Goal: Task Accomplishment & Management: Use online tool/utility

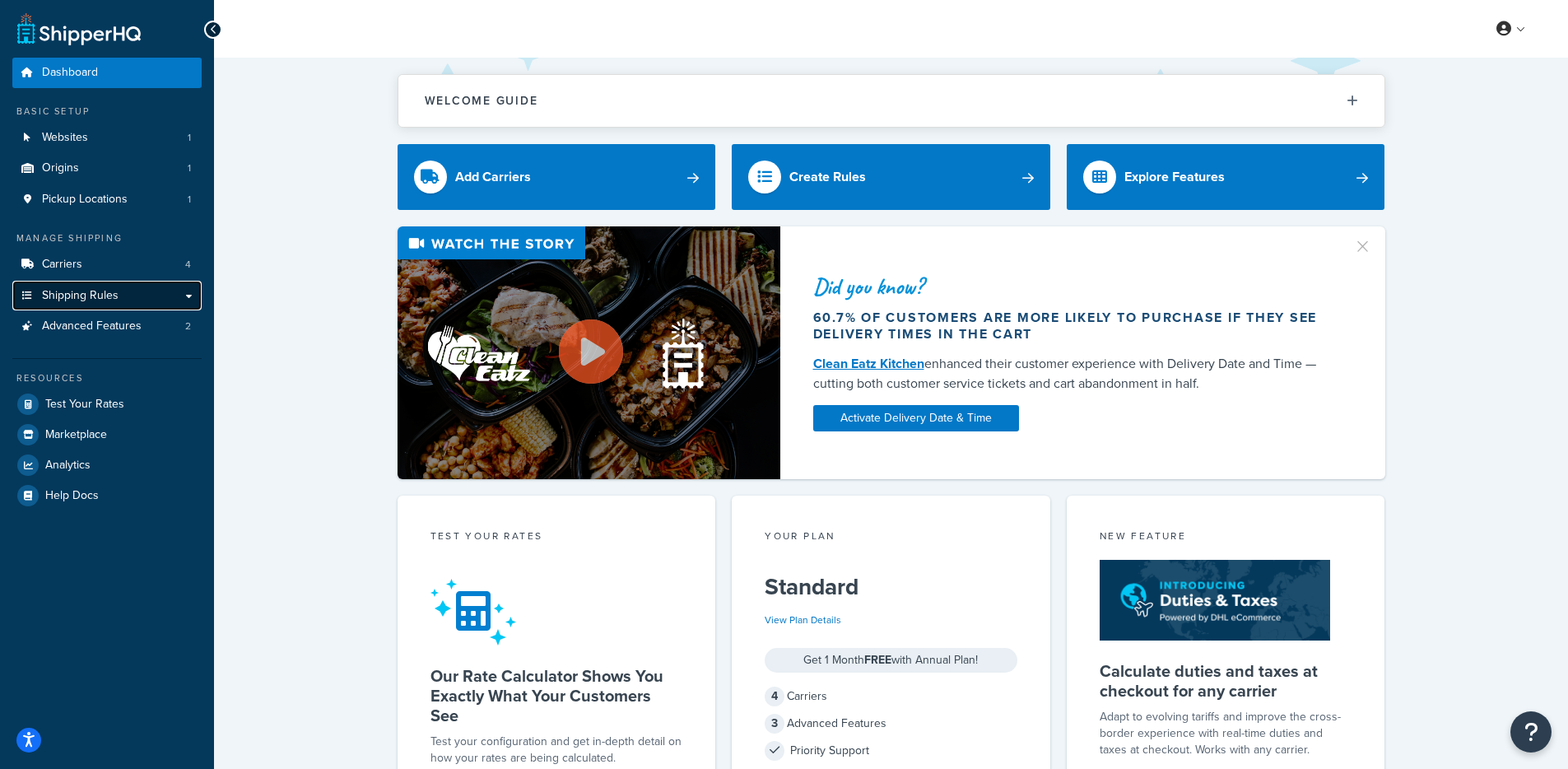
click at [126, 296] on link "Shipping Rules" at bounding box center [107, 296] width 189 height 31
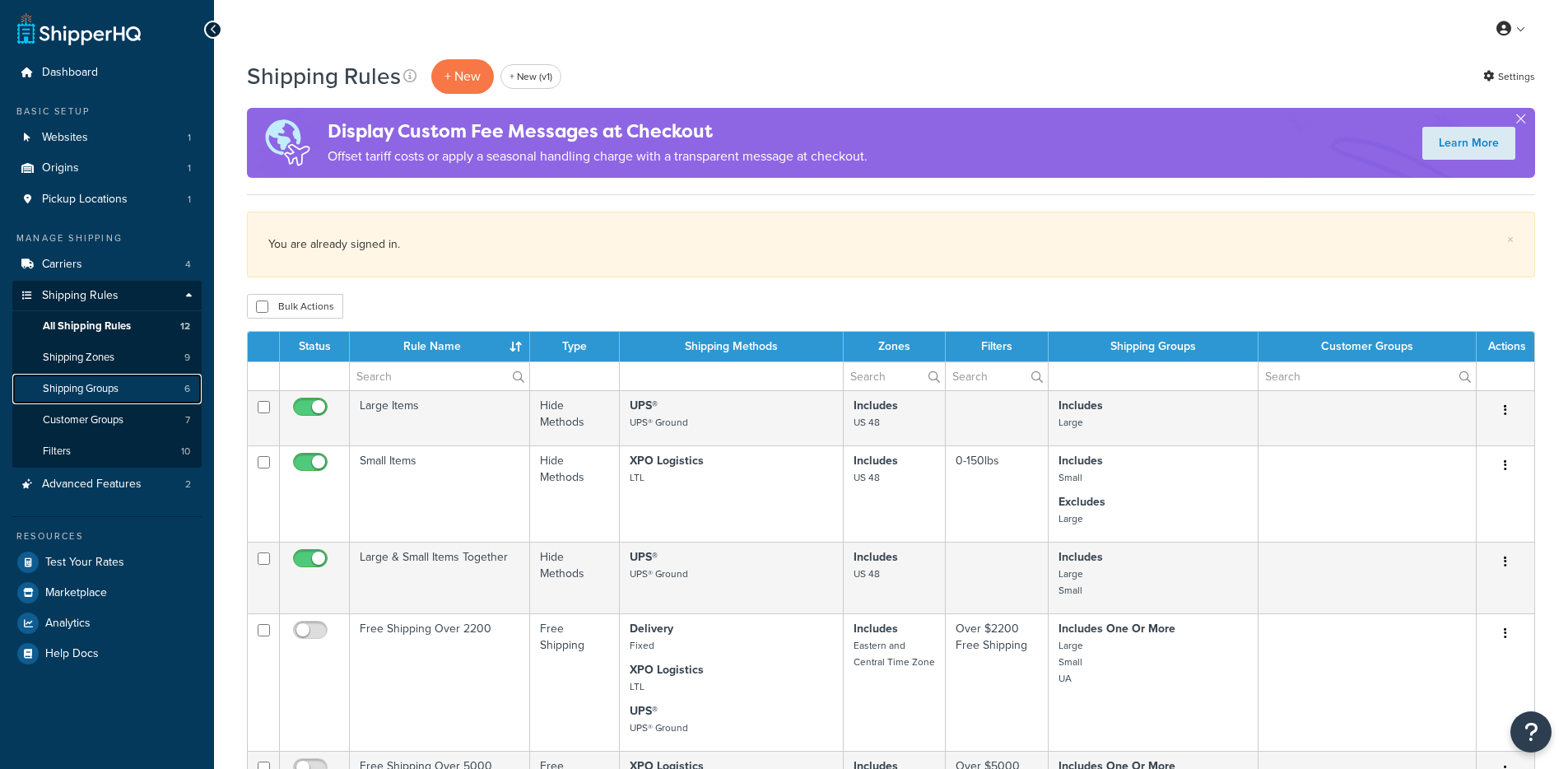
click at [115, 397] on link "Shipping Groups 6" at bounding box center [107, 389] width 189 height 31
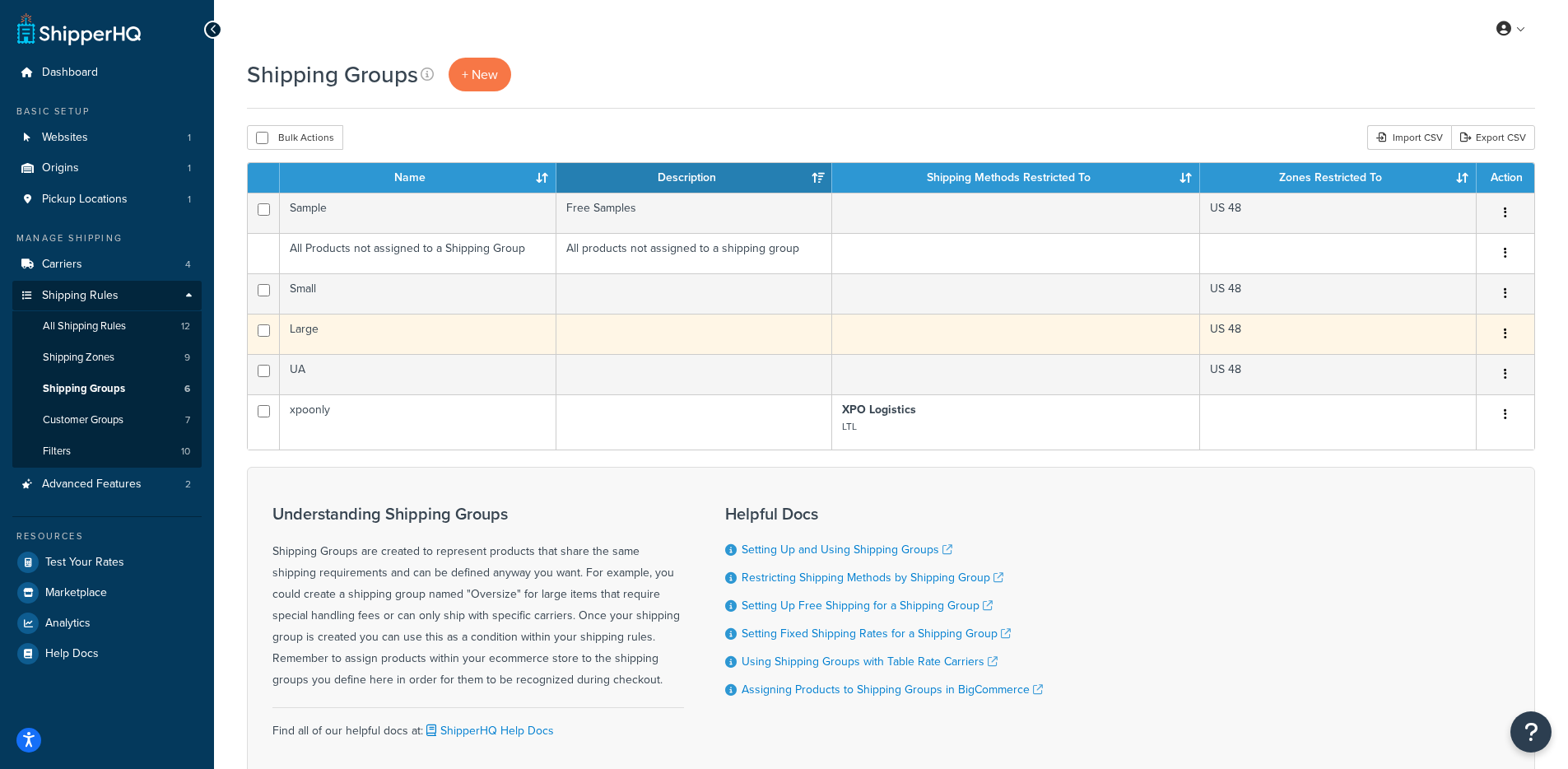
click at [403, 324] on td "Large" at bounding box center [418, 333] width 277 height 40
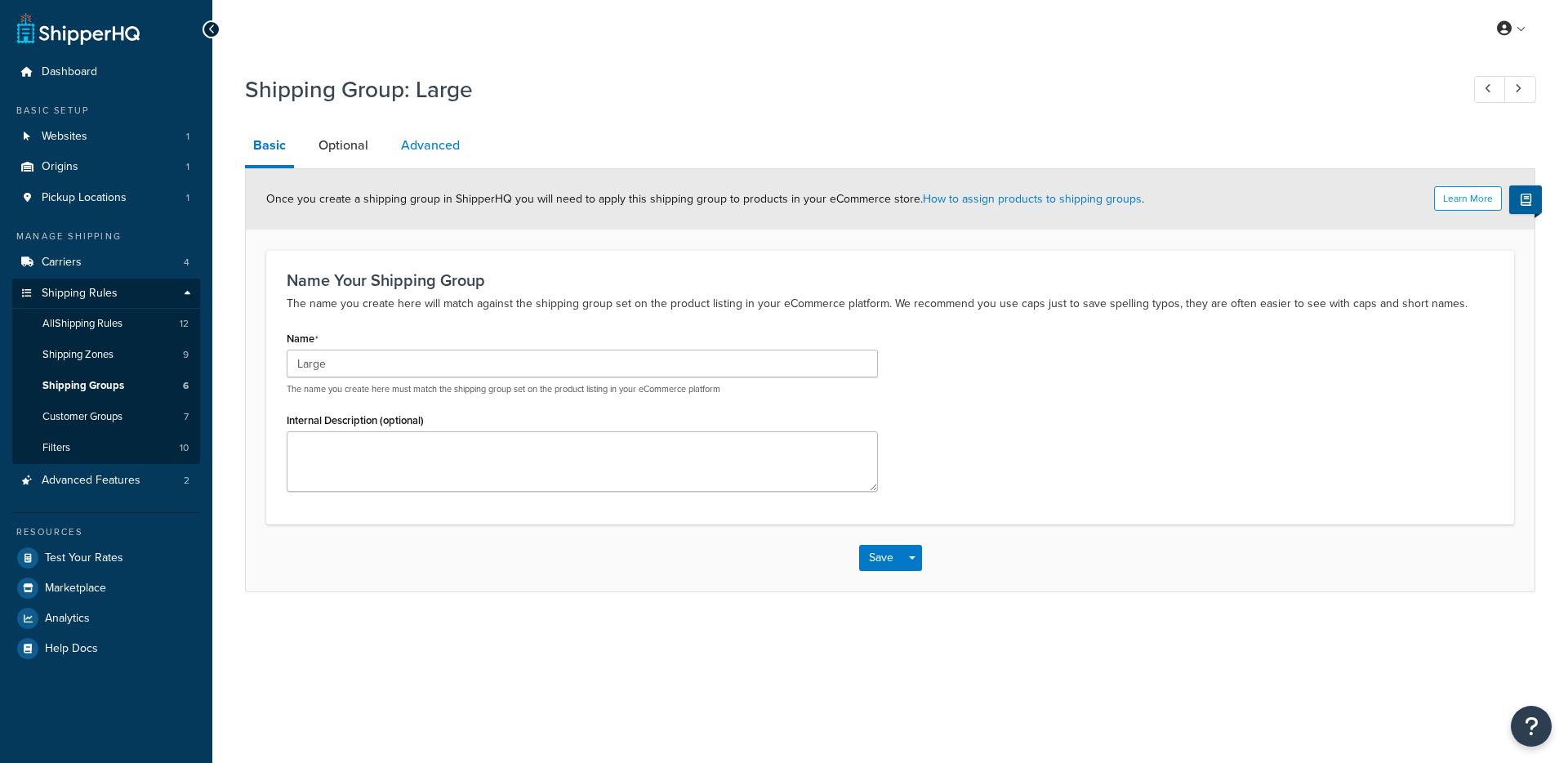
click at [423, 151] on link "Advanced" at bounding box center [430, 145] width 75 height 39
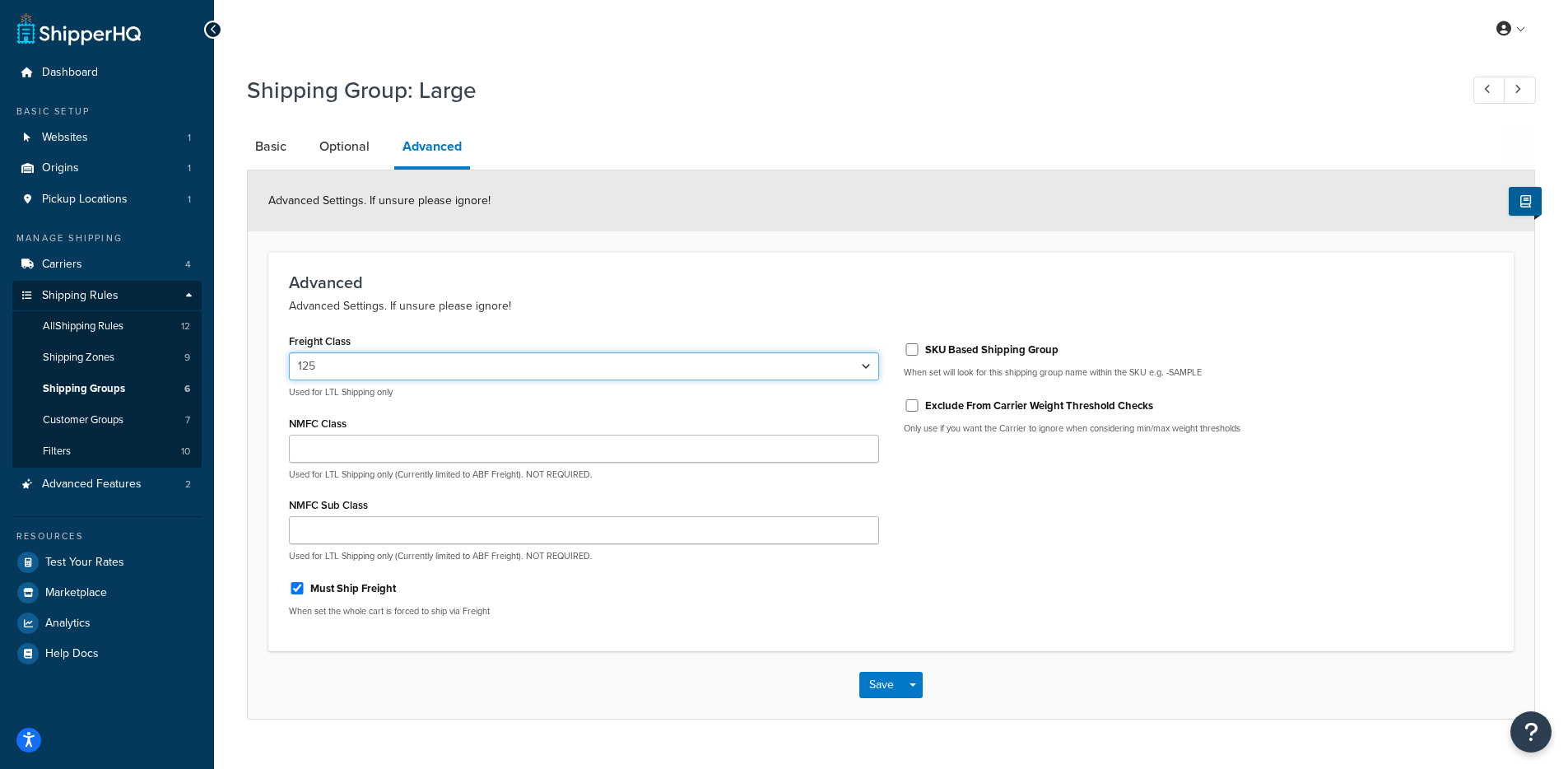
click at [349, 356] on select "50 55 60 65 70 77.5 85 92.5 100 110 125 150 175 200 250 300 400 500" at bounding box center [583, 366] width 590 height 28
select select "85"
click at [289, 353] on select "50 55 60 65 70 77.5 85 92.5 100 110 125 150 175 200 250 300 400 500" at bounding box center [583, 366] width 590 height 28
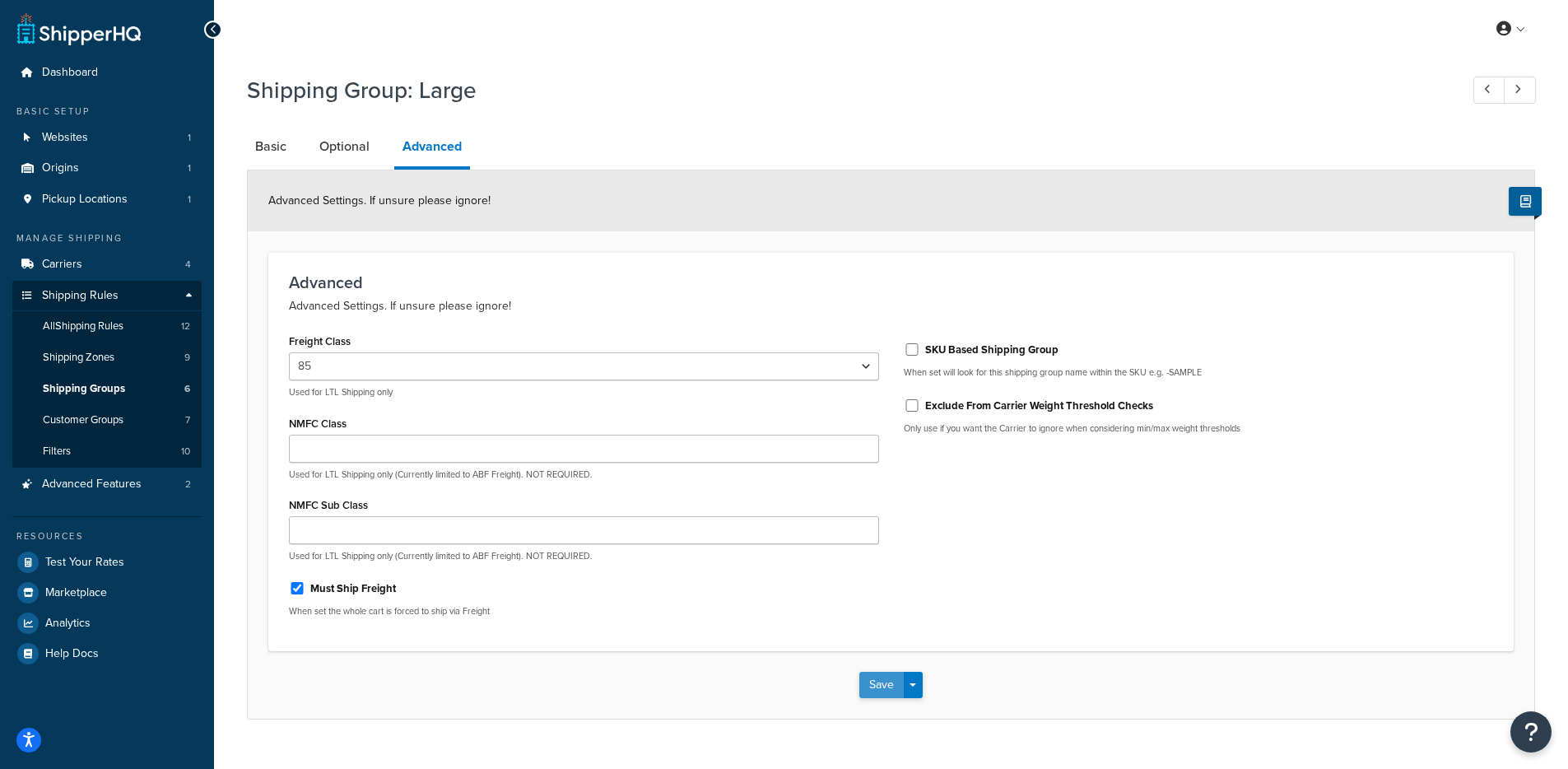
click at [895, 688] on button "Save" at bounding box center [882, 685] width 44 height 26
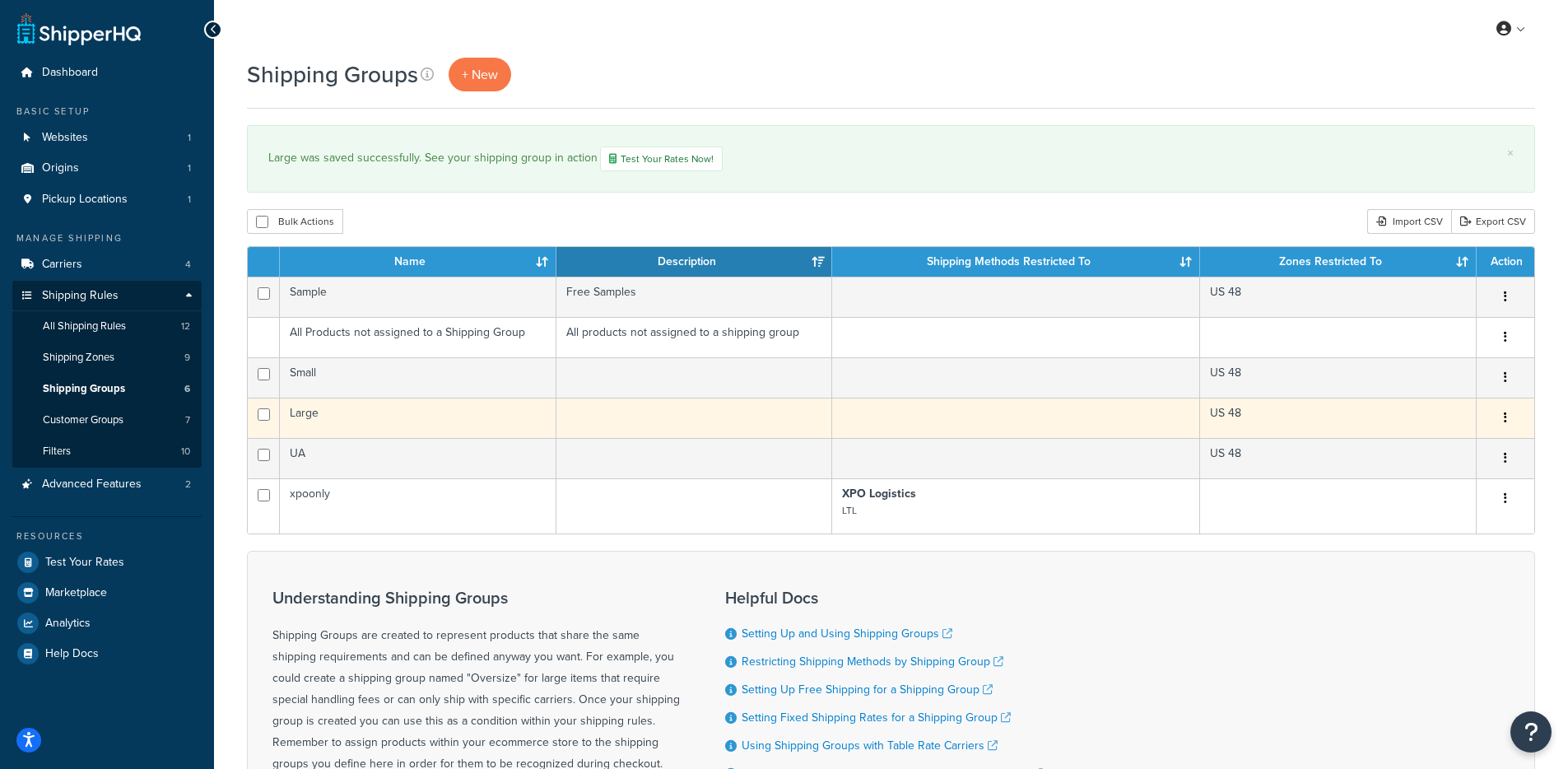
click at [434, 425] on td "Large" at bounding box center [418, 417] width 277 height 40
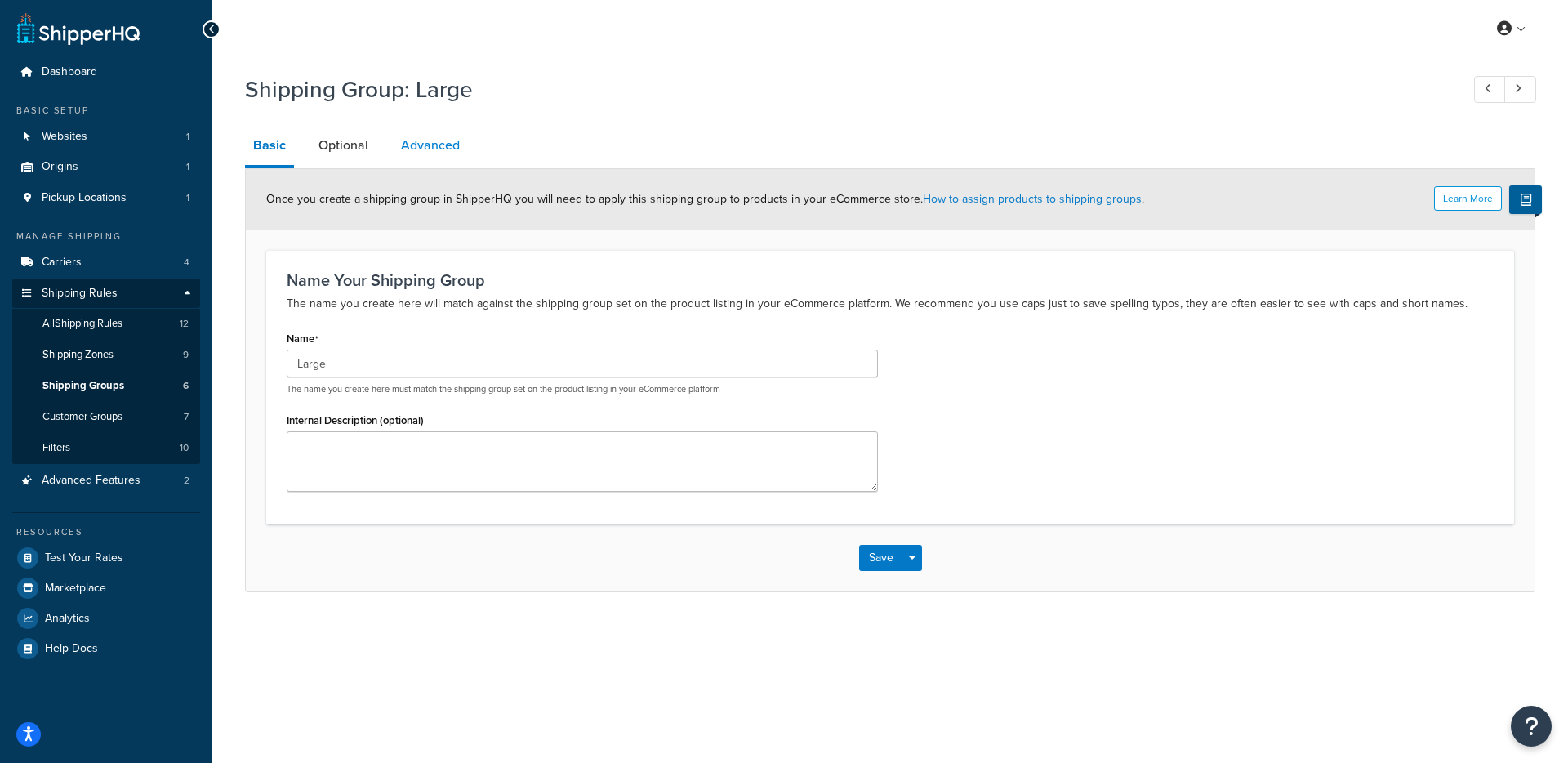
click at [413, 139] on link "Advanced" at bounding box center [430, 145] width 75 height 39
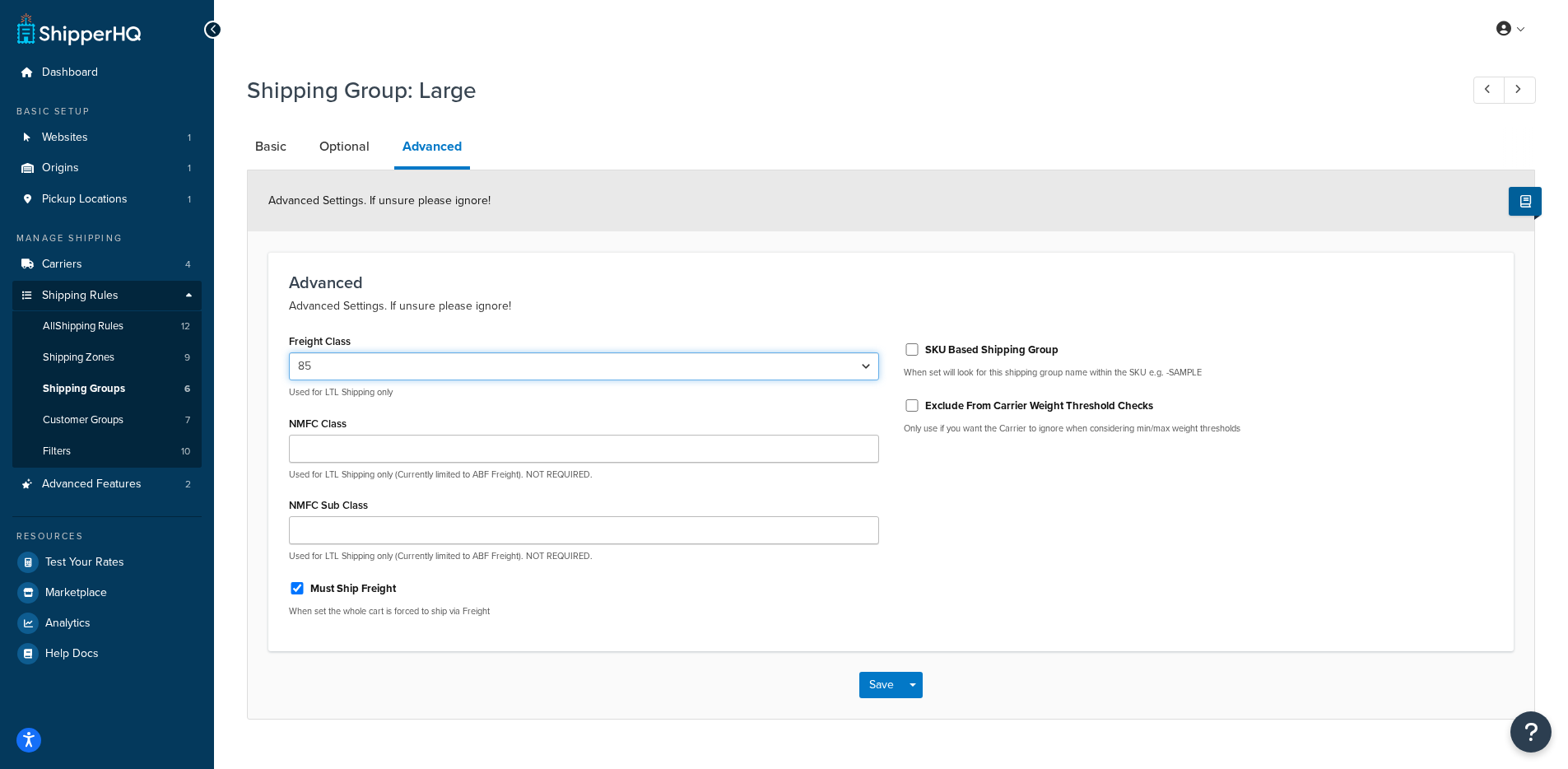
click at [383, 369] on select "50 55 60 65 70 77.5 85 92.5 100 110 125 150 175 200 250 300 400 500" at bounding box center [583, 366] width 590 height 28
select select "125"
click at [289, 353] on select "50 55 60 65 70 77.5 85 92.5 100 110 125 150 175 200 250 300 400 500" at bounding box center [583, 366] width 590 height 28
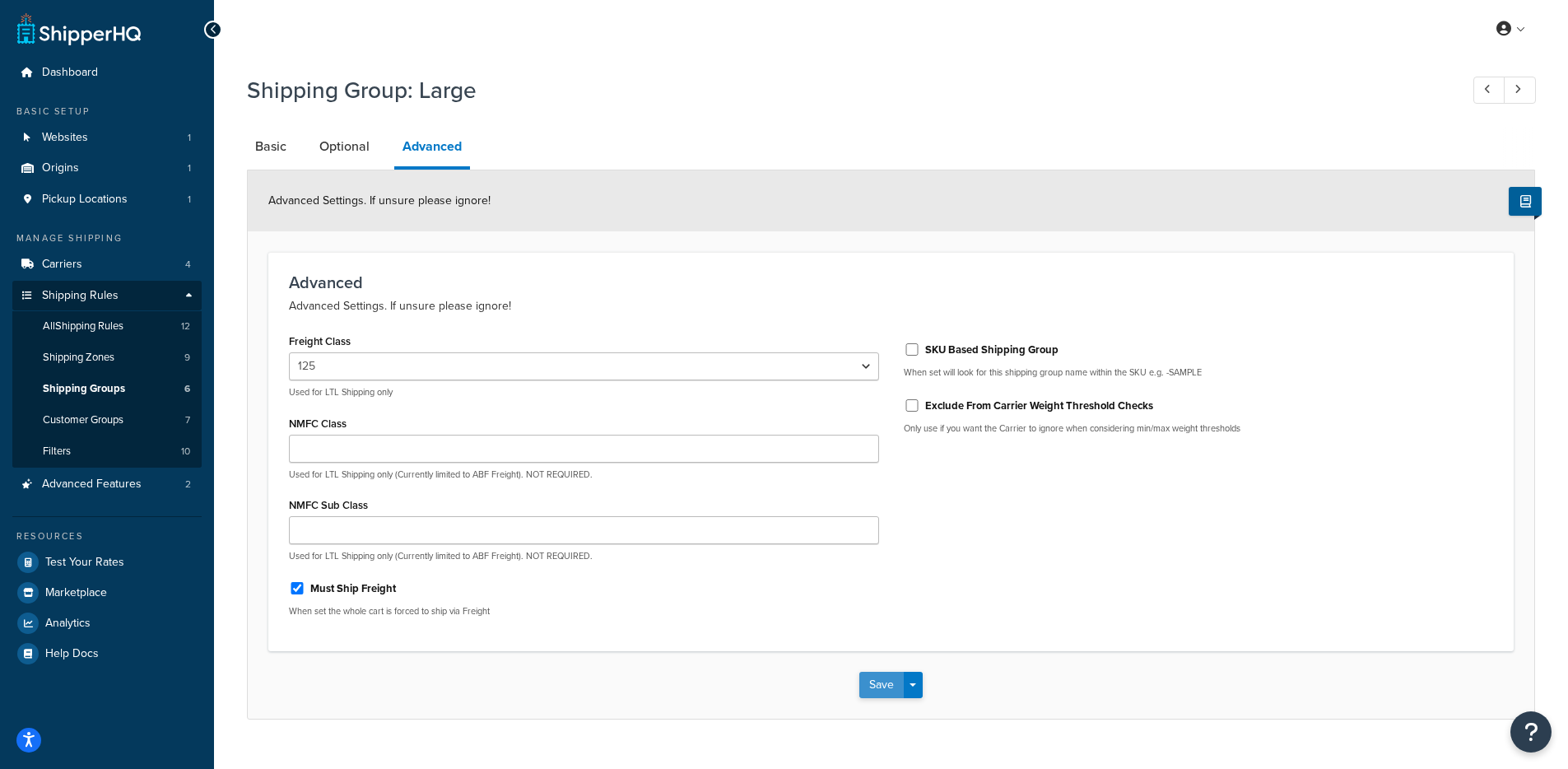
click at [889, 681] on button "Save" at bounding box center [882, 685] width 44 height 26
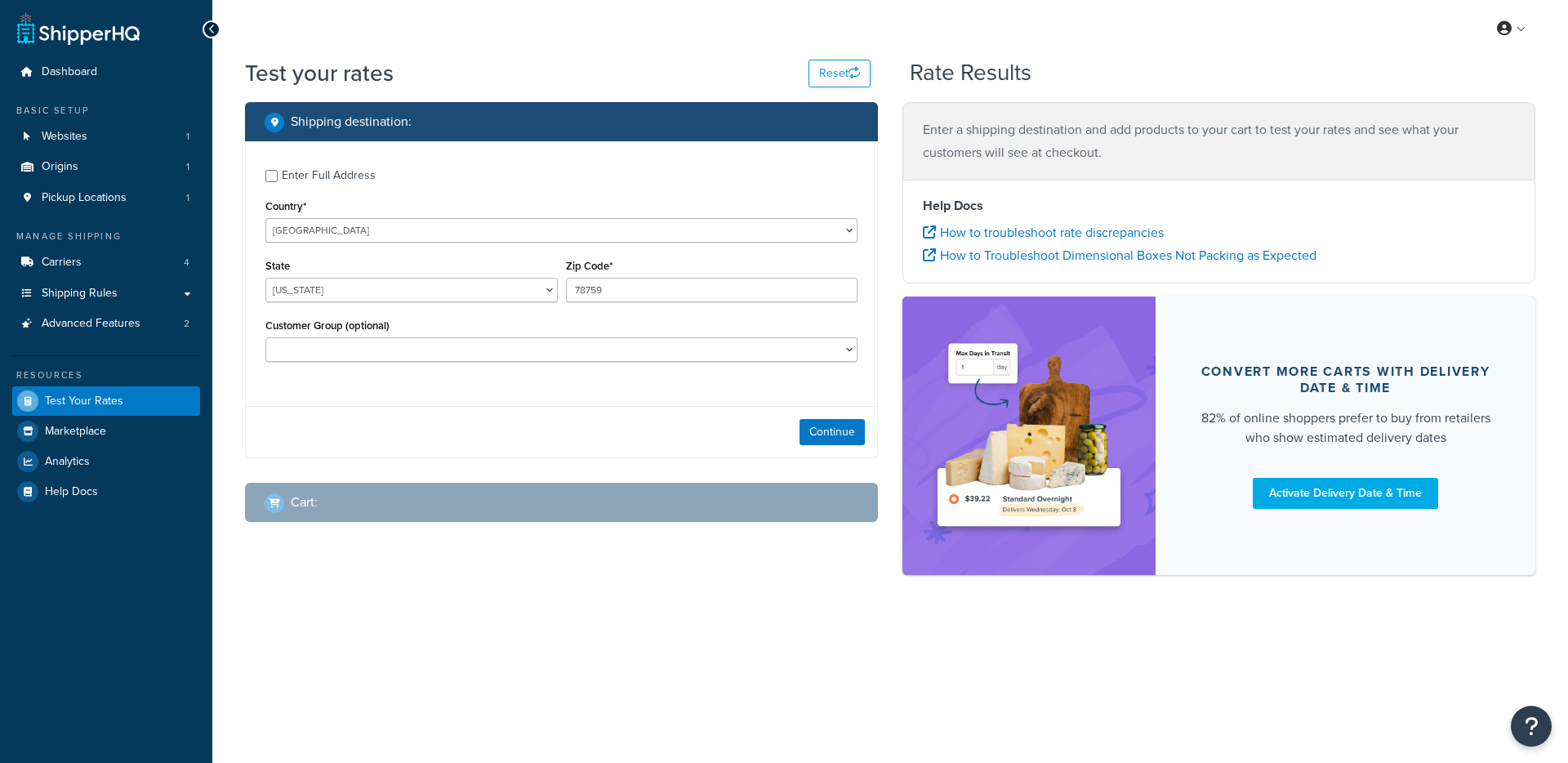
select select "TX"
click at [345, 170] on div "Enter Full Address" at bounding box center [329, 175] width 94 height 23
click at [278, 170] on input "Enter Full Address" at bounding box center [271, 176] width 12 height 12
checkbox input "true"
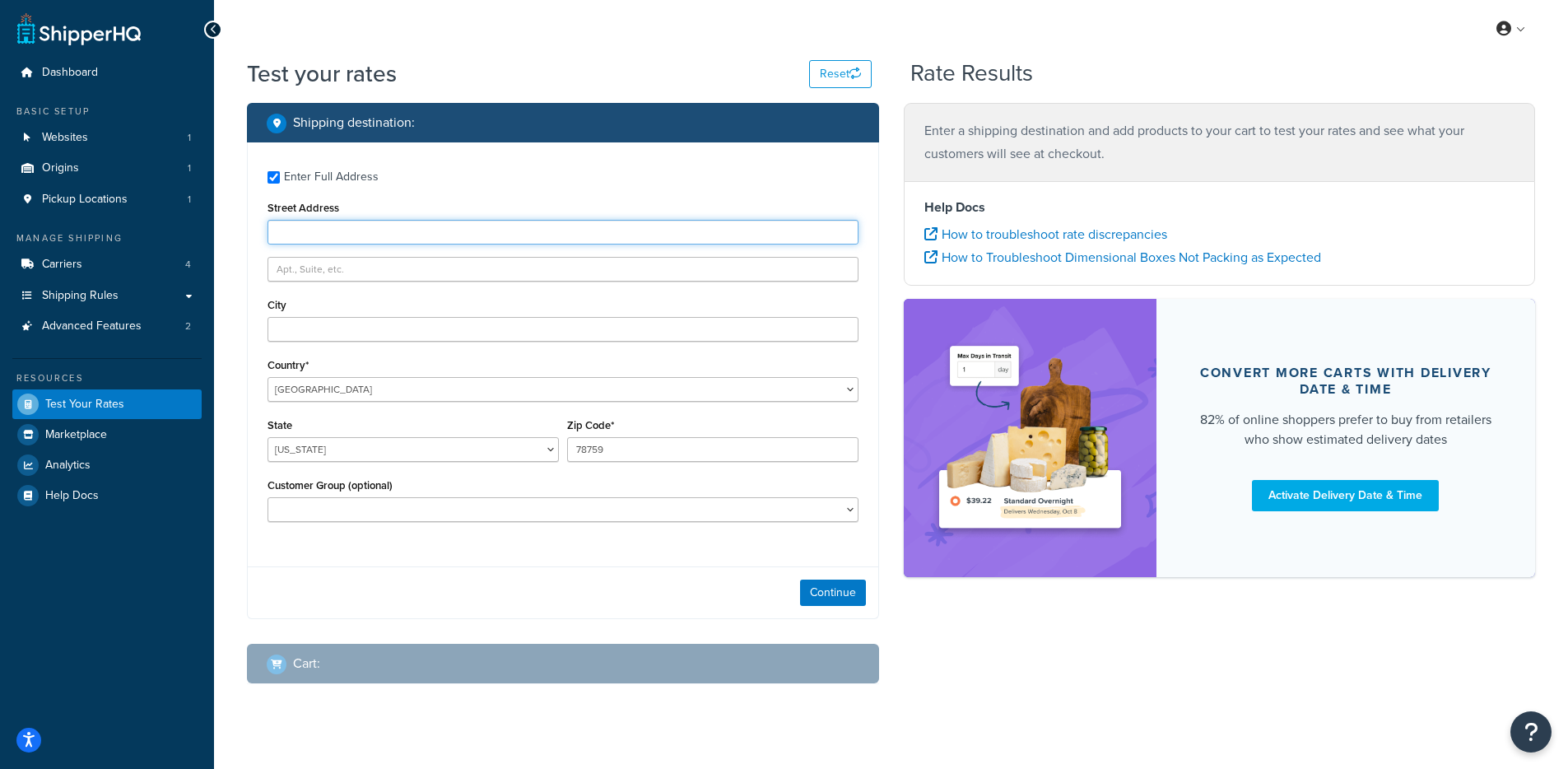
click at [358, 235] on input "Street Address" at bounding box center [562, 231] width 591 height 25
type input "[STREET_ADDRESS]"
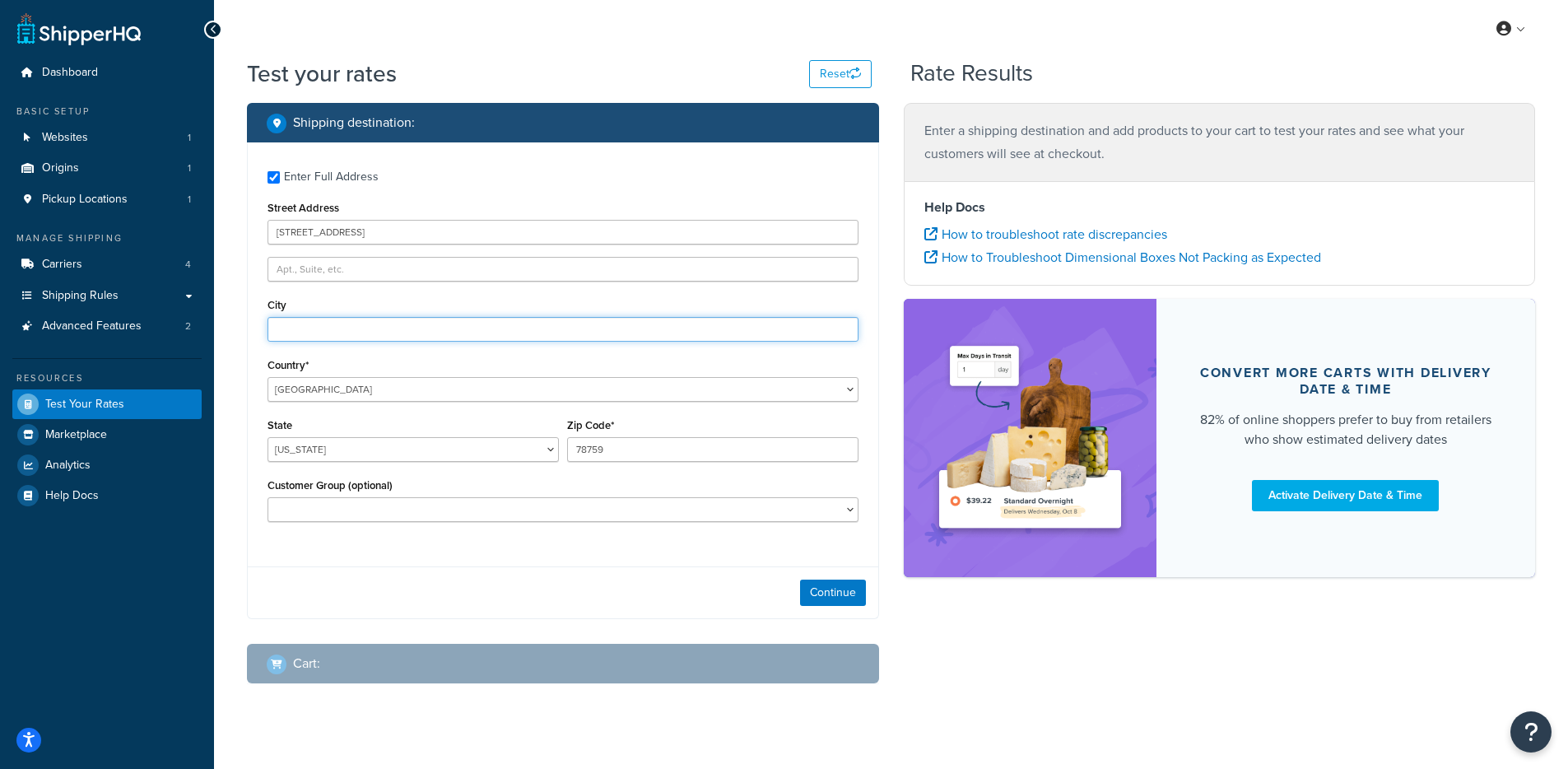
click at [361, 321] on input "City" at bounding box center [562, 329] width 591 height 25
click at [352, 342] on div "Enter Full Address Street Address 275 Middle Island Road City Med Country* Unit…" at bounding box center [562, 348] width 631 height 411
click at [359, 331] on input "Med" at bounding box center [562, 329] width 591 height 25
type input "Medford"
click at [393, 444] on select "Alabama Alaska American Samoa Arizona Arkansas Armed Forces Americas Armed Forc…" at bounding box center [412, 449] width 291 height 25
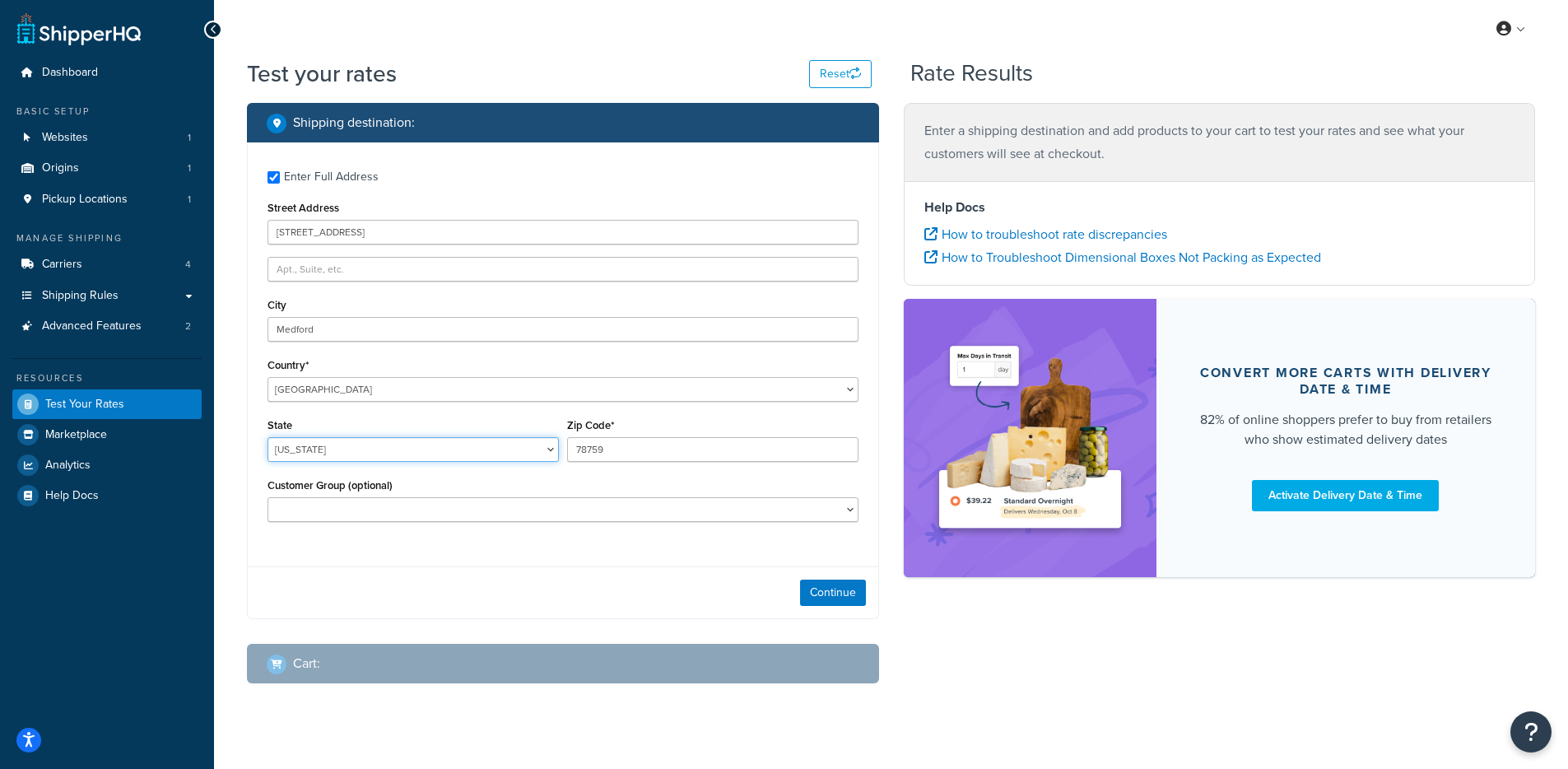
select select "NY"
click at [267, 438] on select "Alabama Alaska American Samoa Arizona Arkansas Armed Forces Americas Armed Forc…" at bounding box center [412, 449] width 291 height 25
click at [609, 452] on input "78759" at bounding box center [712, 449] width 291 height 25
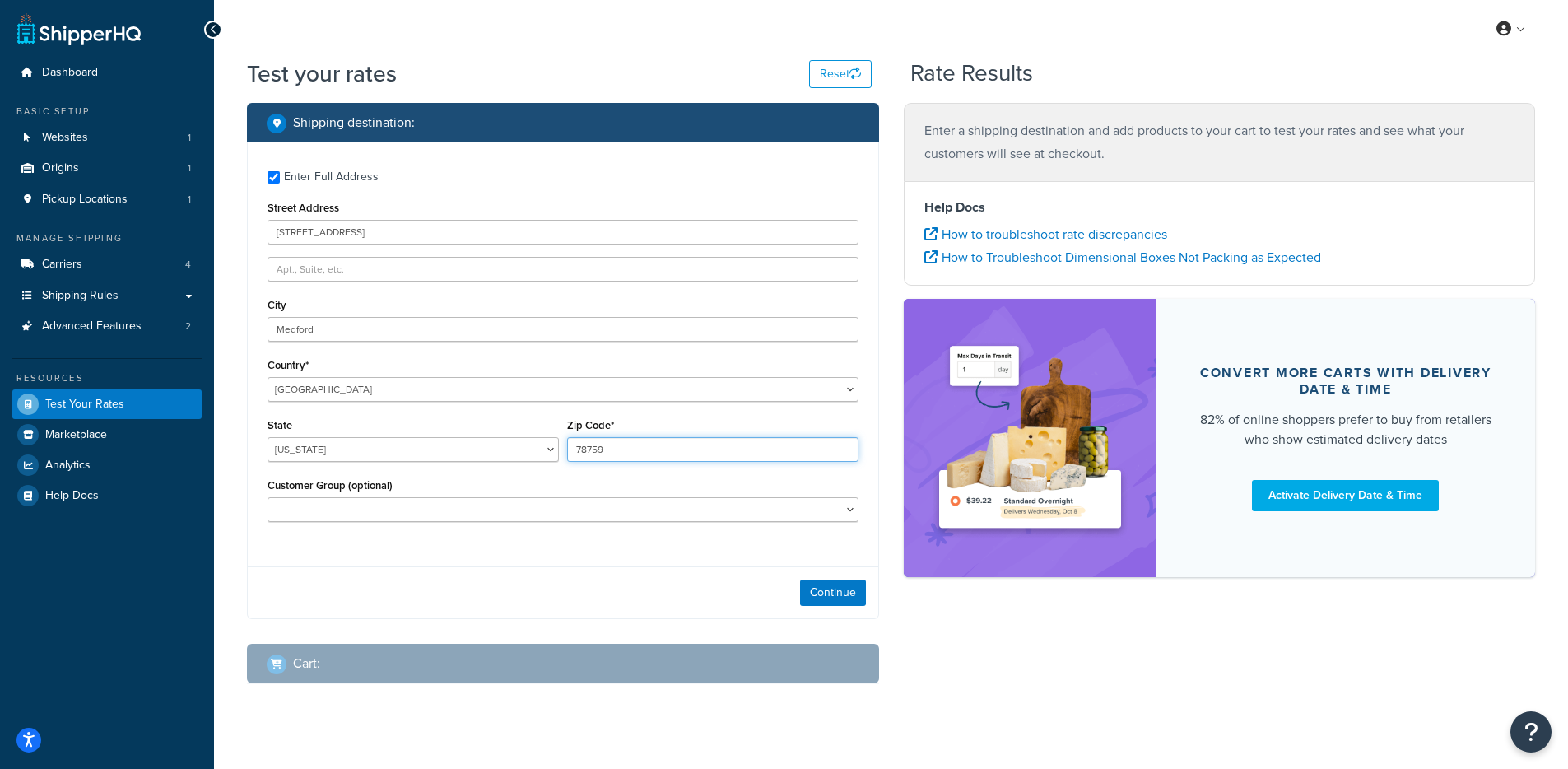
click at [609, 452] on input "78759" at bounding box center [712, 449] width 291 height 25
type input "11763"
click at [704, 501] on select "Contractor Pricing Logged In Not Logged in Retail Retail Non-Contractor Wholesa…" at bounding box center [562, 509] width 591 height 25
select select "Retail Non-Contractor"
click at [267, 498] on select "Contractor Pricing Logged In Not Logged in Retail Retail Non-Contractor Wholesa…" at bounding box center [562, 509] width 591 height 25
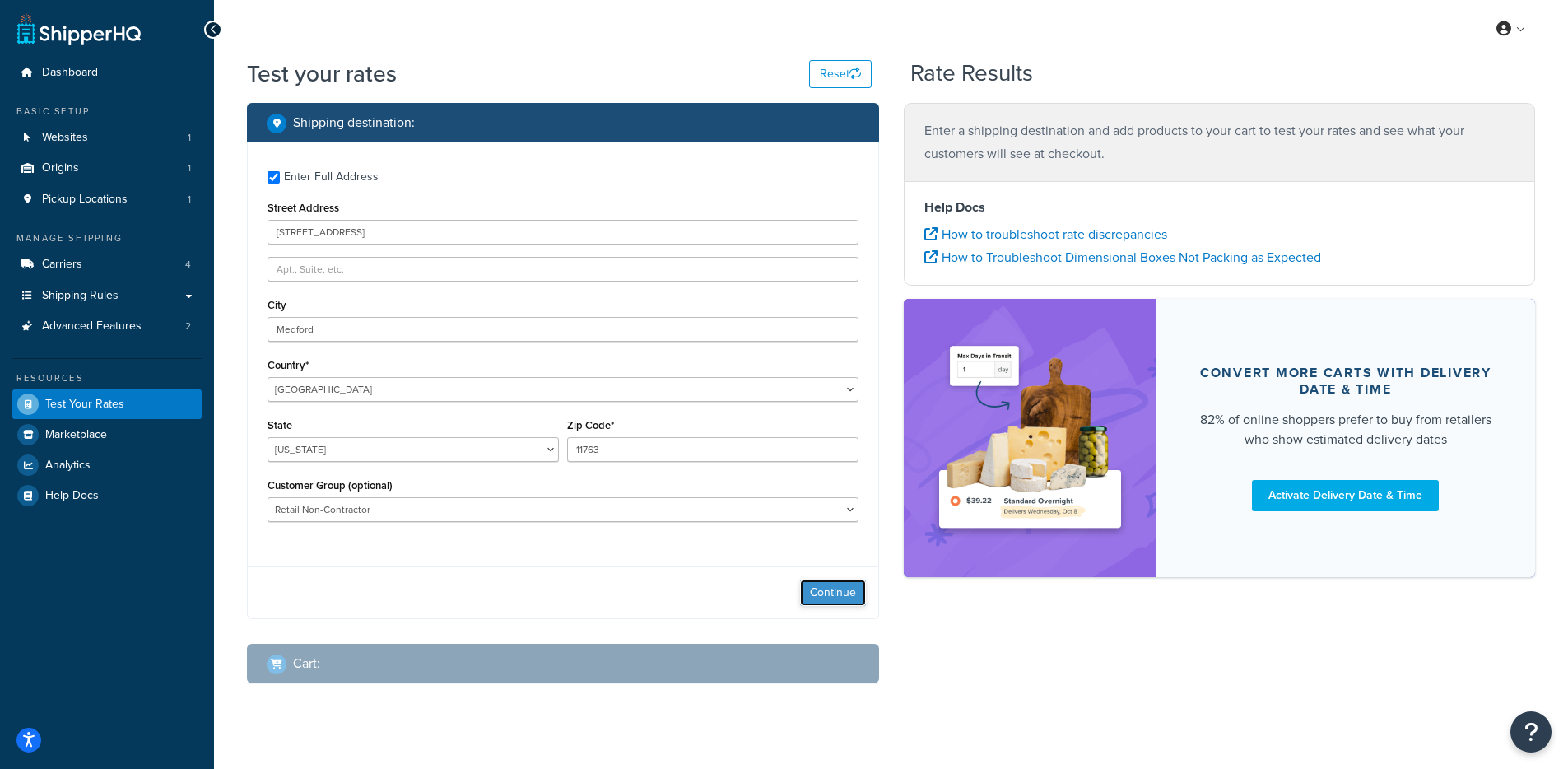
click at [852, 601] on button "Continue" at bounding box center [832, 592] width 66 height 26
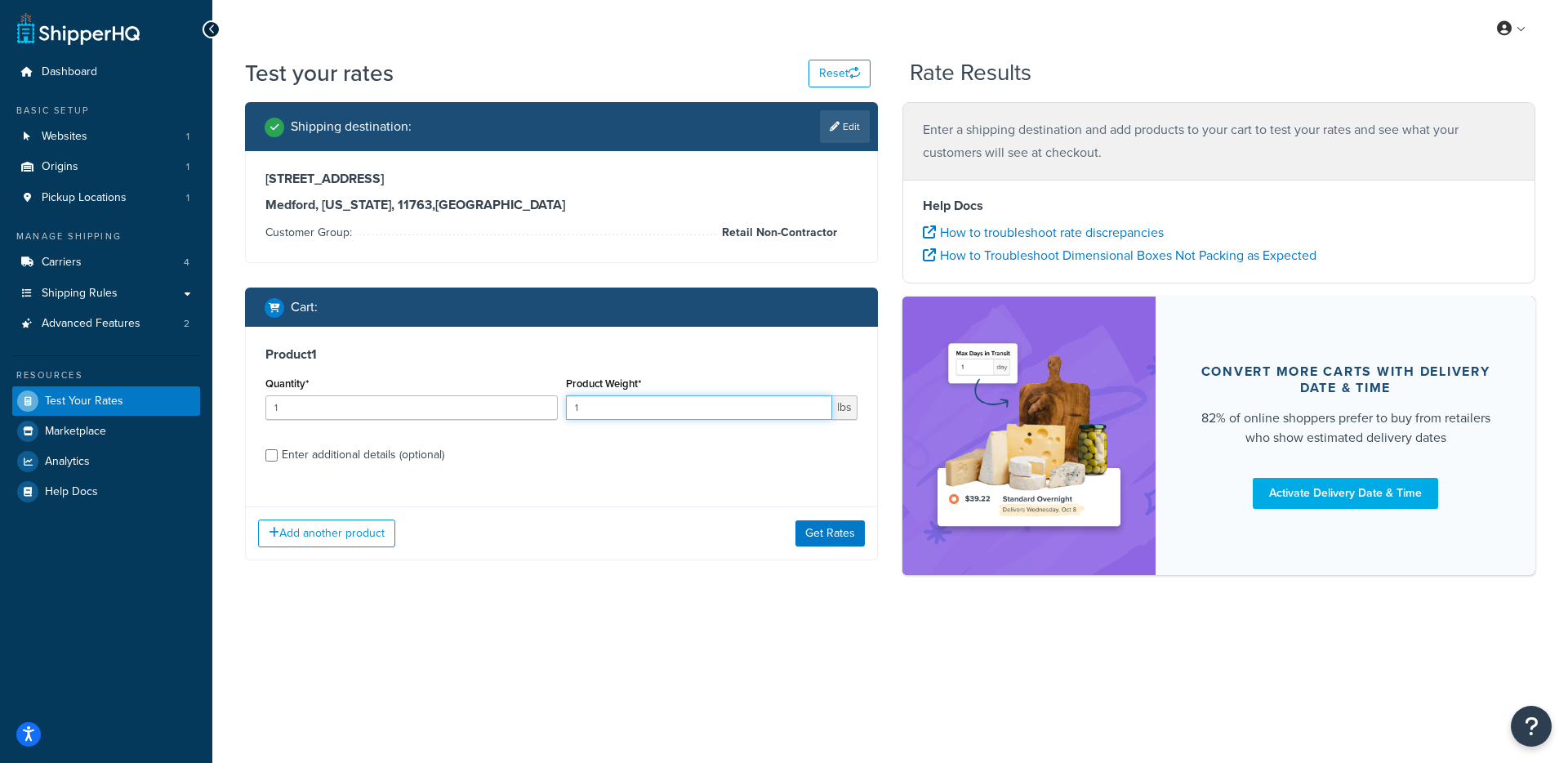
click at [608, 401] on input "1" at bounding box center [699, 407] width 267 height 25
type input "1000"
click at [287, 456] on div "Enter additional details (optional)" at bounding box center [363, 455] width 163 height 23
click at [278, 456] on input "Enter additional details (optional)" at bounding box center [271, 455] width 12 height 12
checkbox input "true"
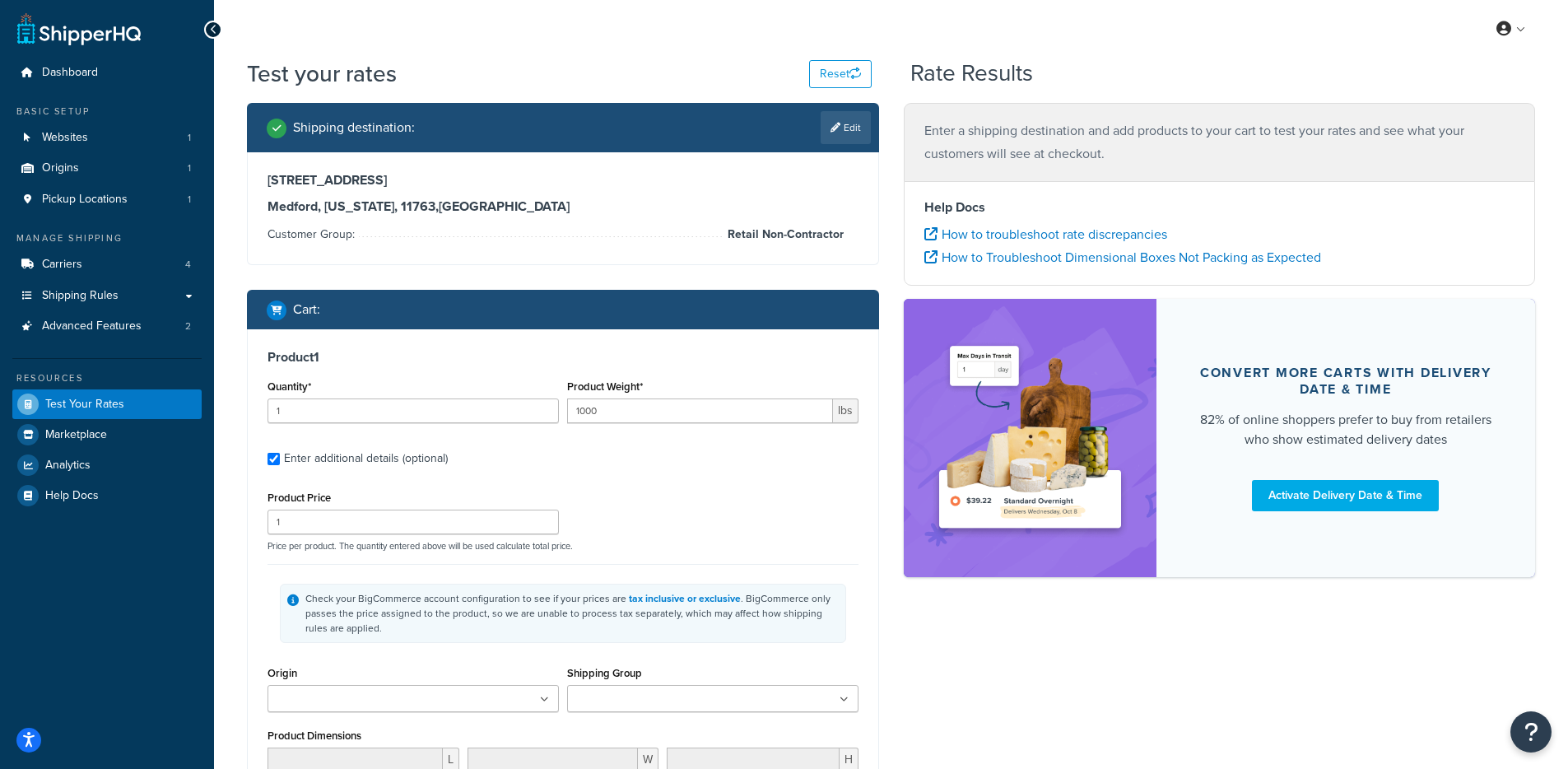
click at [661, 686] on ul at bounding box center [712, 698] width 291 height 27
click at [698, 568] on div "Check your BigCommerce account configuration to see if your prices are tax incl…" at bounding box center [562, 612] width 591 height 98
click at [411, 527] on input "1" at bounding box center [412, 521] width 291 height 25
type input "115.74"
click at [690, 510] on div "Product Price 115.74 Price per product. The quantity entered above will be used…" at bounding box center [563, 519] width 599 height 65
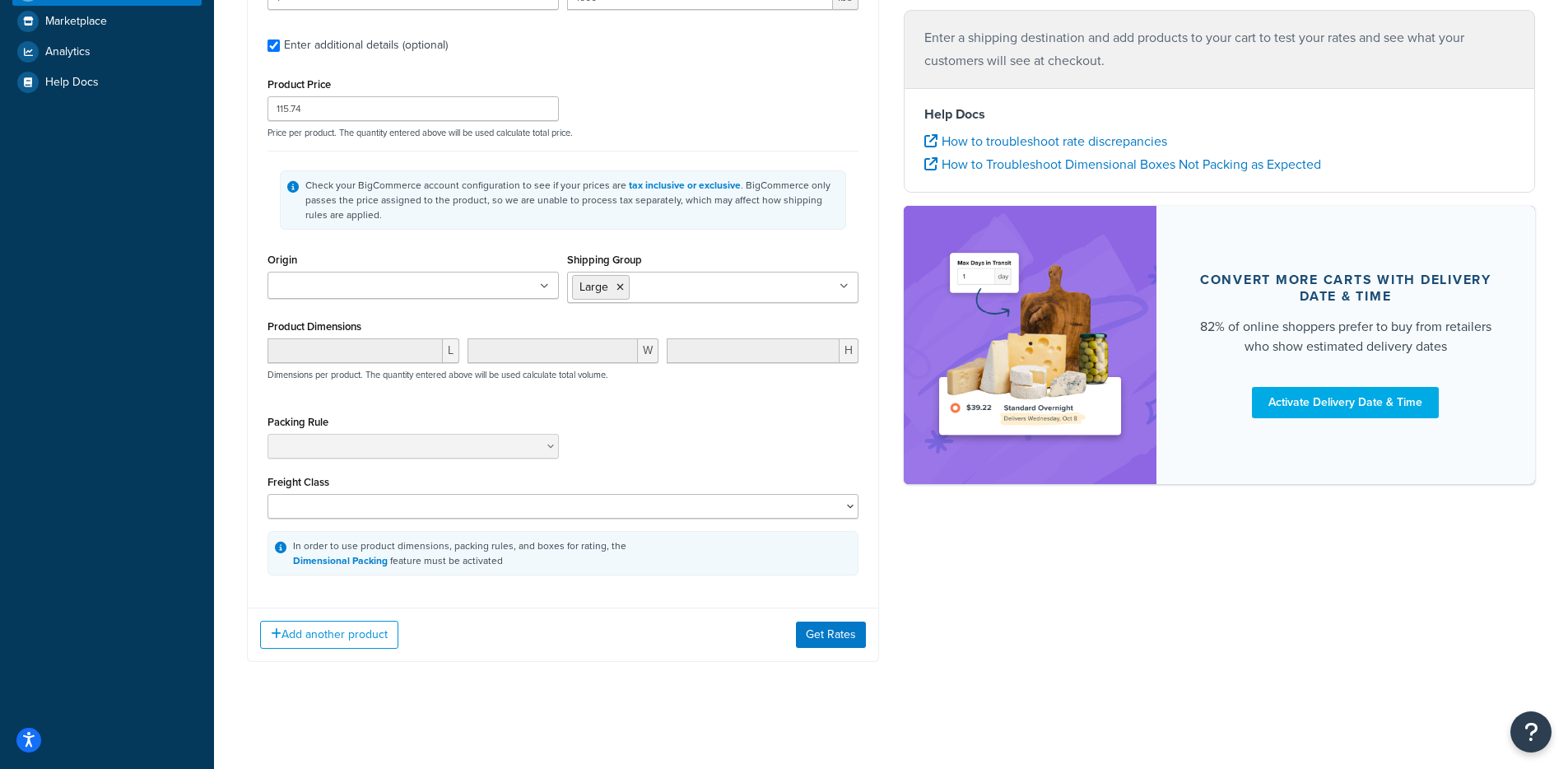
scroll to position [416, 0]
click at [670, 499] on select "50 55 60 65 70 77.5 85 92.5 100 110 125 150 175 200 250 300 400 500" at bounding box center [562, 505] width 591 height 25
select select "125"
click at [267, 493] on select "50 55 60 65 70 77.5 85 92.5 100 110 125 150 175 200 250 300 400 500" at bounding box center [562, 505] width 591 height 25
click at [828, 632] on button "Get Rates" at bounding box center [831, 634] width 70 height 26
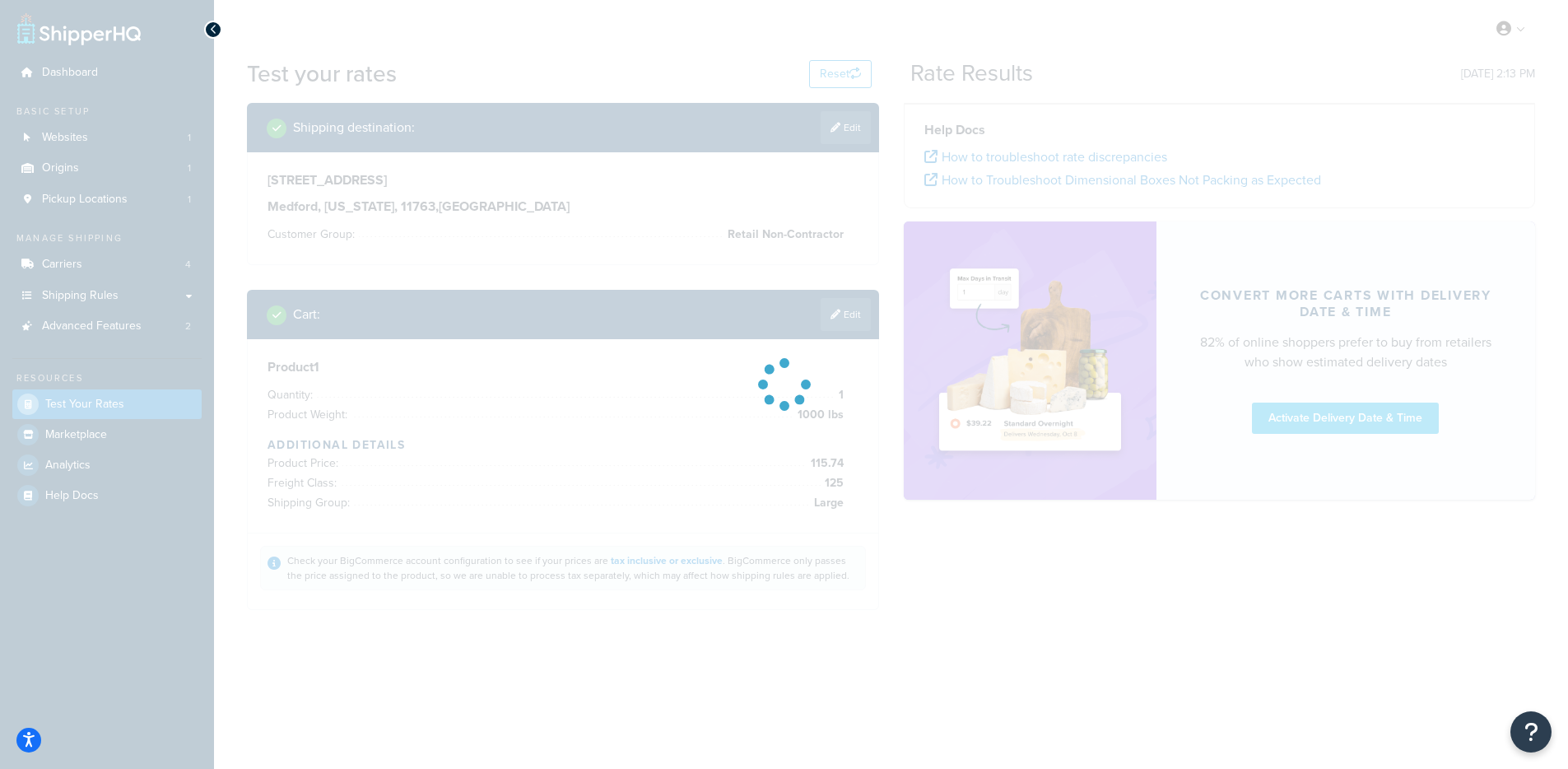
scroll to position [0, 0]
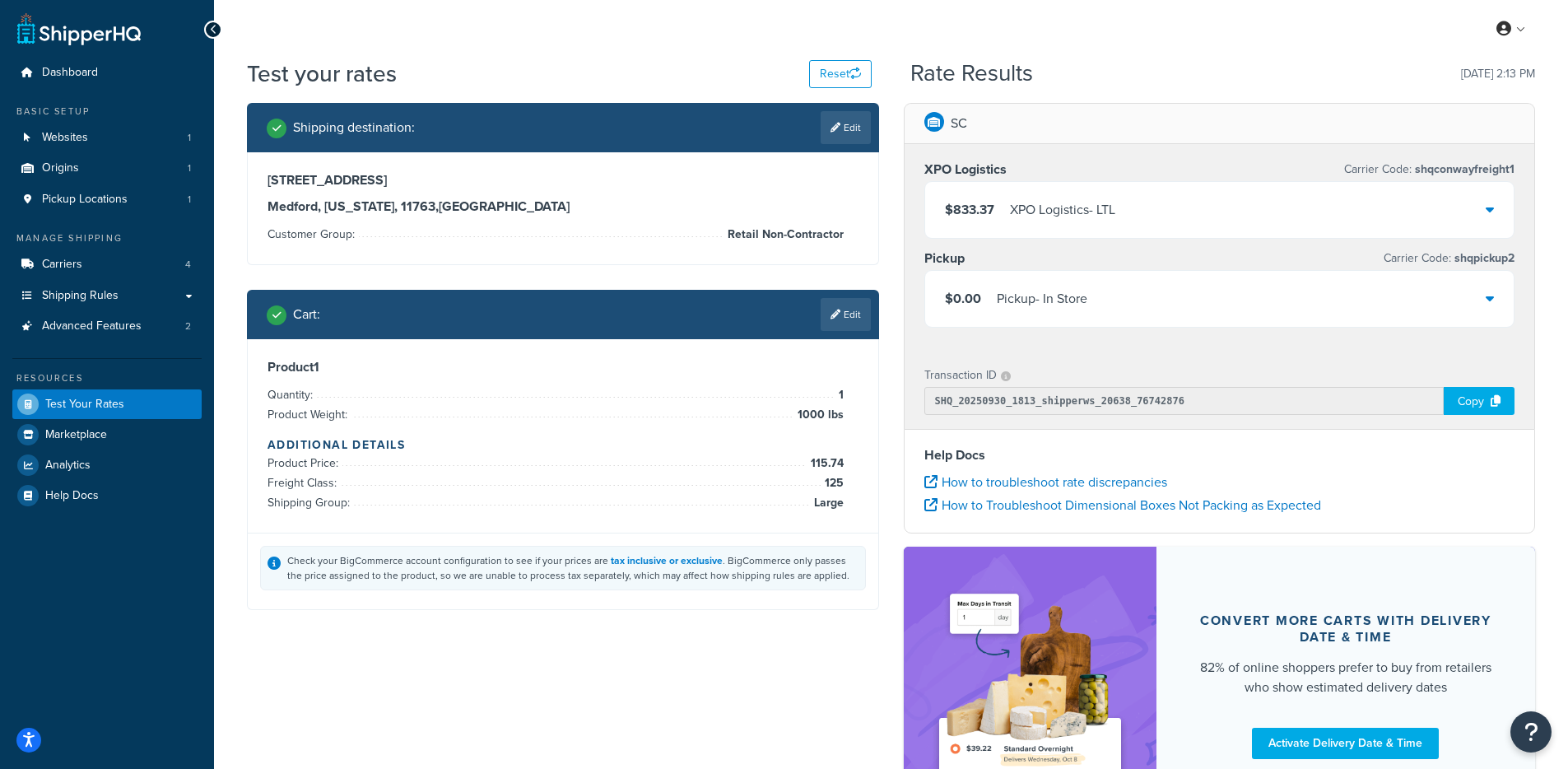
click at [1080, 202] on div "XPO Logistics - LTL" at bounding box center [1062, 209] width 105 height 23
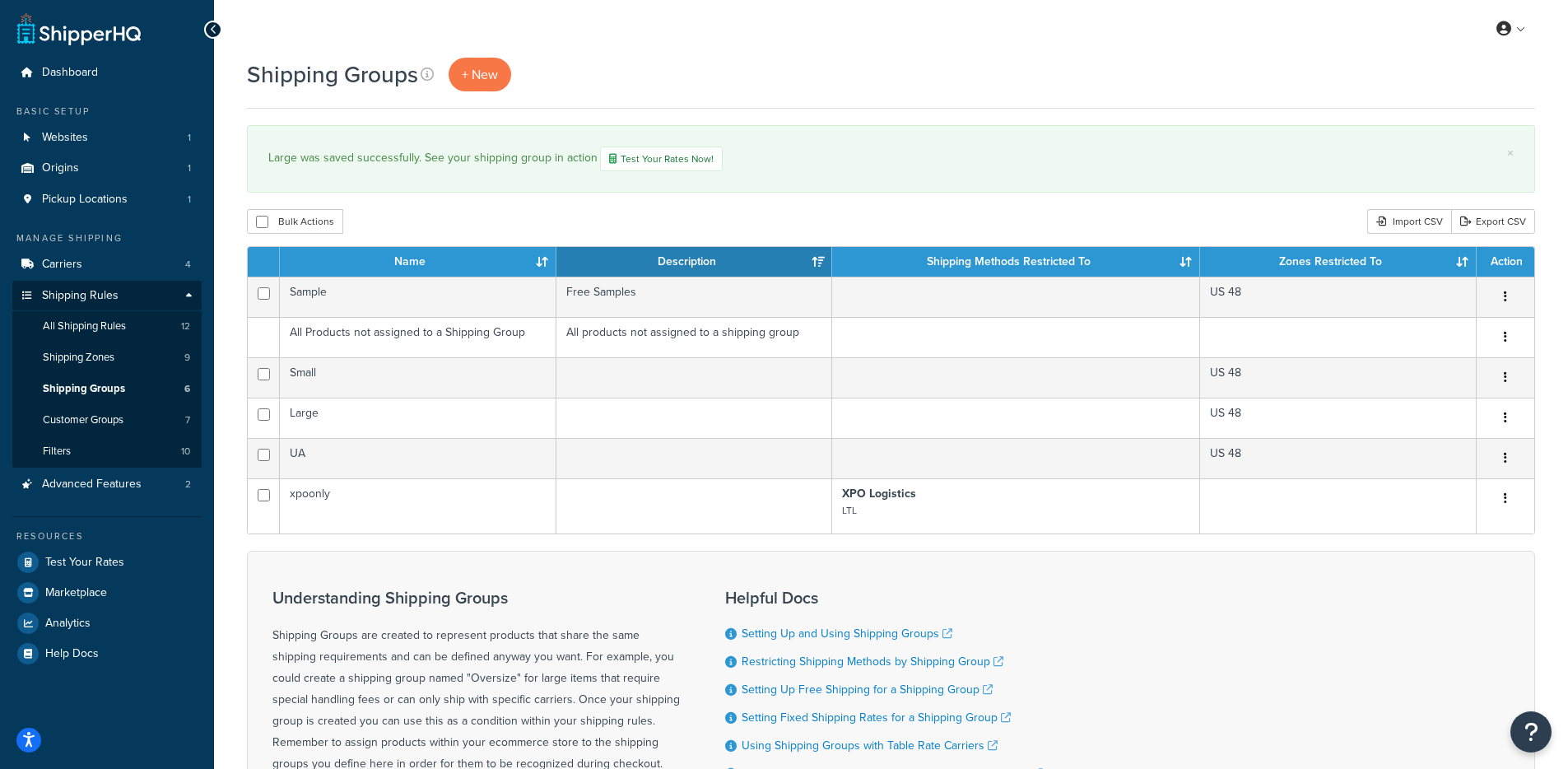
click at [982, 51] on div "My Profile Billing Global Settings Contact Us Logout" at bounding box center [891, 28] width 1354 height 57
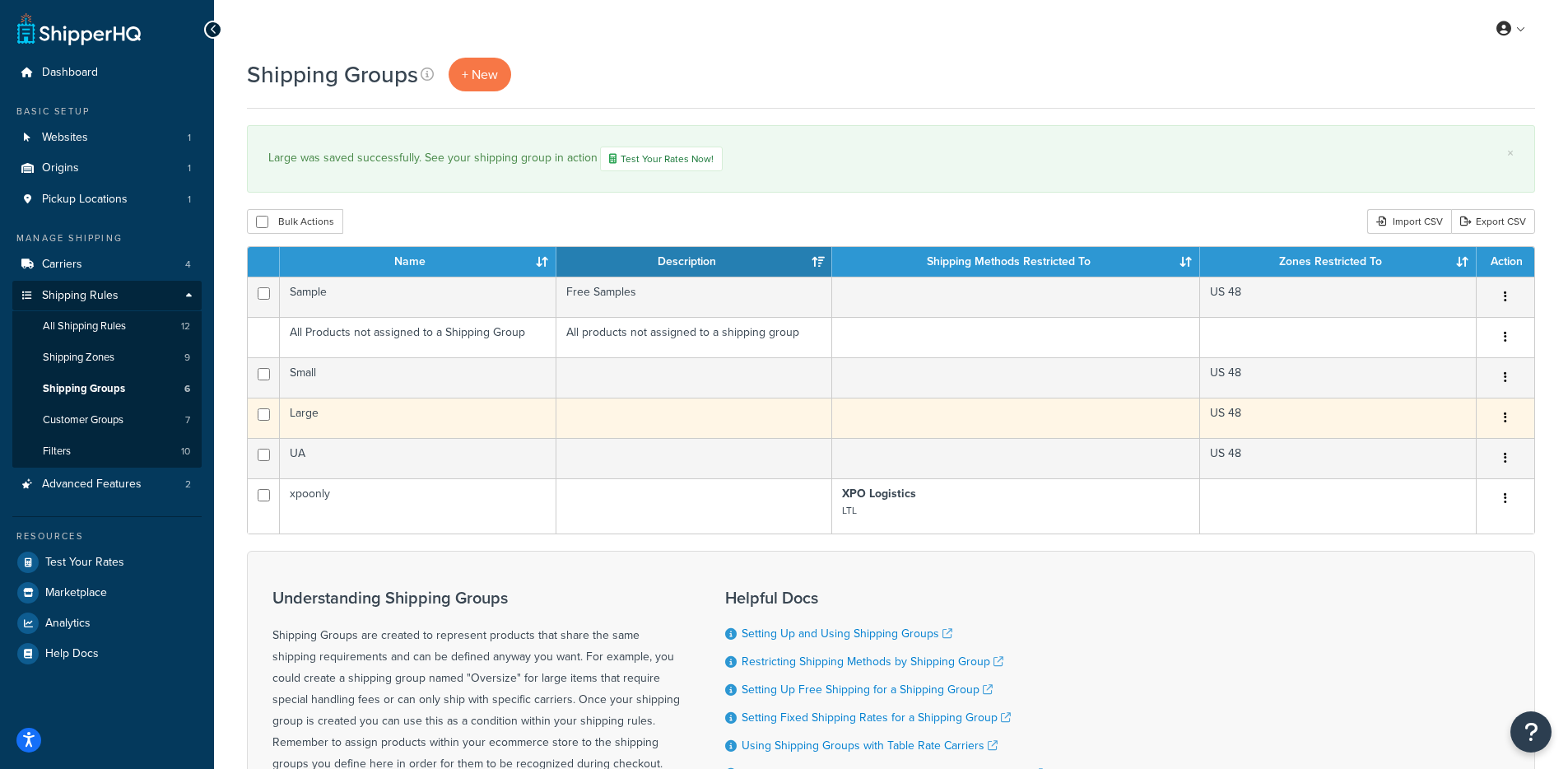
click at [347, 414] on td "Large" at bounding box center [418, 417] width 277 height 40
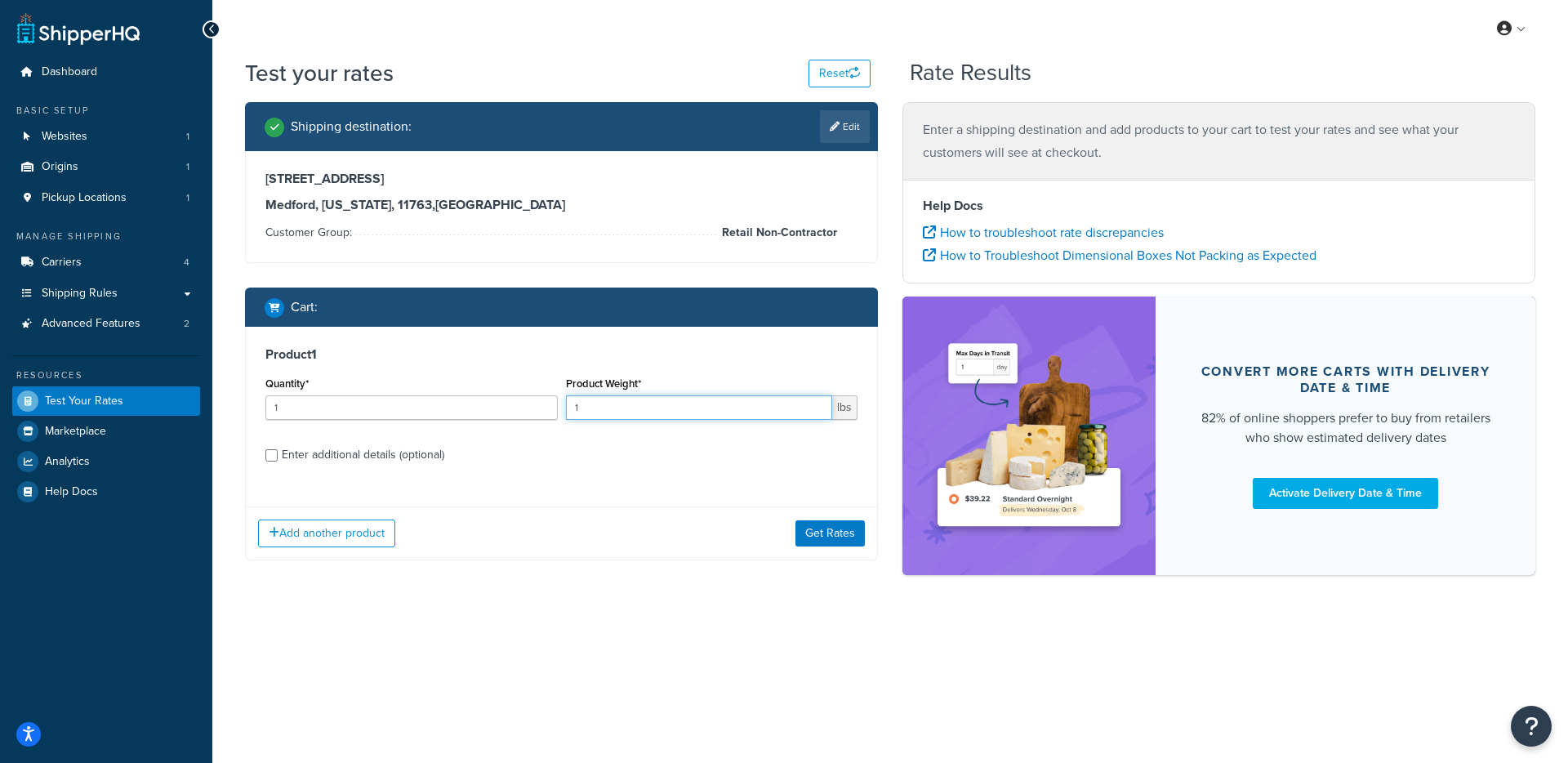
click at [651, 404] on input "1" at bounding box center [699, 407] width 267 height 25
type input "1000"
click at [840, 526] on button "Get Rates" at bounding box center [830, 533] width 69 height 26
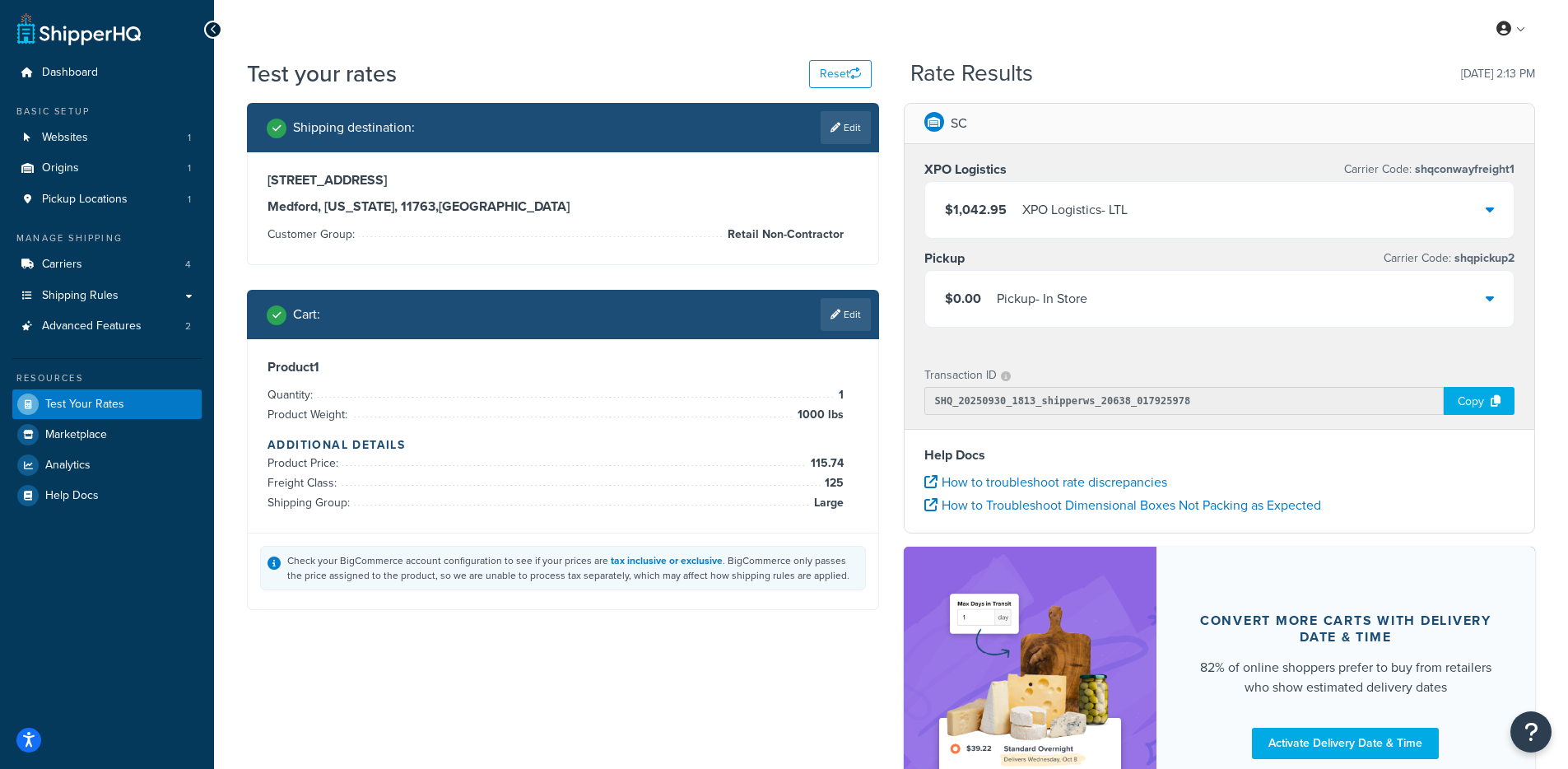
click at [1096, 189] on div "$1,042.95 XPO Logistics - LTL" at bounding box center [1220, 210] width 589 height 56
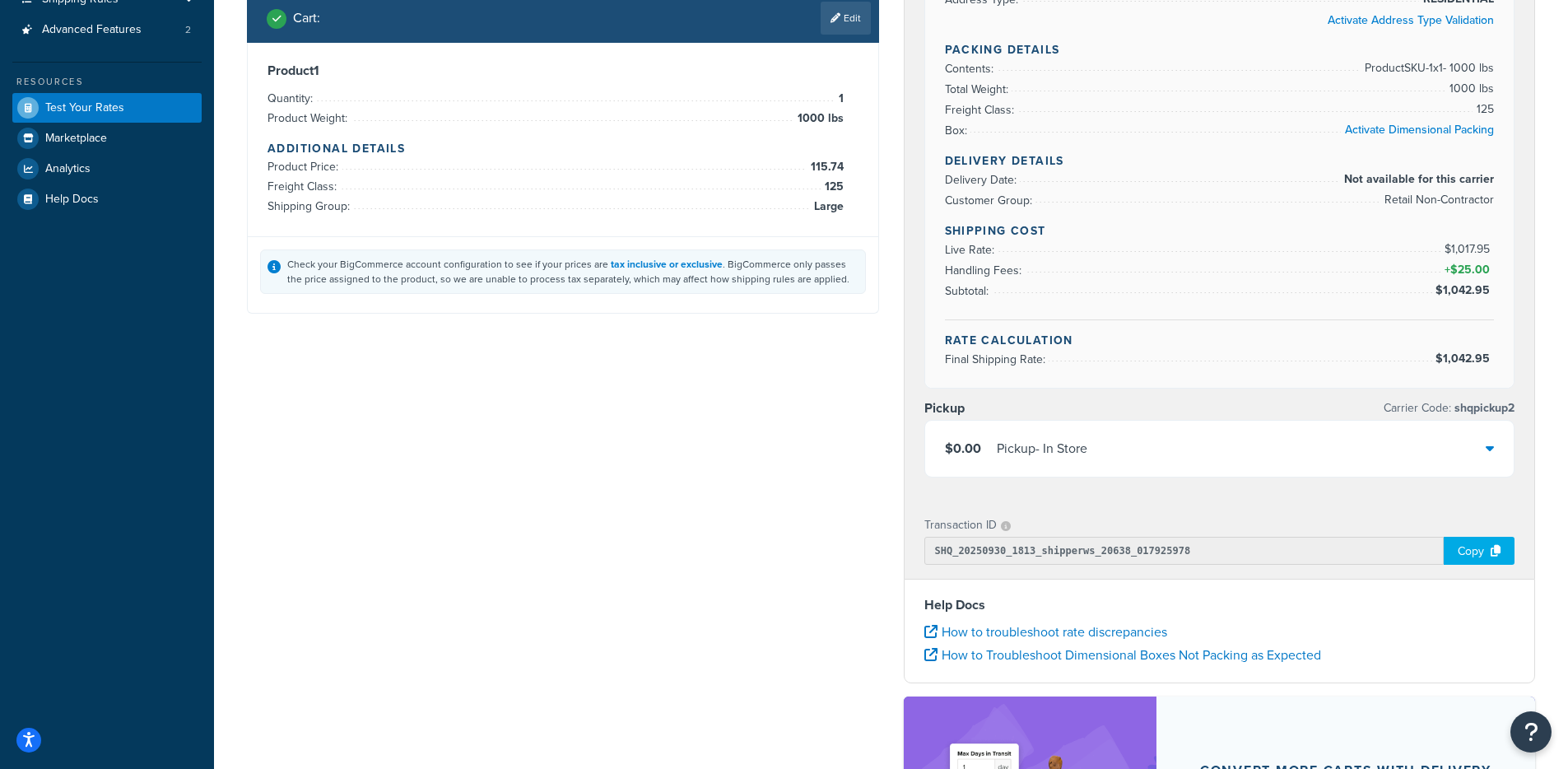
scroll to position [300, 0]
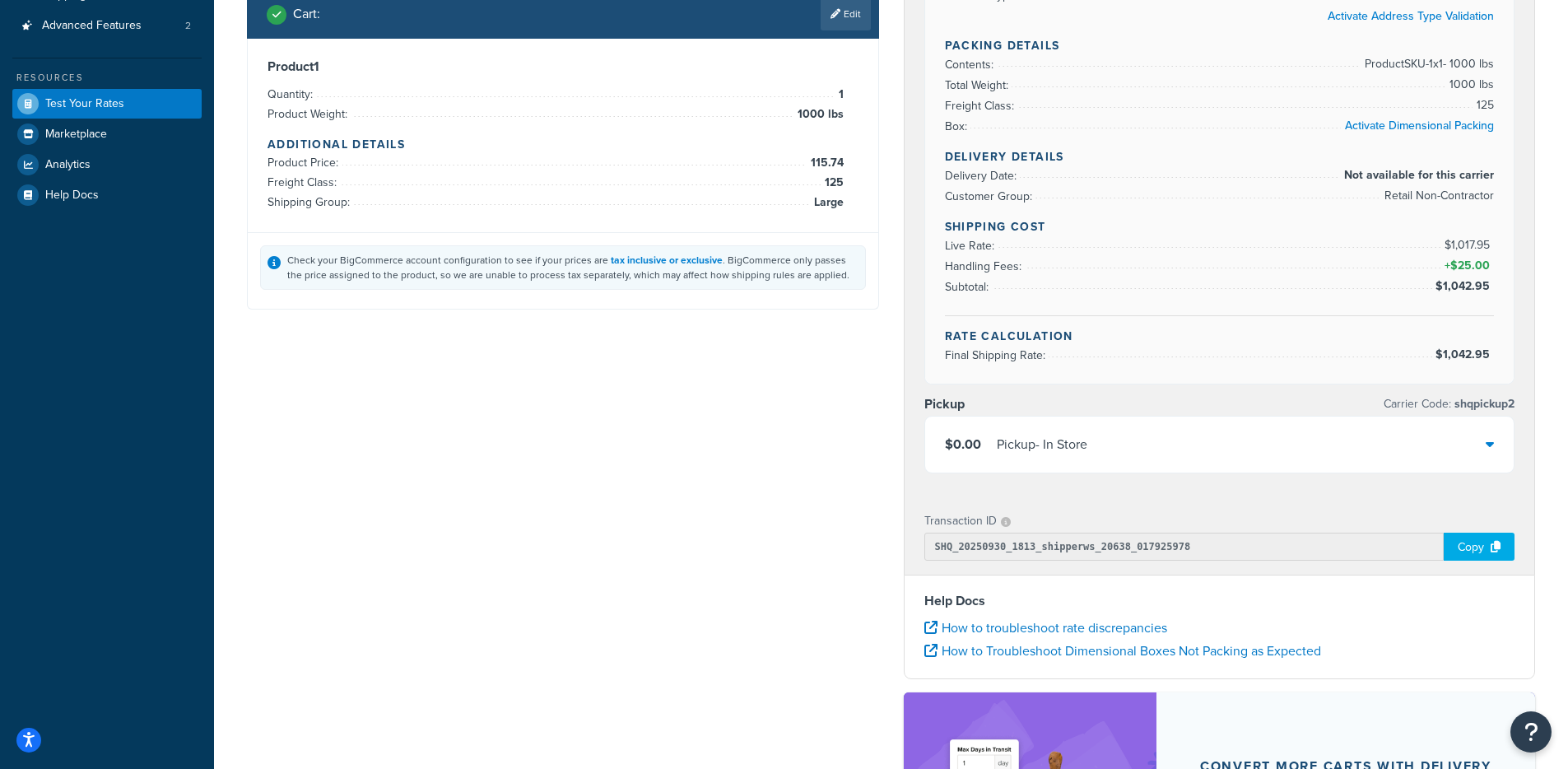
click at [1458, 540] on div "Copy" at bounding box center [1478, 546] width 71 height 28
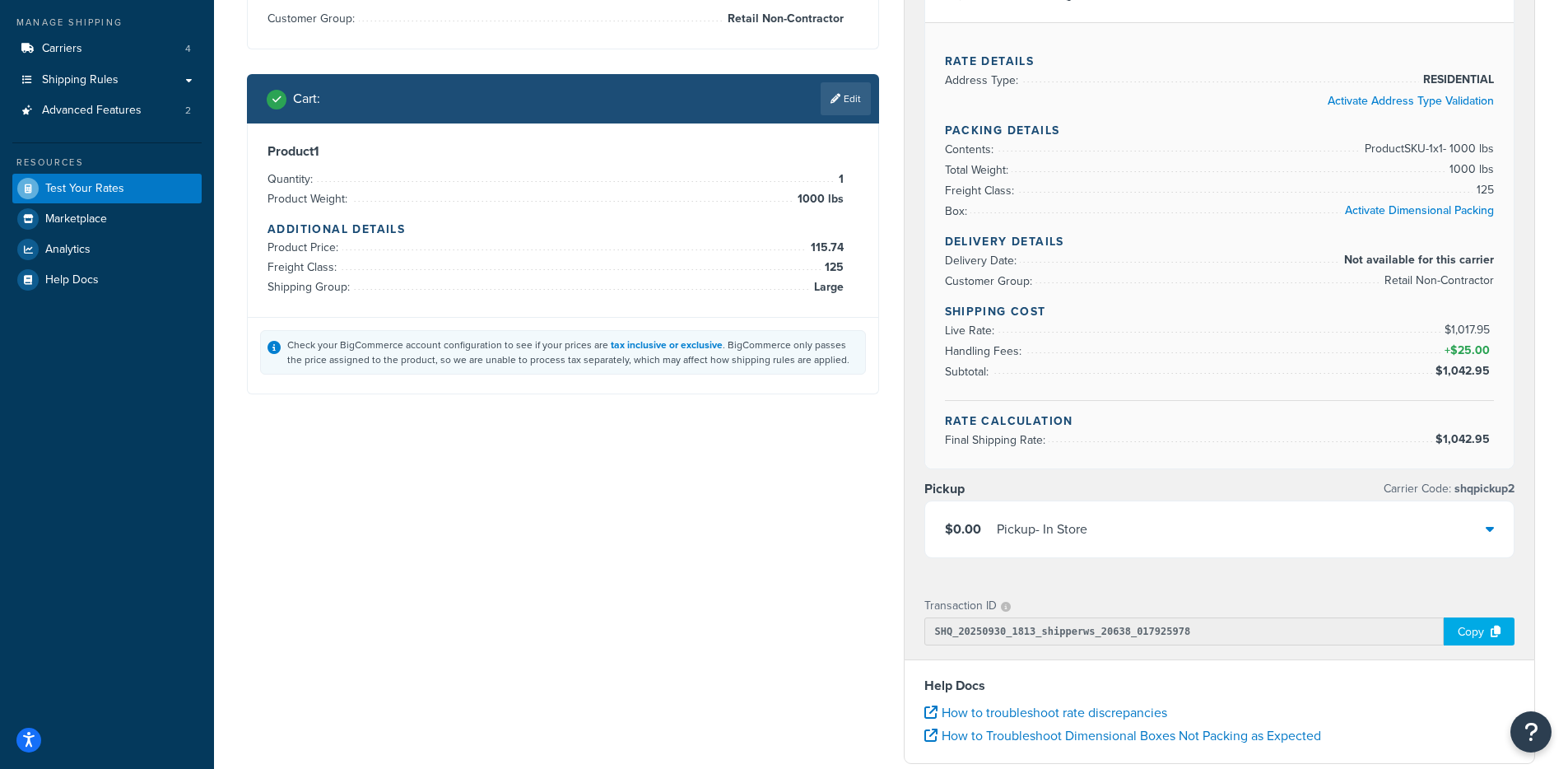
scroll to position [145, 0]
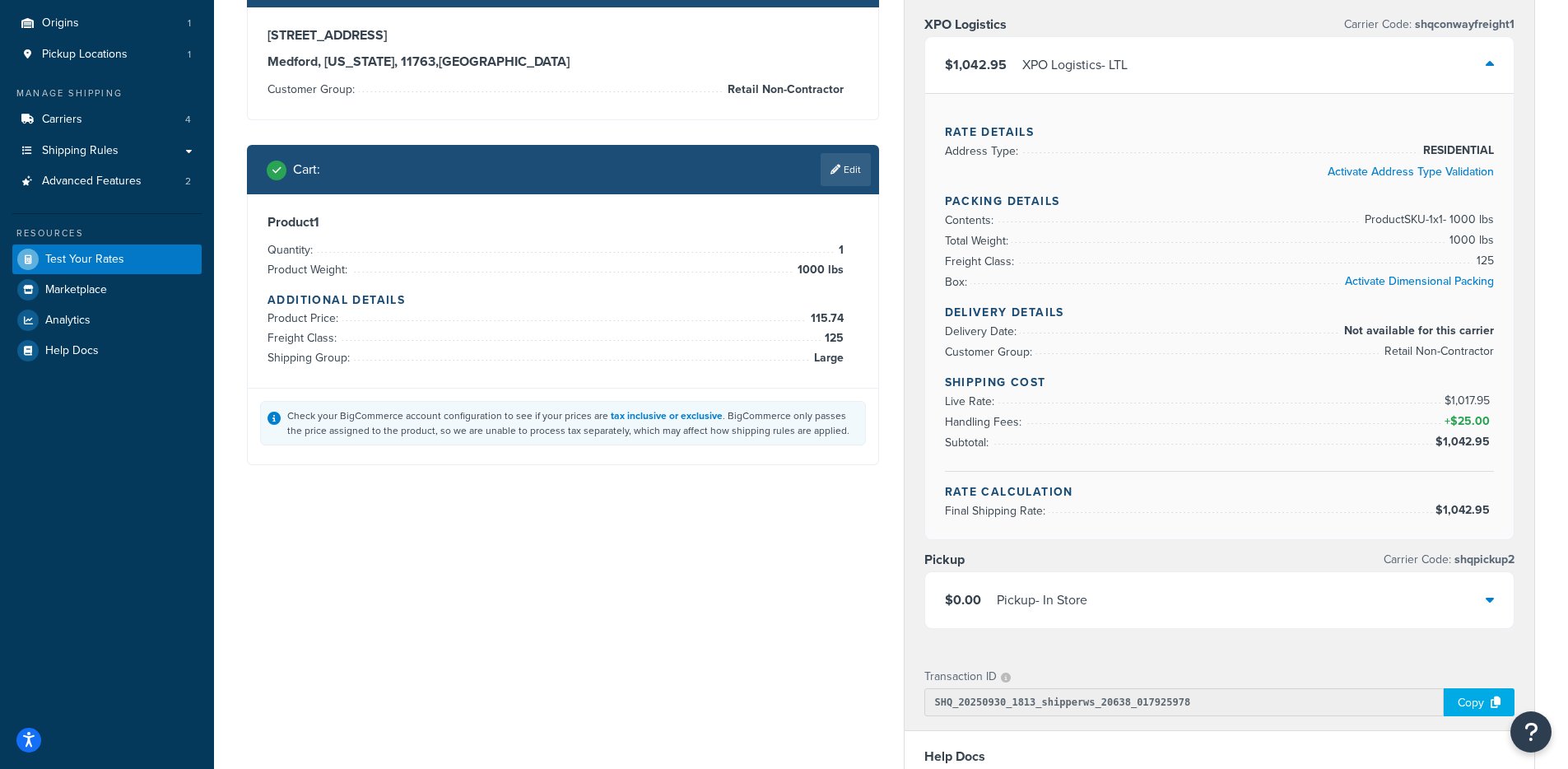
click at [843, 186] on div "Cart : Edit" at bounding box center [568, 169] width 604 height 33
click at [845, 179] on link "Edit" at bounding box center [845, 169] width 50 height 33
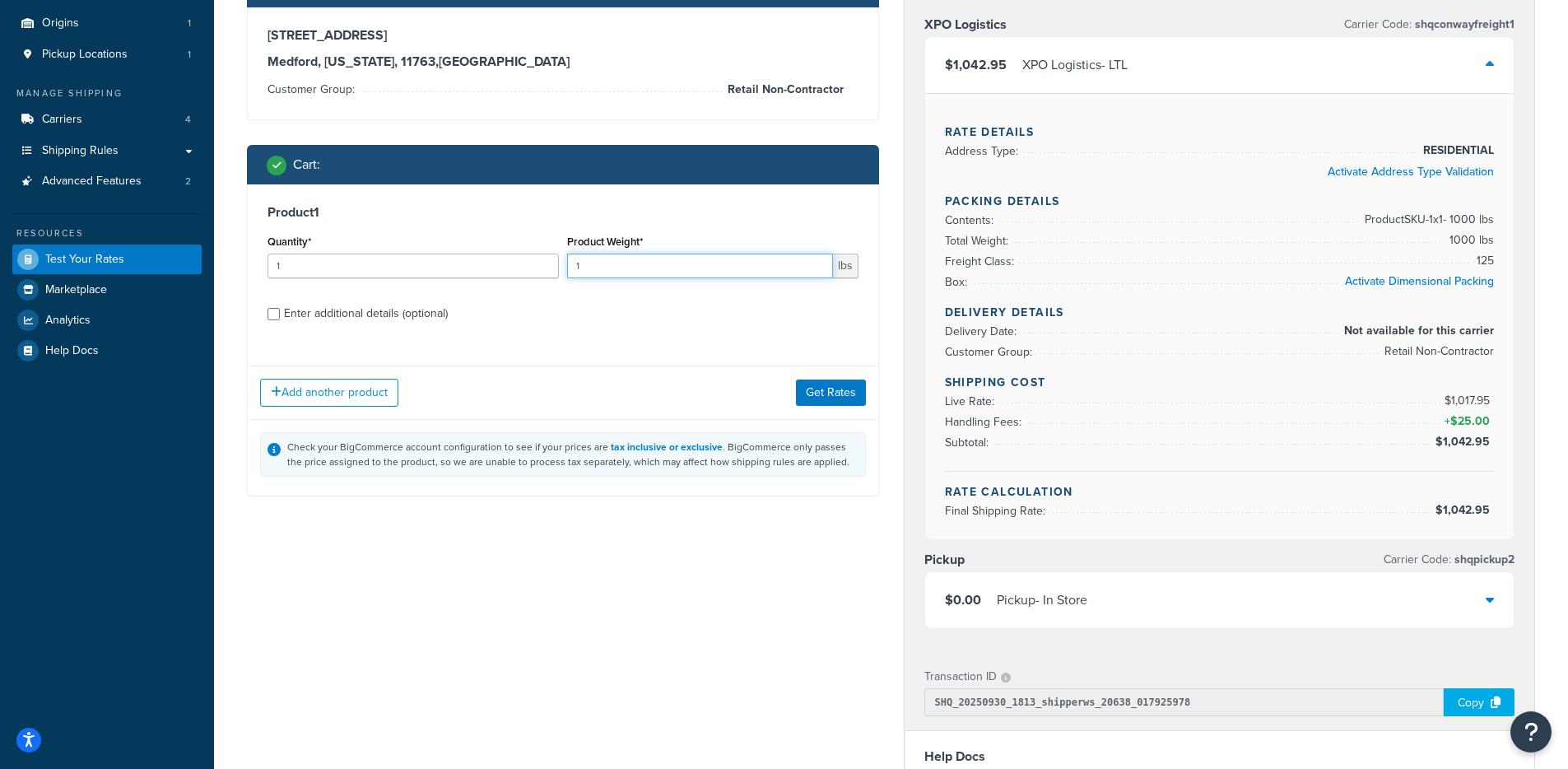
click at [622, 256] on input "1" at bounding box center [699, 265] width 265 height 25
click at [574, 273] on input "7.6" at bounding box center [699, 265] width 265 height 25
type input "47.6"
click at [277, 265] on input "1" at bounding box center [412, 265] width 291 height 25
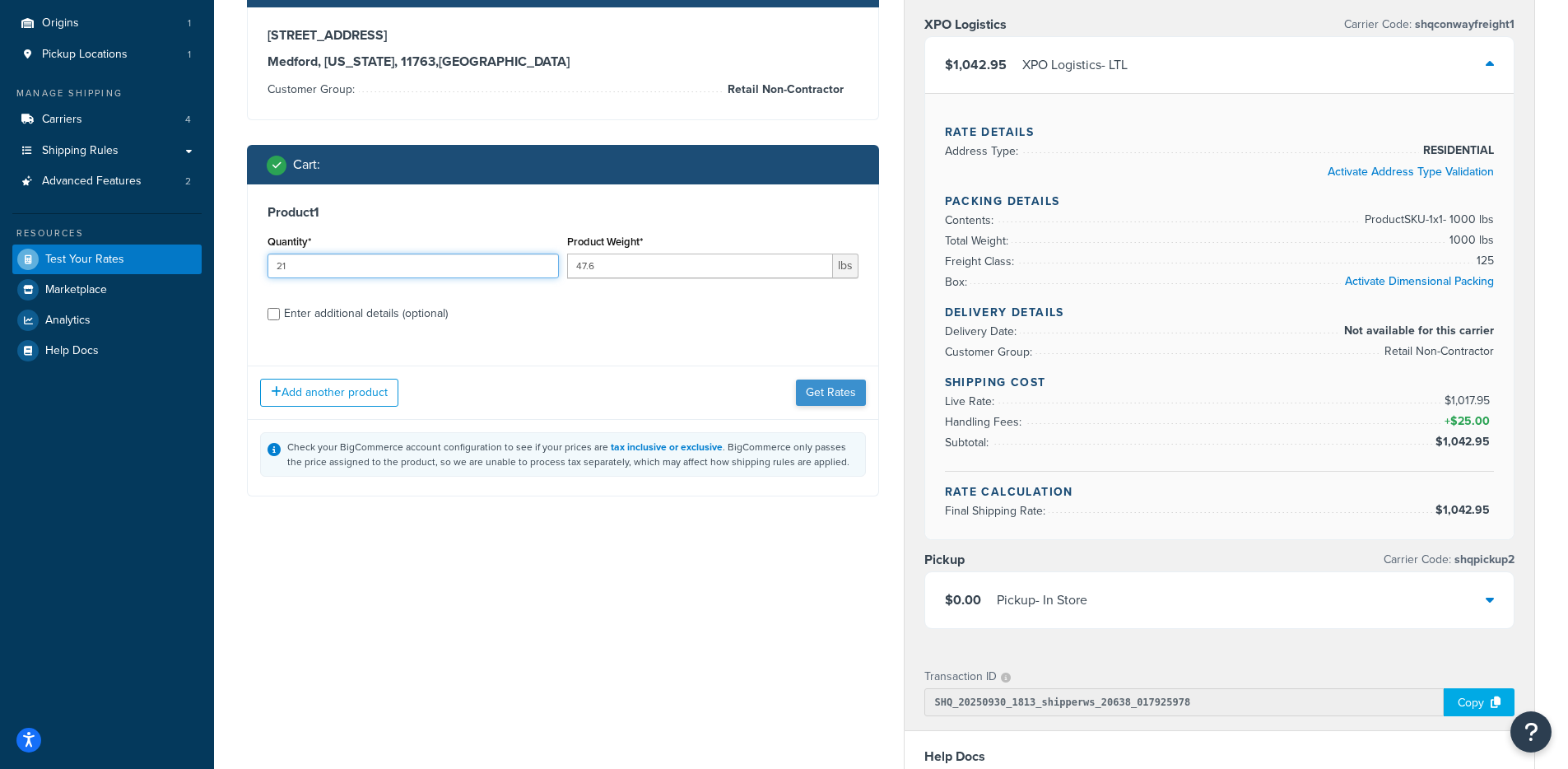
type input "21"
click at [861, 390] on button "Get Rates" at bounding box center [831, 392] width 70 height 26
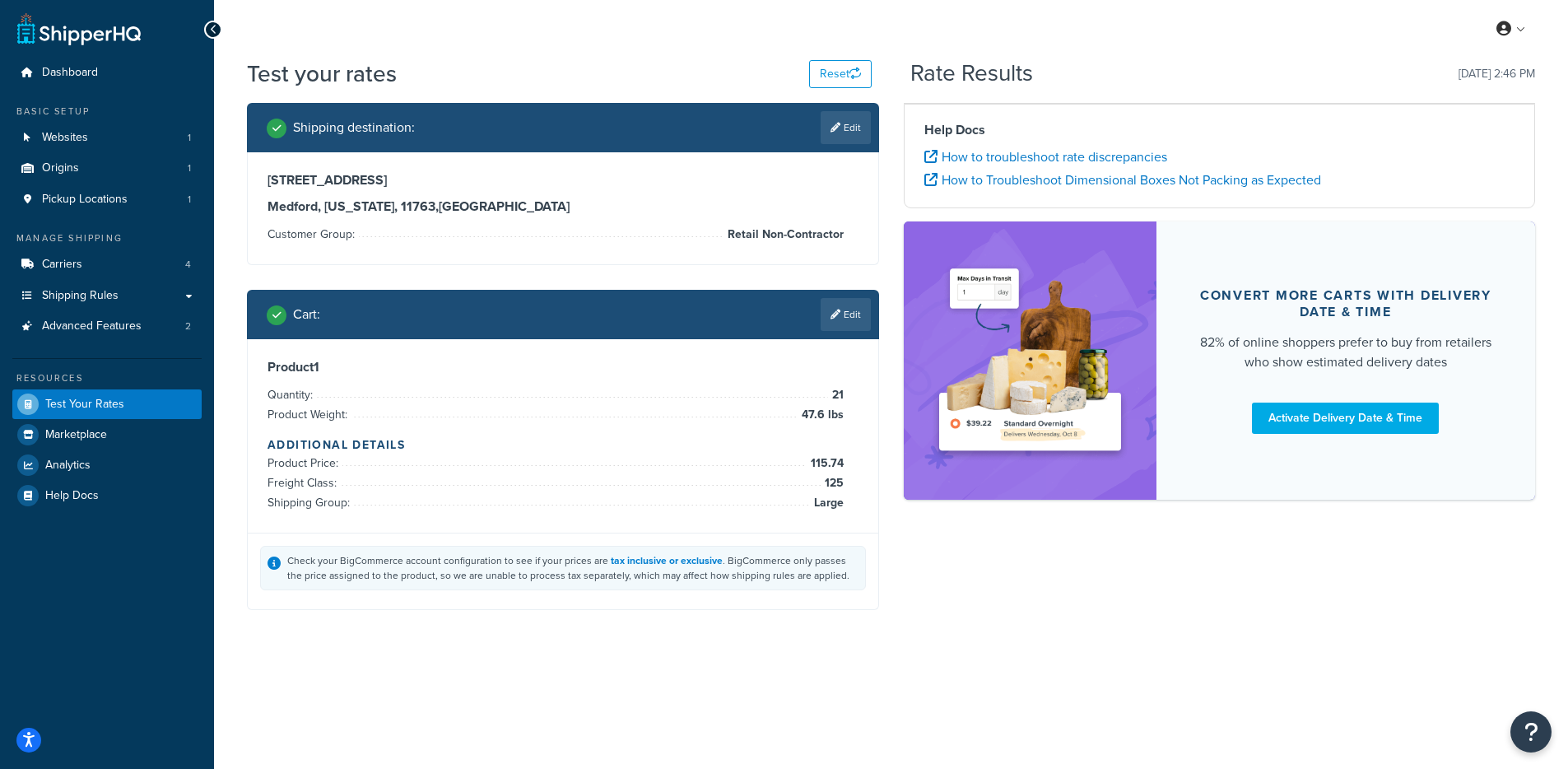
scroll to position [0, 0]
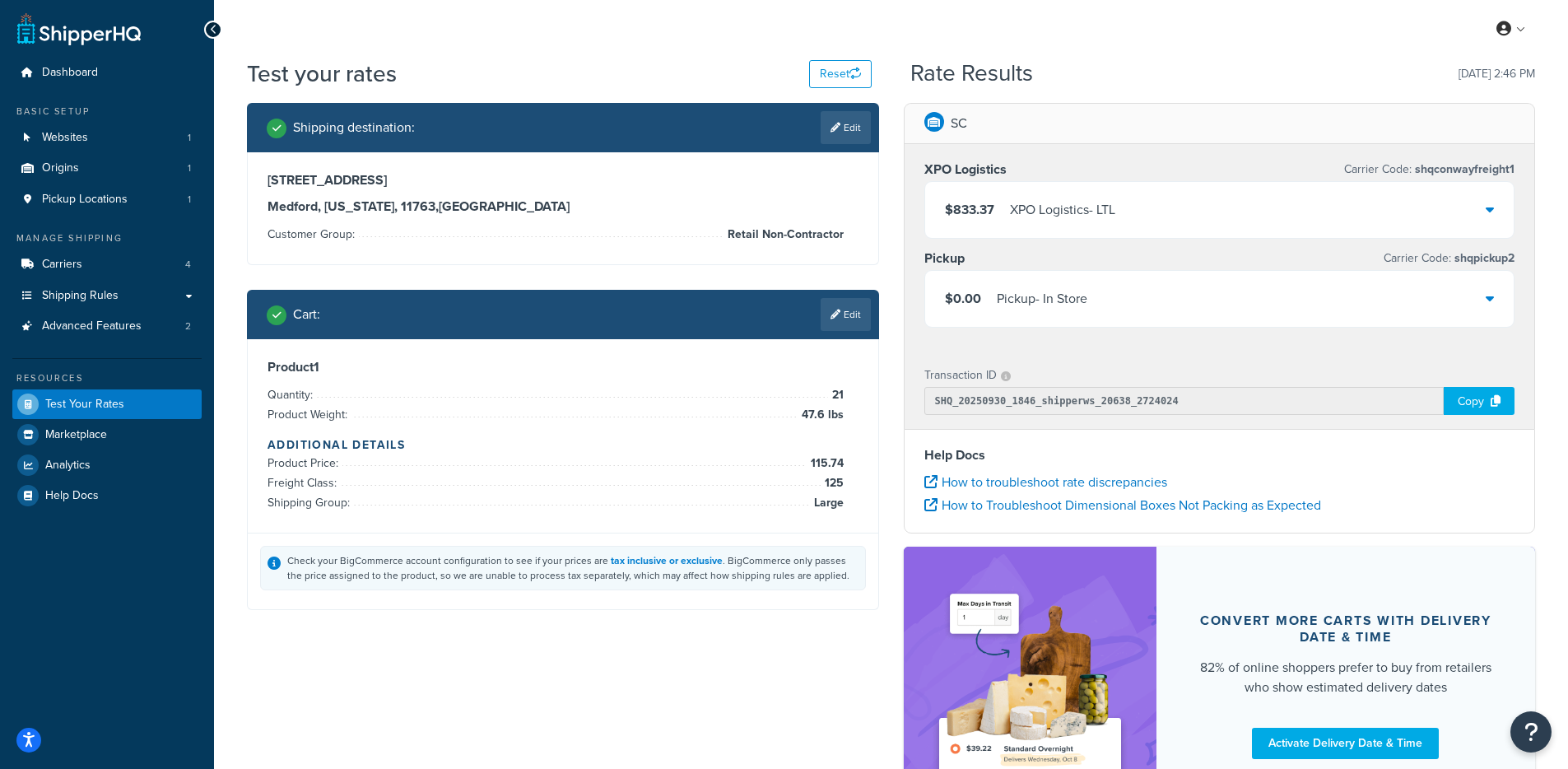
click at [1176, 211] on div "$833.37 XPO Logistics - LTL" at bounding box center [1220, 210] width 589 height 56
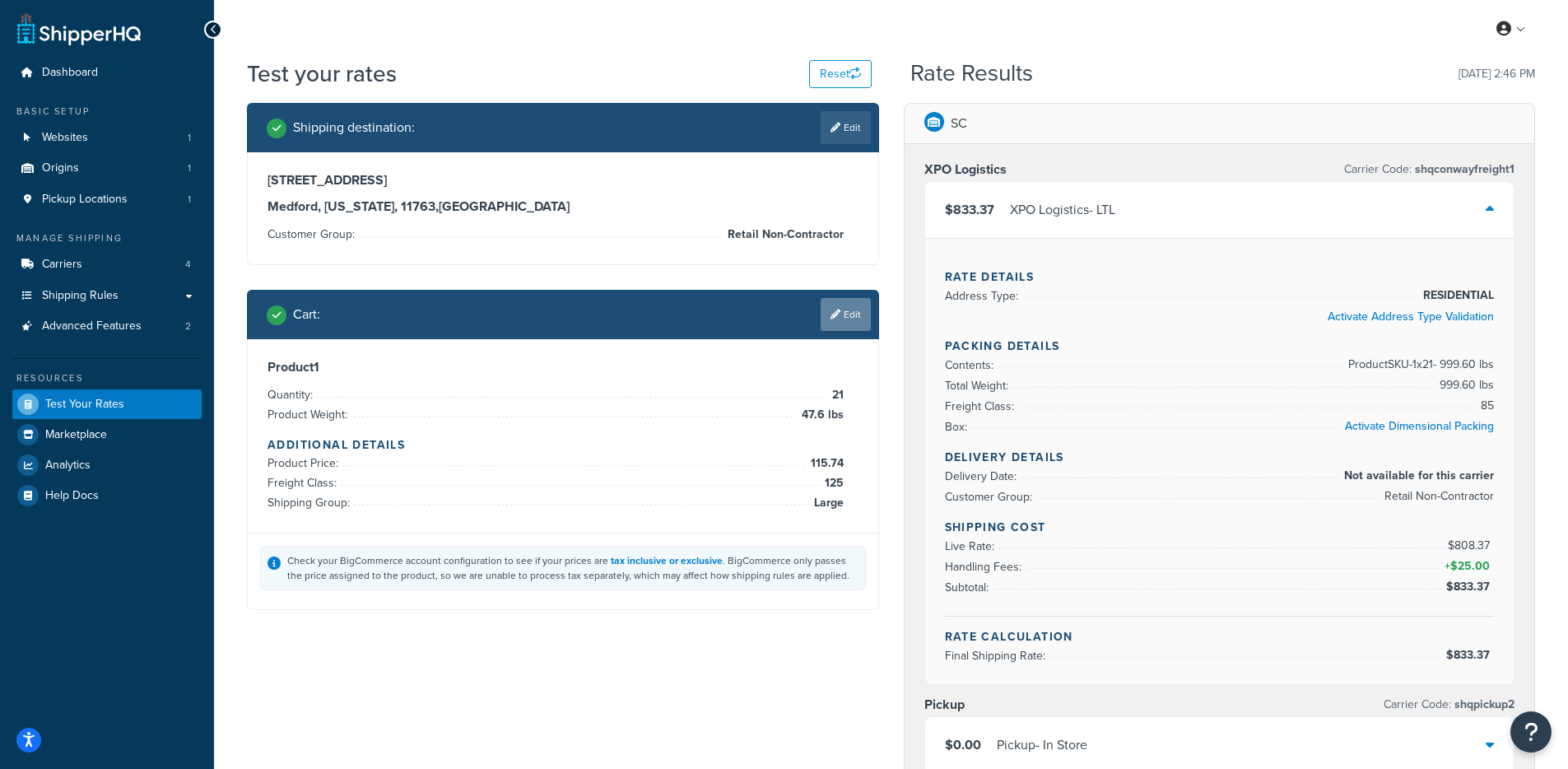
click at [824, 305] on link "Edit" at bounding box center [845, 314] width 50 height 33
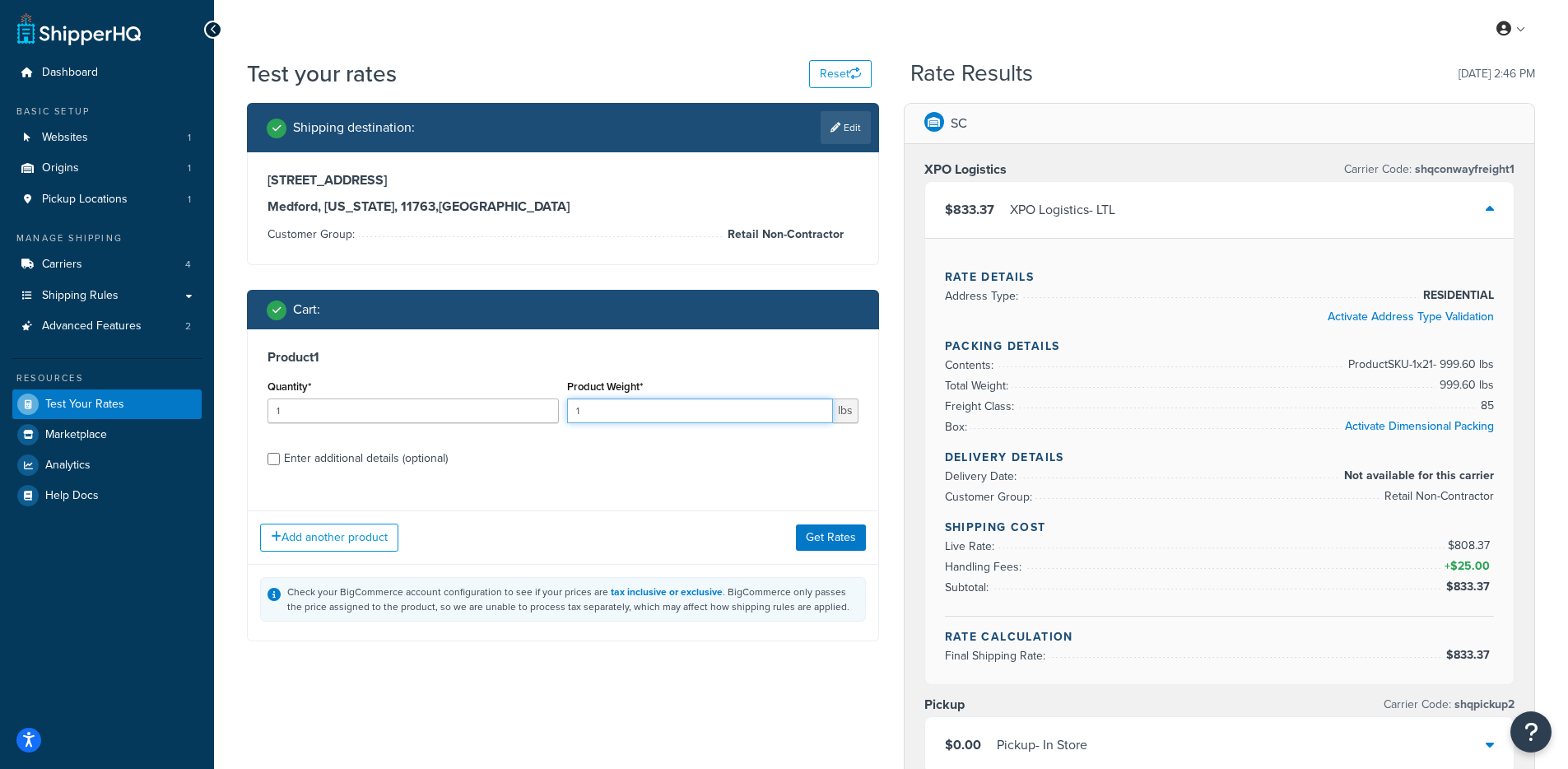
click at [576, 405] on input "1" at bounding box center [699, 411] width 265 height 25
click at [579, 407] on input "1" at bounding box center [699, 411] width 265 height 25
click at [580, 407] on input "1" at bounding box center [699, 411] width 265 height 25
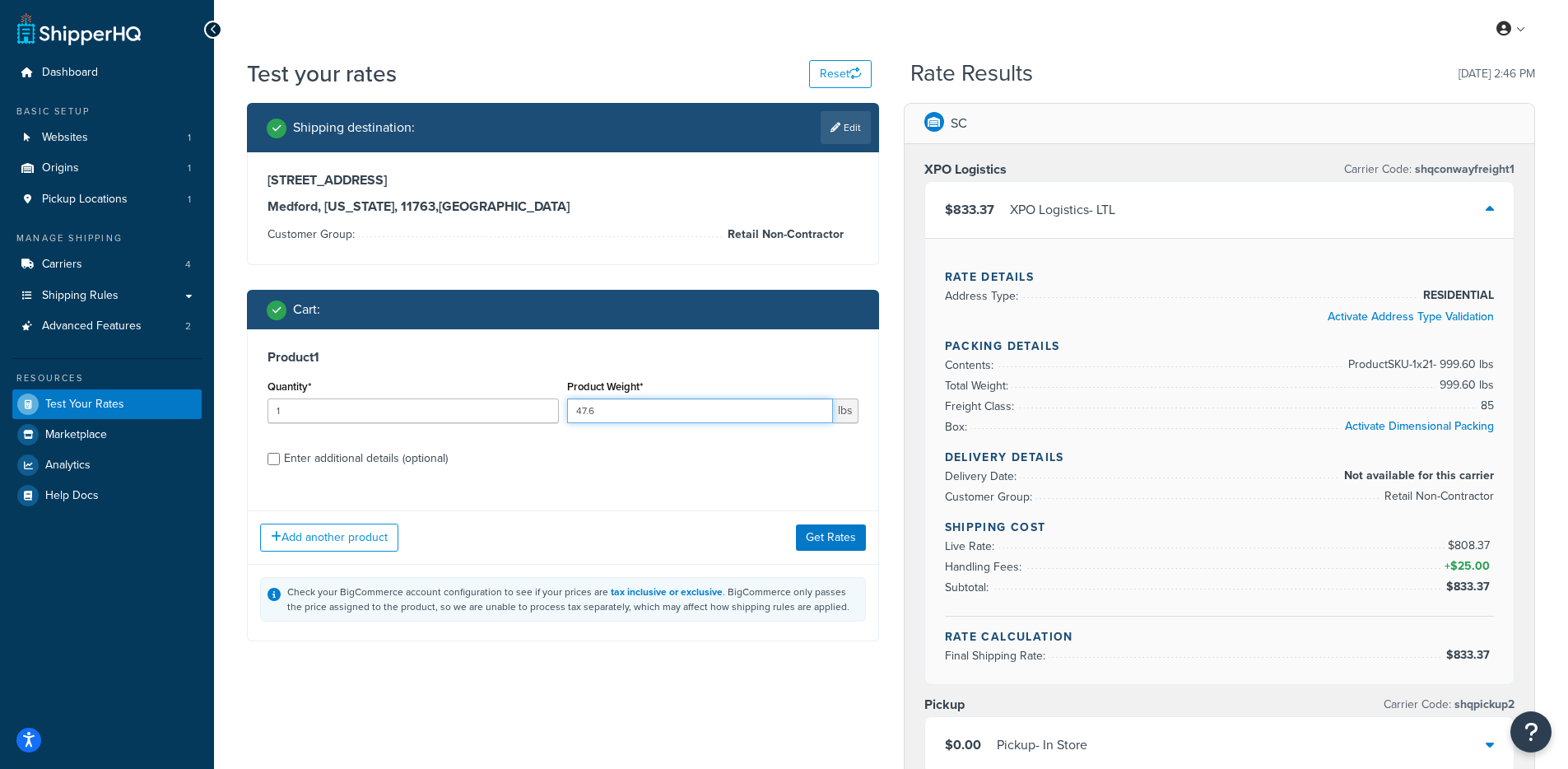
type input "47.6"
click at [423, 405] on input "1" at bounding box center [412, 411] width 291 height 25
type input "21"
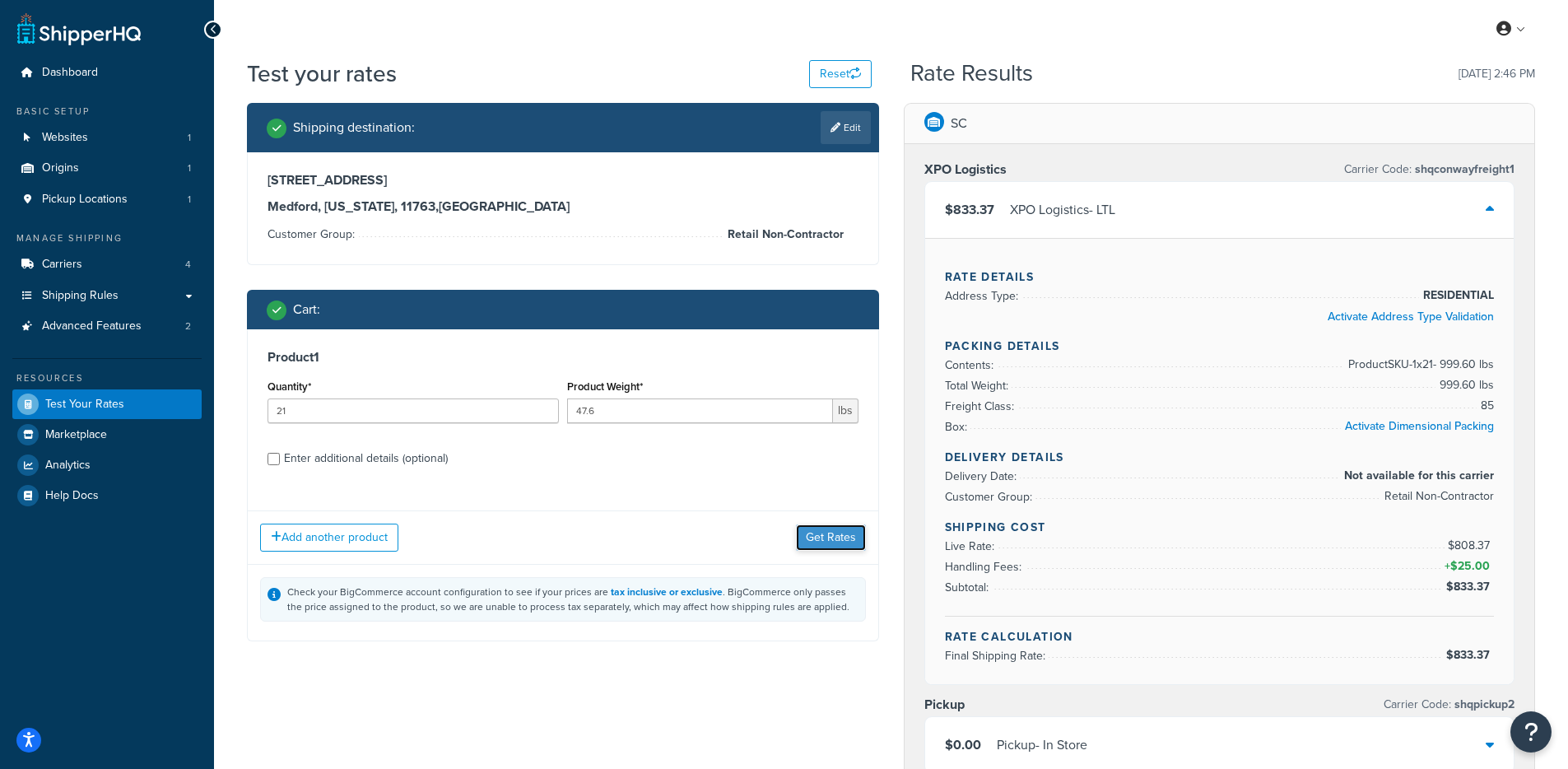
click at [832, 534] on button "Get Rates" at bounding box center [831, 537] width 70 height 26
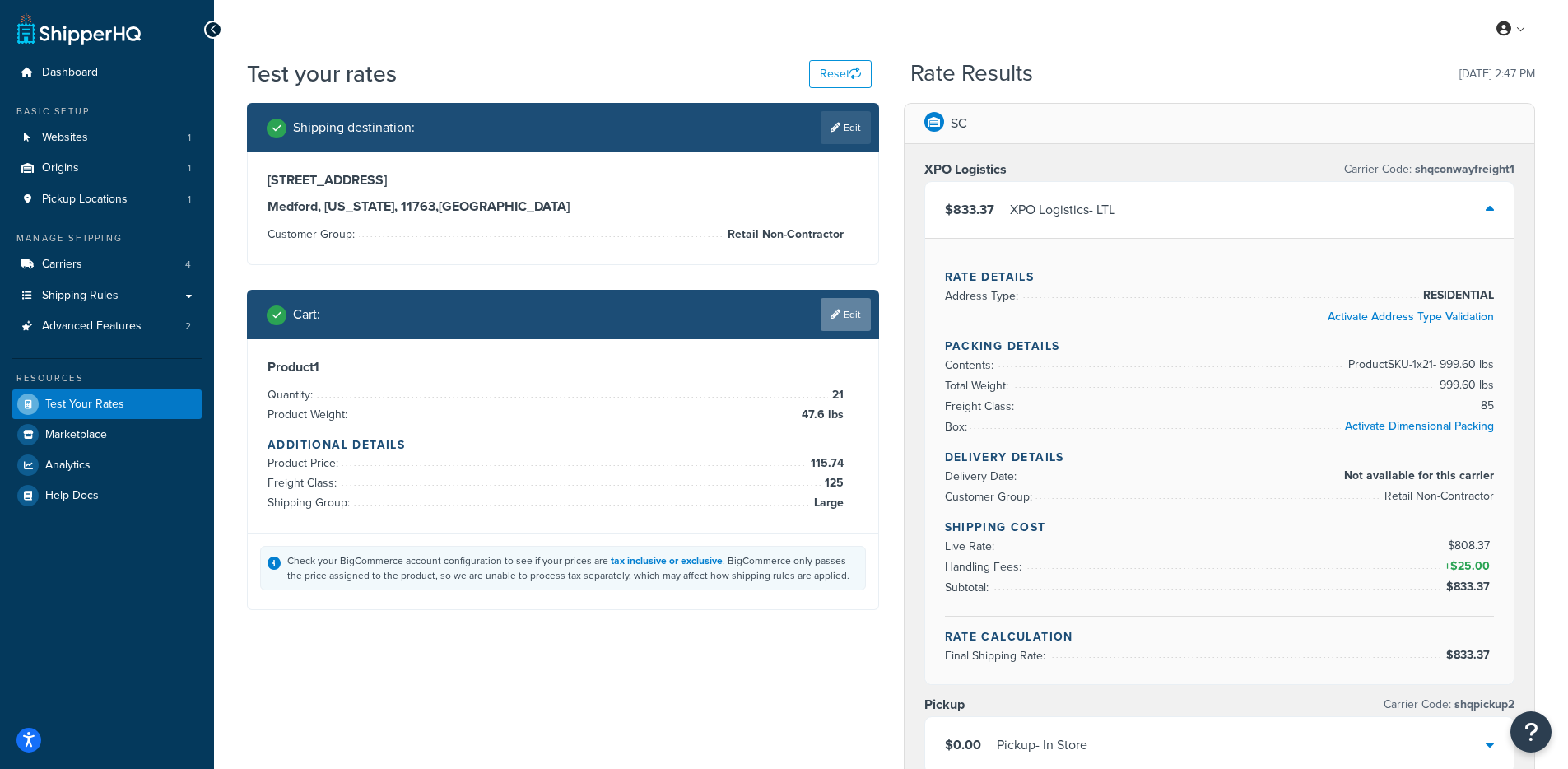
click at [851, 306] on link "Edit" at bounding box center [845, 314] width 50 height 33
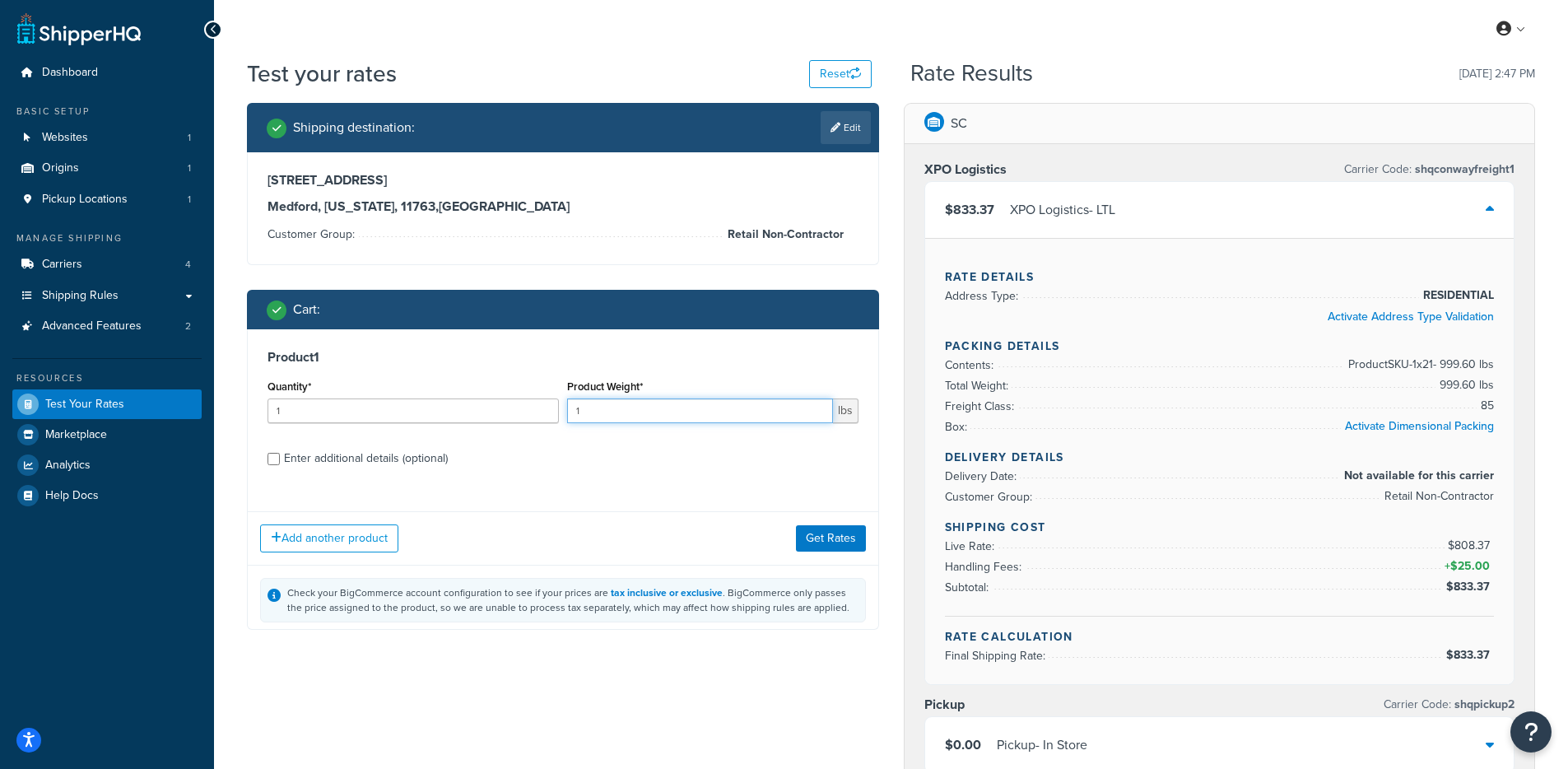
click at [601, 413] on input "1" at bounding box center [699, 411] width 265 height 25
type input "47.61"
click at [468, 419] on input "1" at bounding box center [412, 411] width 291 height 25
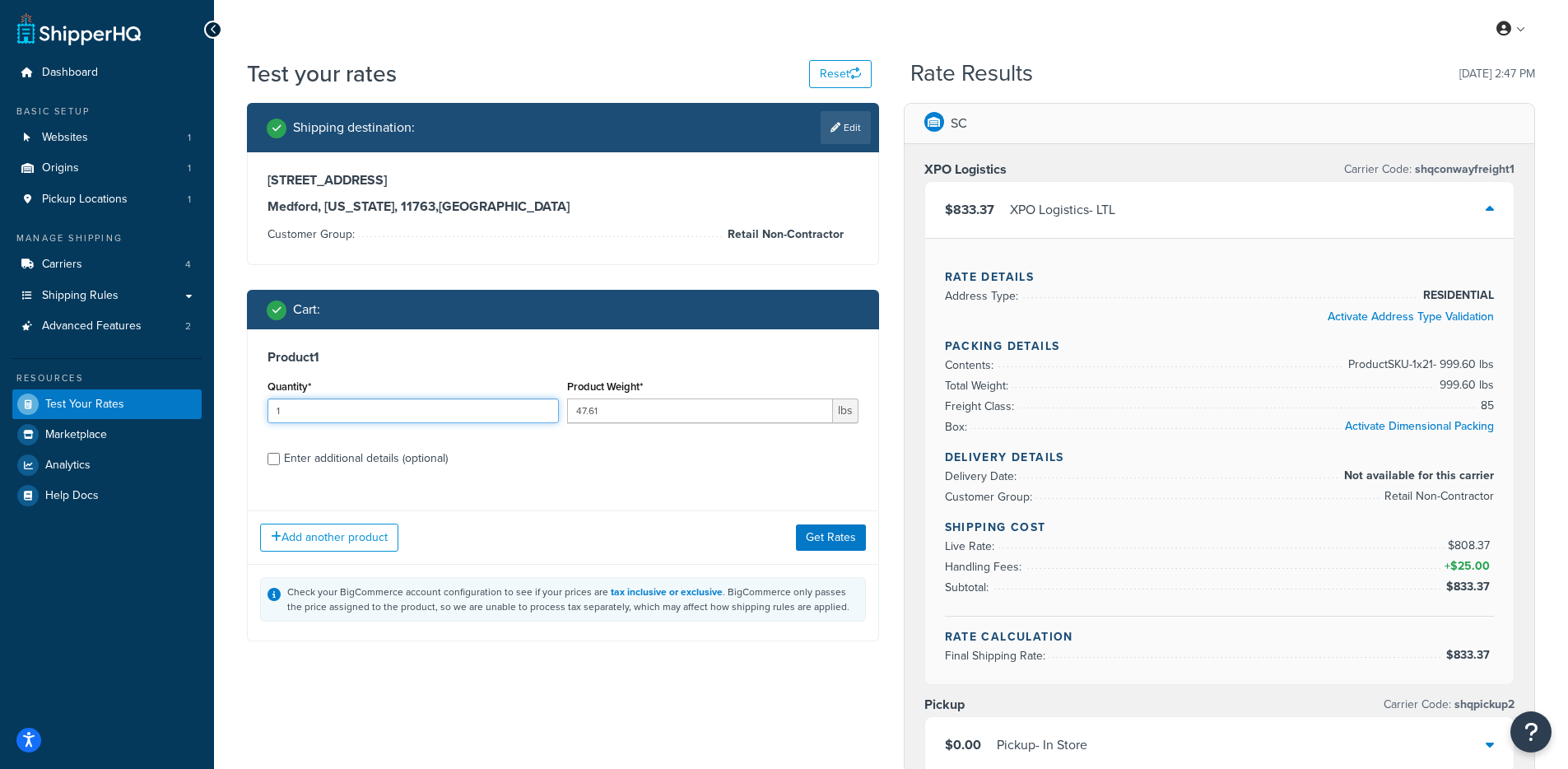
click at [468, 419] on input "1" at bounding box center [412, 411] width 291 height 25
type input "21"
click at [815, 539] on button "Get Rates" at bounding box center [831, 537] width 70 height 26
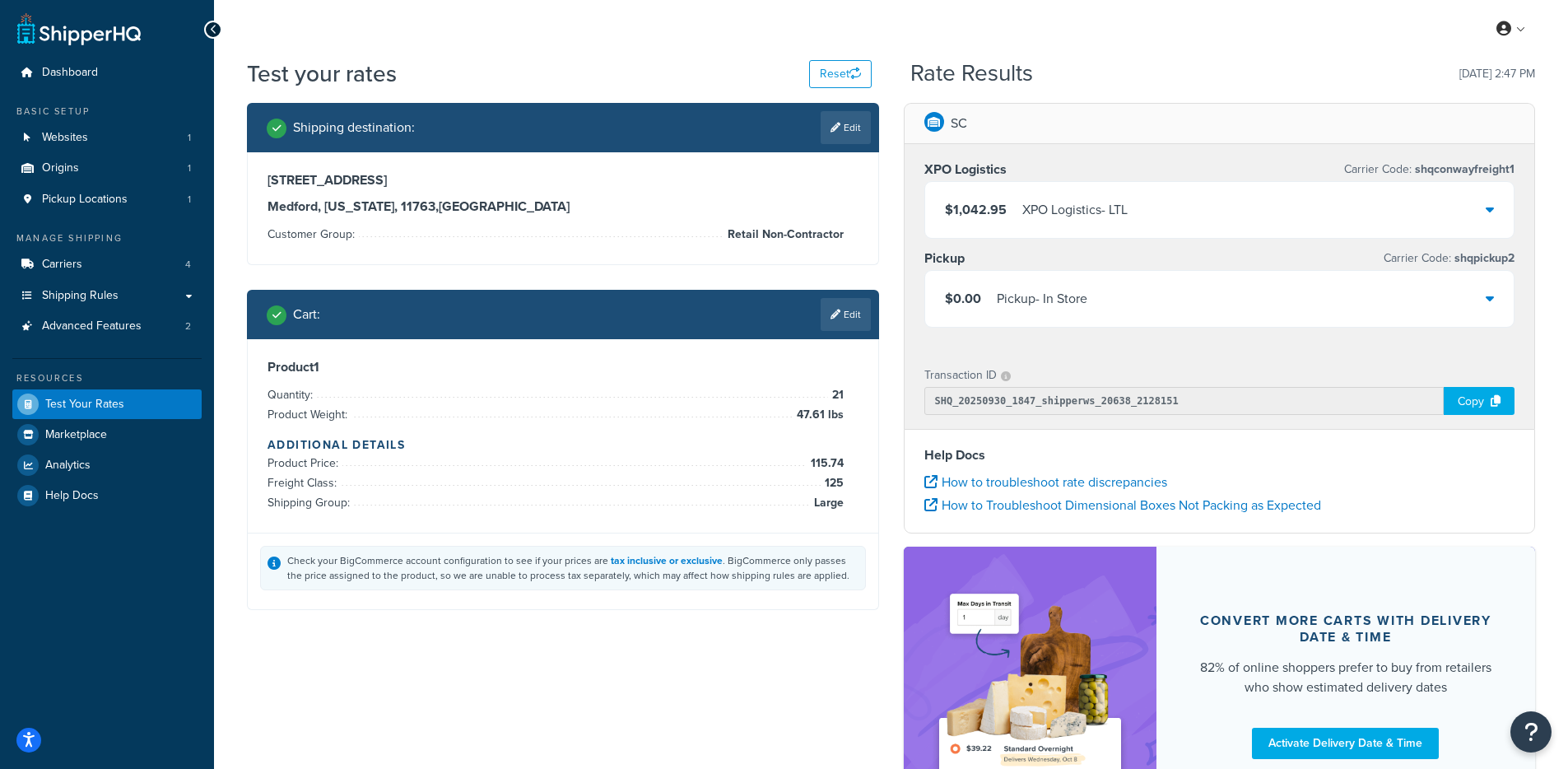
click at [1040, 217] on div "XPO Logistics - LTL" at bounding box center [1074, 209] width 105 height 23
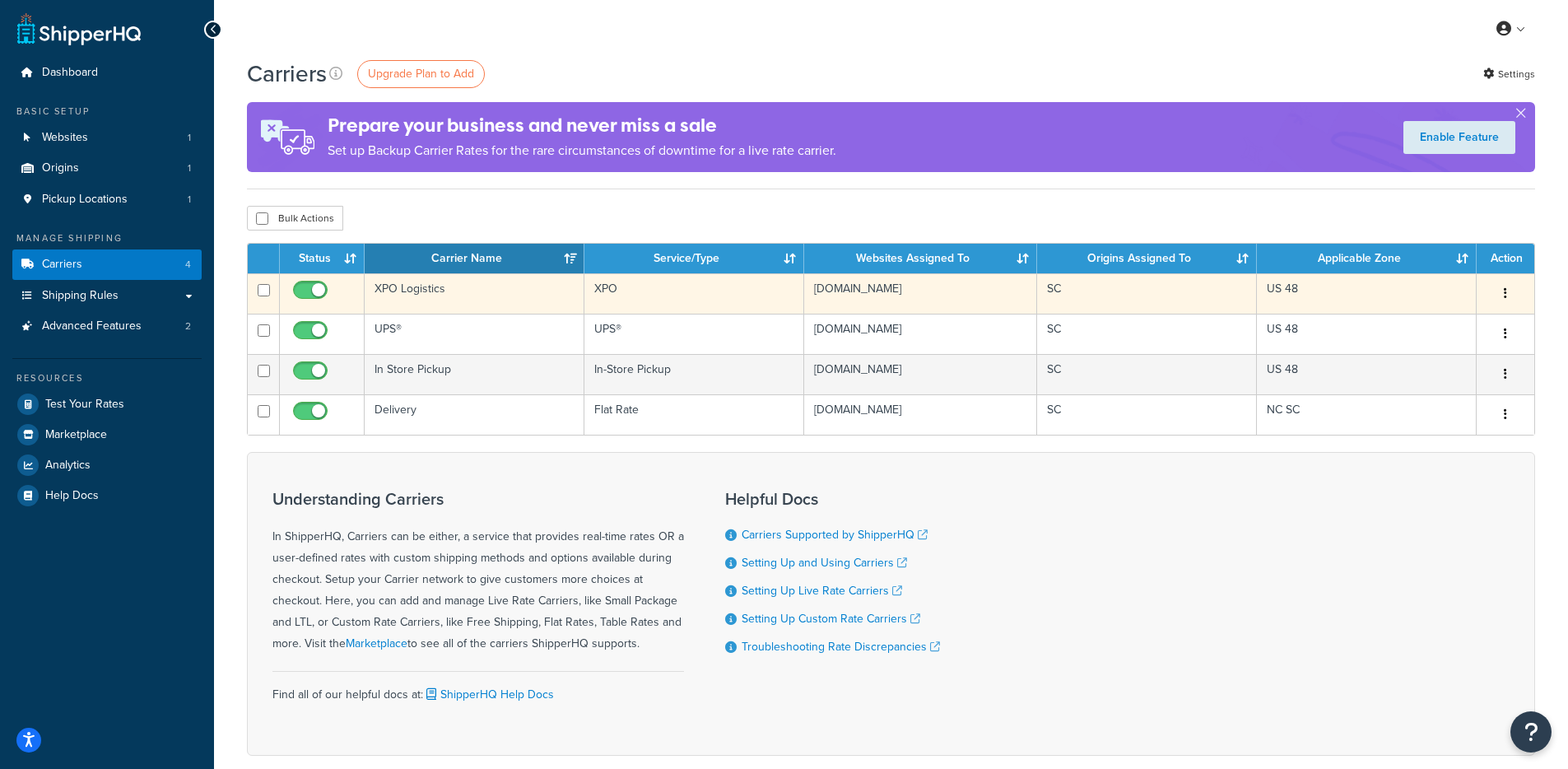
click at [529, 295] on td "XPO Logistics" at bounding box center [474, 293] width 219 height 40
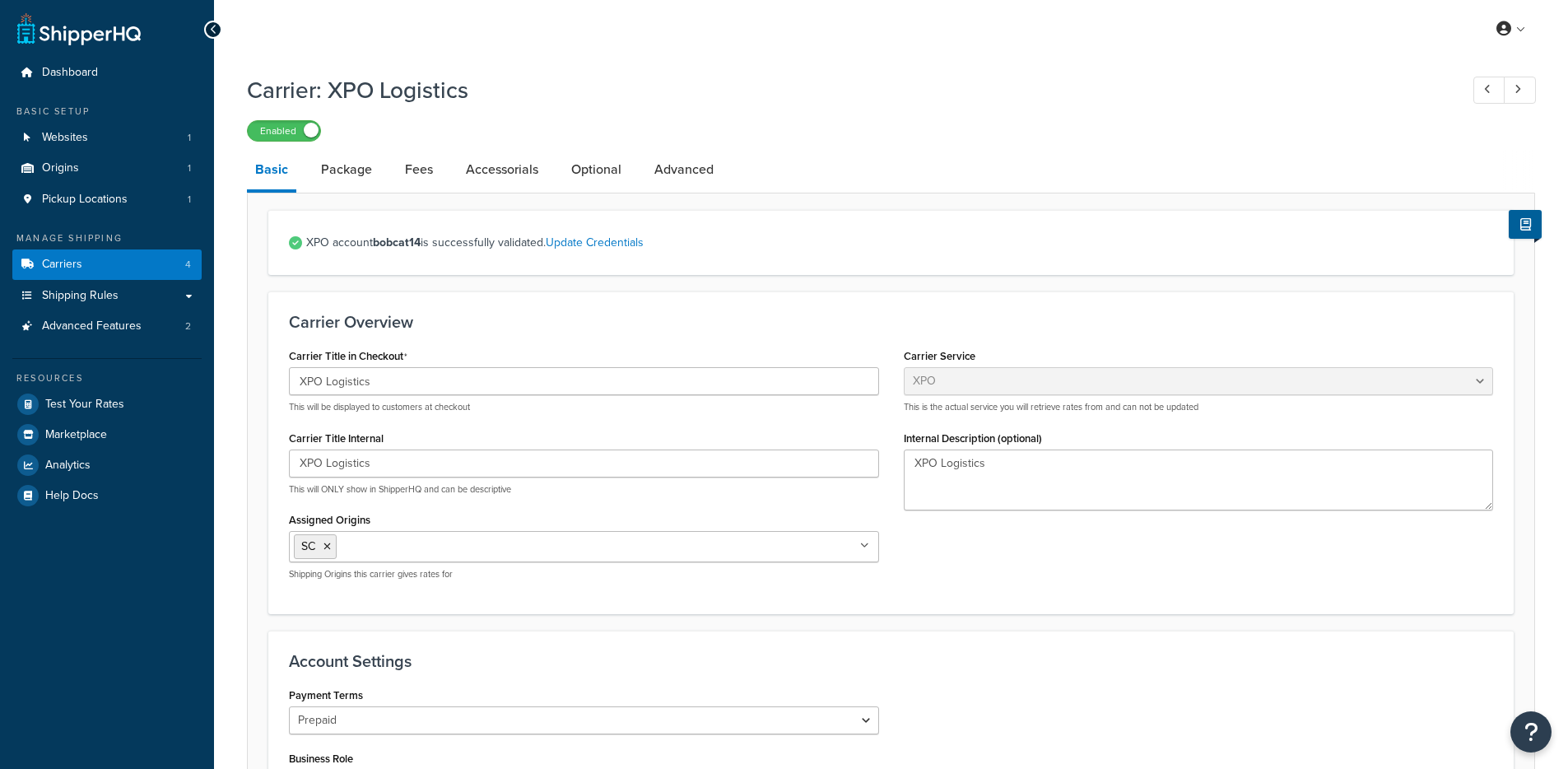
select select "conwayFreight"
select select "THIRD PARTY"
click at [563, 251] on link "Update Credentials" at bounding box center [594, 242] width 98 height 17
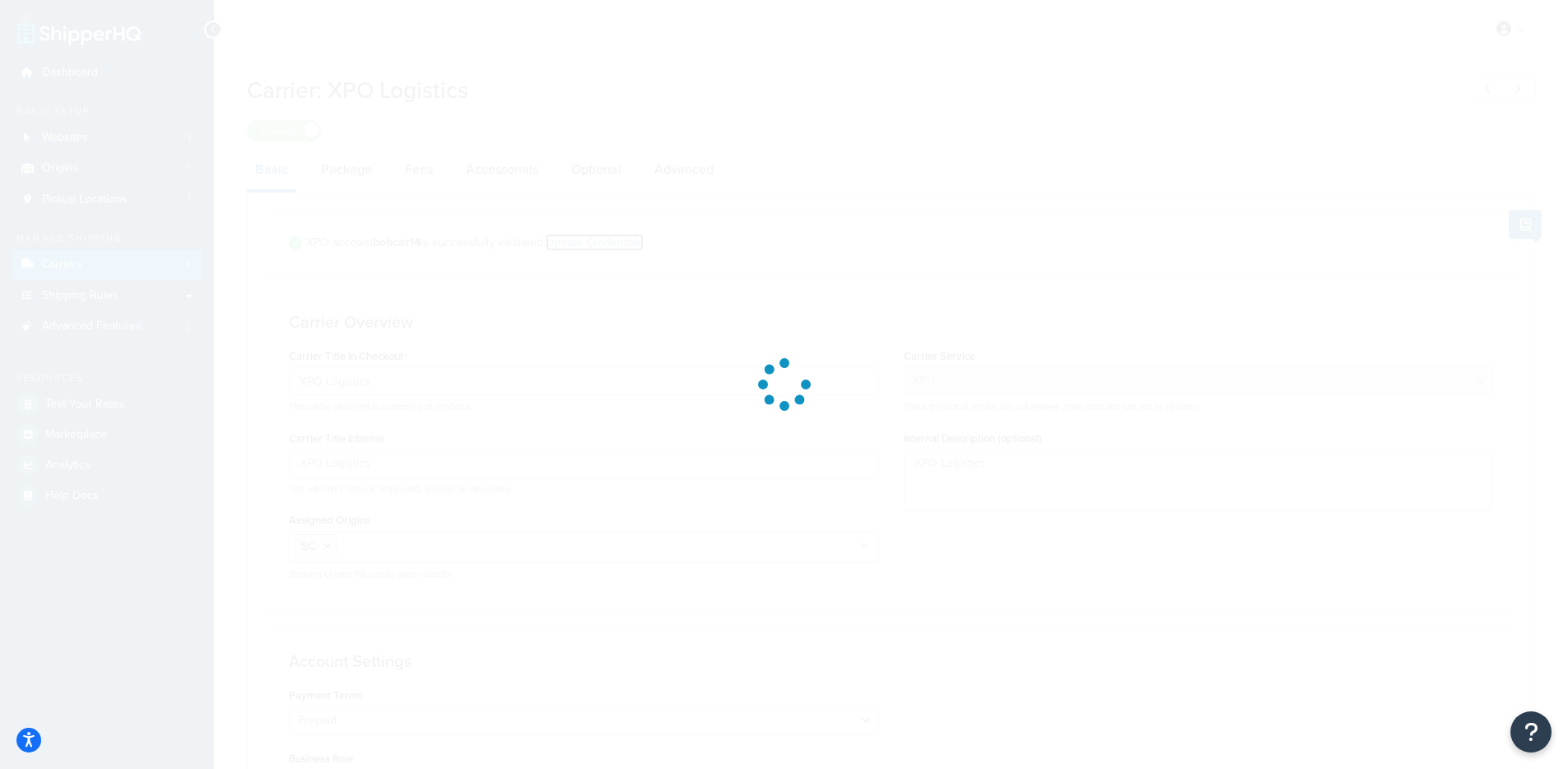
select select "THIRD PARTY"
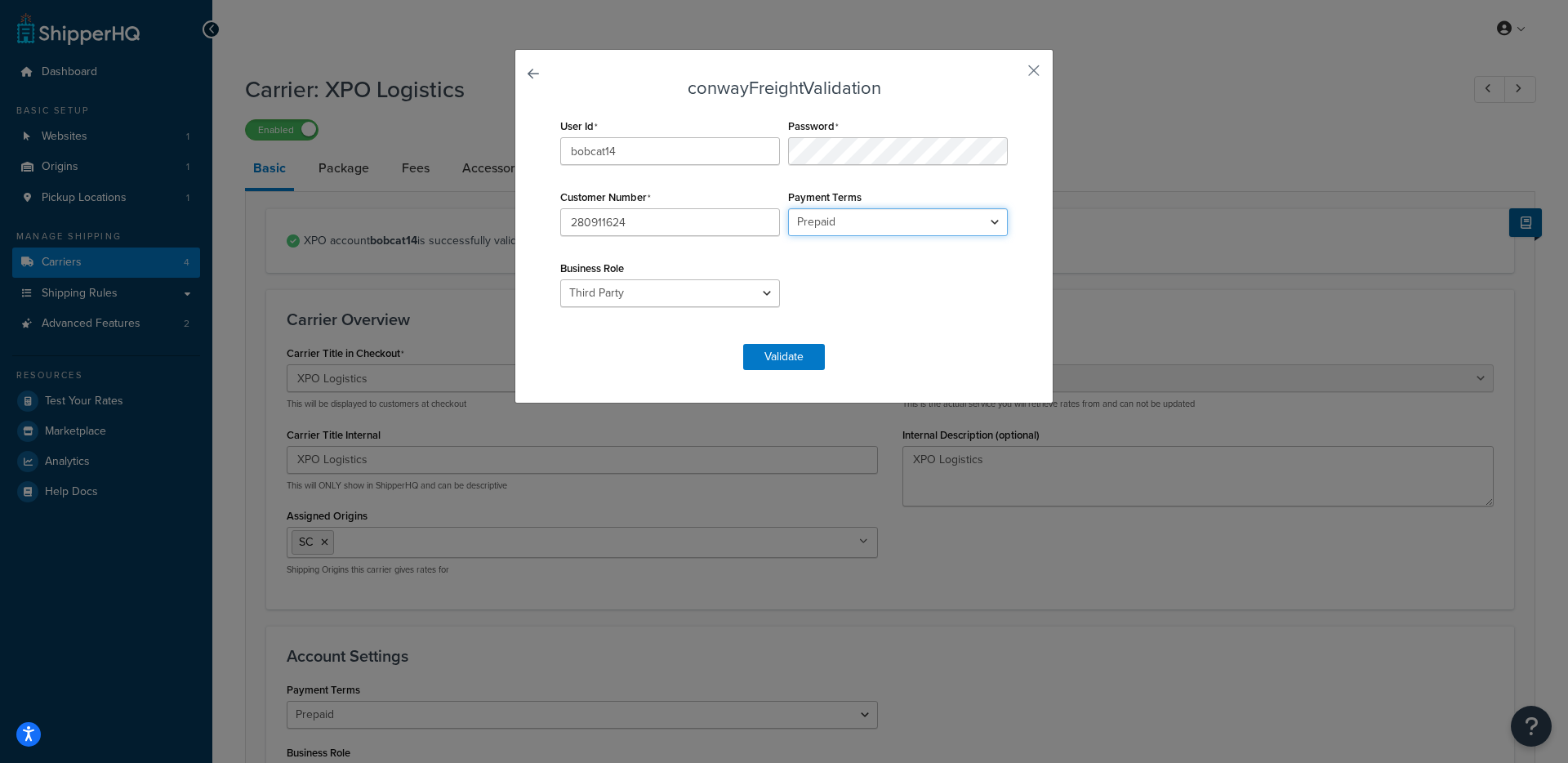
click at [887, 224] on select "Prepaid Collect" at bounding box center [897, 222] width 219 height 28
click at [673, 304] on select "Shipper Consignee Third Party" at bounding box center [669, 293] width 219 height 28
click at [1012, 75] on button "button" at bounding box center [1010, 76] width 4 height 4
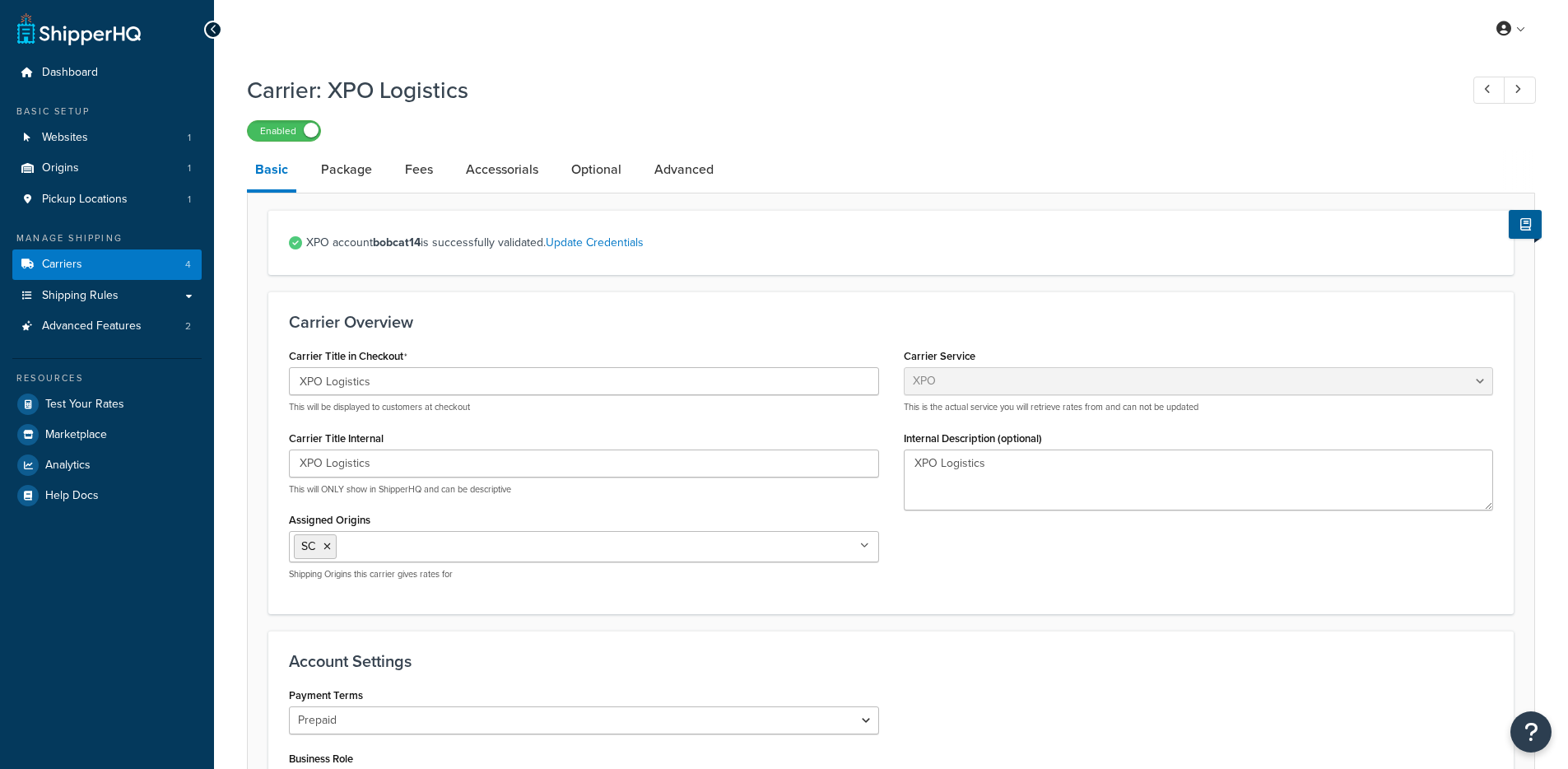
select select "conwayFreight"
select select "THIRD PARTY"
click at [349, 174] on link "Package" at bounding box center [346, 169] width 67 height 39
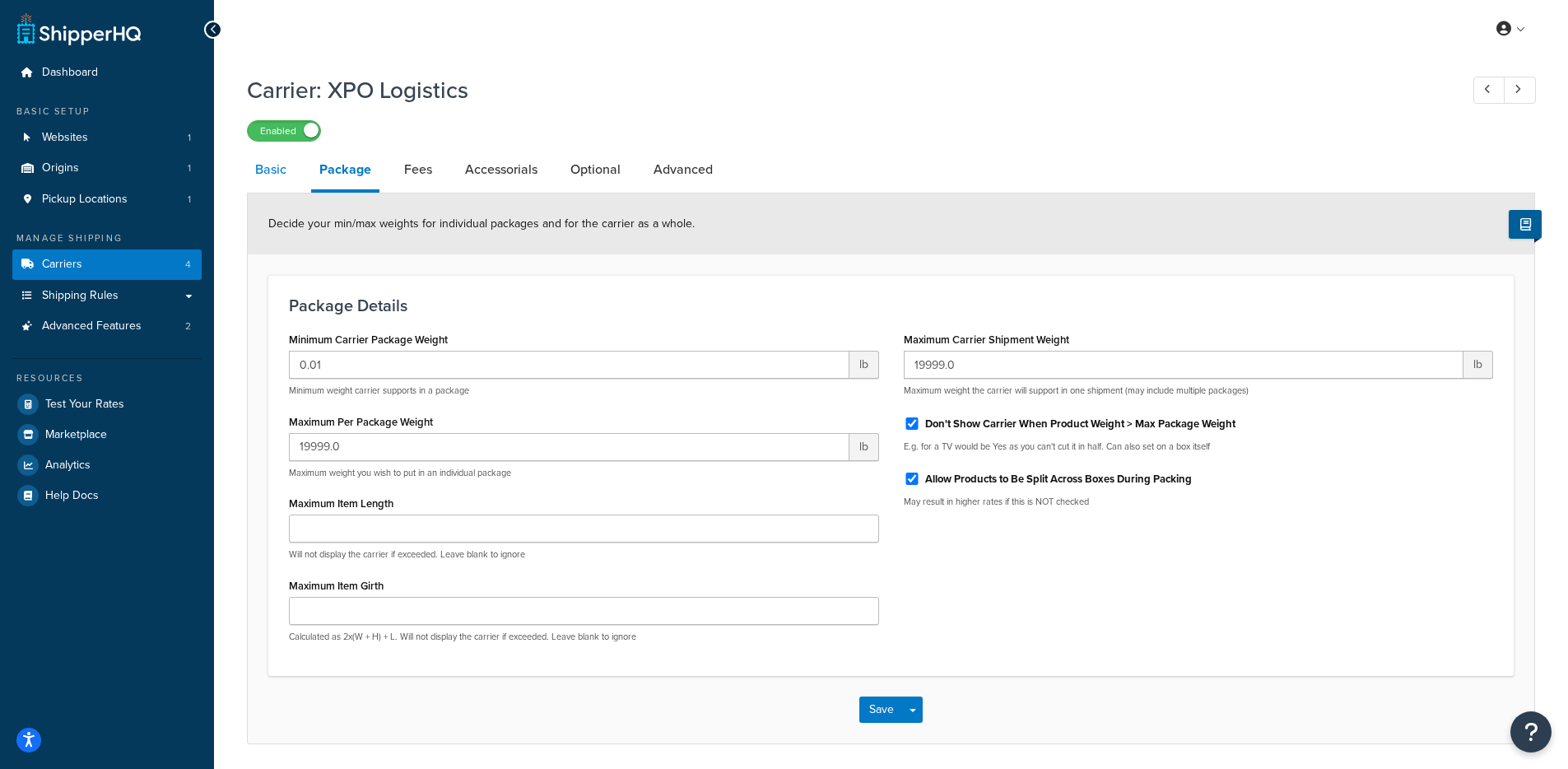
click at [271, 170] on link "Basic" at bounding box center [271, 169] width 48 height 39
select select "conwayFreight"
select select "THIRD PARTY"
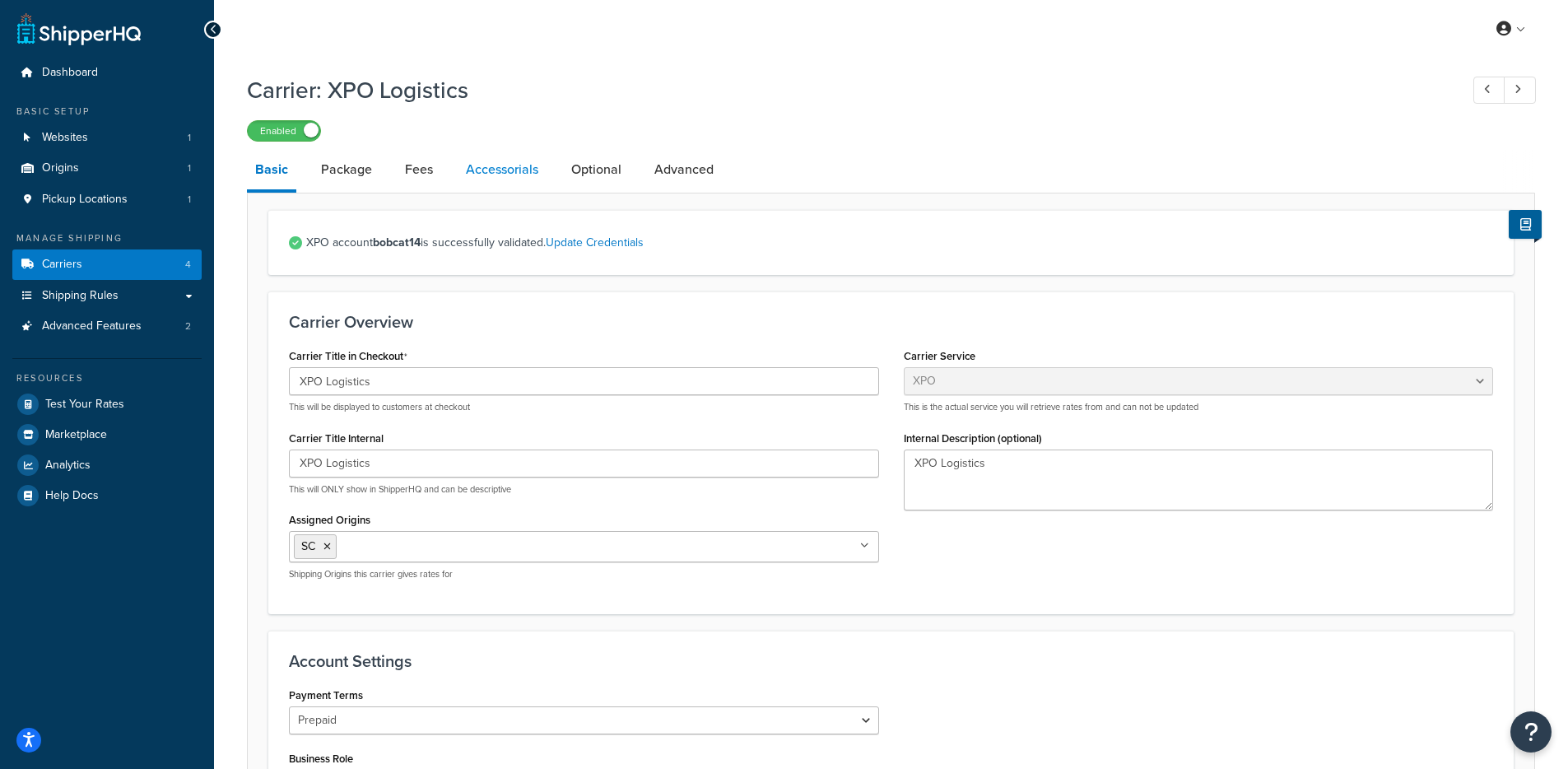
click at [476, 167] on link "Accessorials" at bounding box center [502, 169] width 89 height 39
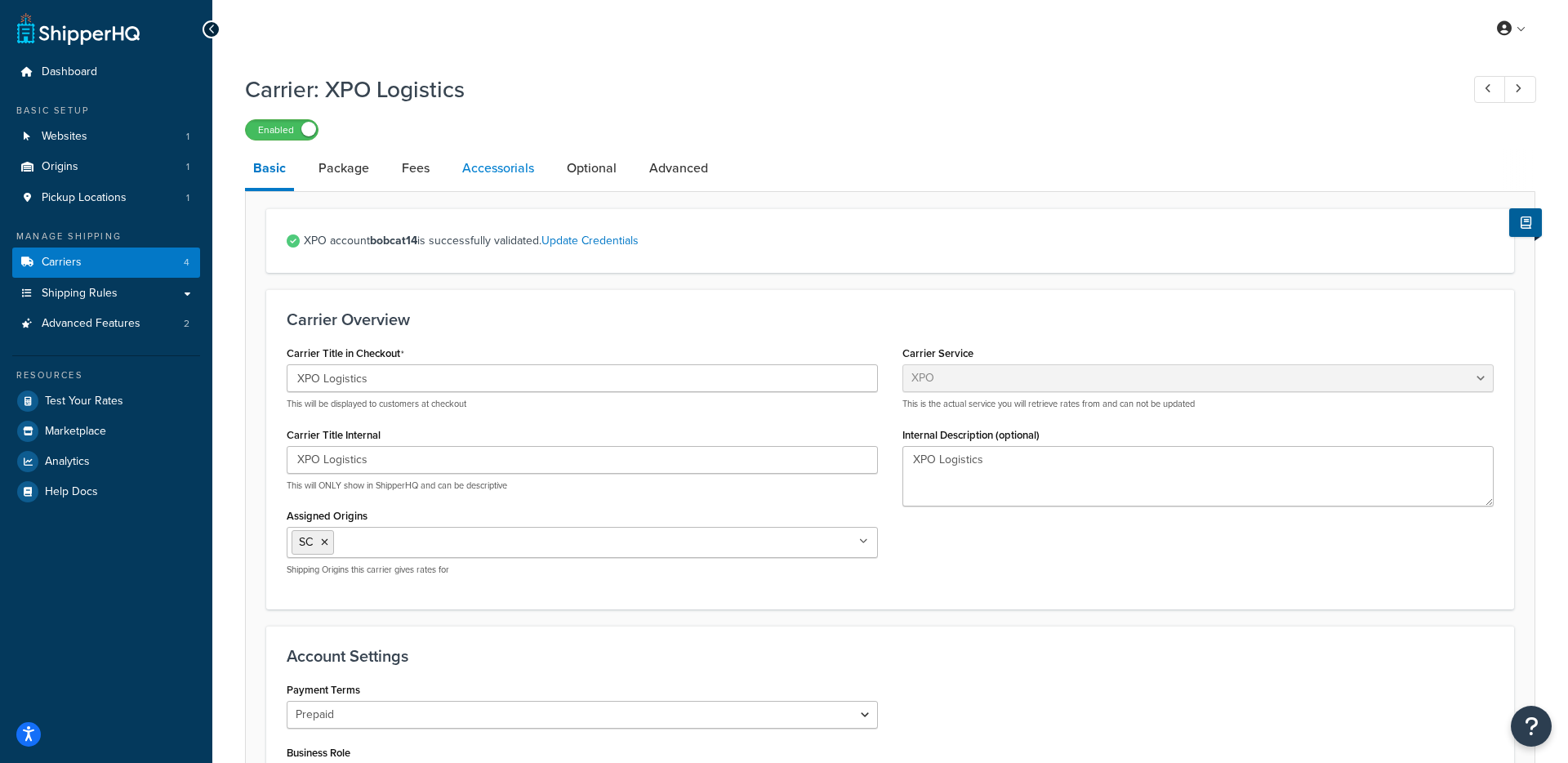
select select "residential"
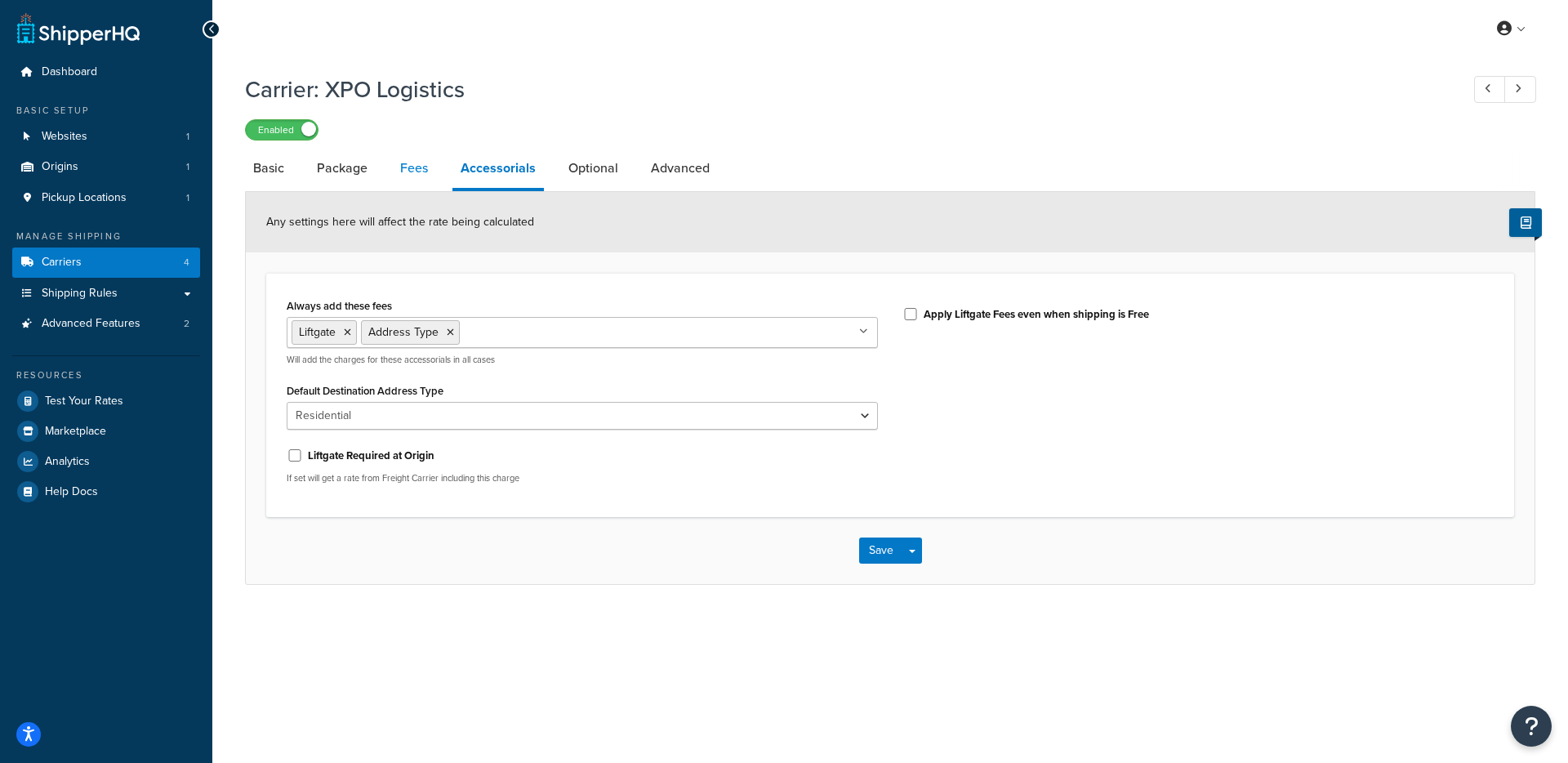
click at [430, 164] on link "Fees" at bounding box center [414, 168] width 44 height 39
select select "AFTER"
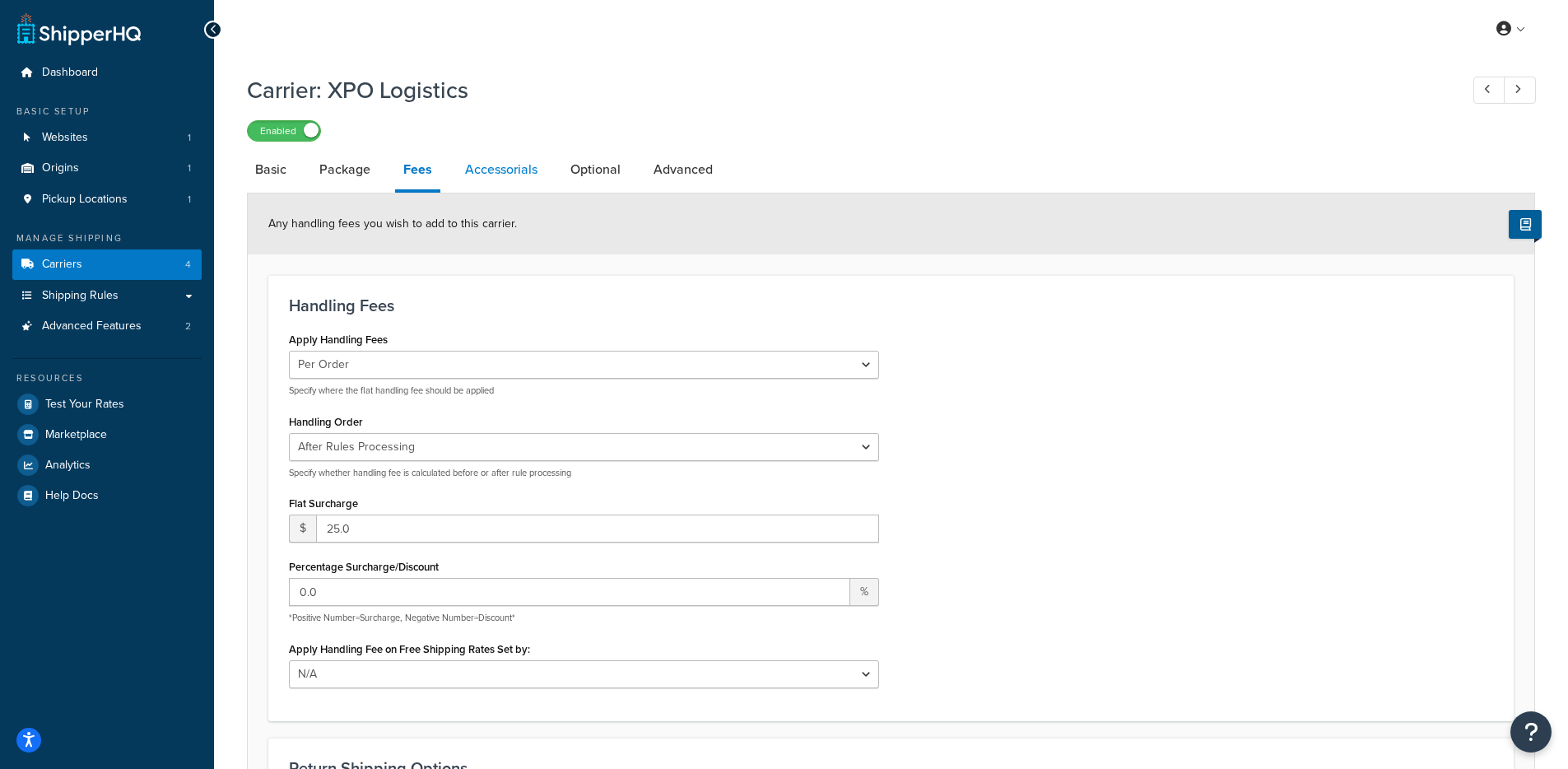
click at [458, 168] on link "Accessorials" at bounding box center [501, 169] width 89 height 39
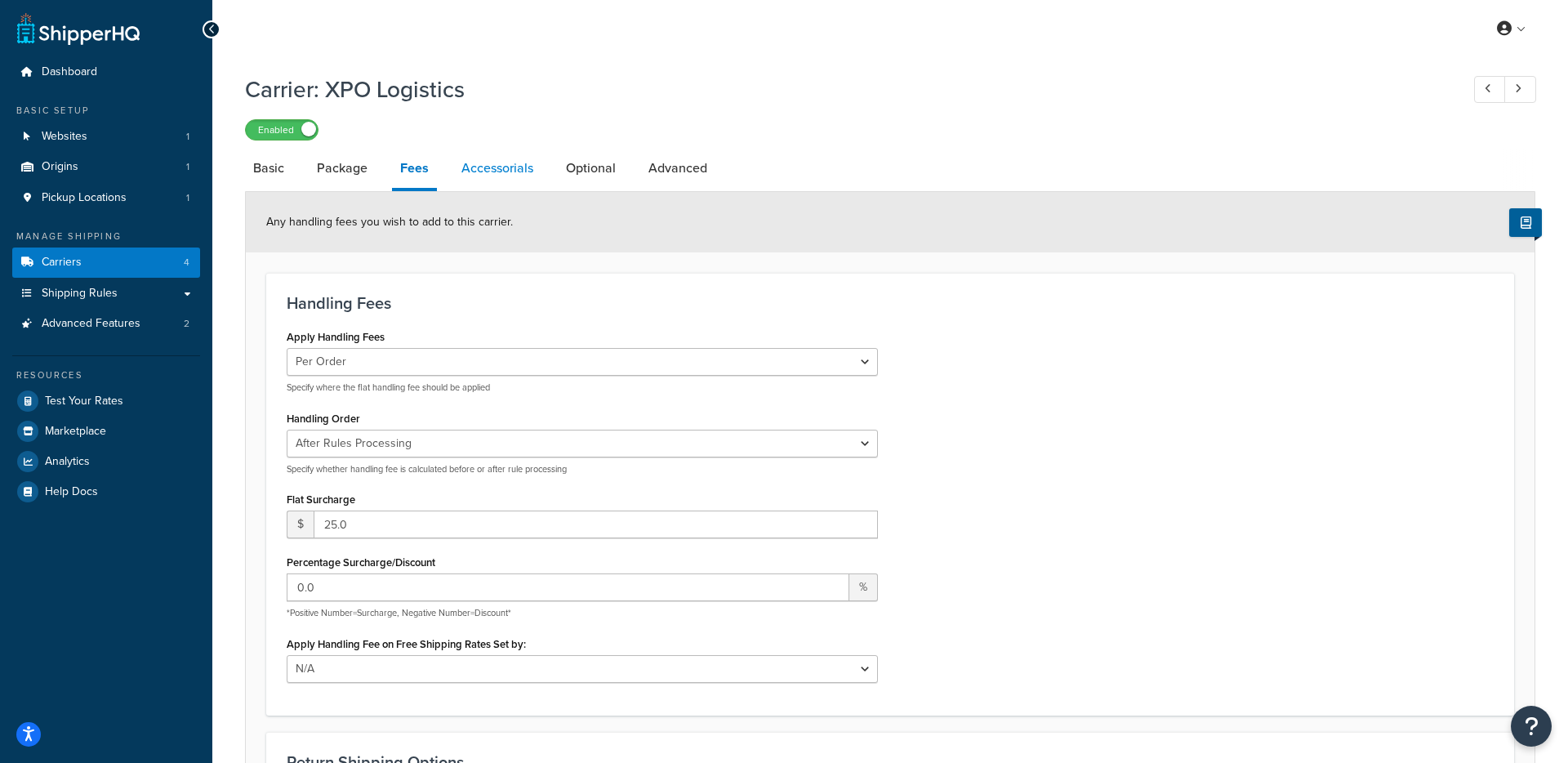
select select "residential"
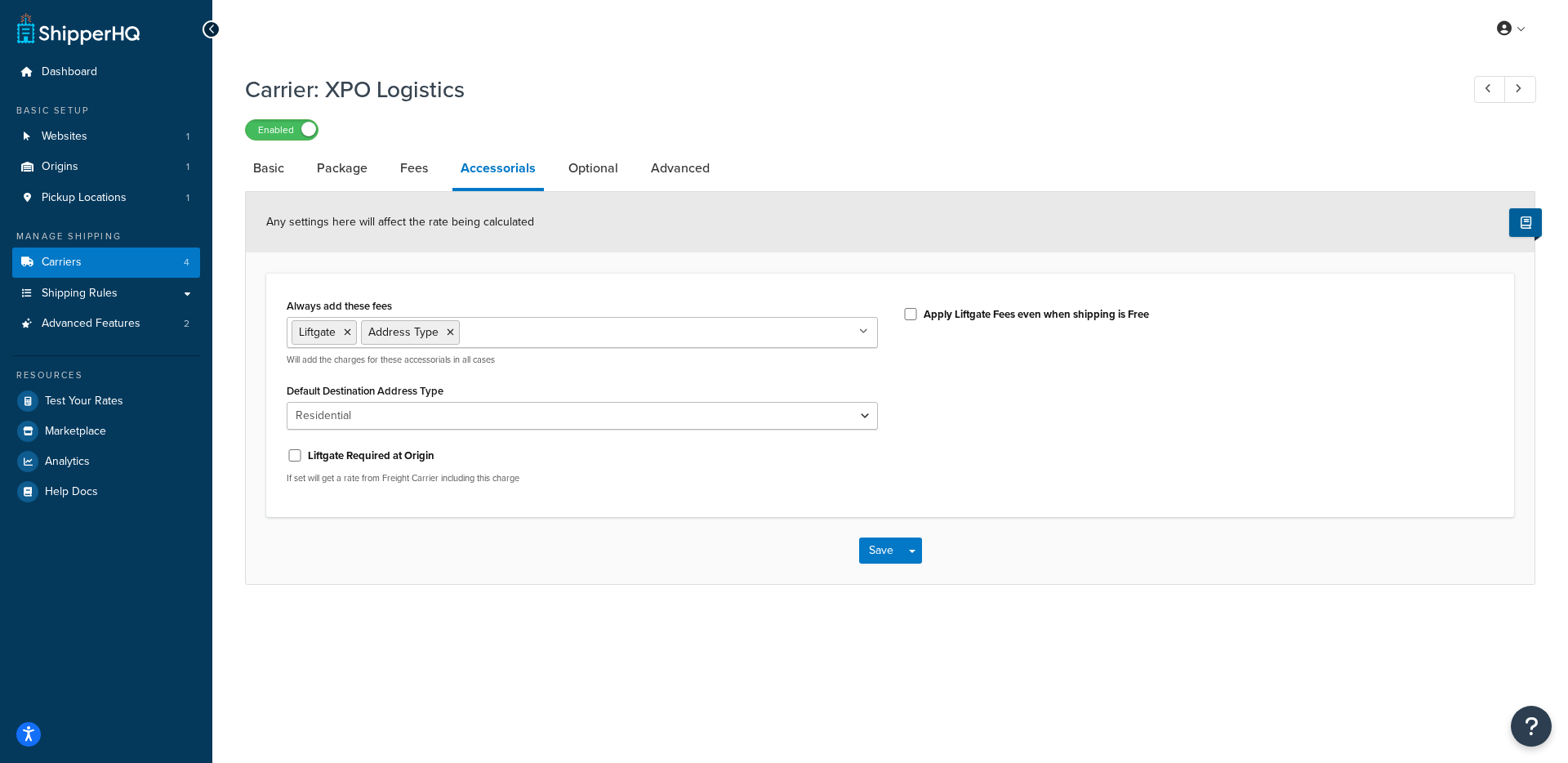
click at [576, 317] on div "Always add these fees Liftgate Address Type Scheduled Appointment Inside Delive…" at bounding box center [582, 329] width 591 height 72
click at [567, 336] on input "Always add these fees" at bounding box center [536, 331] width 145 height 18
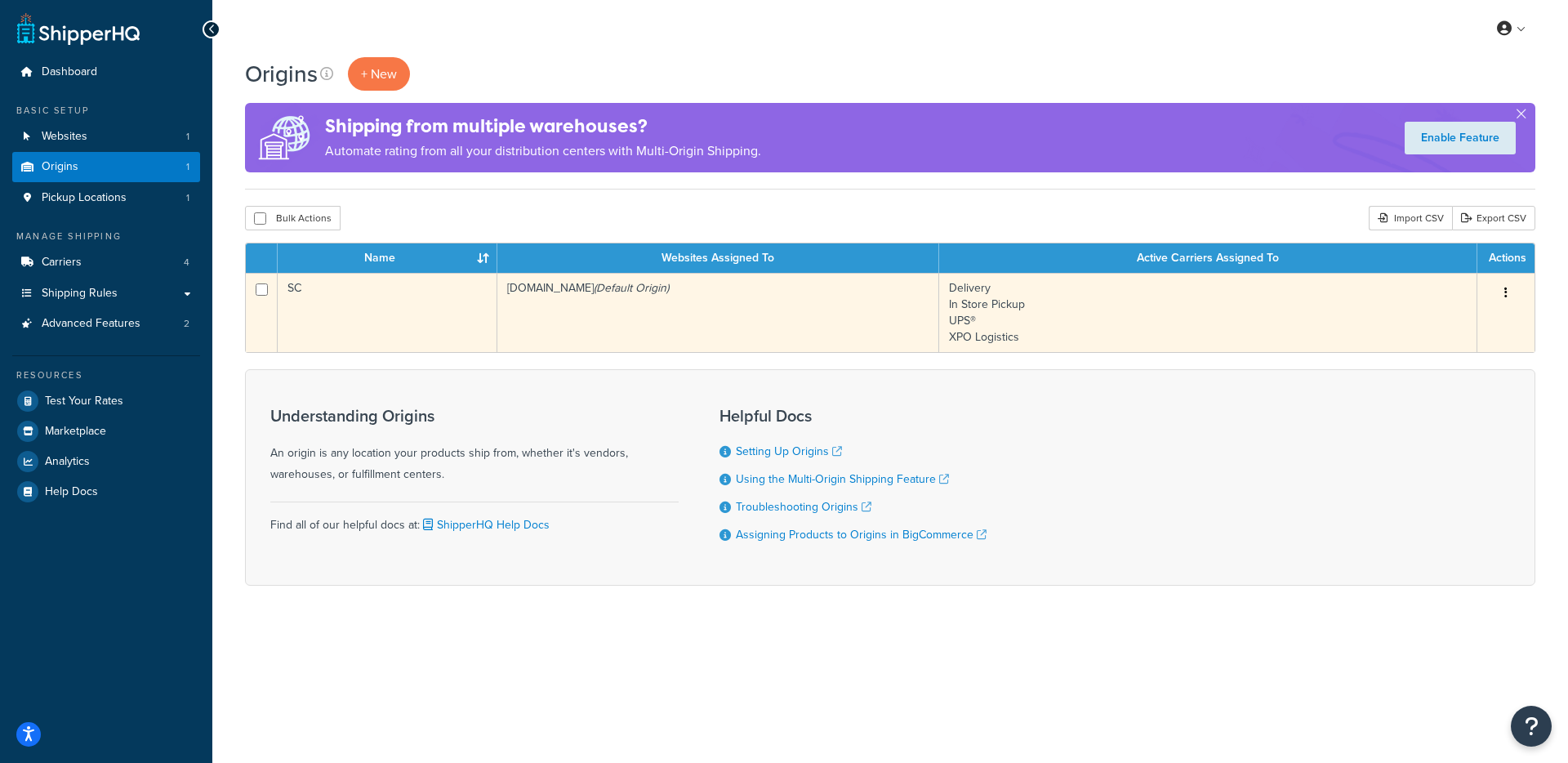
click at [353, 328] on td "SC" at bounding box center [387, 312] width 219 height 80
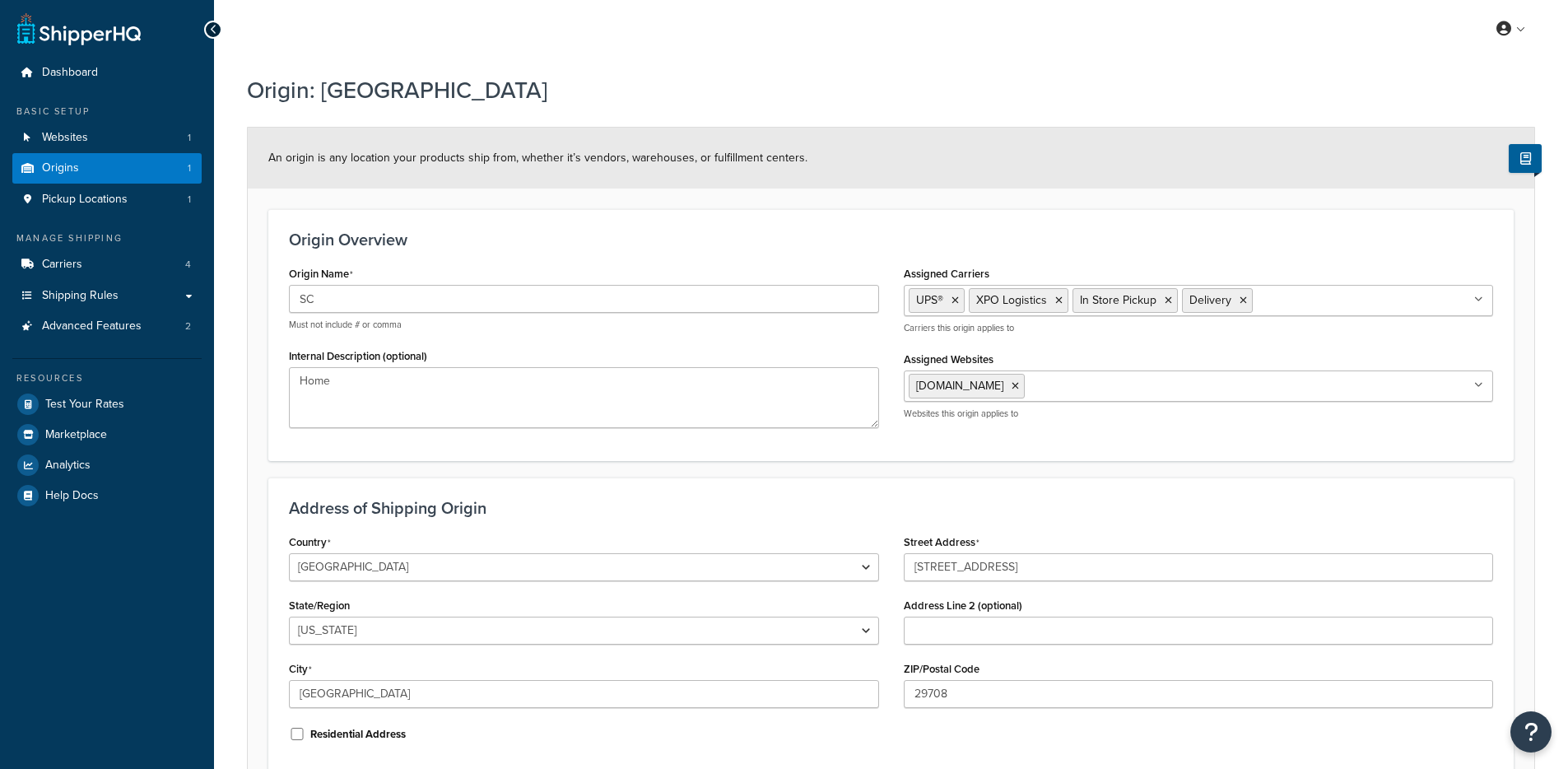
select select "40"
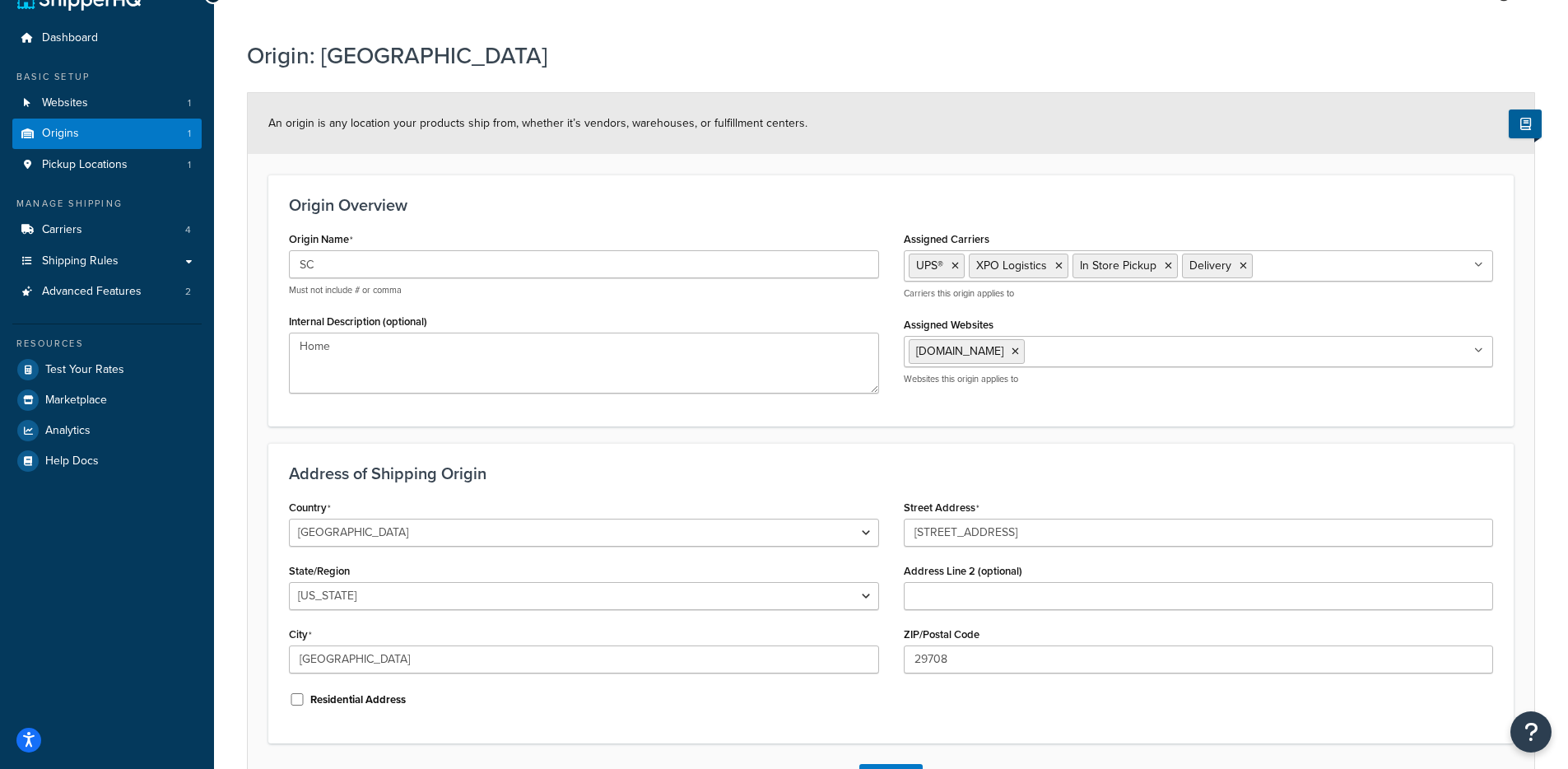
scroll to position [32, 0]
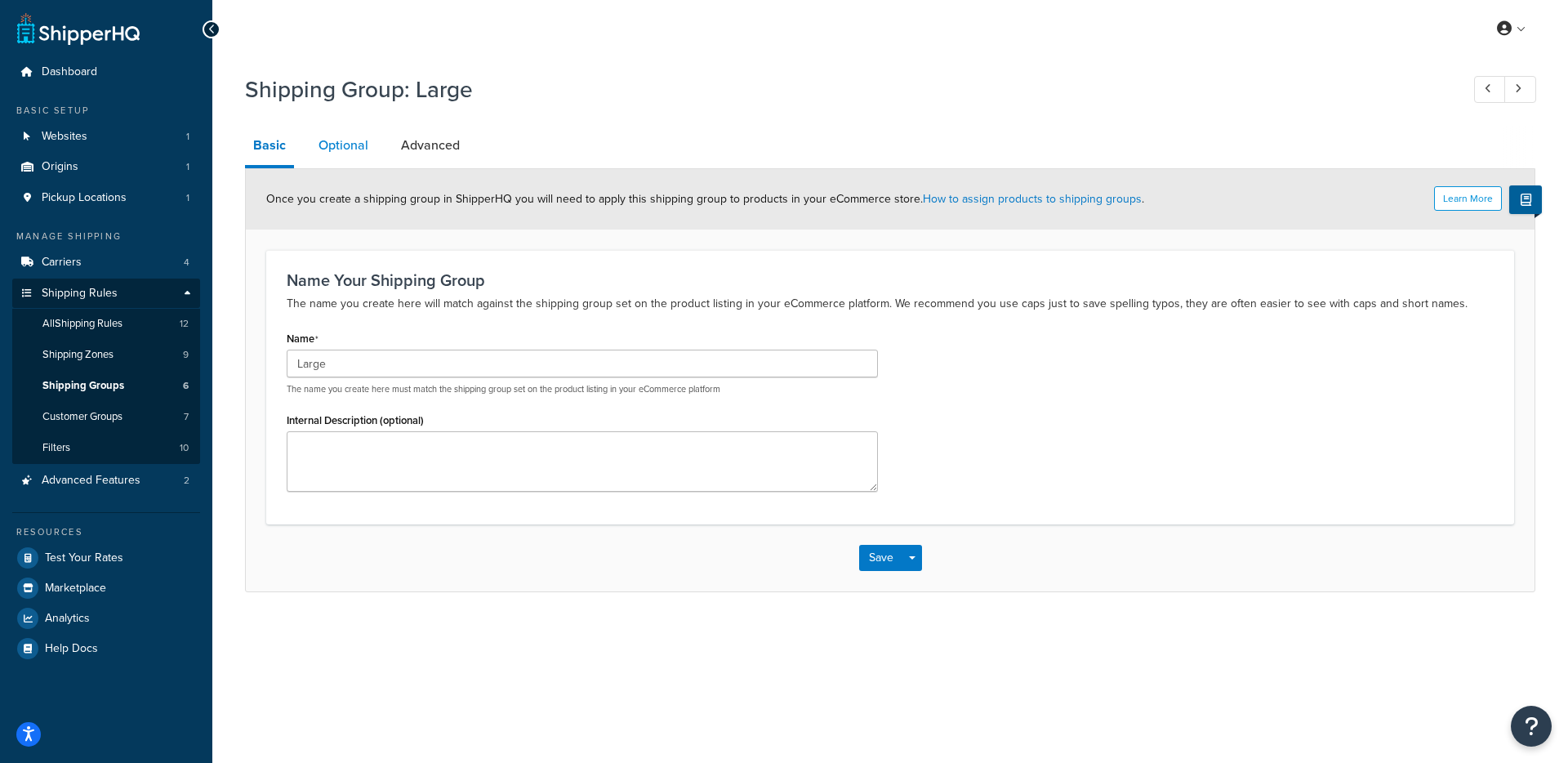
click at [347, 155] on link "Optional" at bounding box center [343, 145] width 66 height 39
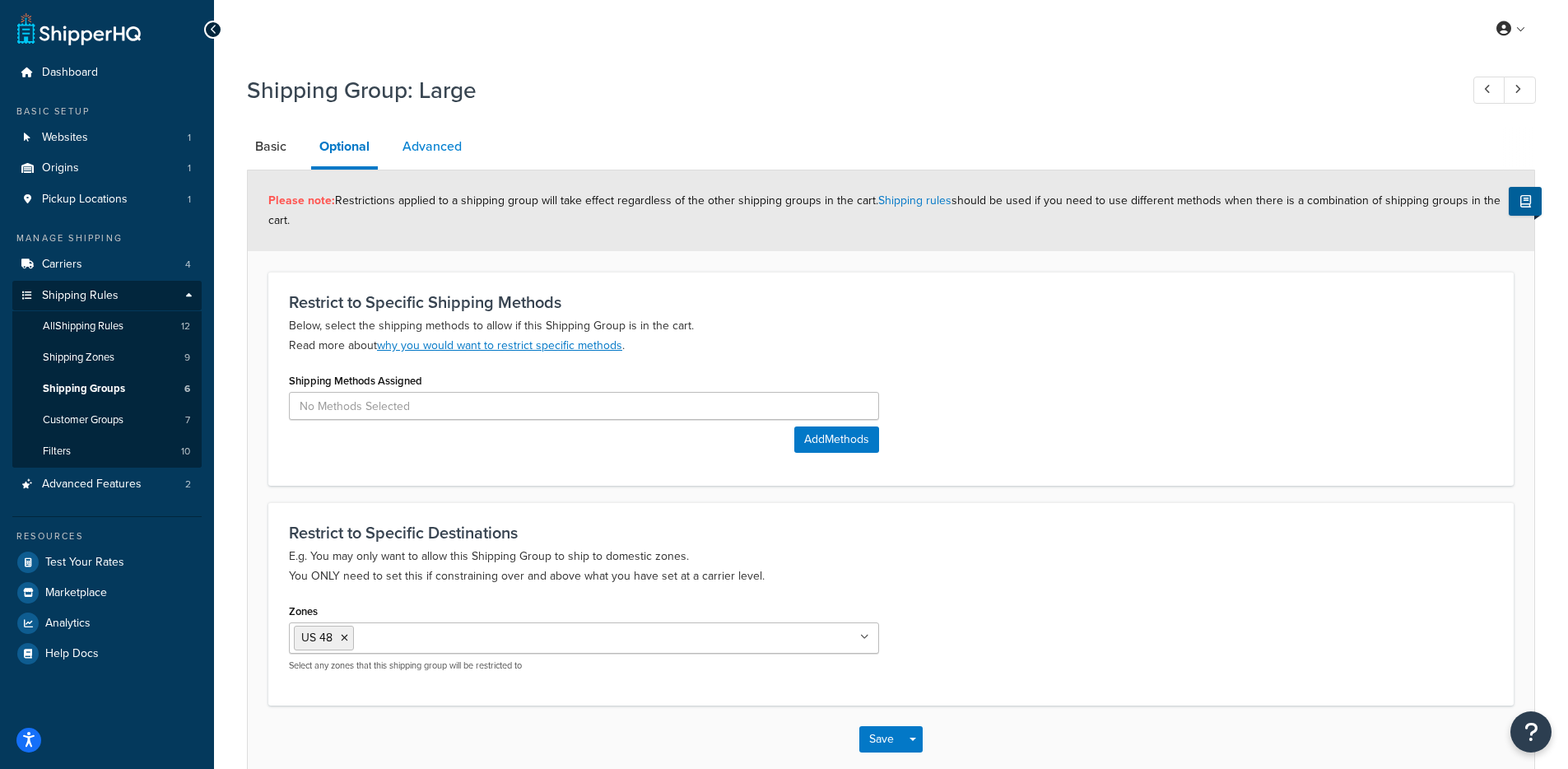
click at [413, 155] on link "Advanced" at bounding box center [432, 146] width 76 height 39
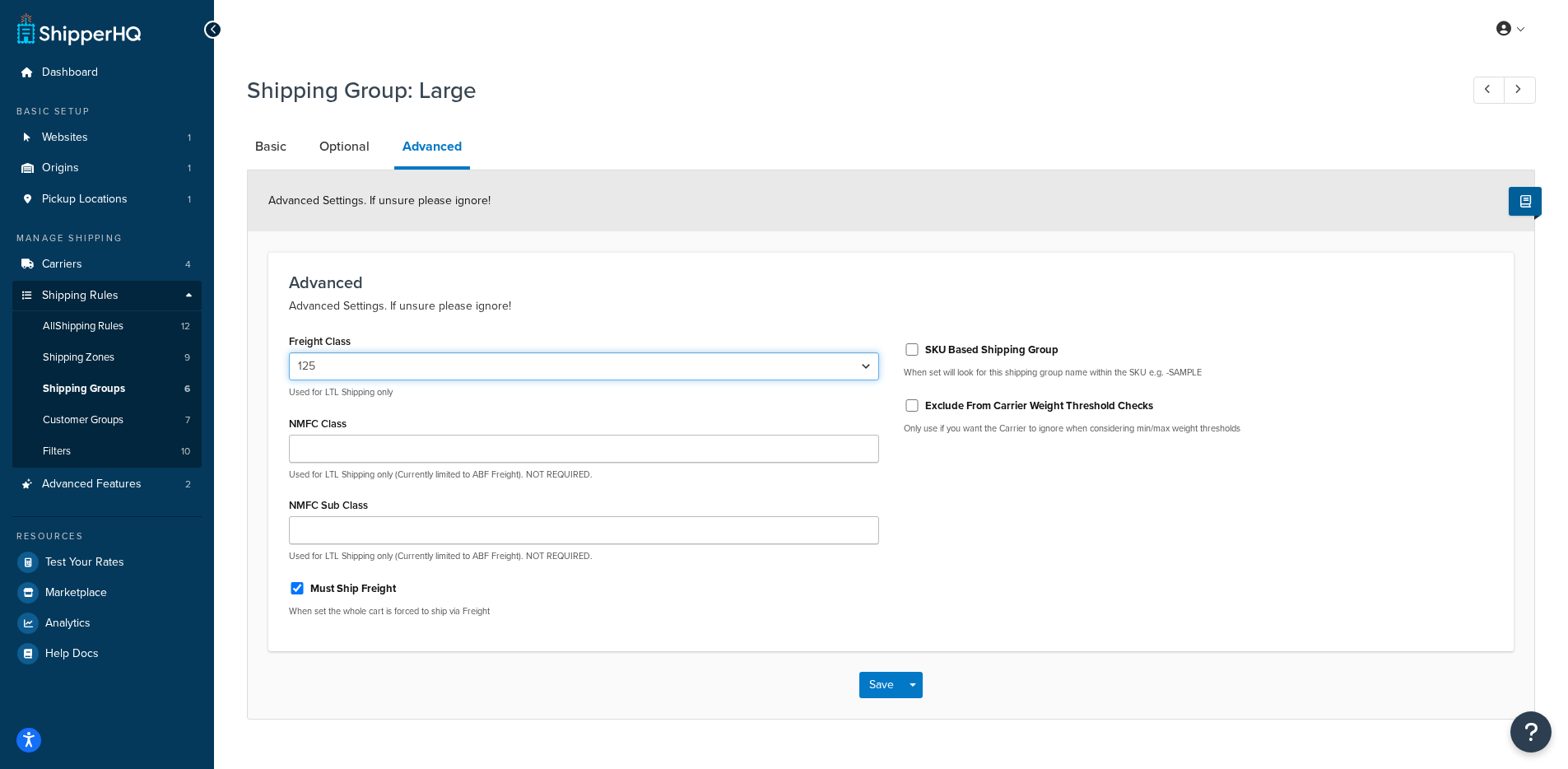
click at [430, 370] on select "50 55 60 65 70 77.5 85 92.5 100 110 125 150 175 200 250 300 400 500" at bounding box center [583, 366] width 590 height 28
select select "85"
click at [289, 353] on select "50 55 60 65 70 77.5 85 92.5 100 110 125 150 175 200 250 300 400 500" at bounding box center [583, 366] width 590 height 28
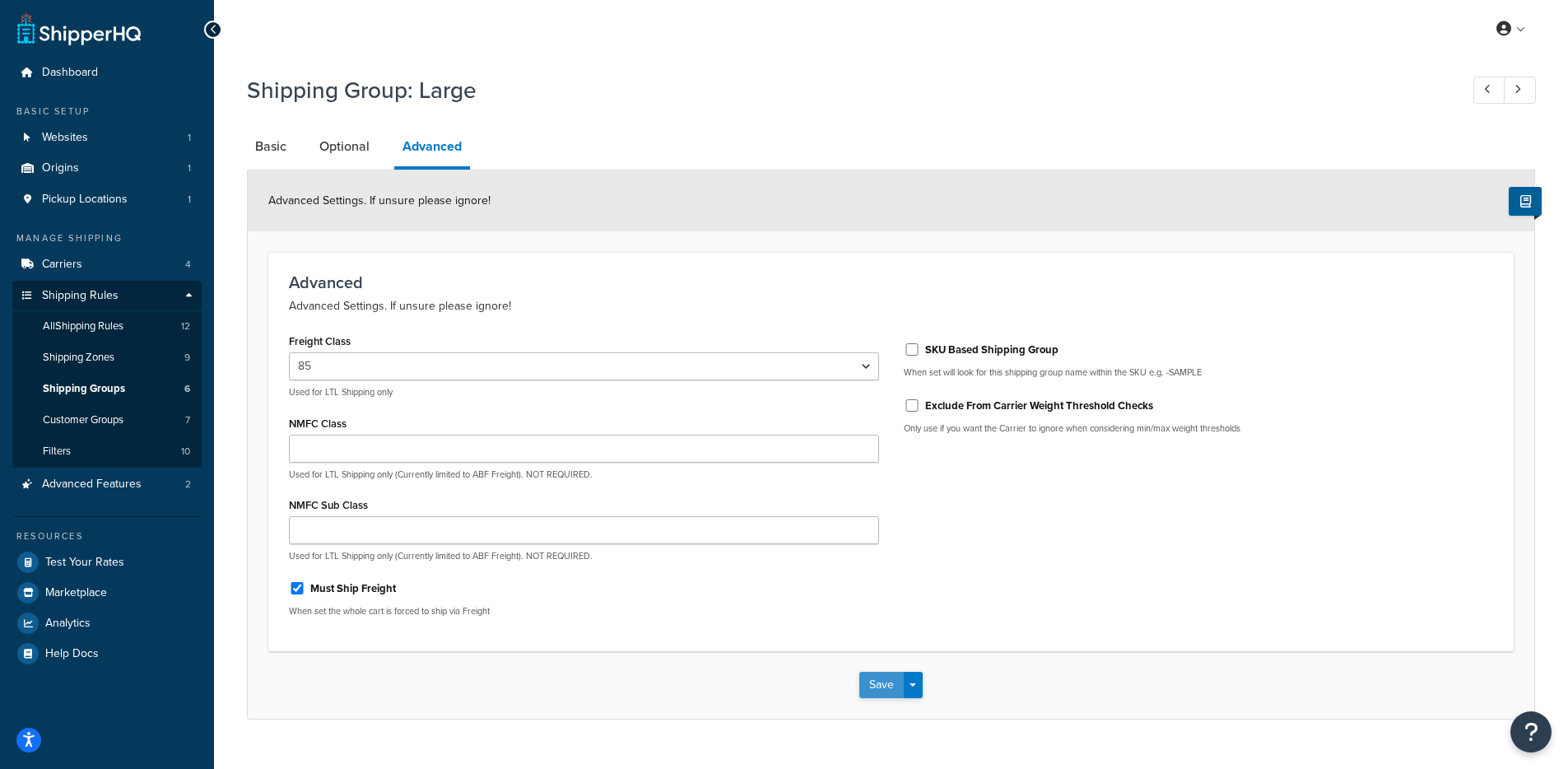
click at [872, 690] on button "Save" at bounding box center [882, 685] width 44 height 26
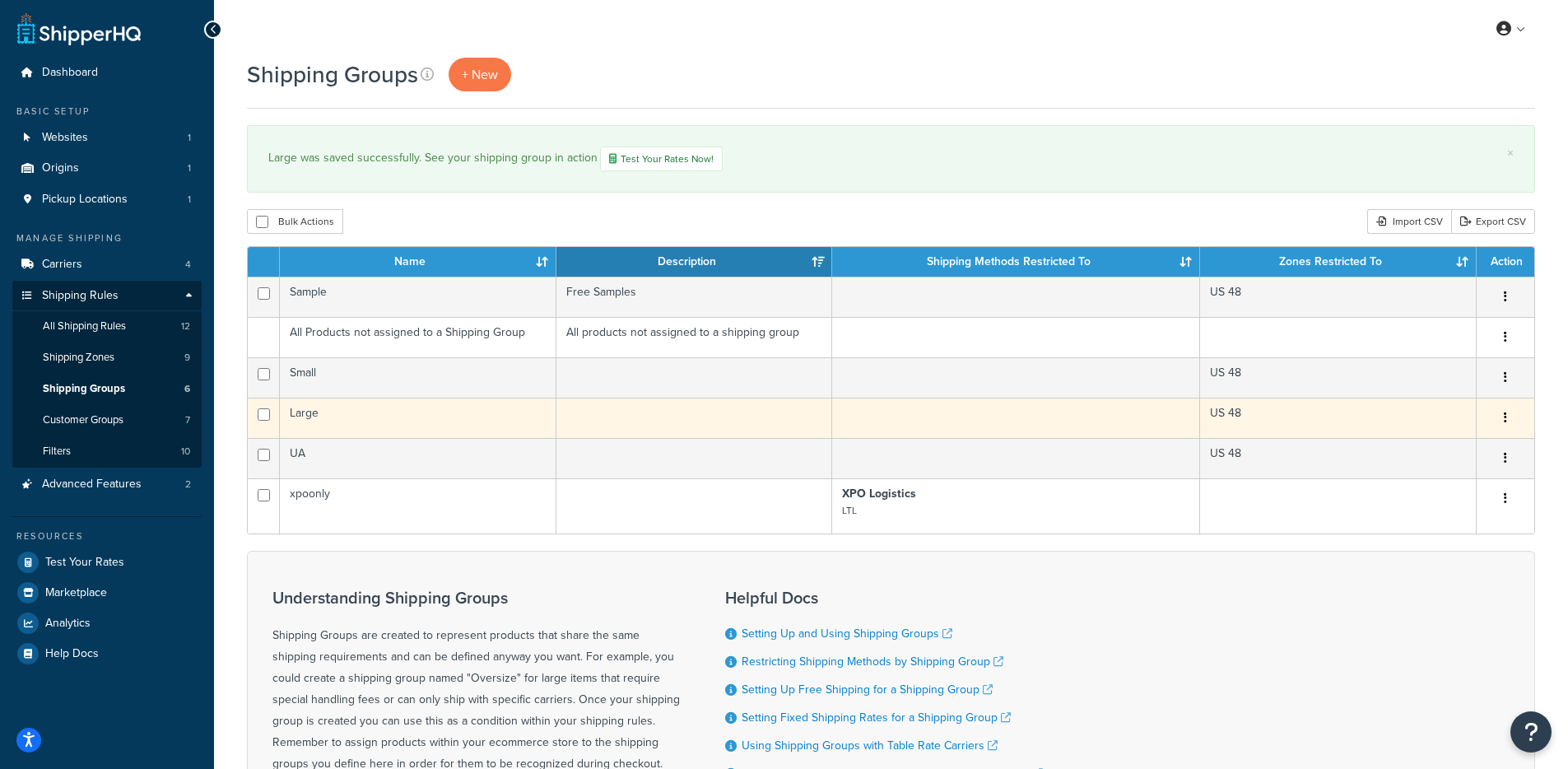
click at [350, 419] on td "Large" at bounding box center [418, 417] width 277 height 40
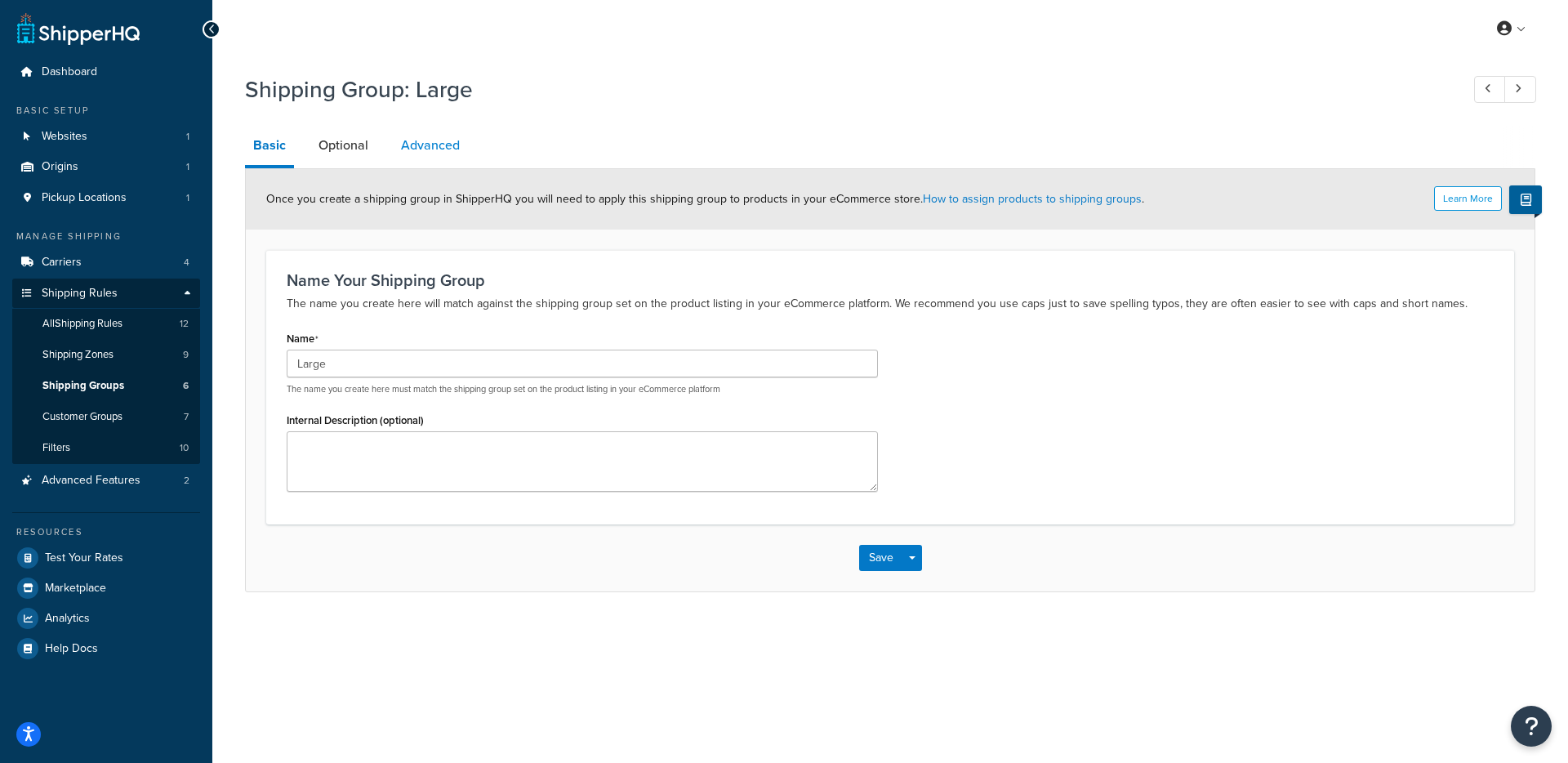
click at [413, 129] on link "Advanced" at bounding box center [430, 145] width 75 height 39
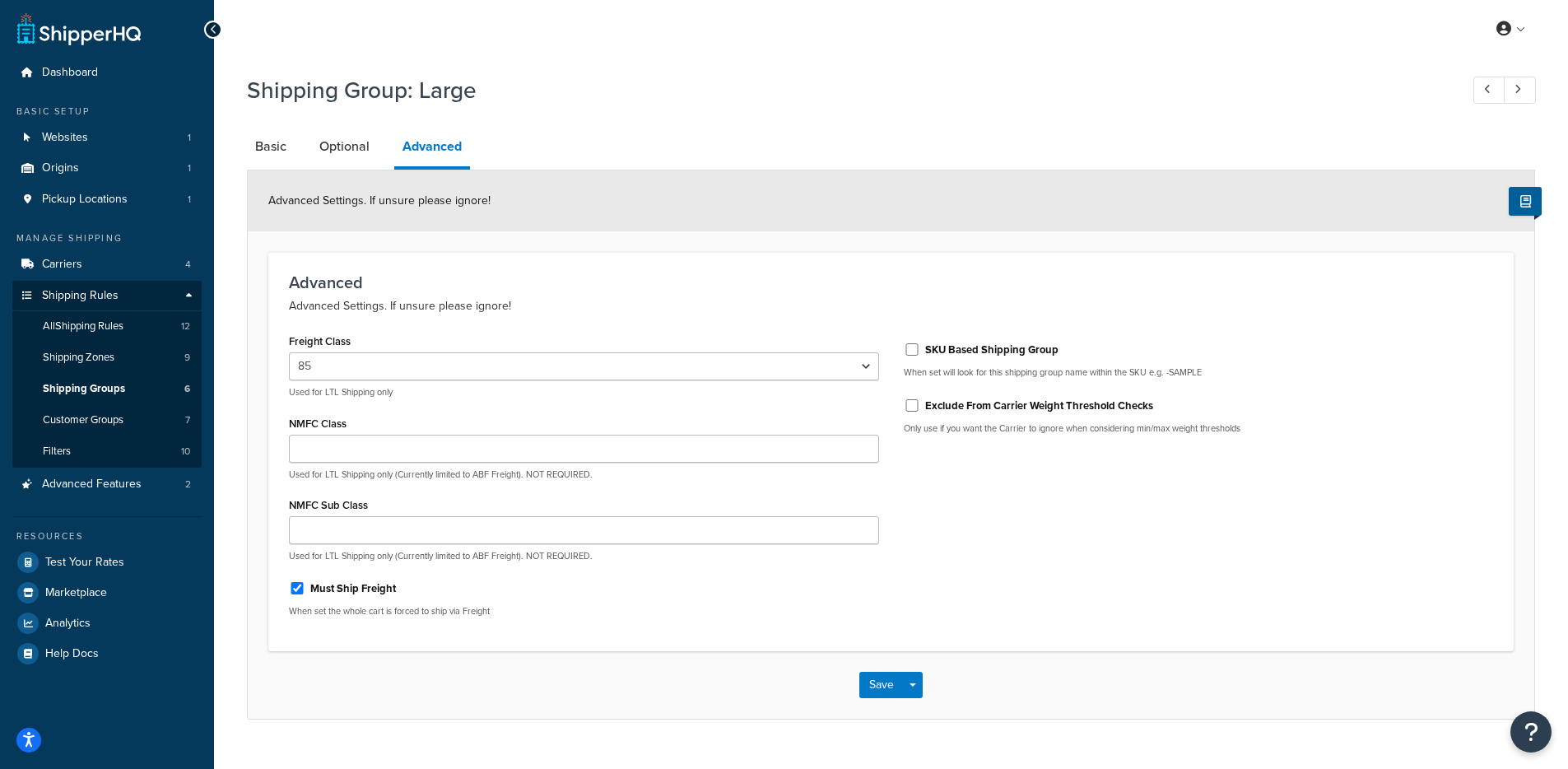
click at [358, 351] on div "Freight Class 50 55 60 65 70 77.5 85 92.5 100 110 125 150 175 200 250 300 400 5…" at bounding box center [583, 364] width 590 height 69
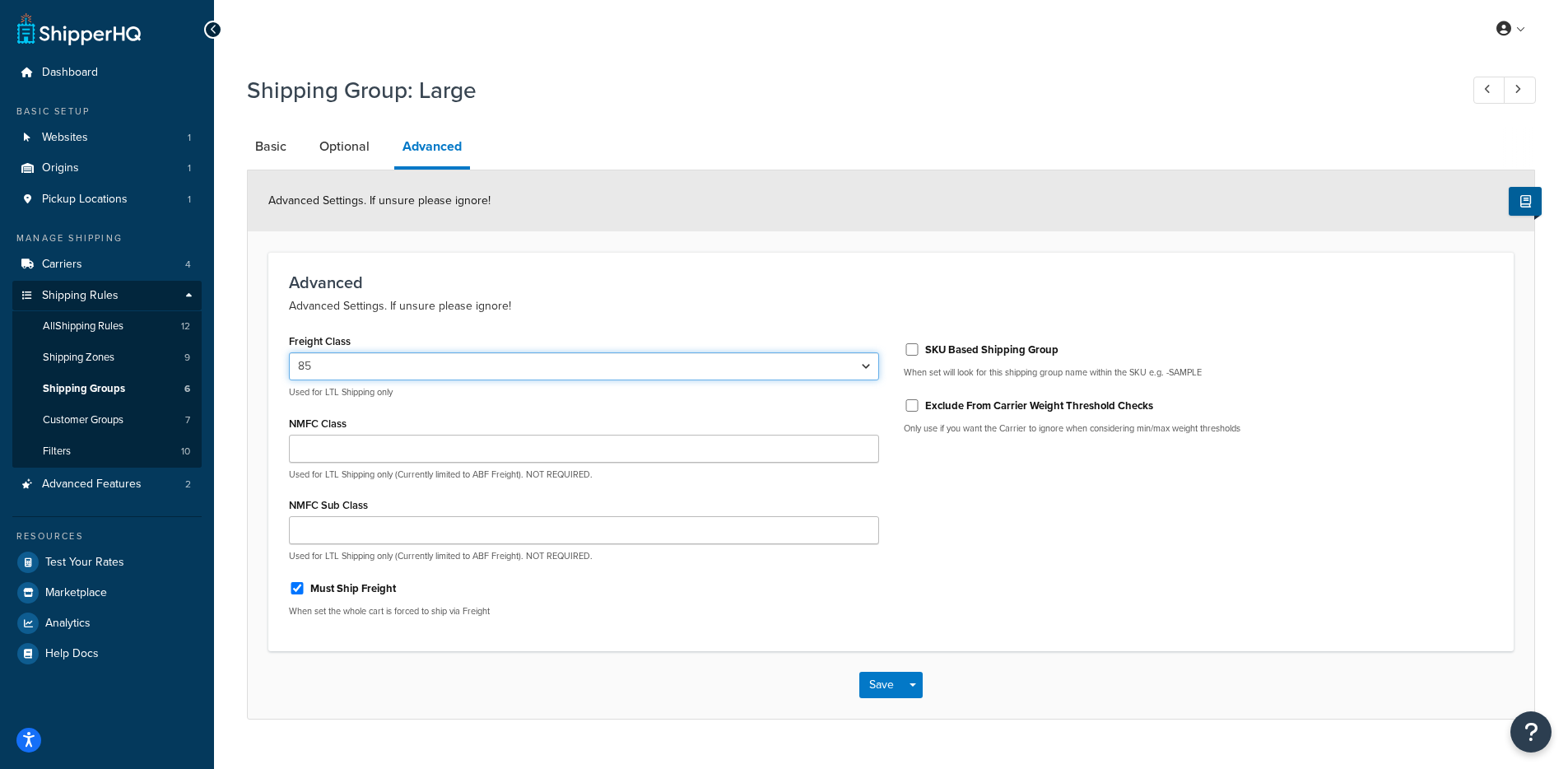
click at [358, 356] on select "50 55 60 65 70 77.5 85 92.5 100 110 125 150 175 200 250 300 400 500" at bounding box center [583, 366] width 590 height 28
select select "125"
click at [289, 353] on select "50 55 60 65 70 77.5 85 92.5 100 110 125 150 175 200 250 300 400 500" at bounding box center [583, 366] width 590 height 28
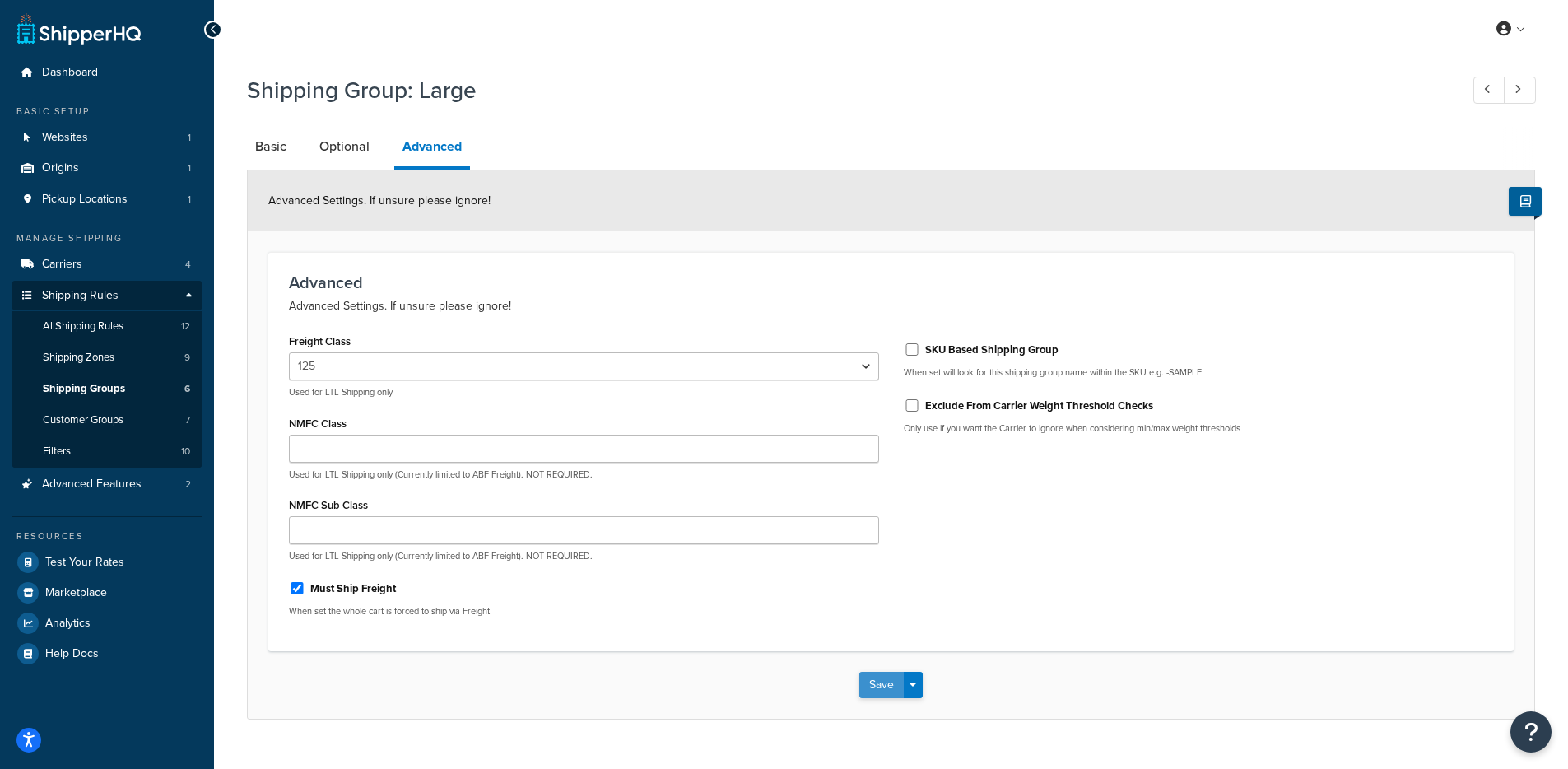
click at [880, 683] on button "Save" at bounding box center [882, 685] width 44 height 26
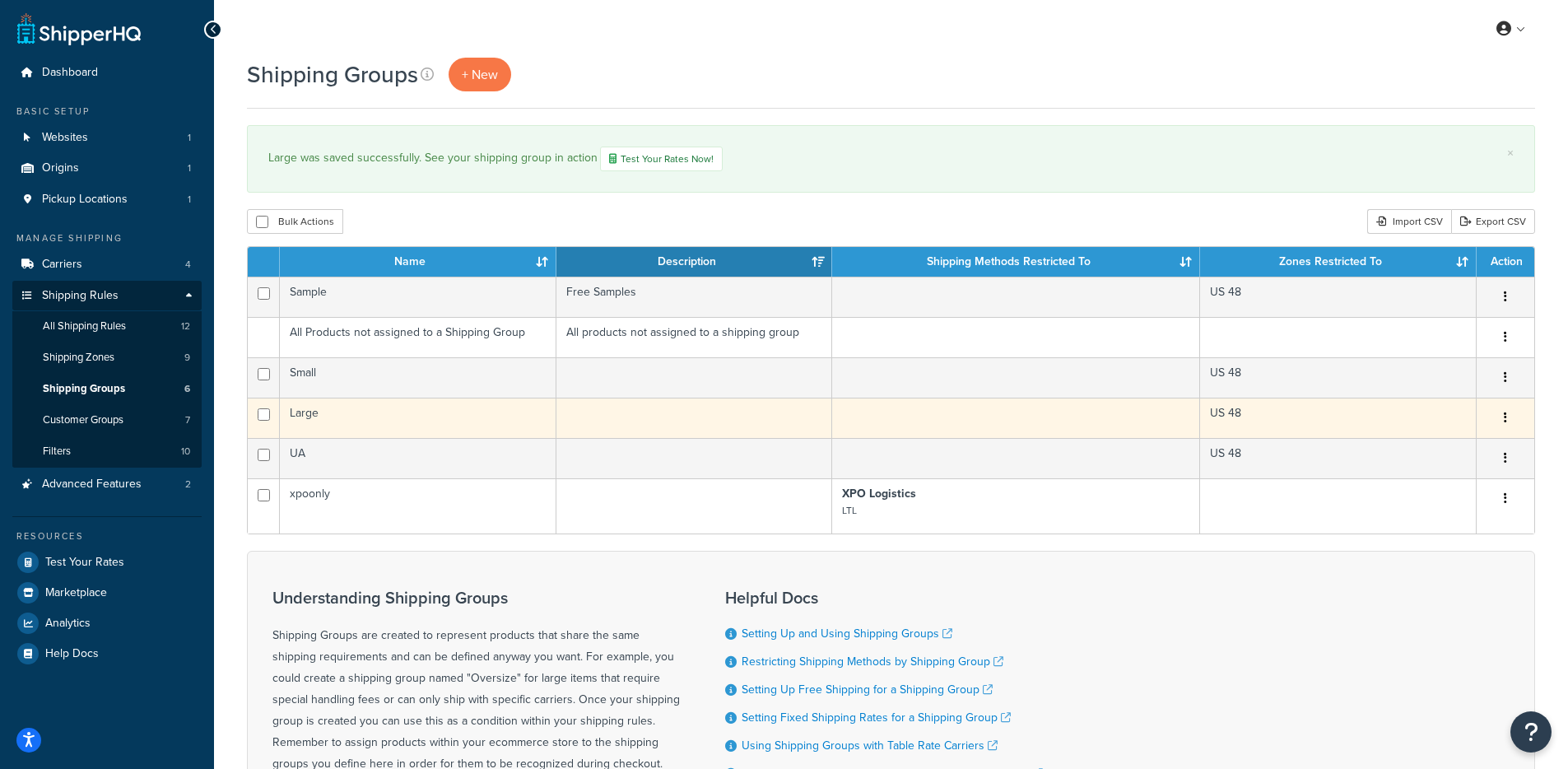
click at [358, 409] on td "Large" at bounding box center [418, 417] width 277 height 40
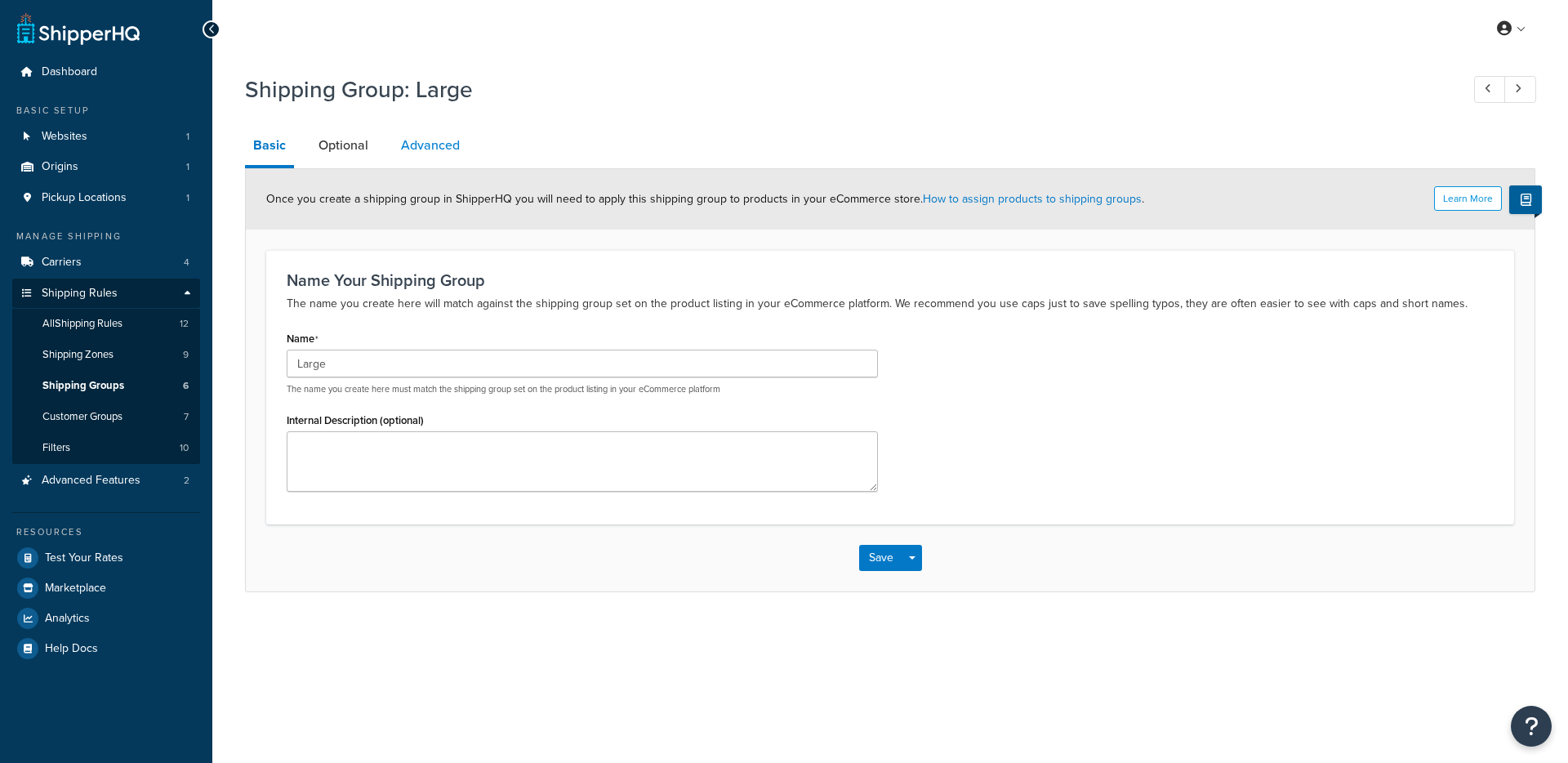
click at [426, 154] on link "Advanced" at bounding box center [430, 145] width 75 height 39
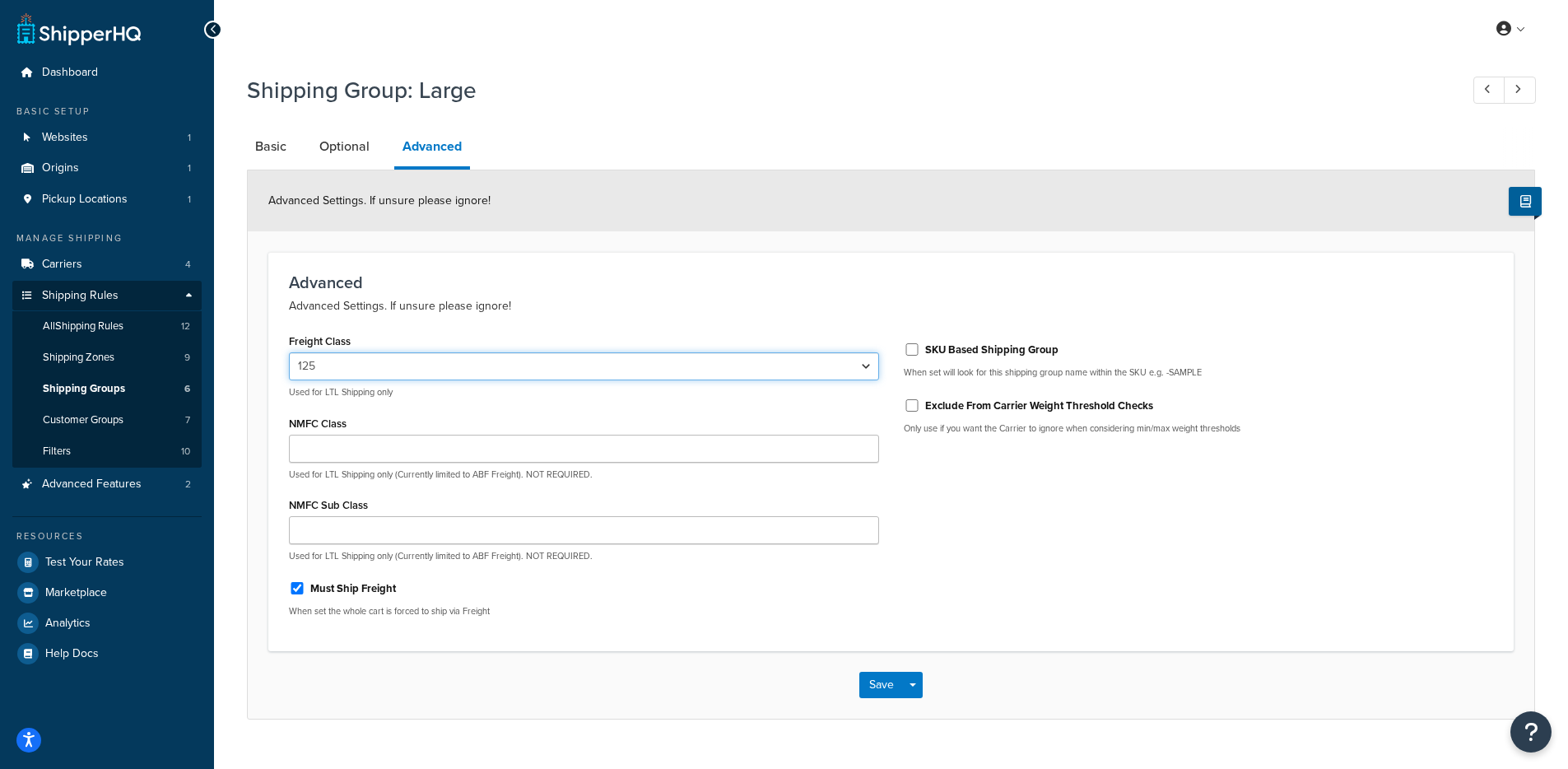
click at [382, 379] on select "50 55 60 65 70 77.5 85 92.5 100 110 125 150 175 200 250 300 400 500" at bounding box center [583, 366] width 590 height 28
select select "85"
click at [289, 353] on select "50 55 60 65 70 77.5 85 92.5 100 110 125 150 175 200 250 300 400 500" at bounding box center [583, 366] width 590 height 28
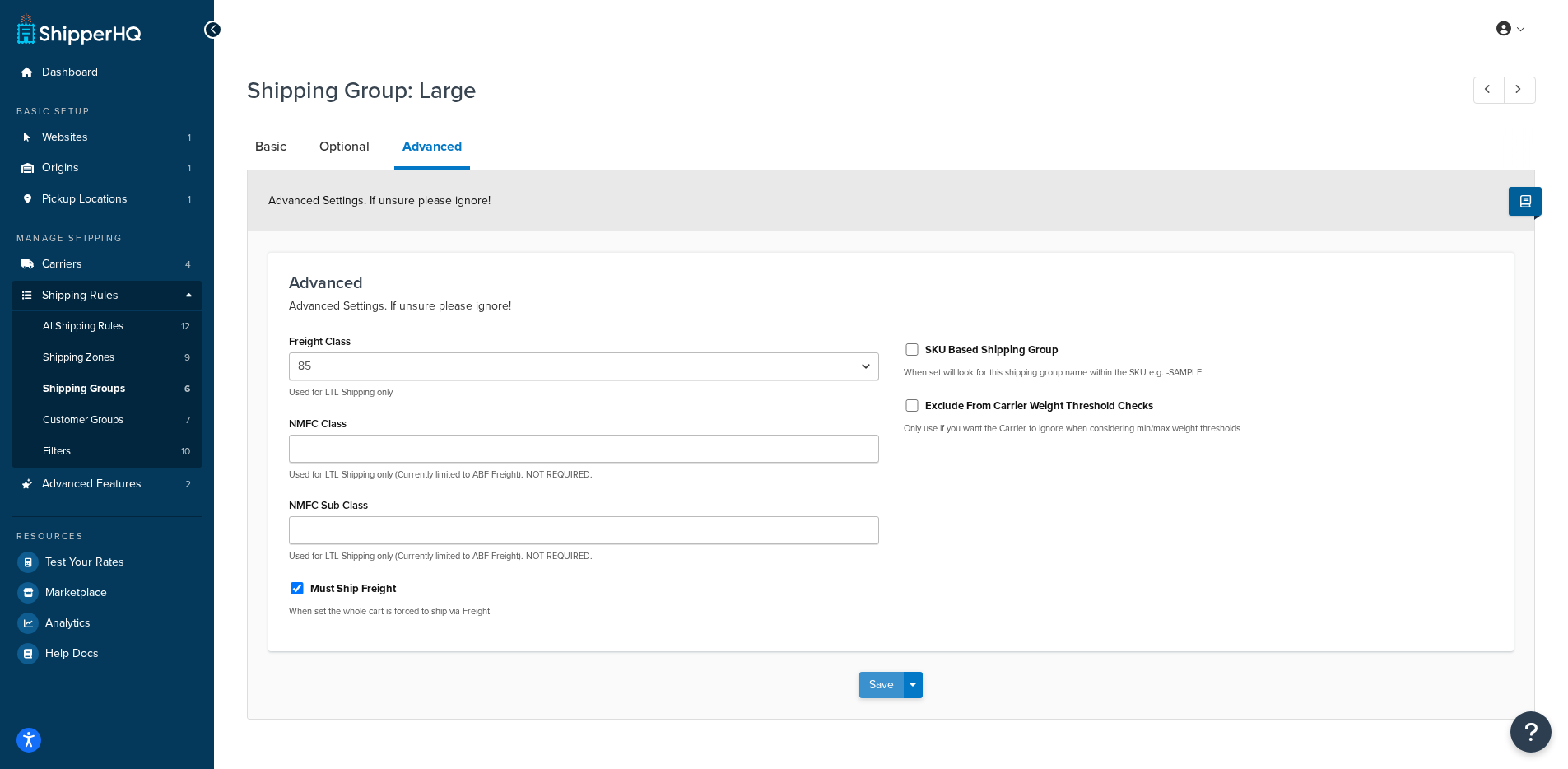
click at [865, 688] on button "Save" at bounding box center [882, 685] width 44 height 26
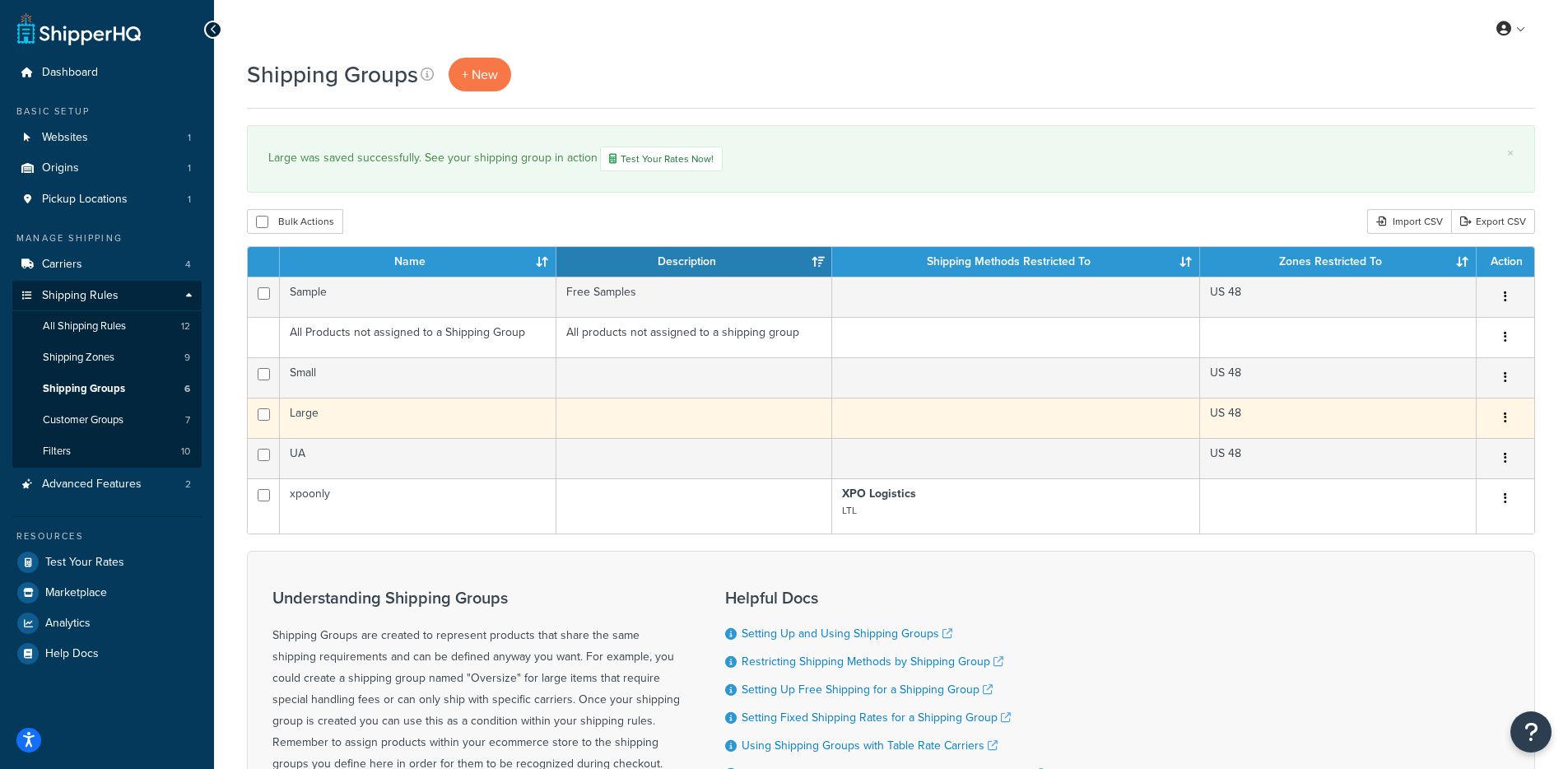
click at [347, 406] on td "Large" at bounding box center [418, 417] width 277 height 40
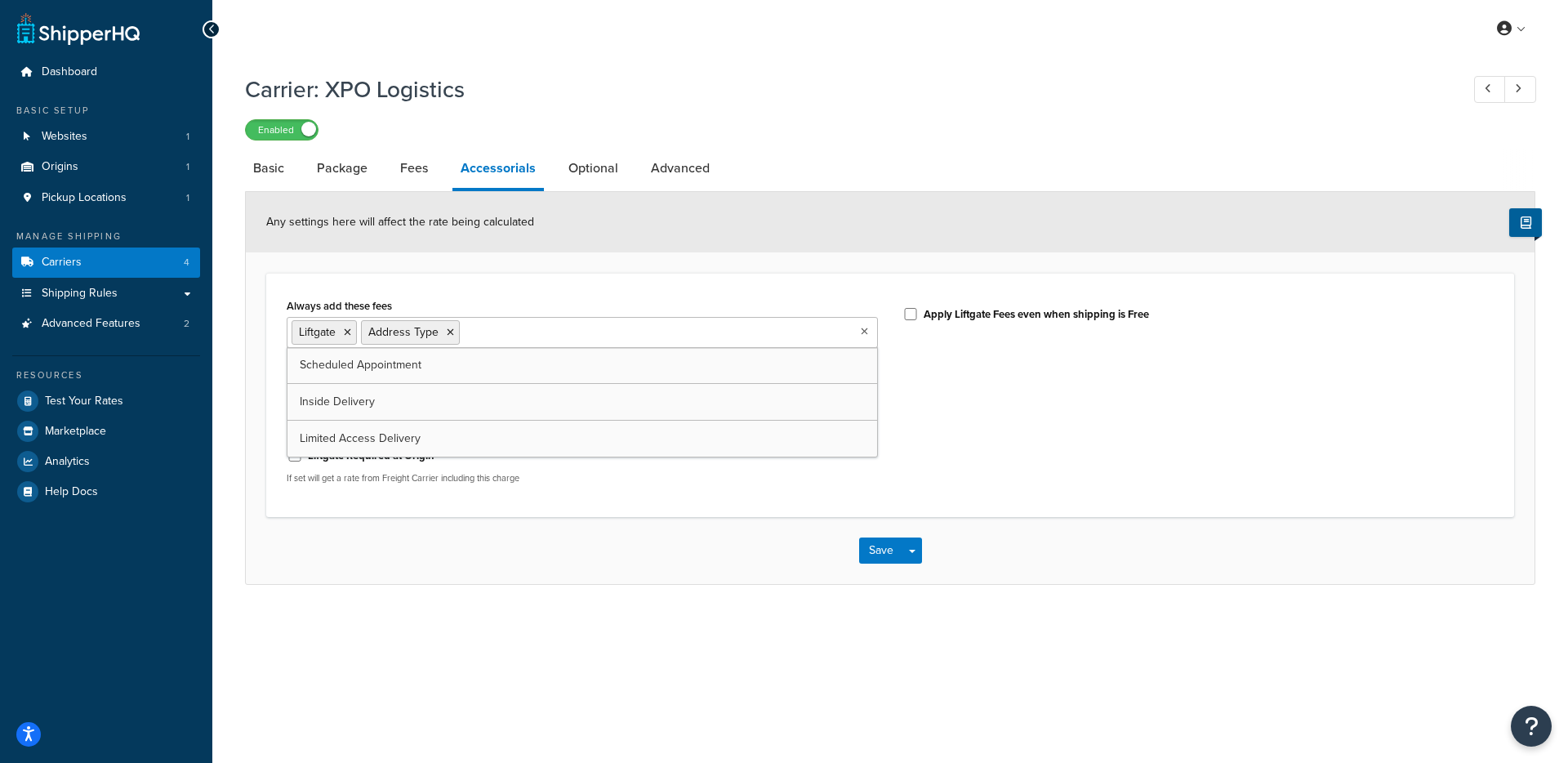
select select "residential"
click at [410, 167] on link "Fees" at bounding box center [414, 168] width 44 height 39
select select "AFTER"
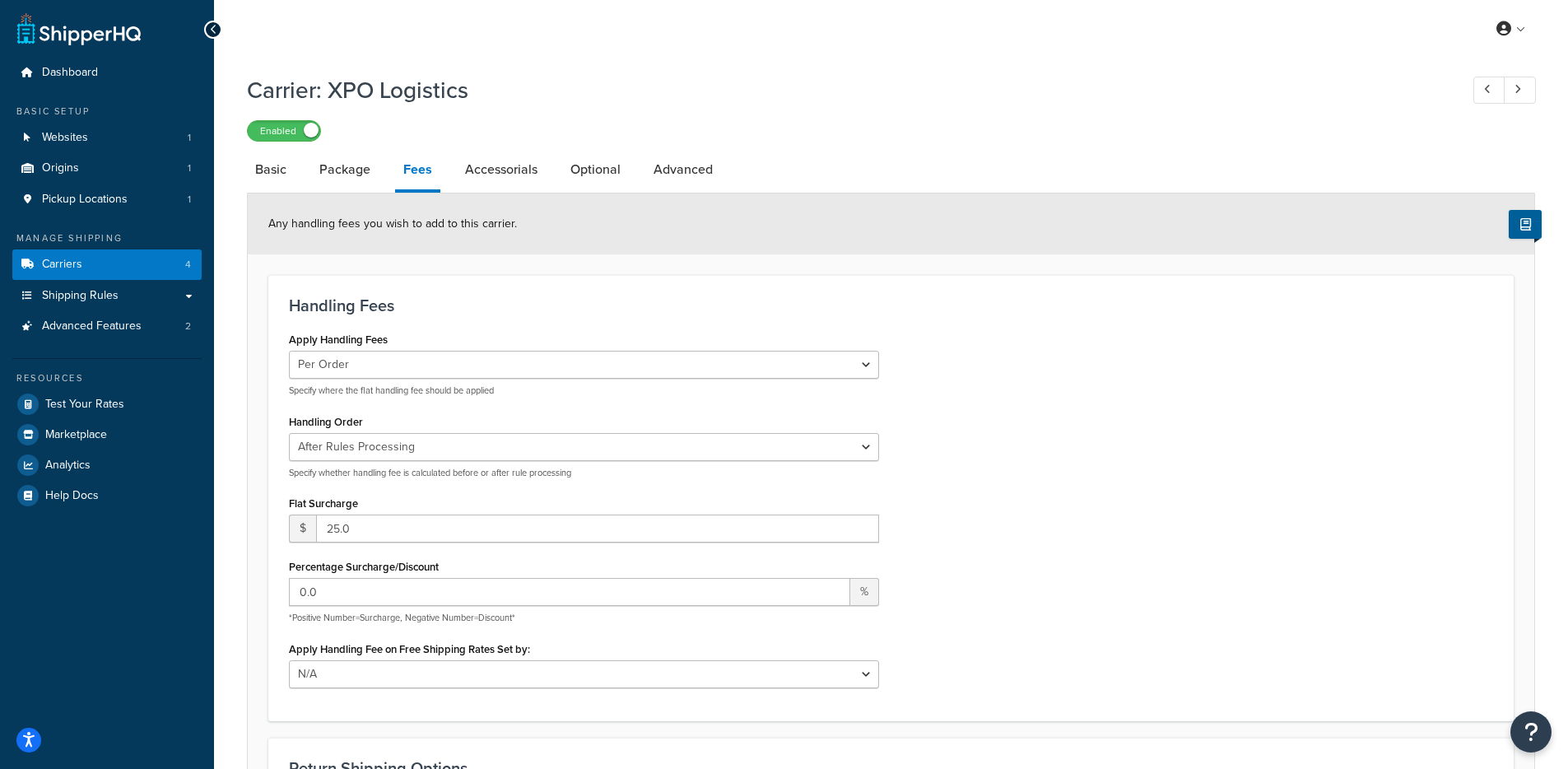
scroll to position [3, 0]
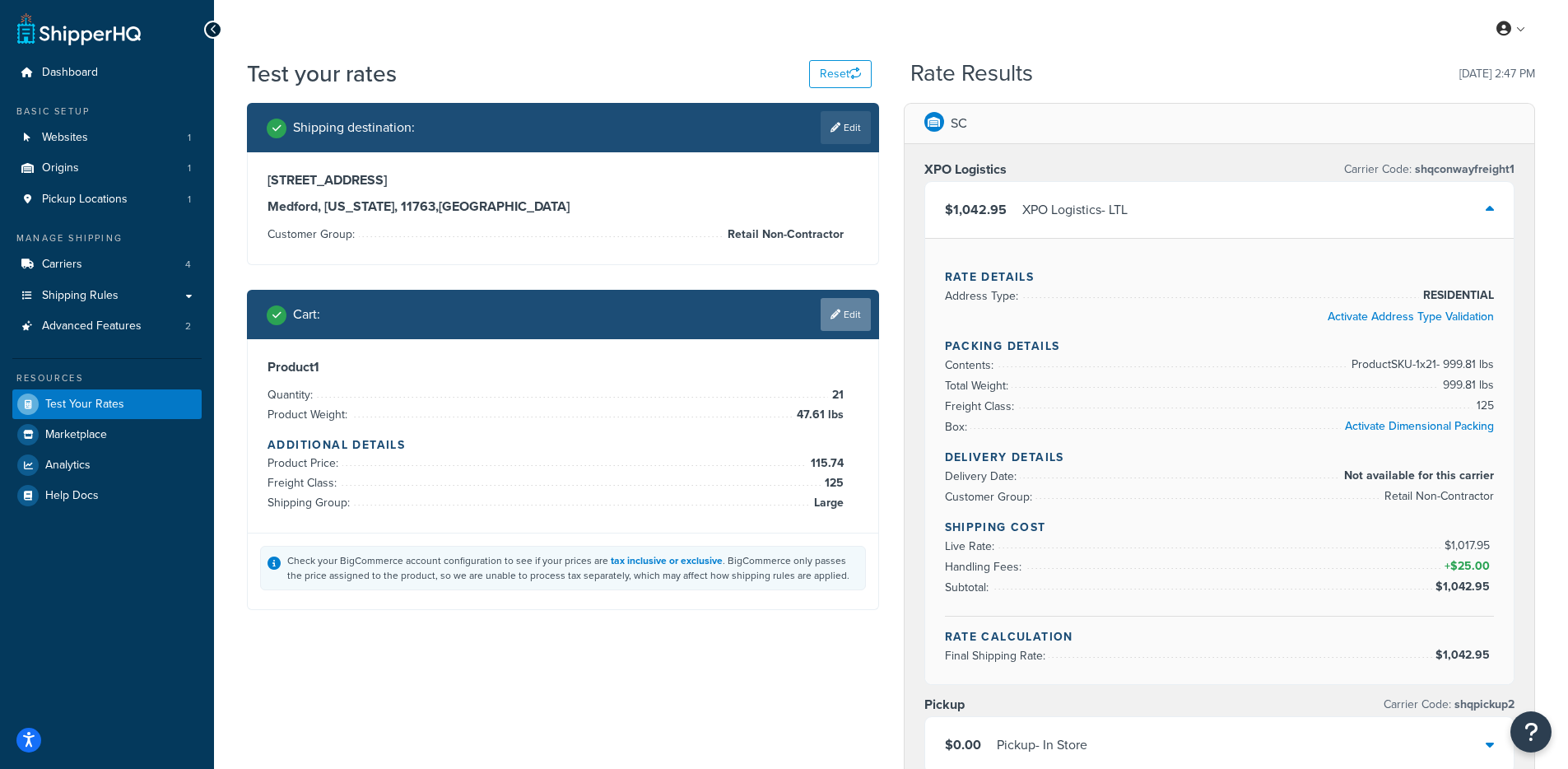
click at [853, 324] on link "Edit" at bounding box center [845, 314] width 50 height 33
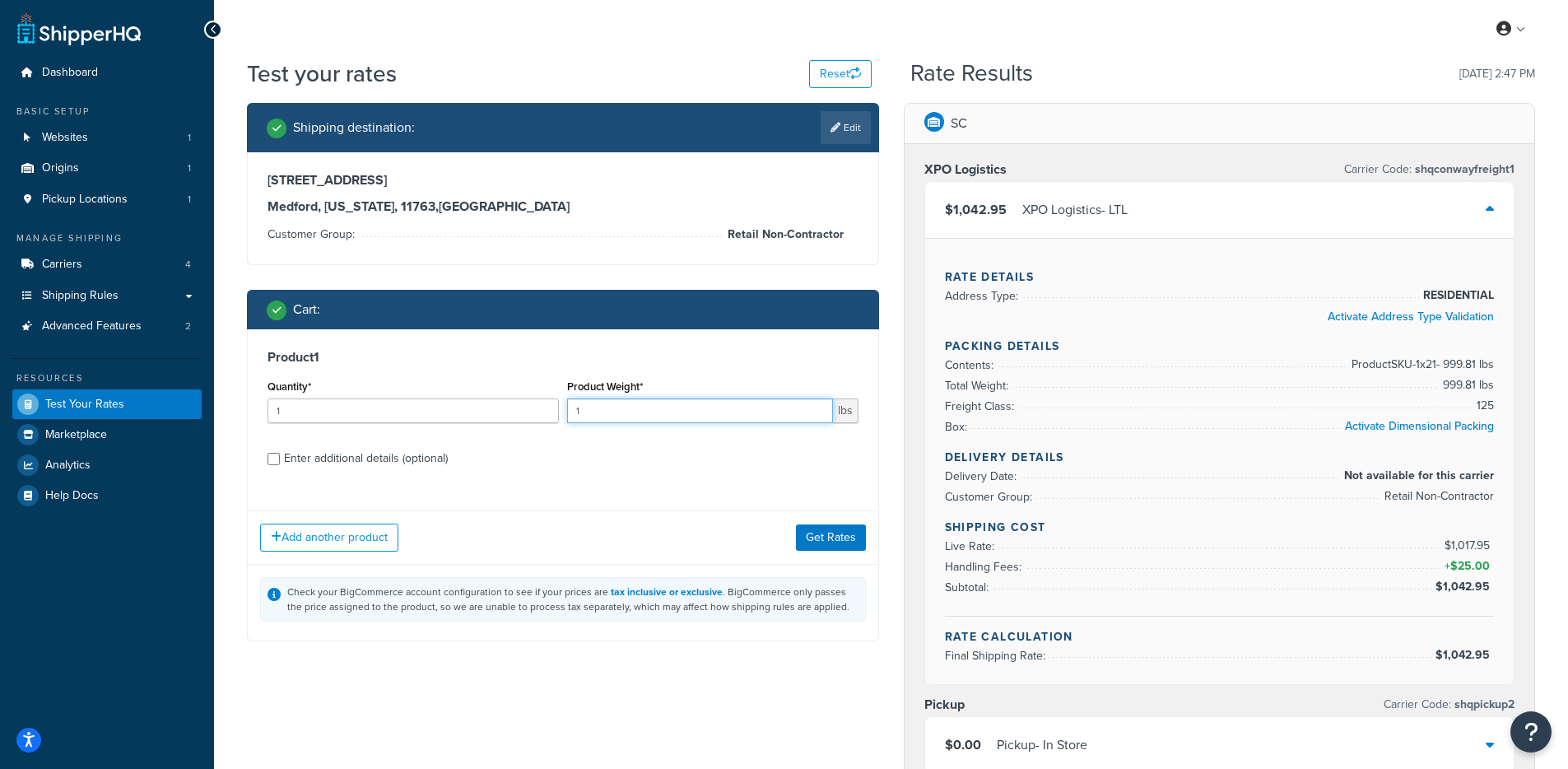
click at [670, 413] on input "1" at bounding box center [699, 411] width 265 height 25
click at [274, 409] on input "1" at bounding box center [412, 411] width 291 height 25
type input "21"
click at [673, 409] on input "1" at bounding box center [699, 411] width 265 height 25
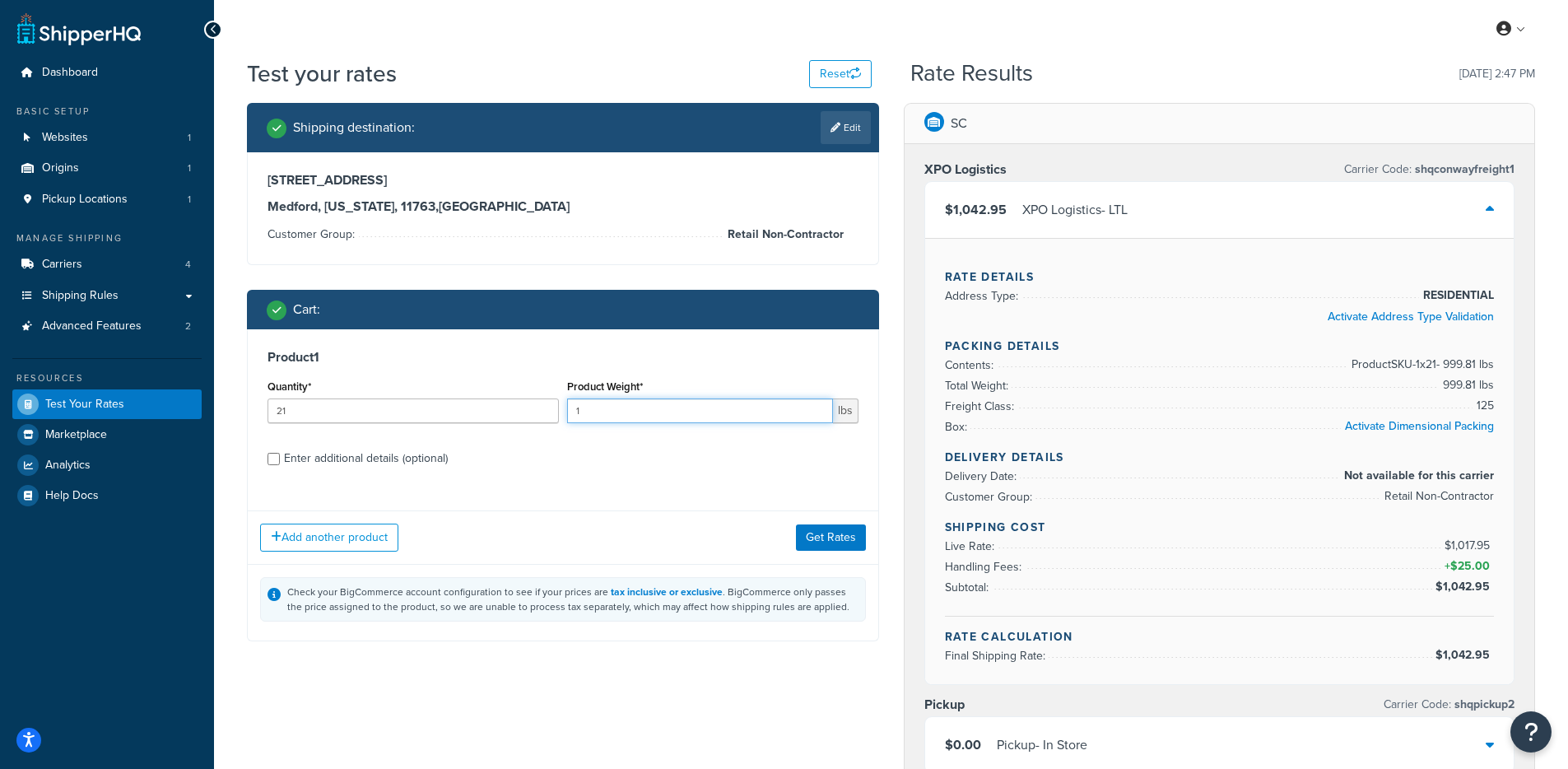
click at [673, 409] on input "1" at bounding box center [699, 411] width 265 height 25
click at [714, 418] on input "148" at bounding box center [699, 411] width 265 height 25
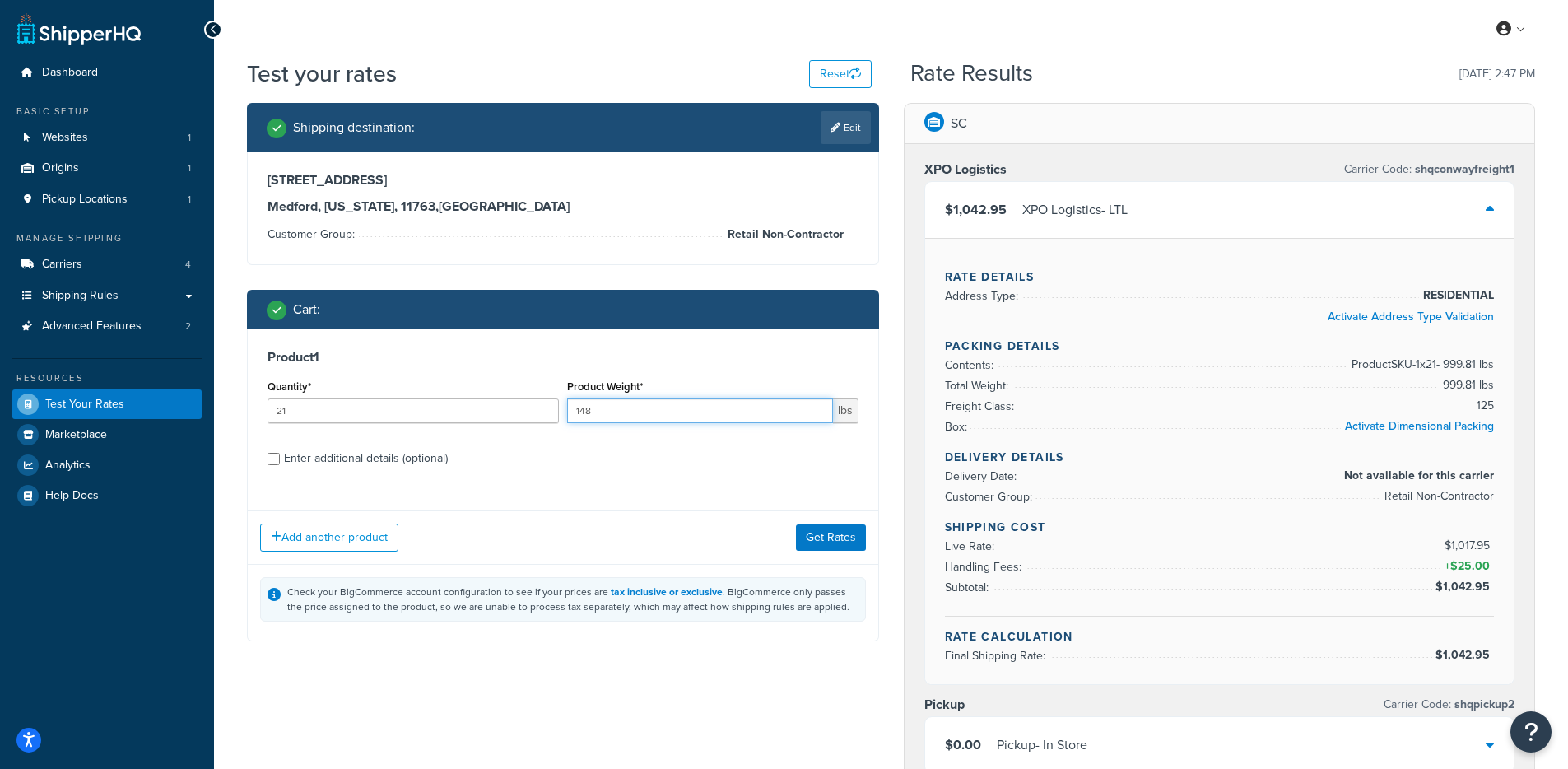
click at [714, 418] on input "148" at bounding box center [699, 411] width 265 height 25
type input "48"
click at [848, 551] on button "Get Rates" at bounding box center [831, 537] width 70 height 26
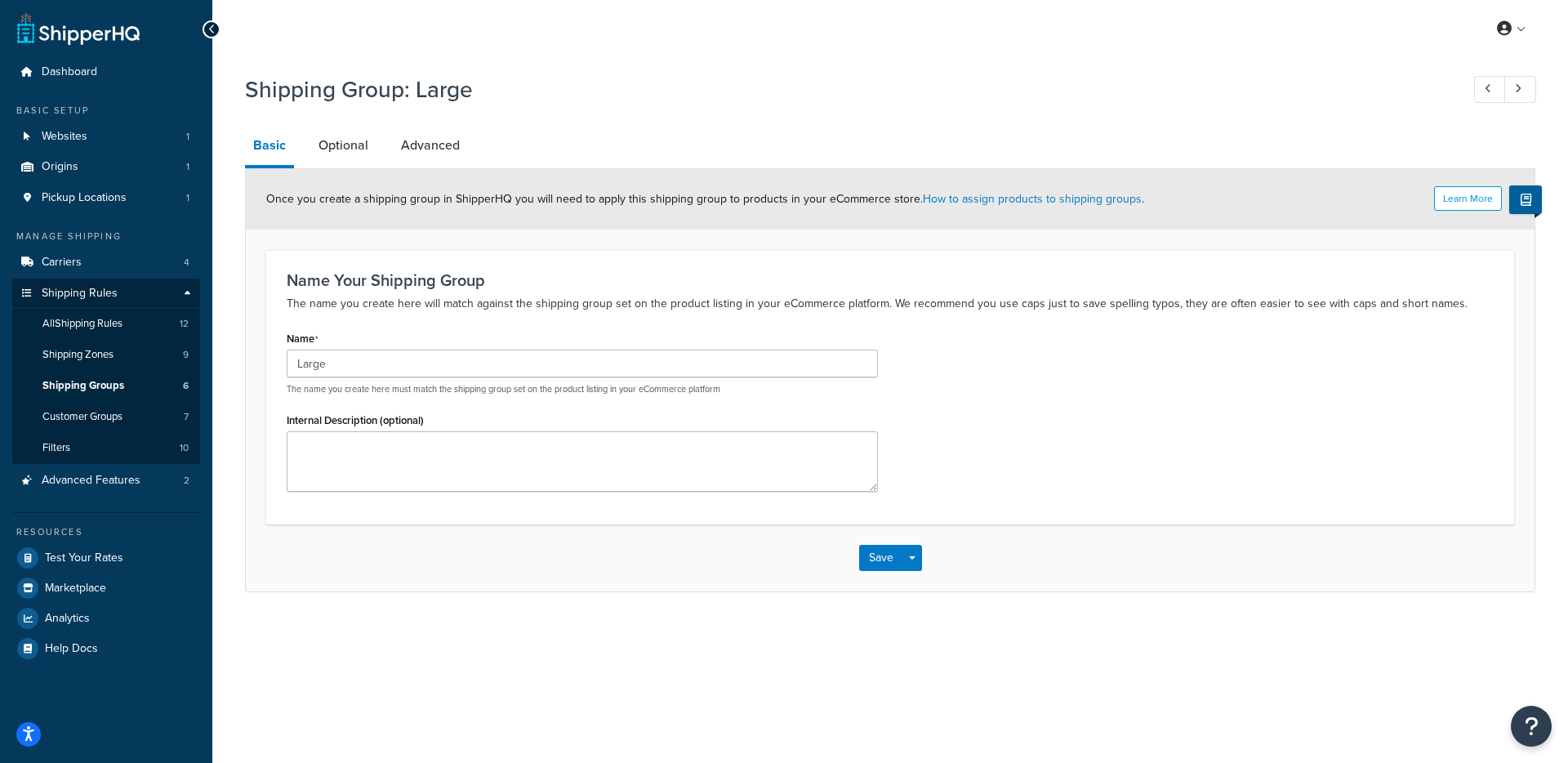
click at [424, 147] on link "Advanced" at bounding box center [430, 145] width 75 height 39
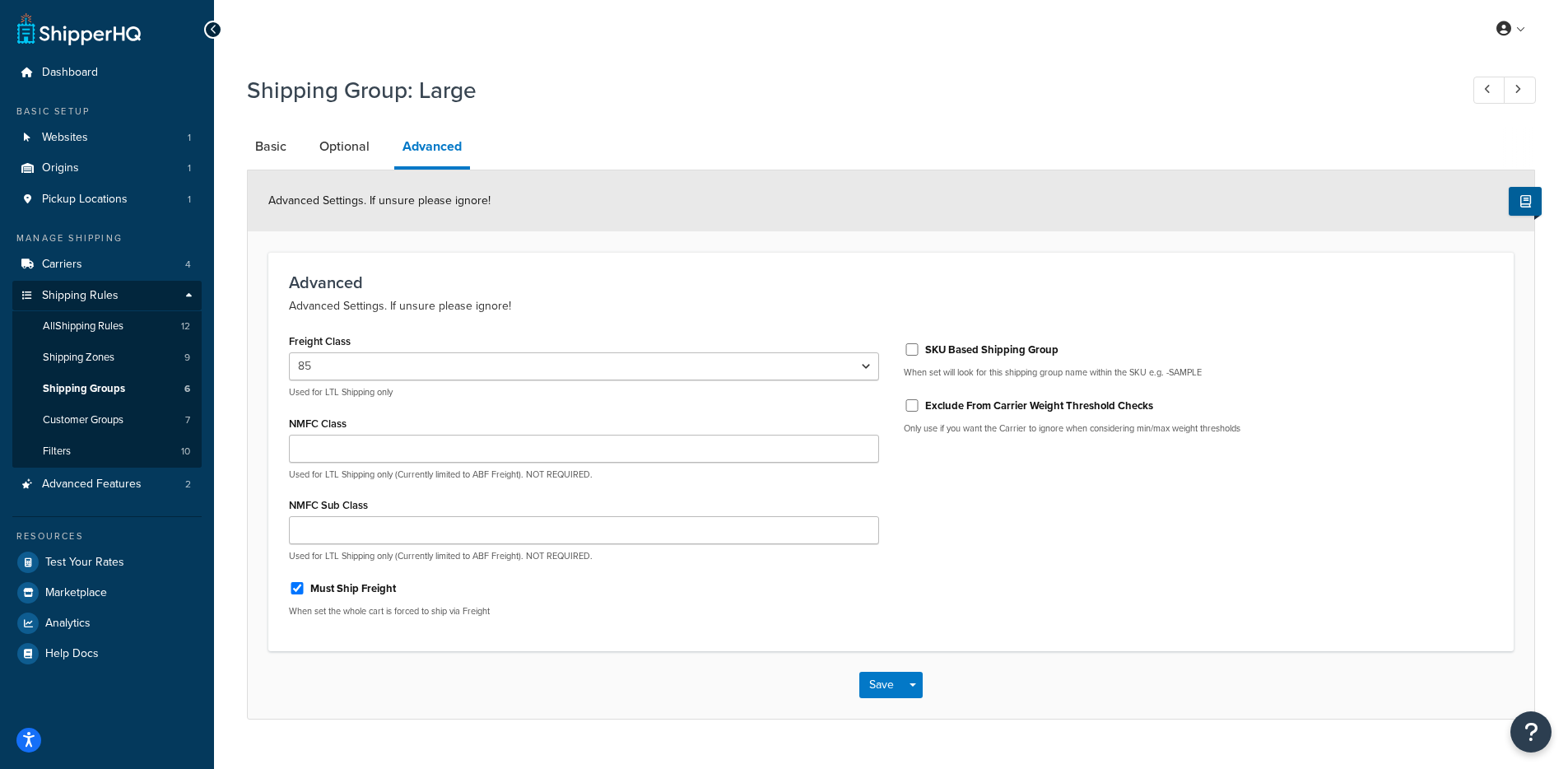
click at [525, 350] on div "Freight Class 50 55 60 65 70 77.5 85 92.5 100 110 125 150 175 200 250 300 400 5…" at bounding box center [583, 364] width 590 height 69
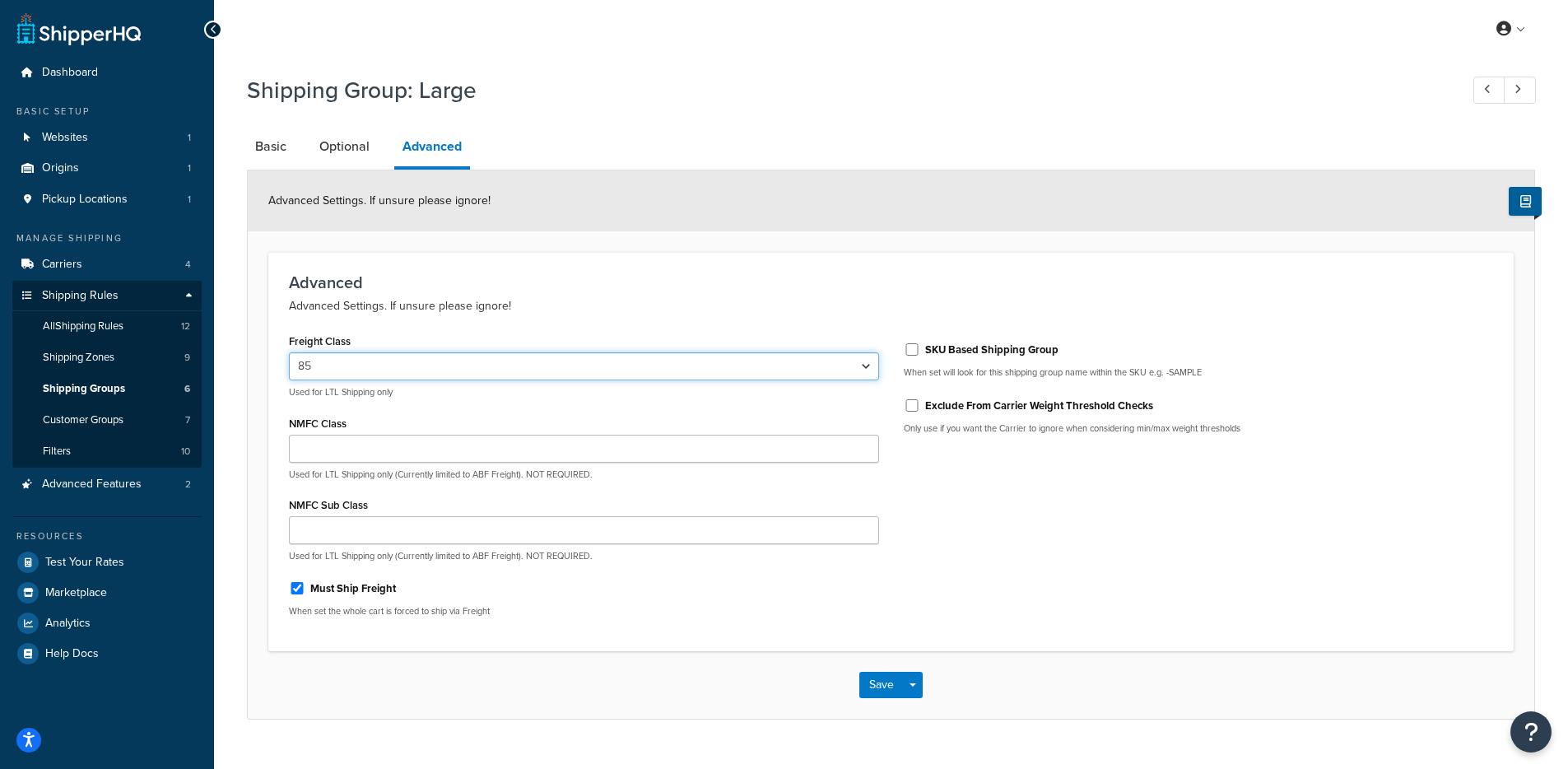
click at [524, 356] on select "50 55 60 65 70 77.5 85 92.5 100 110 125 150 175 200 250 300 400 500" at bounding box center [583, 366] width 590 height 28
select select "125"
click at [289, 353] on select "50 55 60 65 70 77.5 85 92.5 100 110 125 150 175 200 250 300 400 500" at bounding box center [583, 366] width 590 height 28
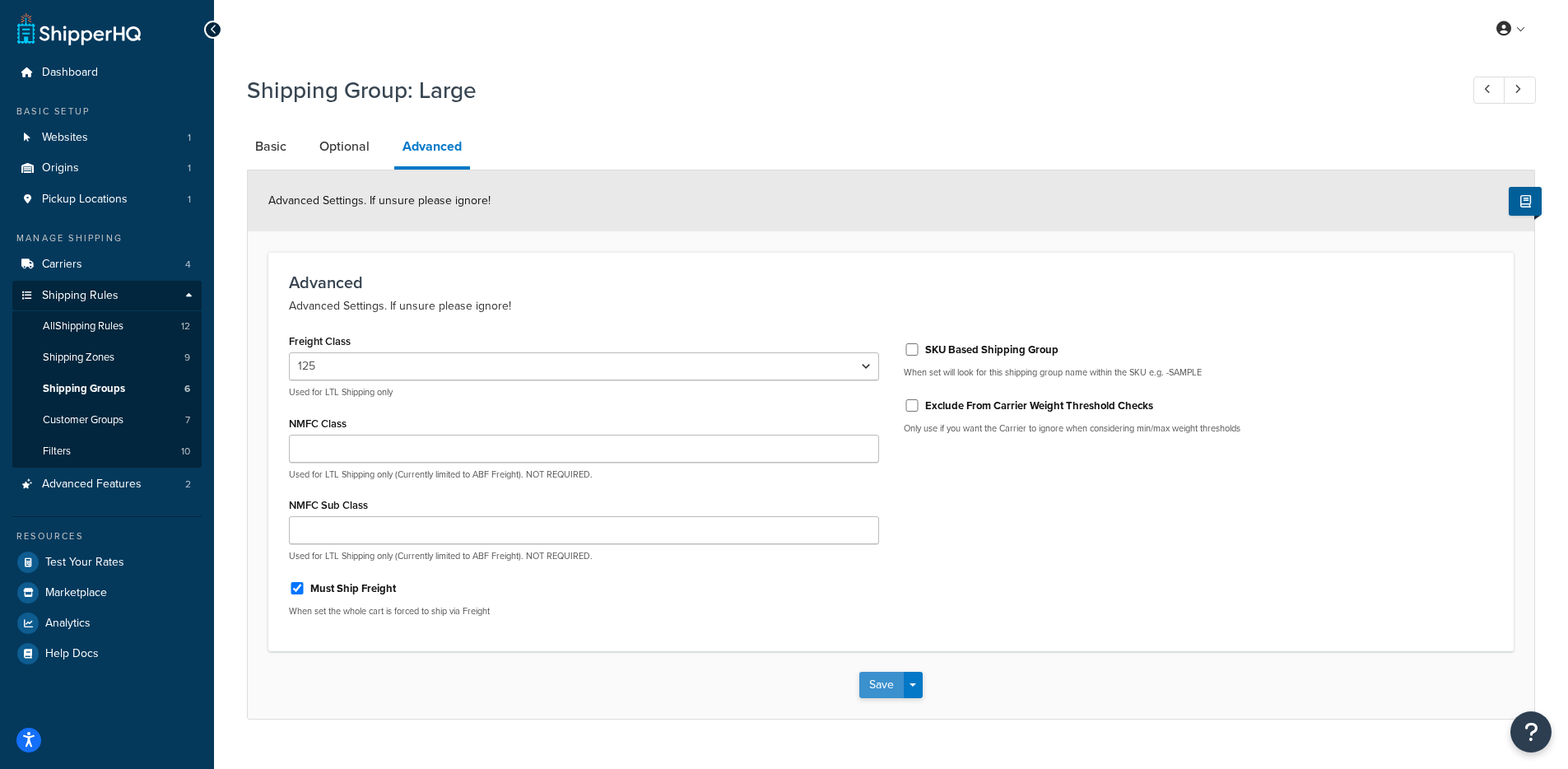
click at [895, 685] on button "Save" at bounding box center [882, 685] width 44 height 26
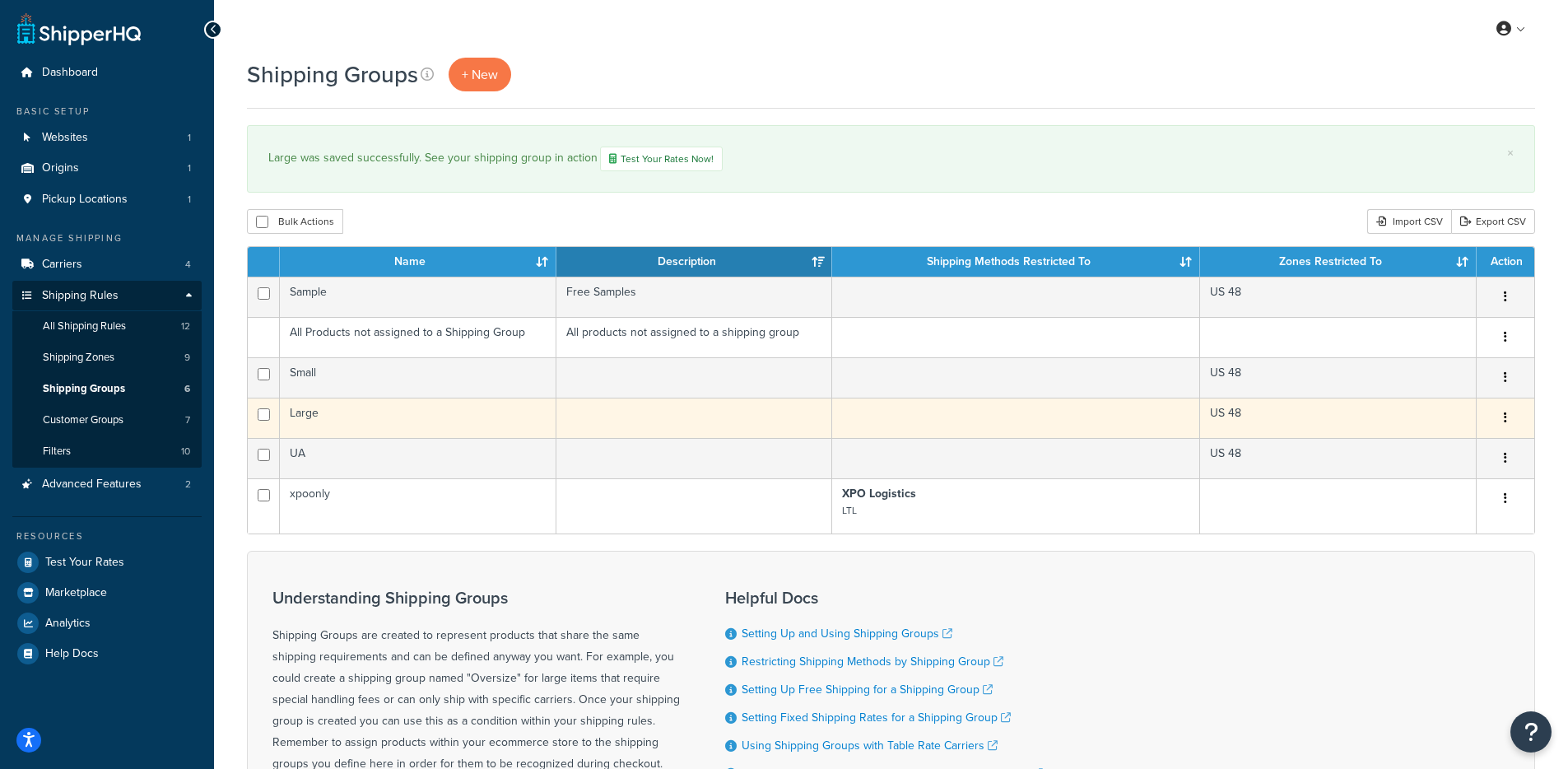
click at [398, 428] on td "Large" at bounding box center [418, 417] width 277 height 40
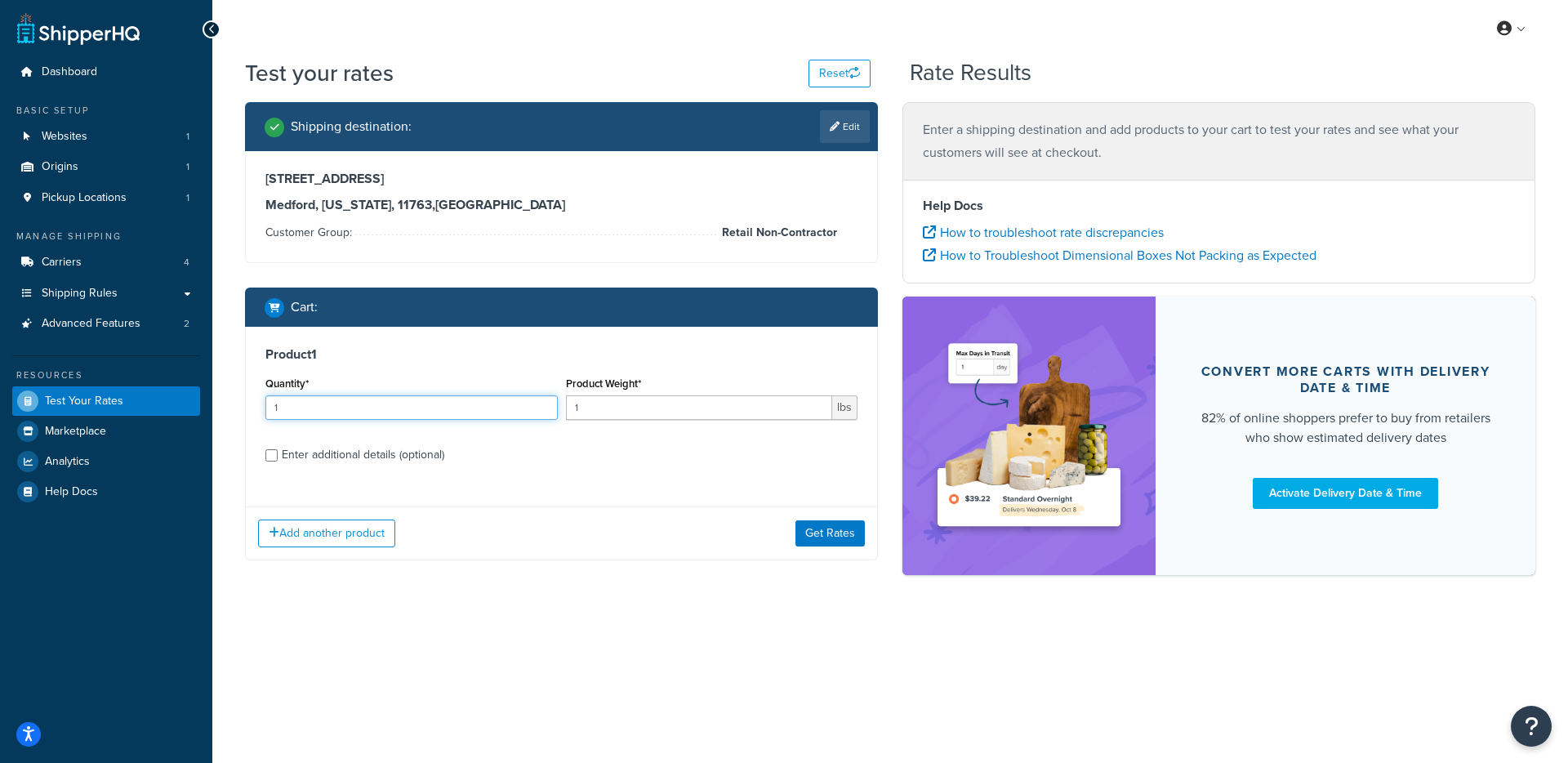
click at [312, 401] on input "1" at bounding box center [411, 407] width 292 height 25
type input "21"
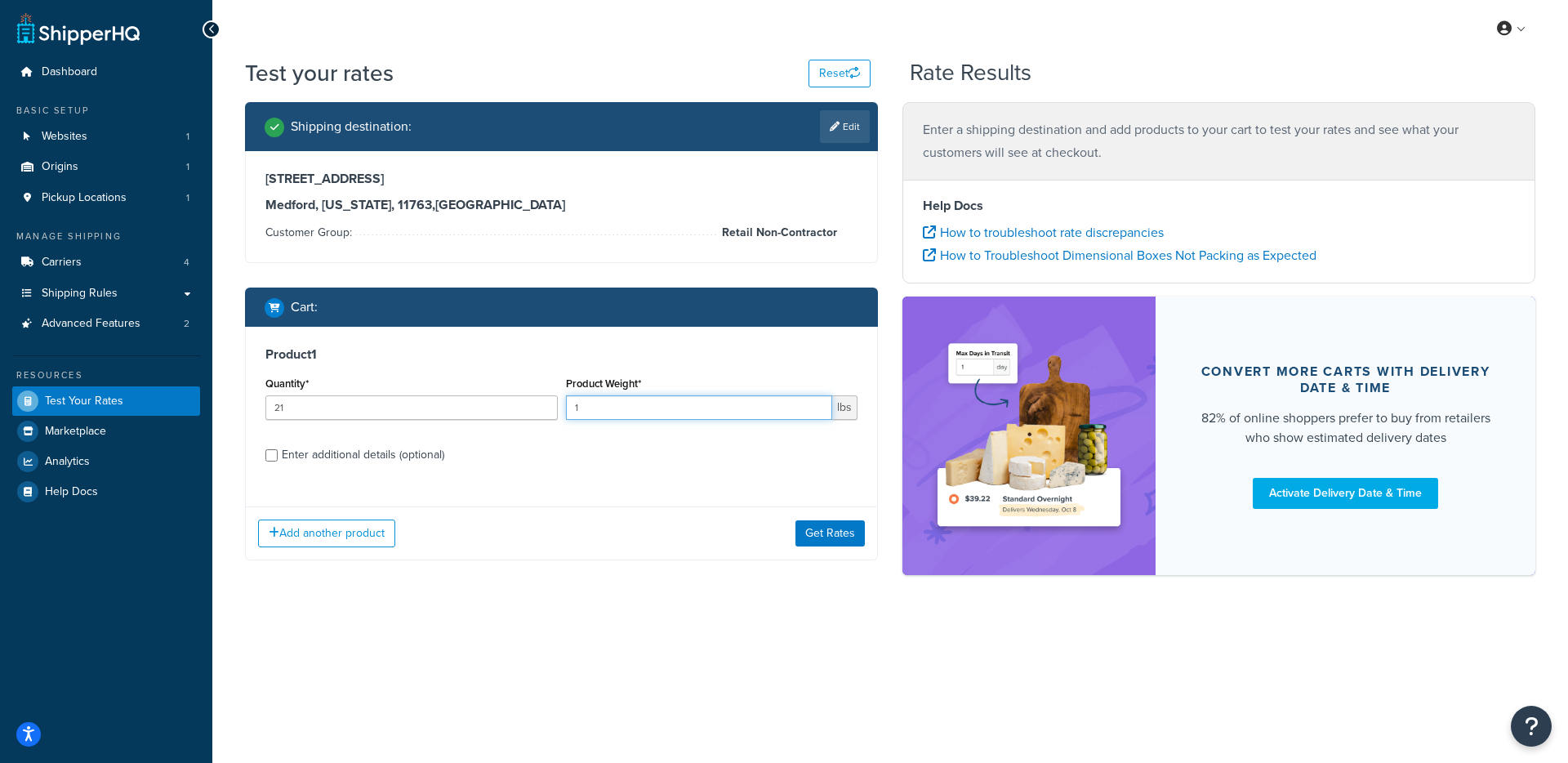
click at [596, 406] on input "1" at bounding box center [699, 407] width 267 height 25
type input "48"
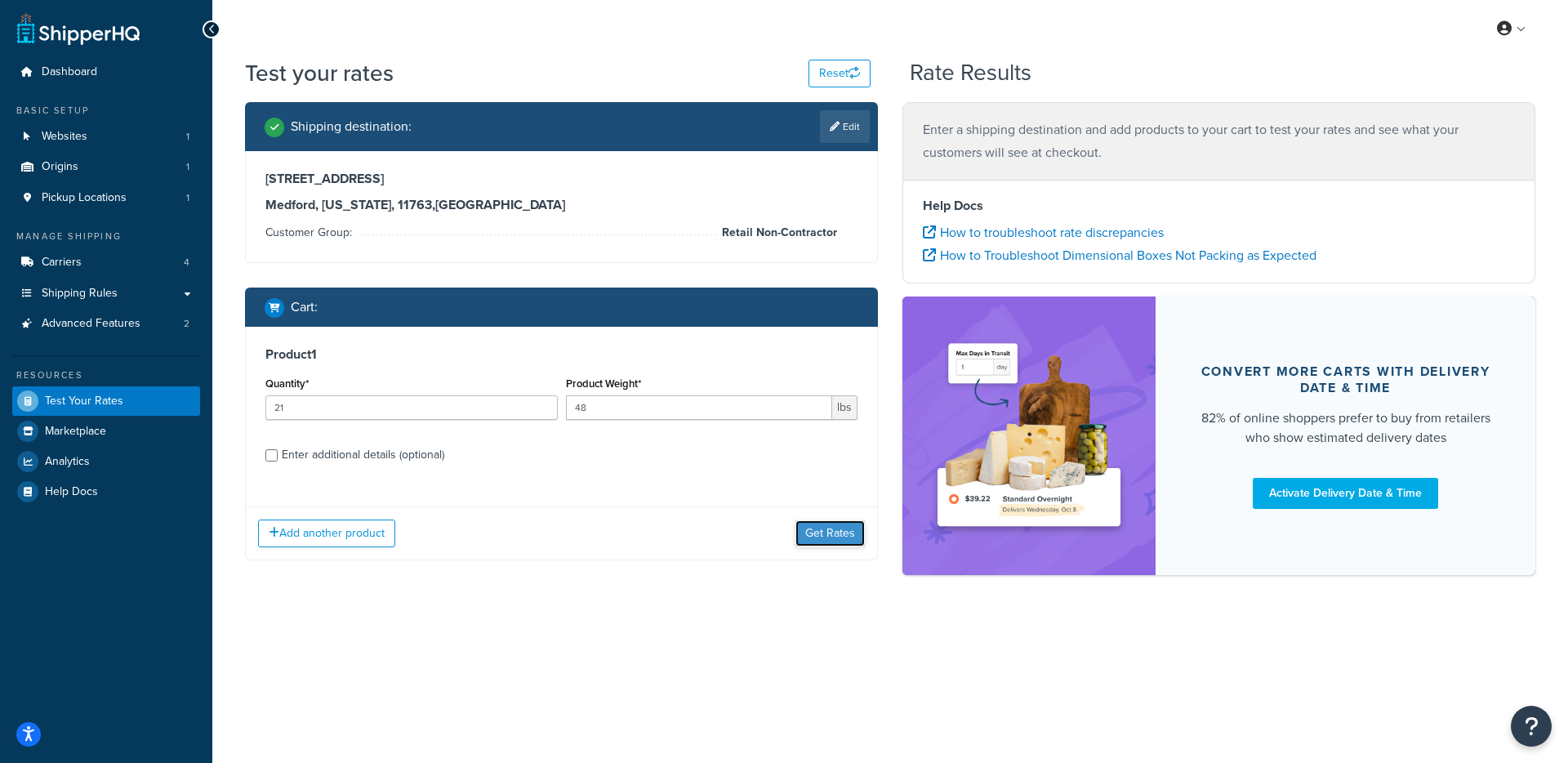
click at [811, 524] on button "Get Rates" at bounding box center [830, 533] width 69 height 26
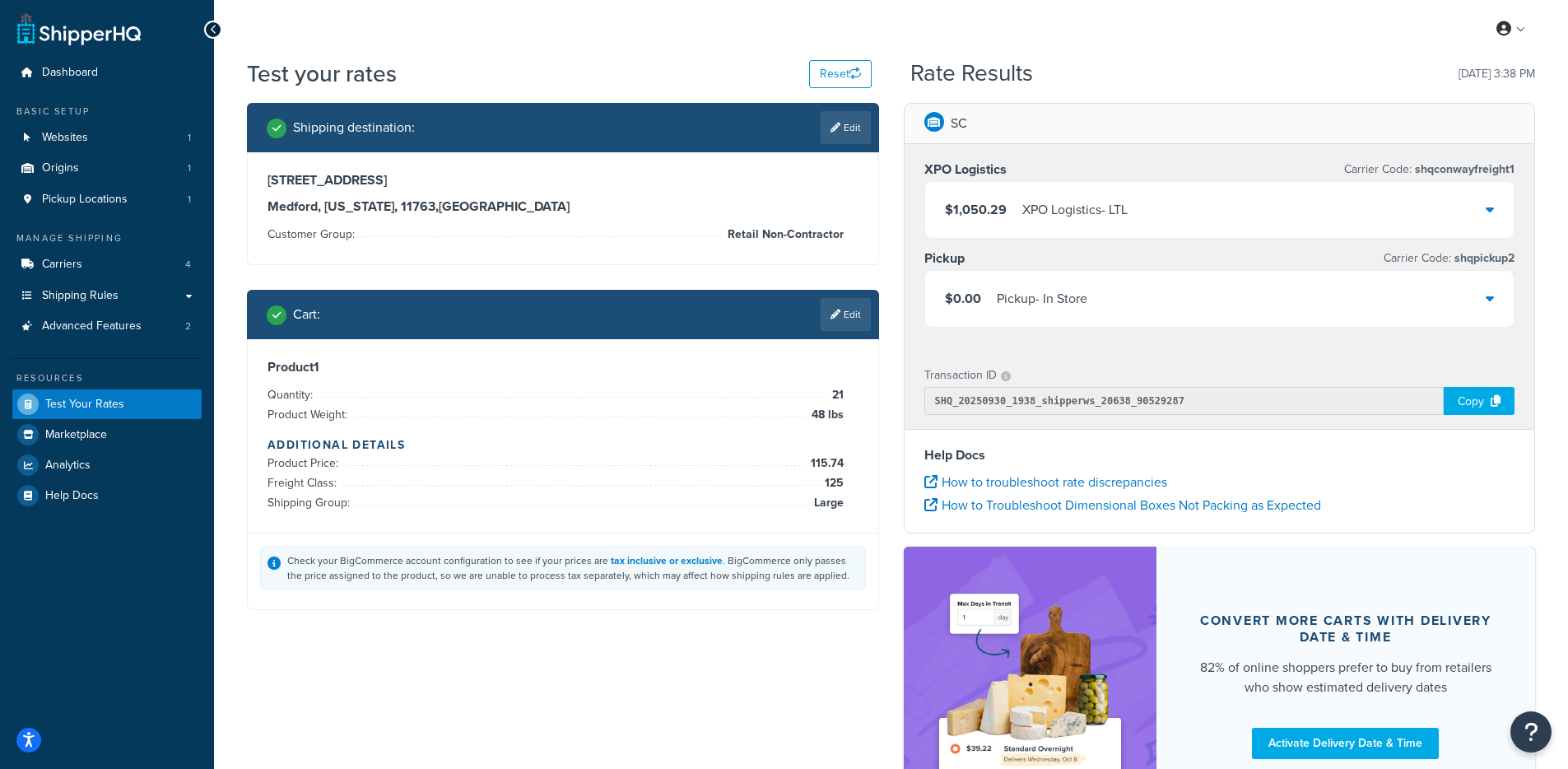
click at [1114, 213] on div "XPO Logistics - LTL" at bounding box center [1074, 209] width 105 height 23
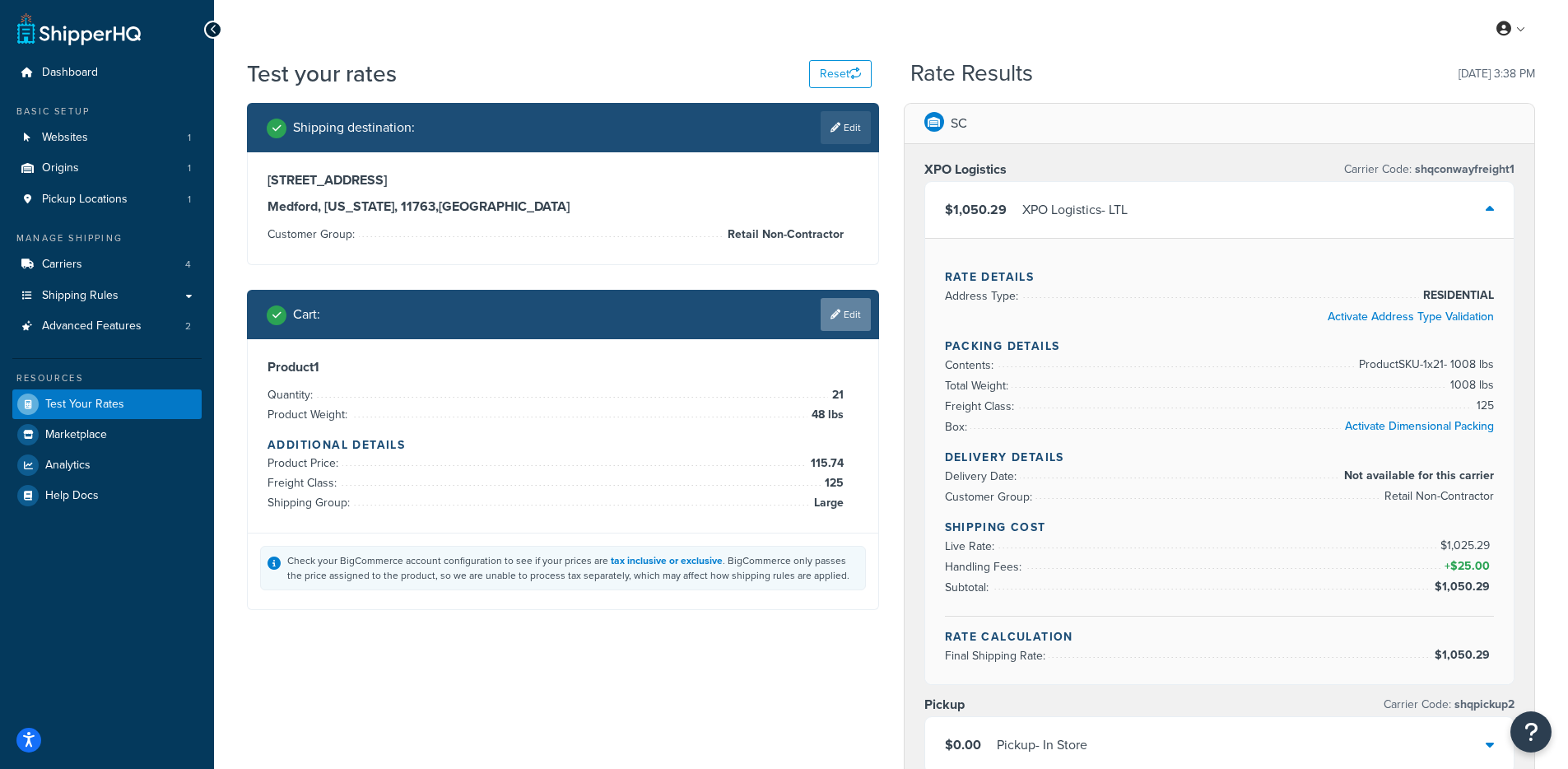
click at [831, 317] on icon at bounding box center [836, 315] width 10 height 10
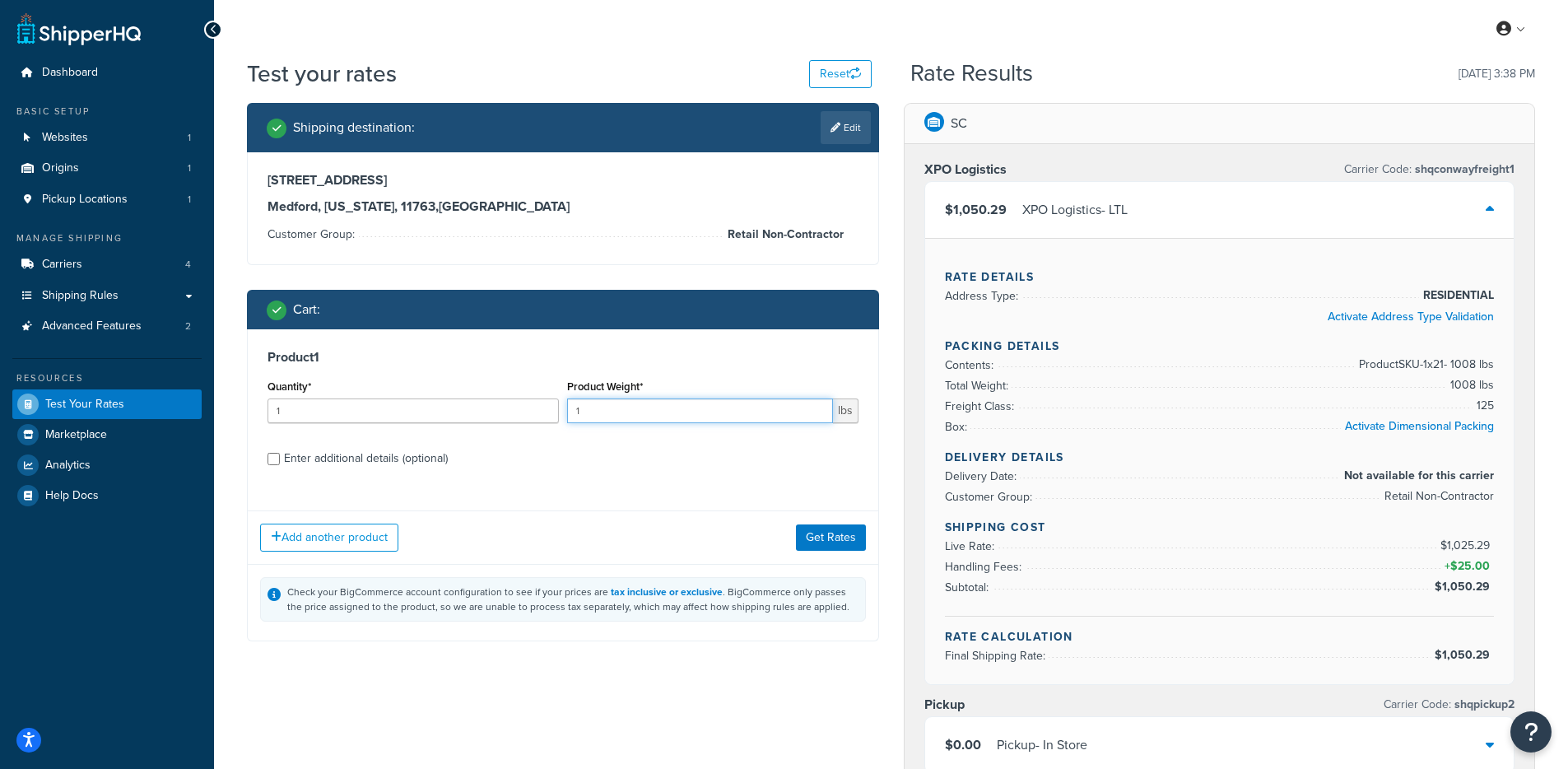
click at [603, 415] on input "1" at bounding box center [699, 411] width 265 height 25
type input "48"
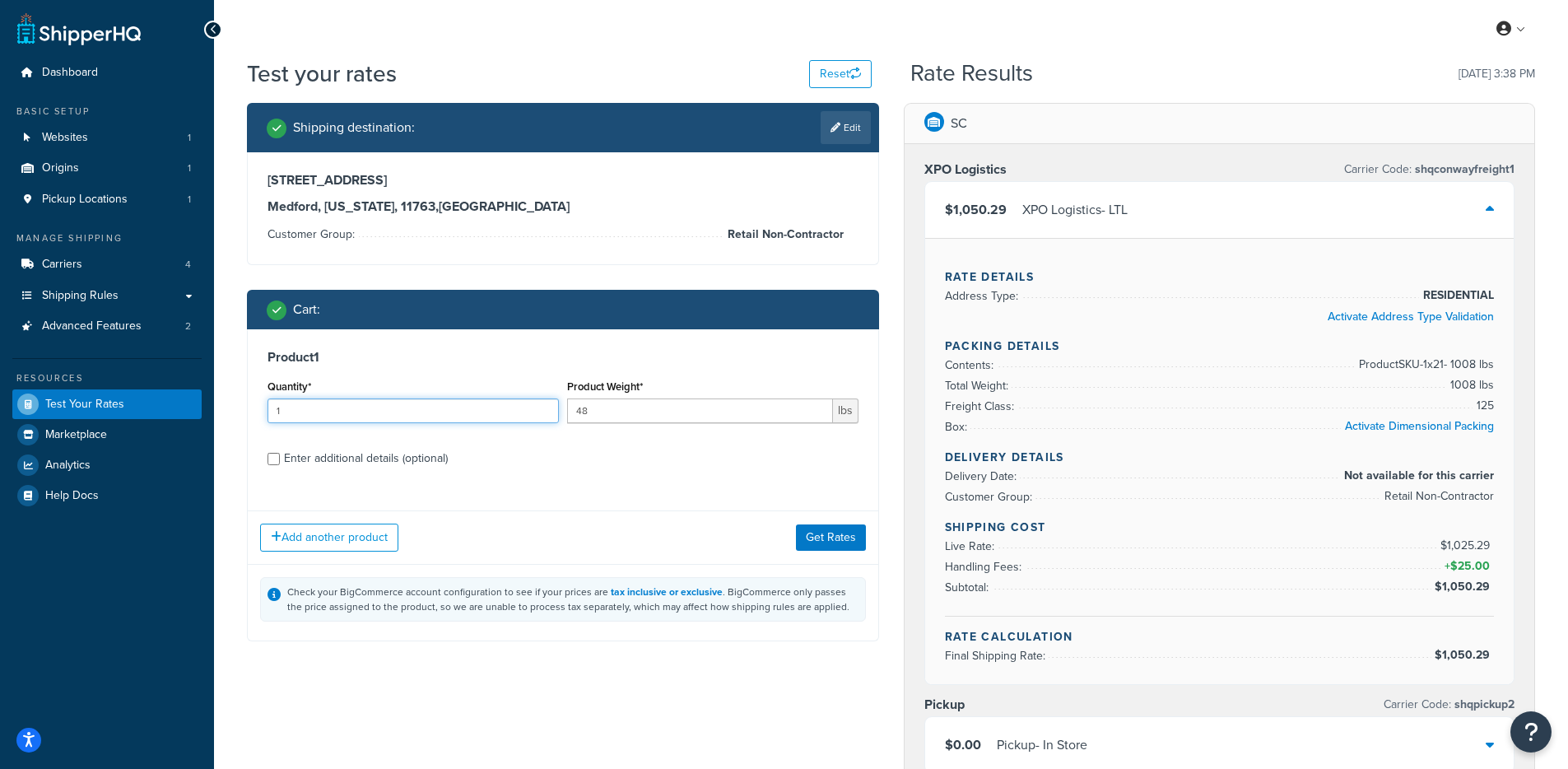
click at [303, 407] on input "1" at bounding box center [412, 411] width 291 height 25
type input "21"
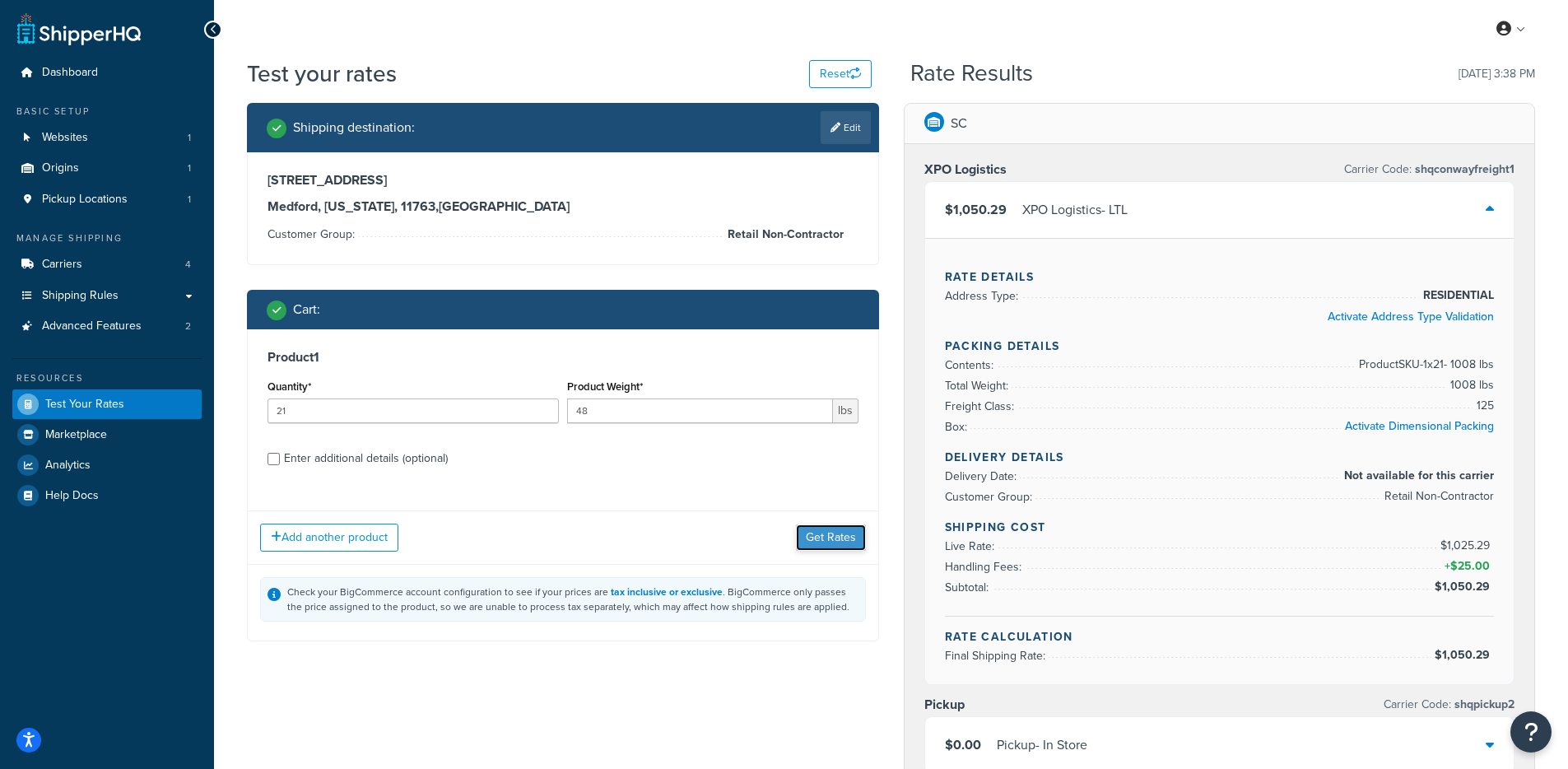
click at [858, 539] on button "Get Rates" at bounding box center [831, 537] width 70 height 26
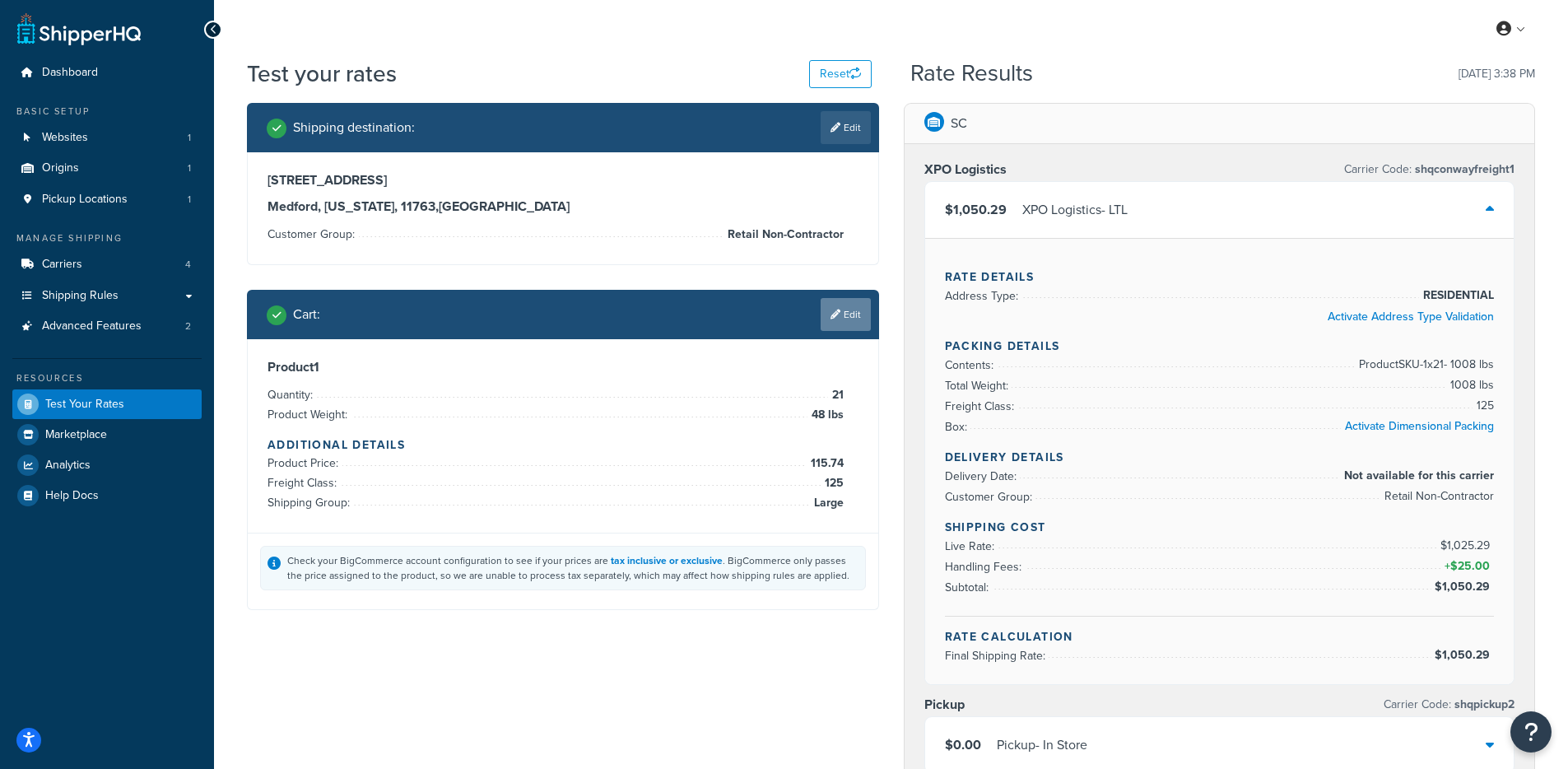
click at [836, 318] on icon at bounding box center [836, 315] width 10 height 10
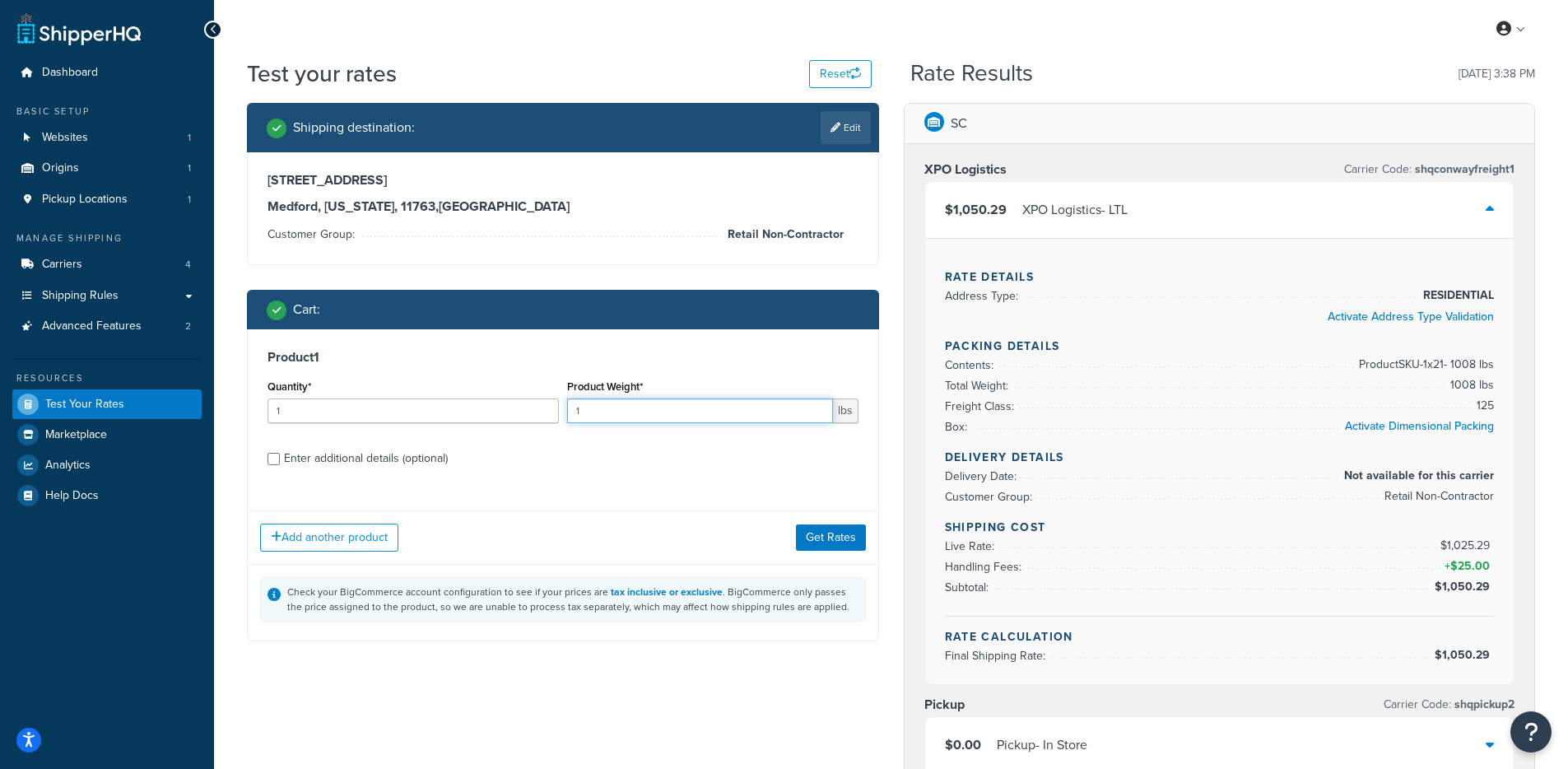
click at [586, 407] on input "1" at bounding box center [699, 411] width 265 height 25
type input "1000"
click at [830, 533] on button "Get Rates" at bounding box center [831, 537] width 70 height 26
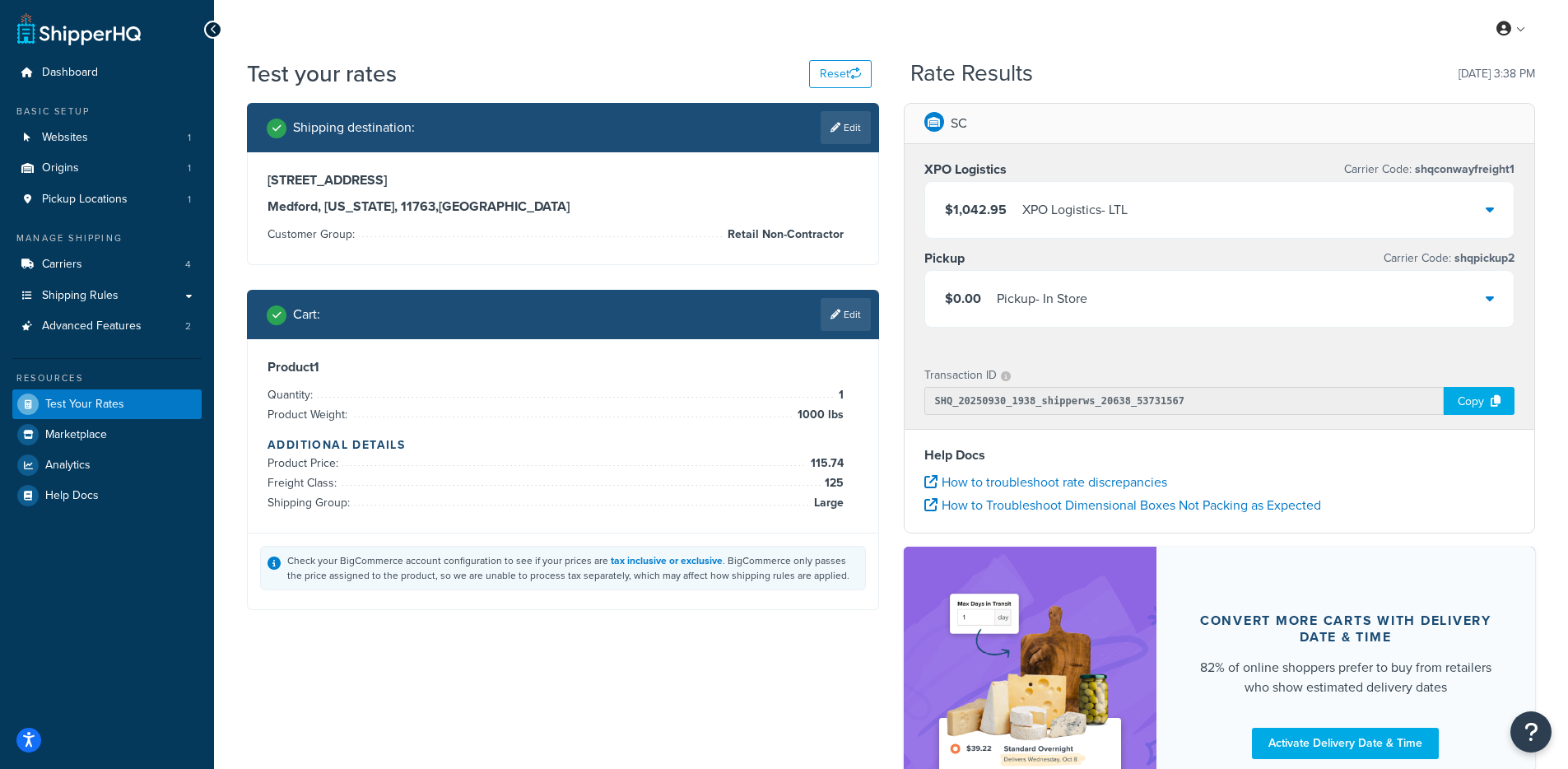
click at [1075, 223] on div "$1,042.95 XPO Logistics - LTL" at bounding box center [1220, 210] width 589 height 56
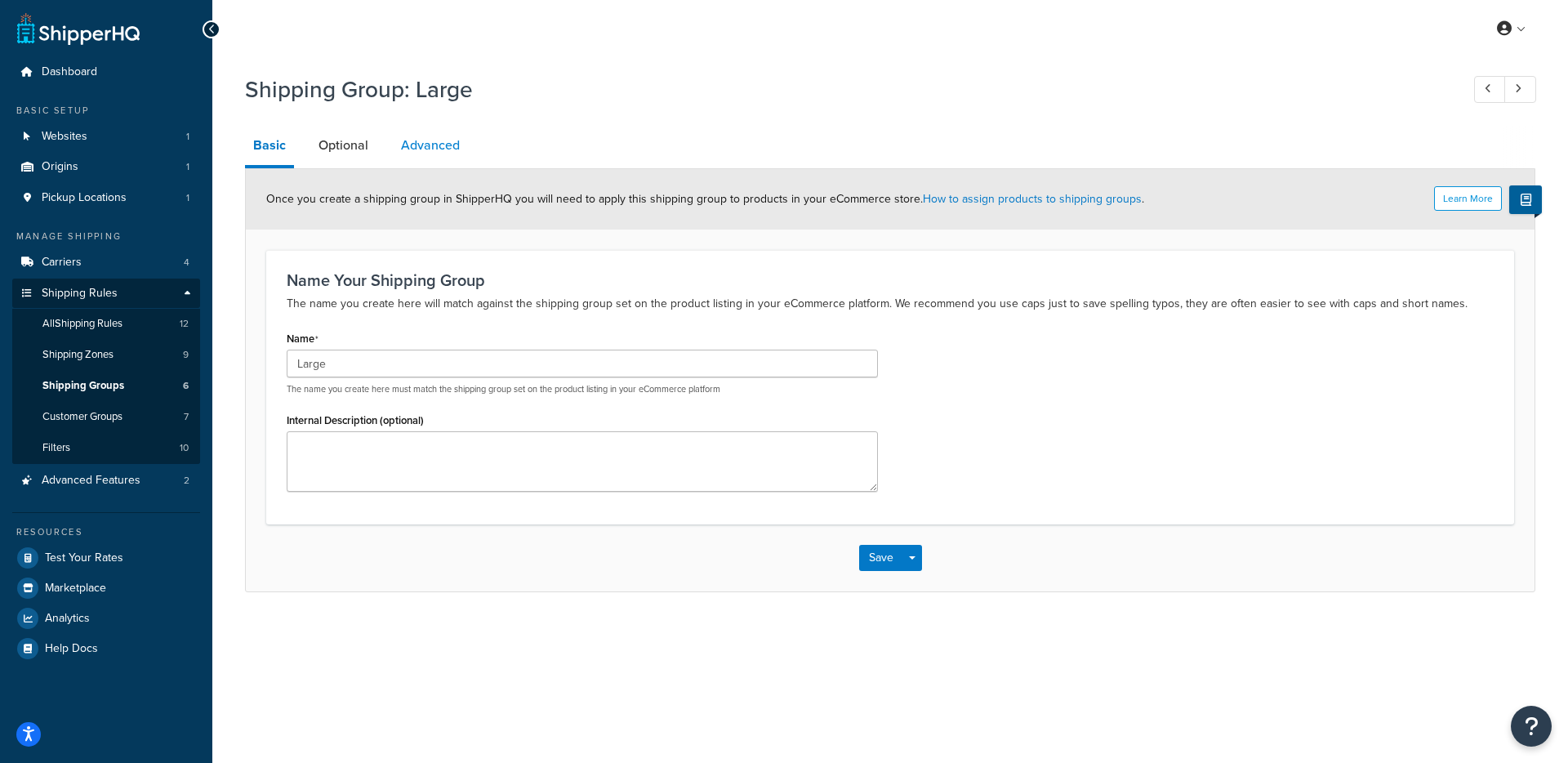
click at [453, 149] on link "Advanced" at bounding box center [430, 145] width 75 height 39
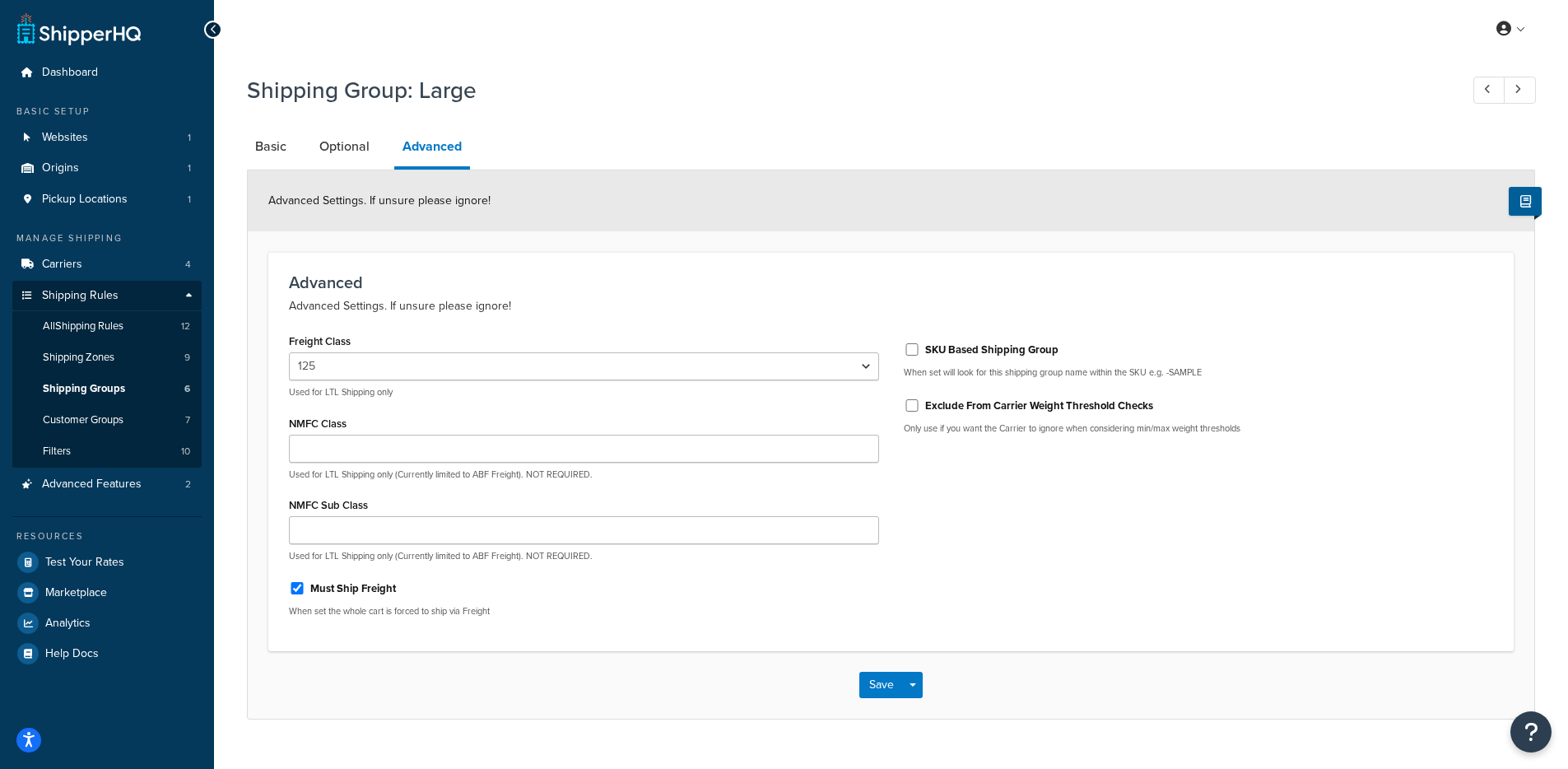
click at [352, 383] on div "50 55 60 65 70 77.5 85 92.5 100 110 125 150 175 200 250 300 400 500 Used for LT…" at bounding box center [583, 376] width 590 height 46
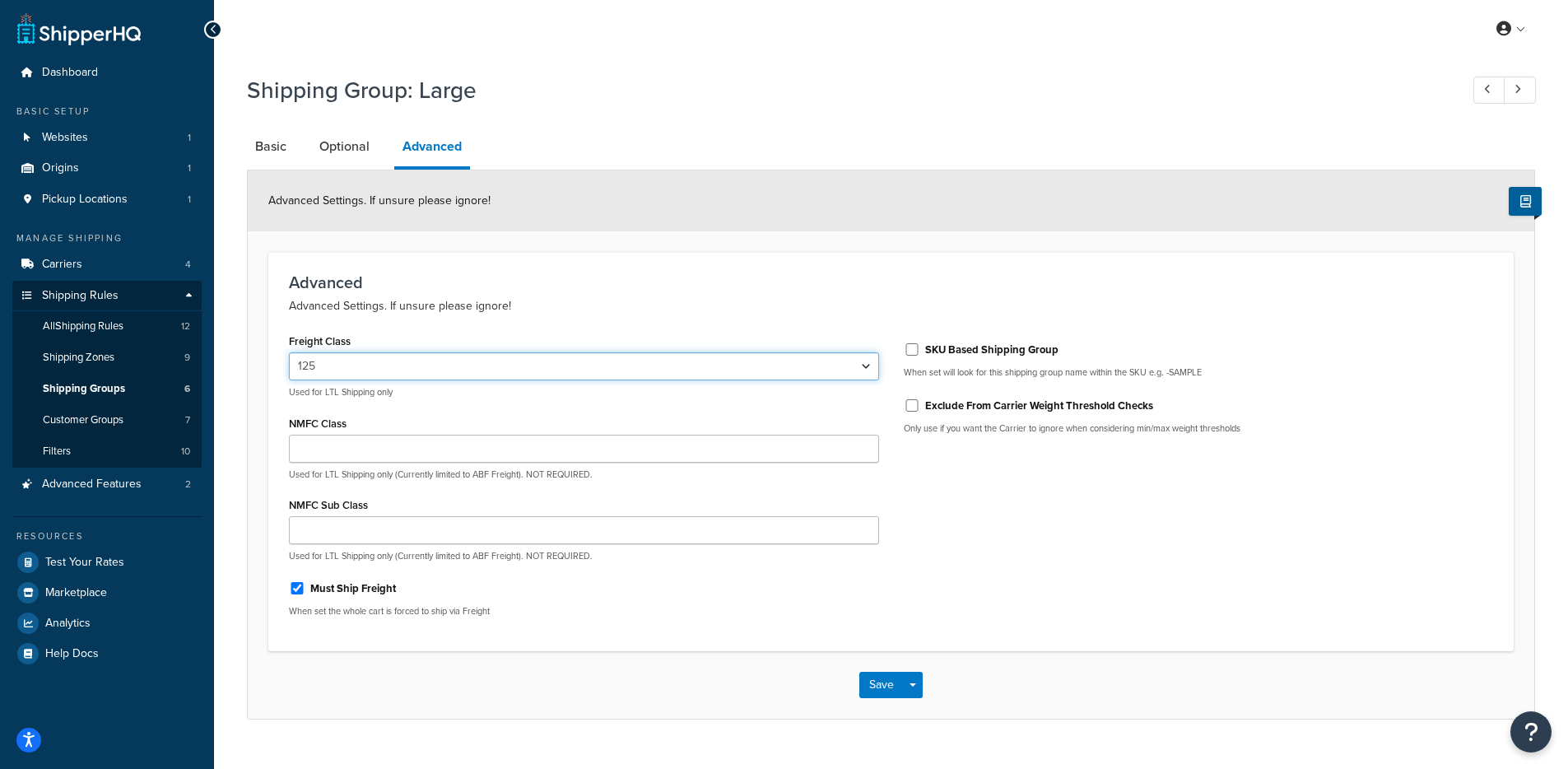
click at [353, 357] on select "50 55 60 65 70 77.5 85 92.5 100 110 125 150 175 200 250 300 400 500" at bounding box center [583, 366] width 590 height 28
select select "85"
click at [289, 353] on select "50 55 60 65 70 77.5 85 92.5 100 110 125 150 175 200 250 300 400 500" at bounding box center [583, 366] width 590 height 28
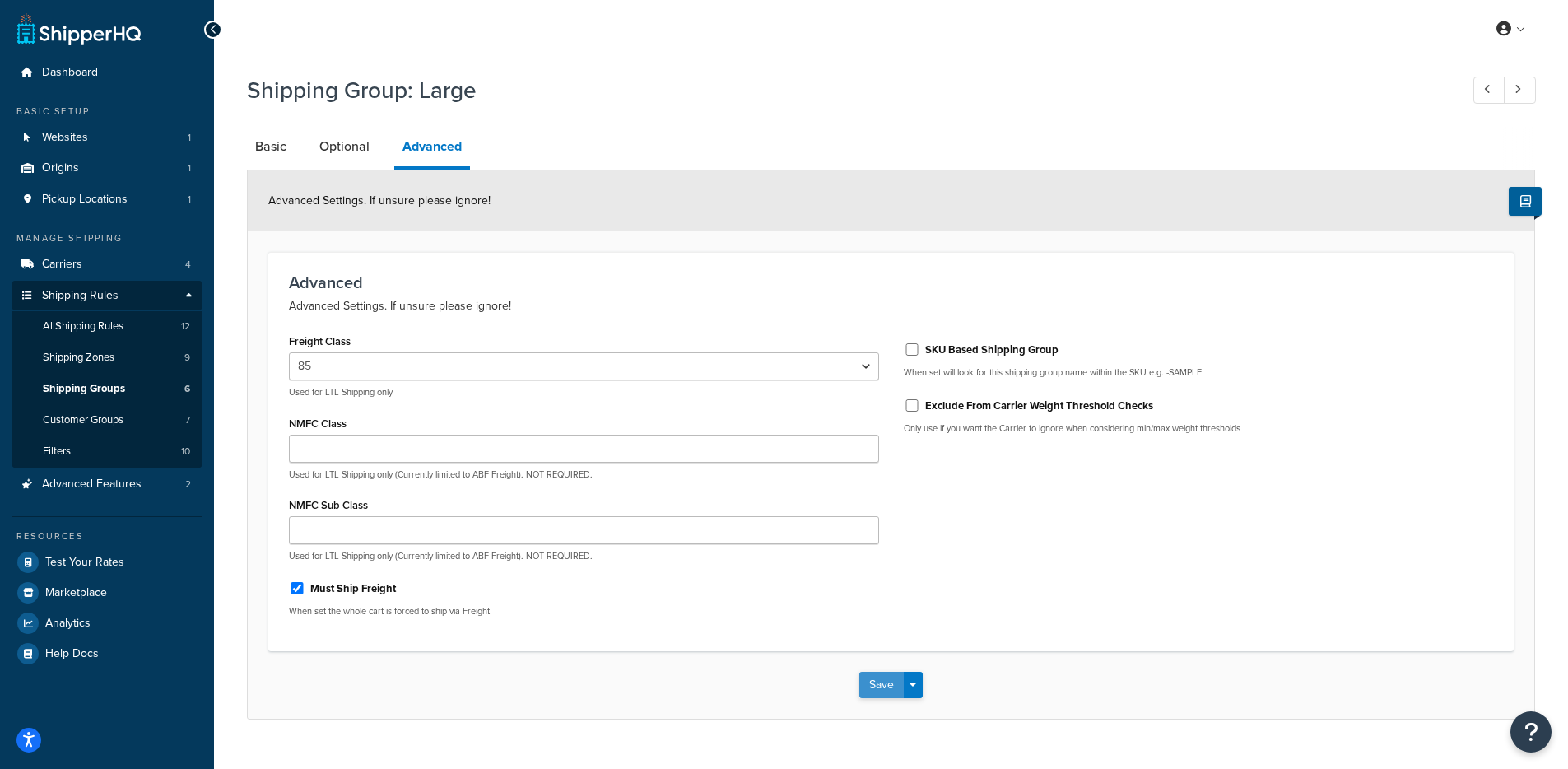
click at [861, 681] on button "Save" at bounding box center [882, 685] width 44 height 26
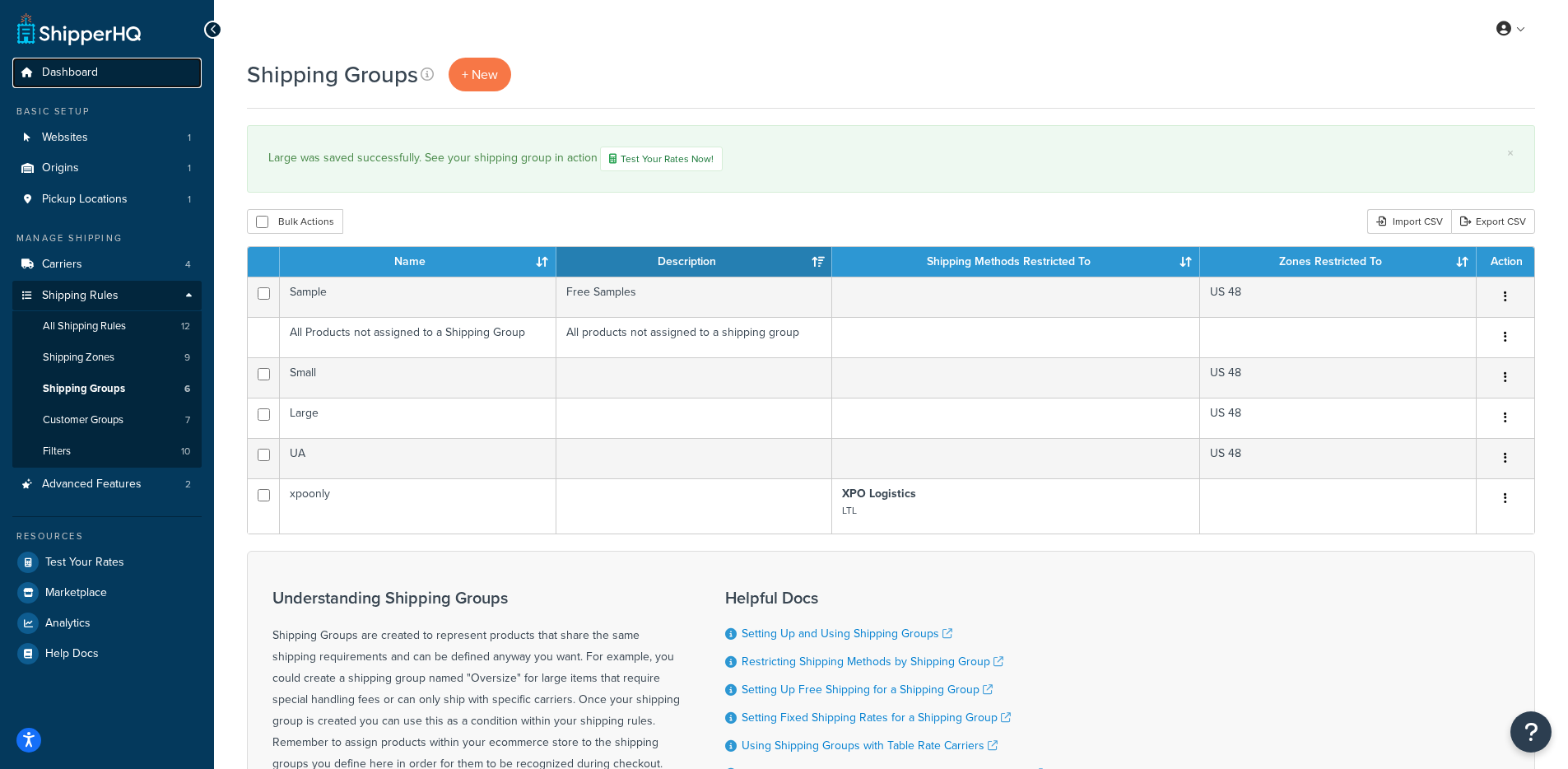
click at [100, 75] on link "Dashboard" at bounding box center [107, 73] width 189 height 31
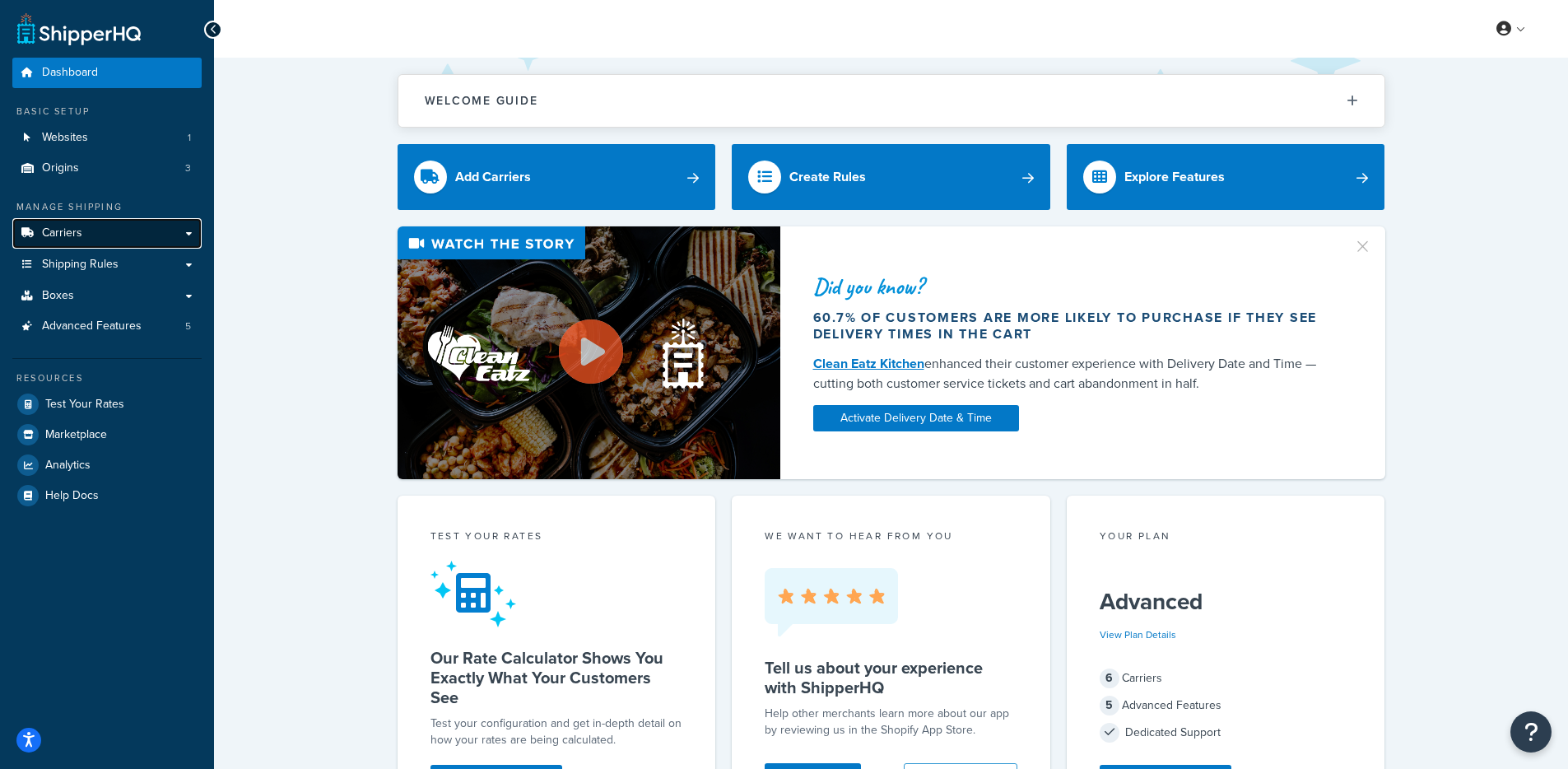
click at [132, 229] on link "Carriers" at bounding box center [107, 234] width 189 height 31
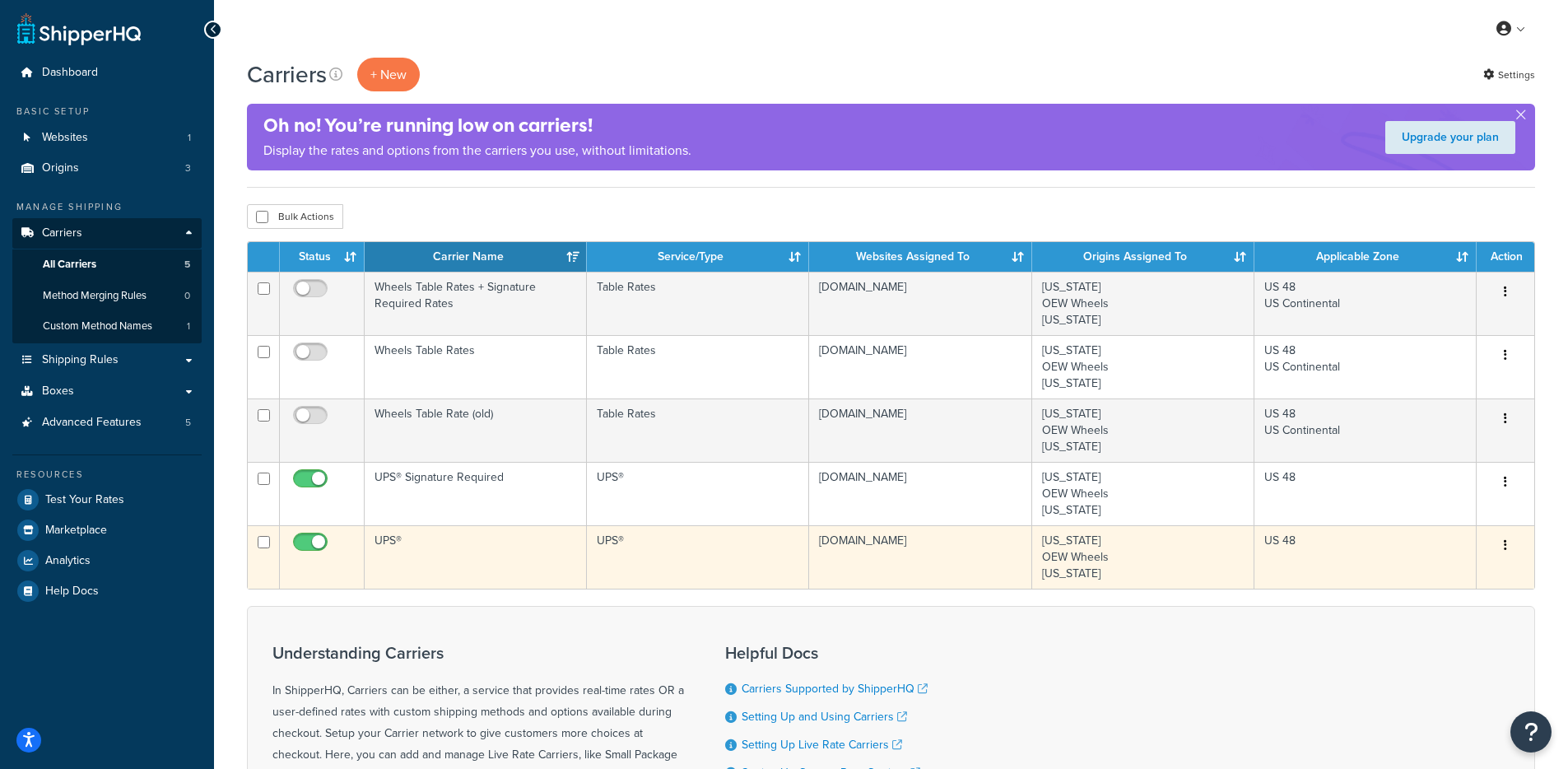
click at [458, 542] on td "UPS®" at bounding box center [475, 556] width 222 height 63
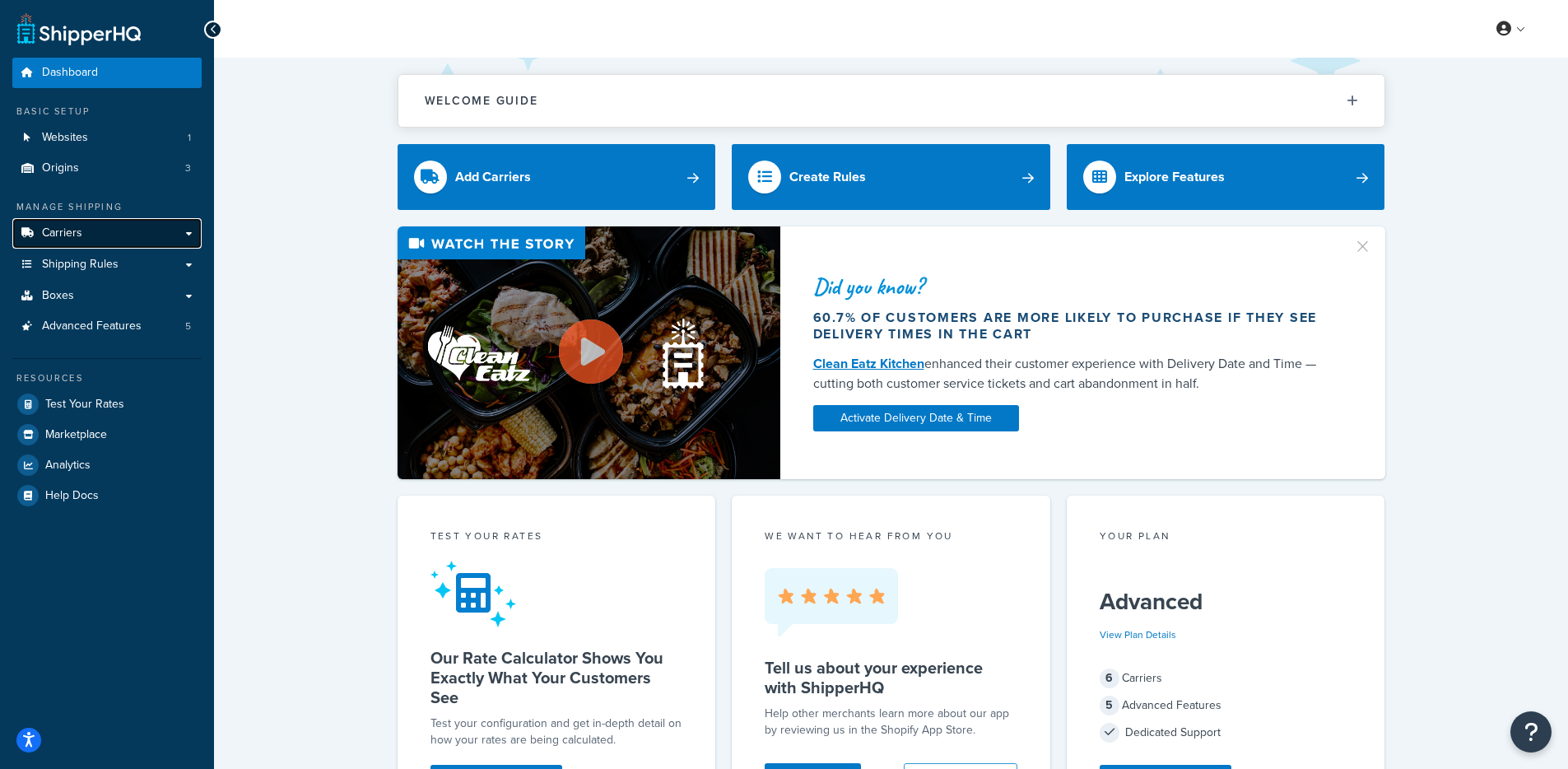
click at [154, 238] on link "Carriers" at bounding box center [107, 234] width 189 height 31
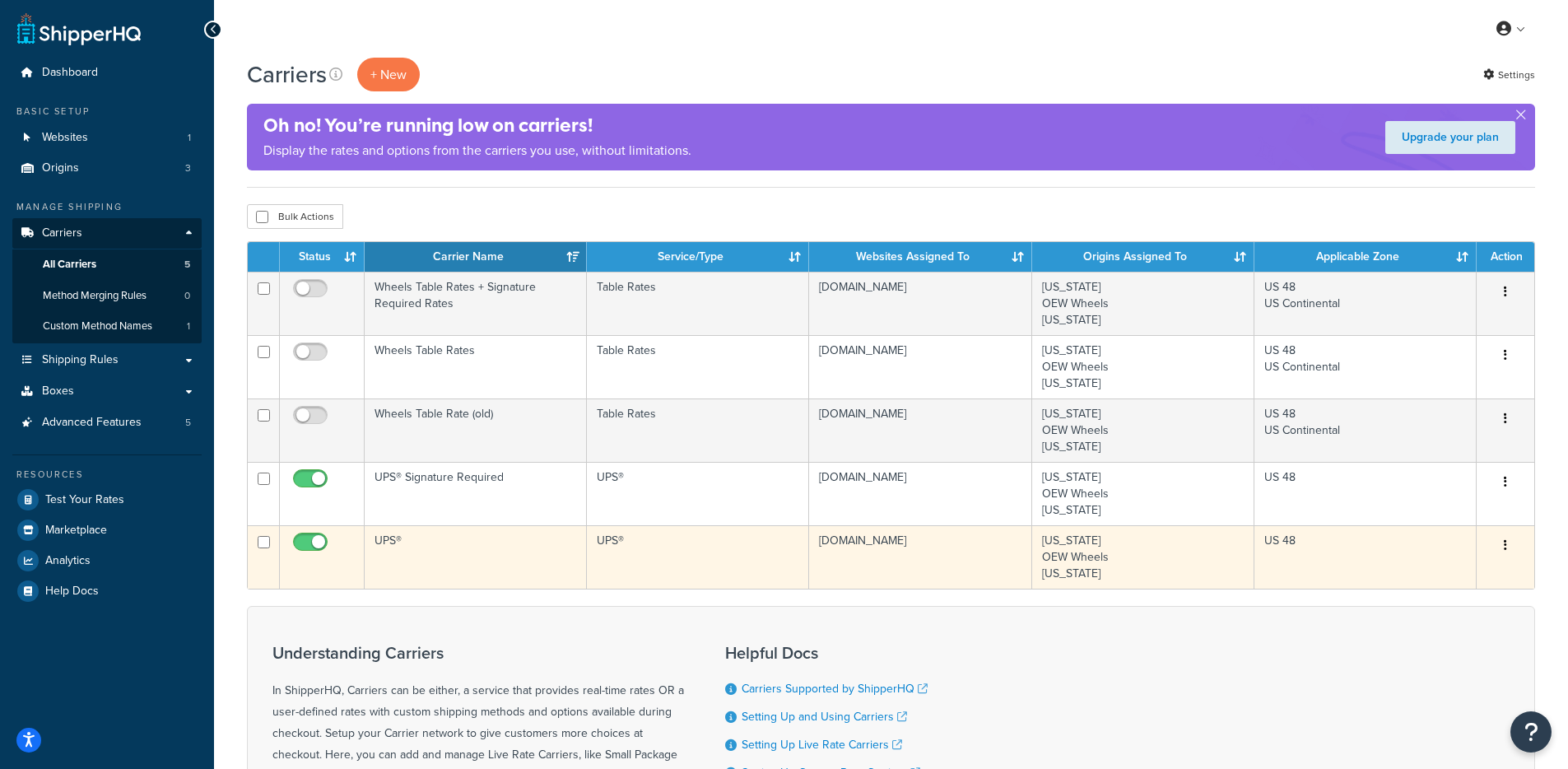
click at [398, 541] on td "UPS®" at bounding box center [475, 556] width 222 height 63
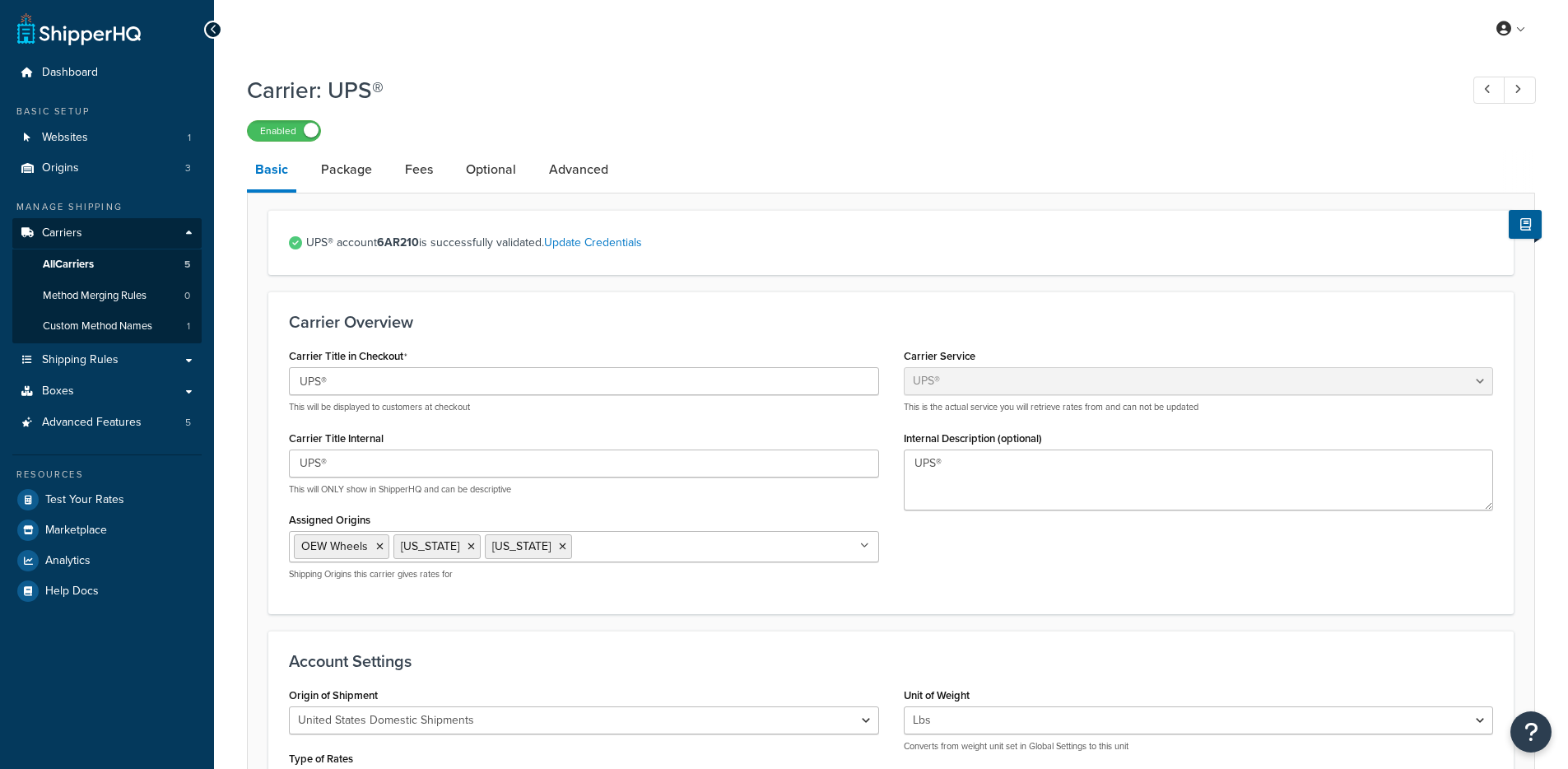
select select "ups"
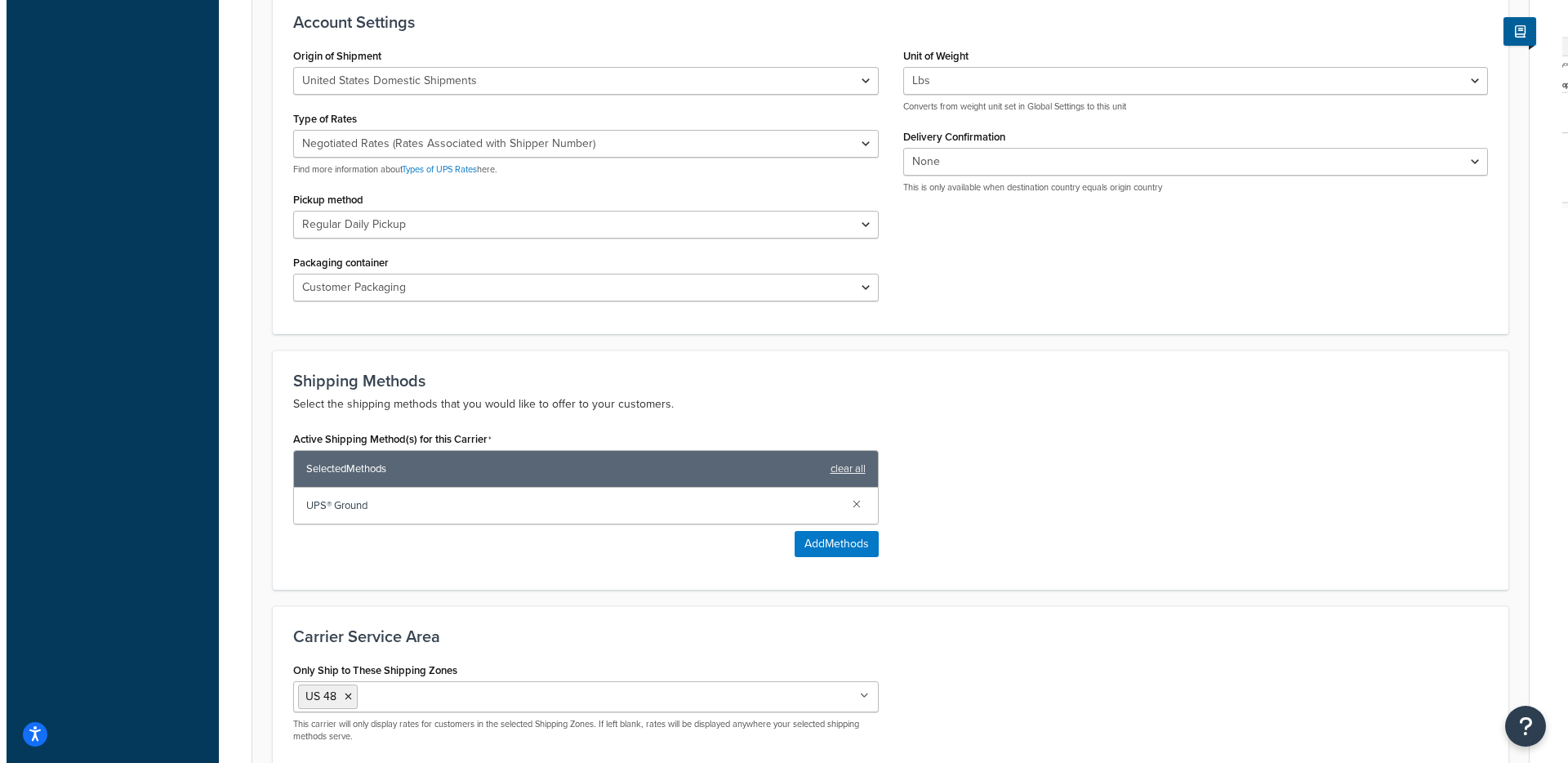
scroll to position [752, 0]
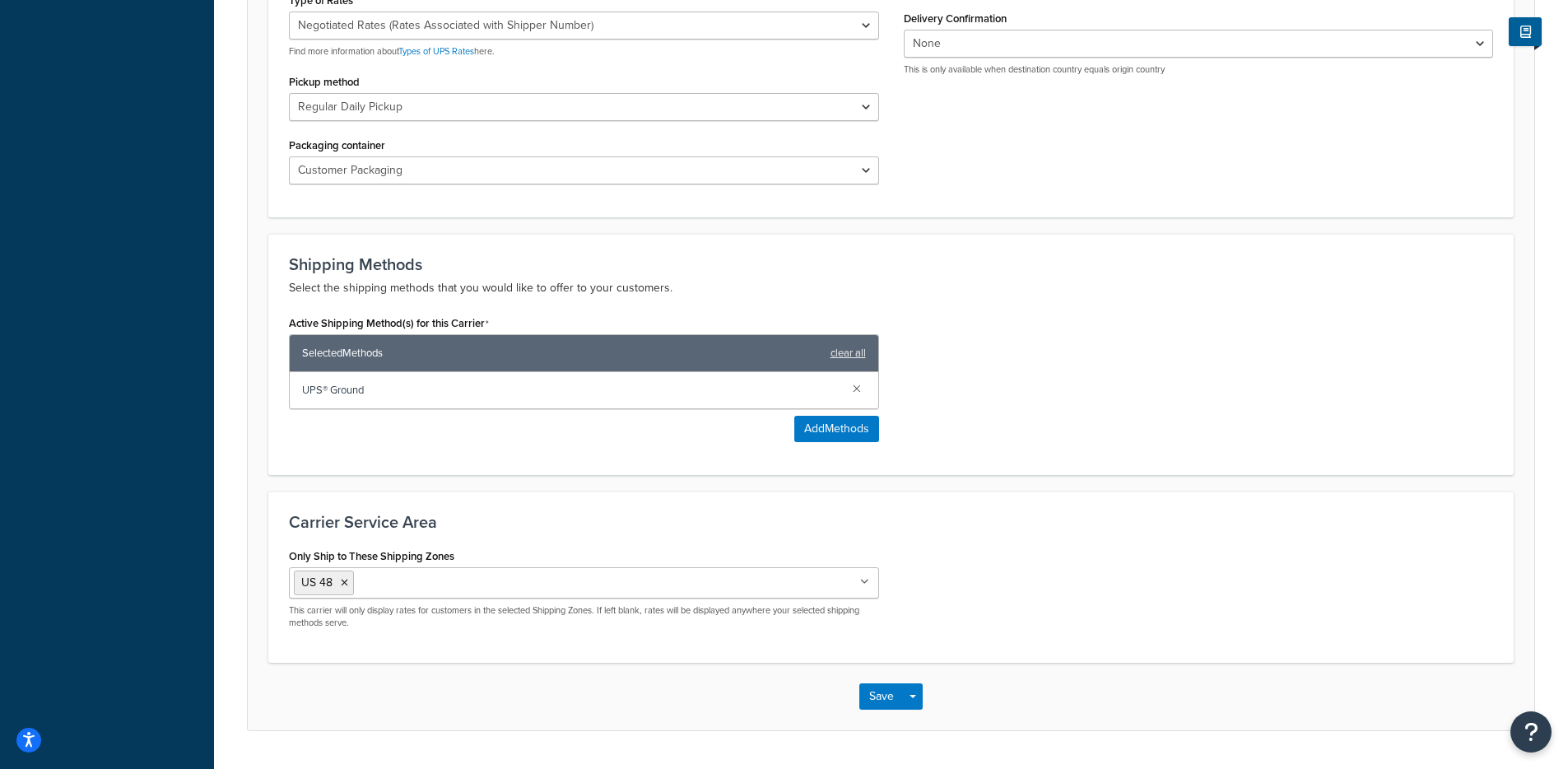
click at [829, 446] on div "Active Shipping Method(s) for this Carrier Selected Methods clear all UPS® Grou…" at bounding box center [584, 382] width 615 height 143
click at [837, 417] on button "Add Methods" at bounding box center [836, 428] width 85 height 26
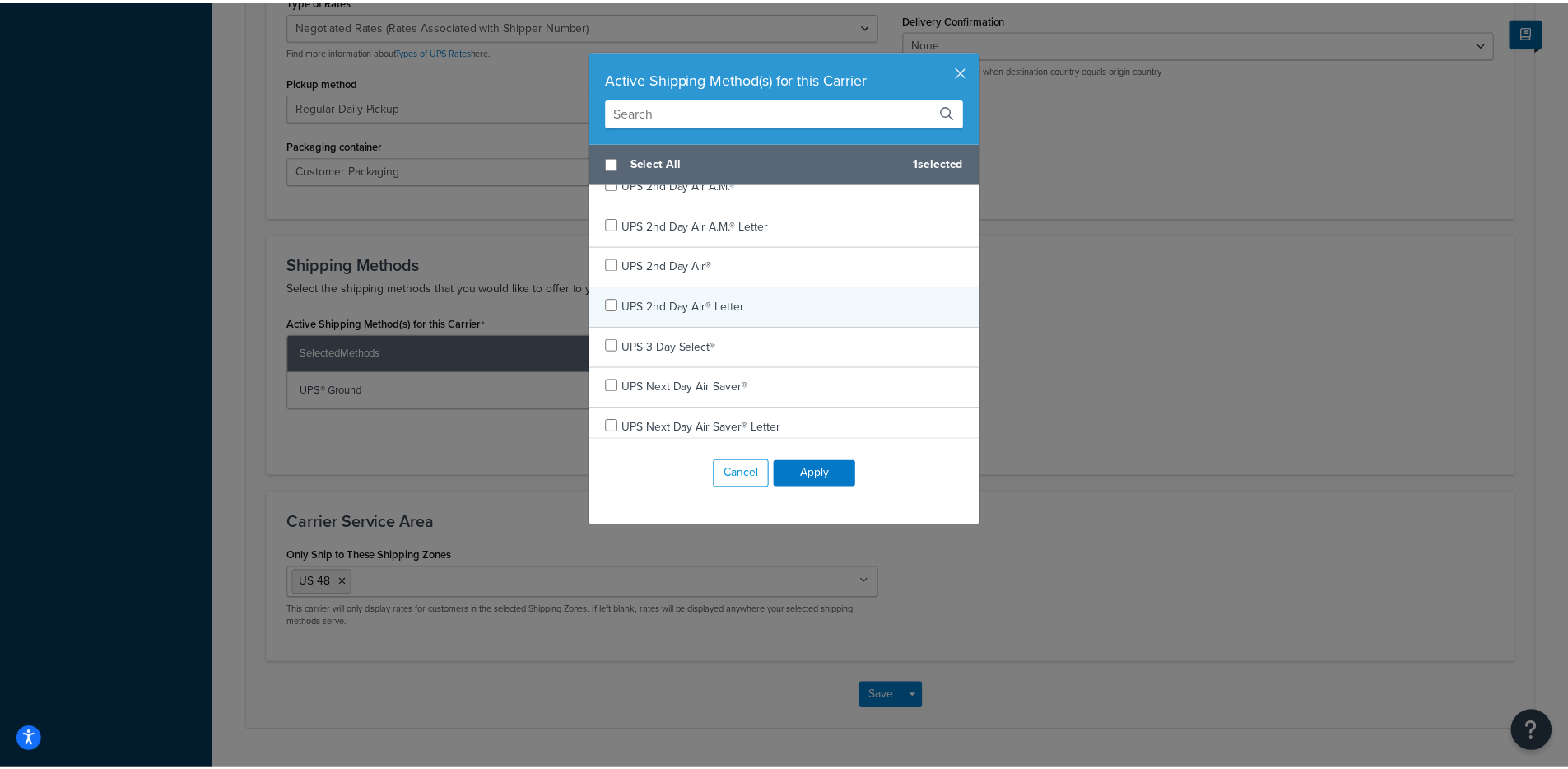
scroll to position [0, 0]
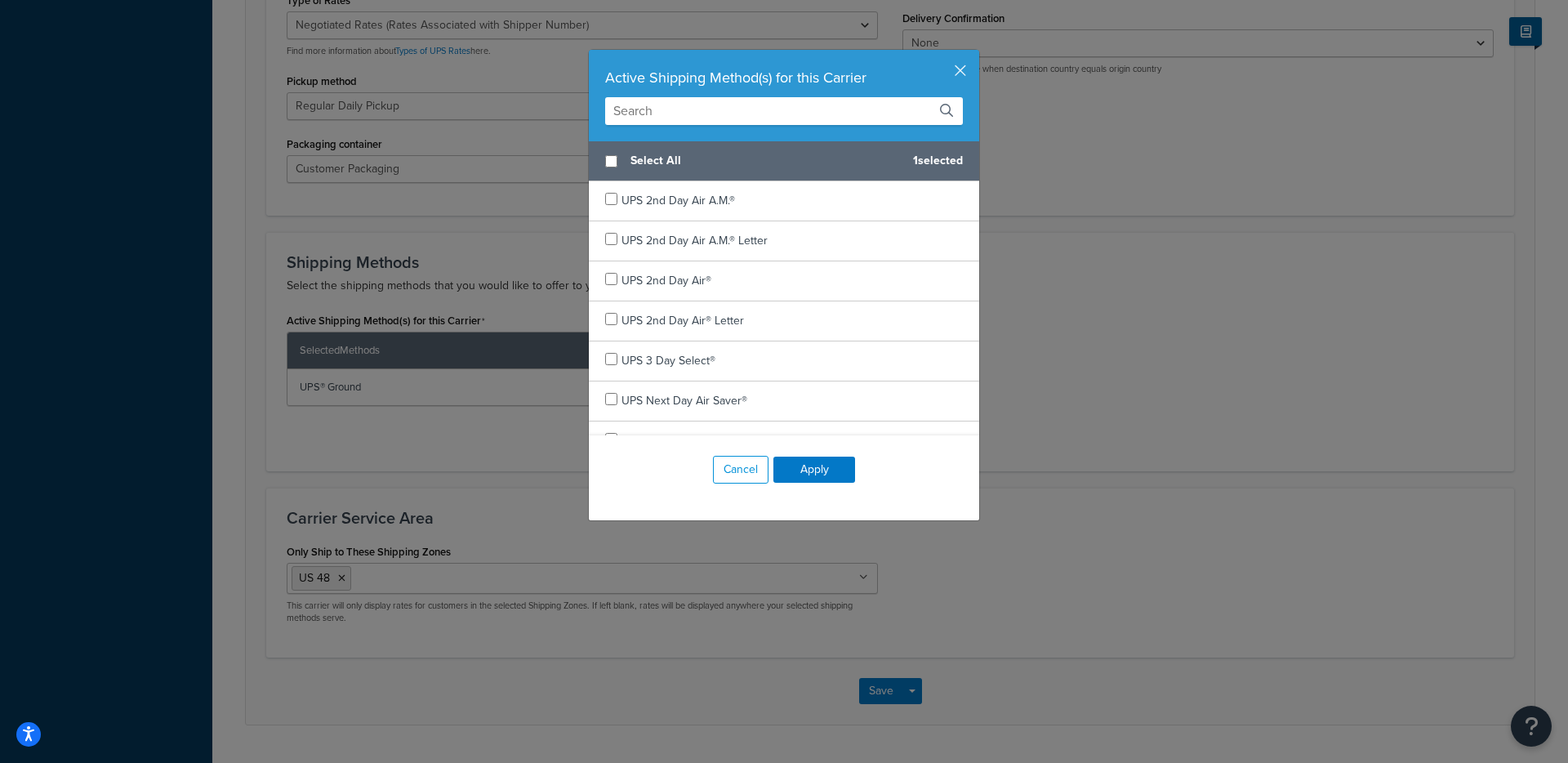
click at [961, 69] on div "Active Shipping Method(s) for this Carrier" at bounding box center [784, 96] width 391 height 91
click at [975, 54] on button "button" at bounding box center [977, 52] width 4 height 4
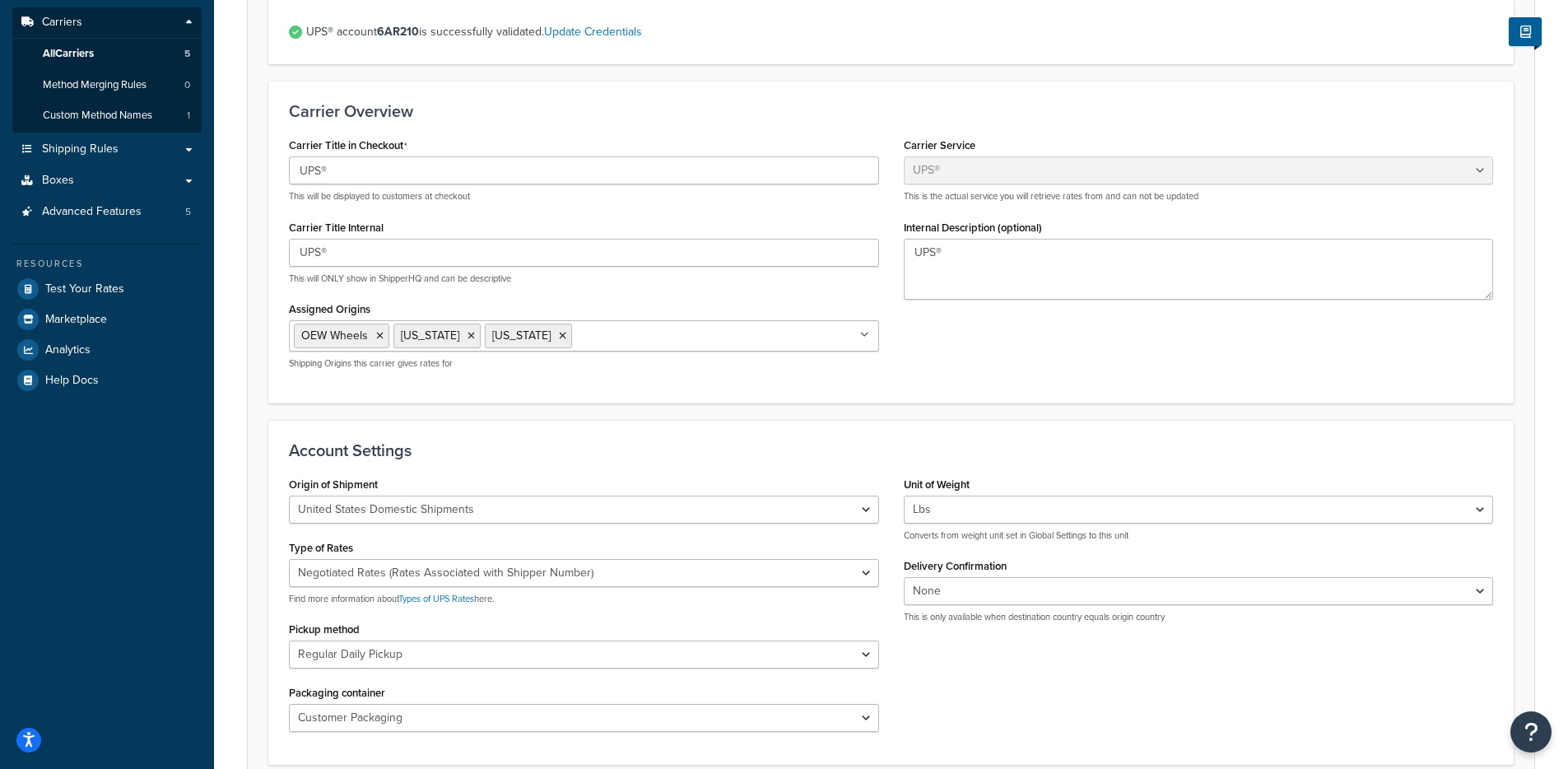
scroll to position [34, 0]
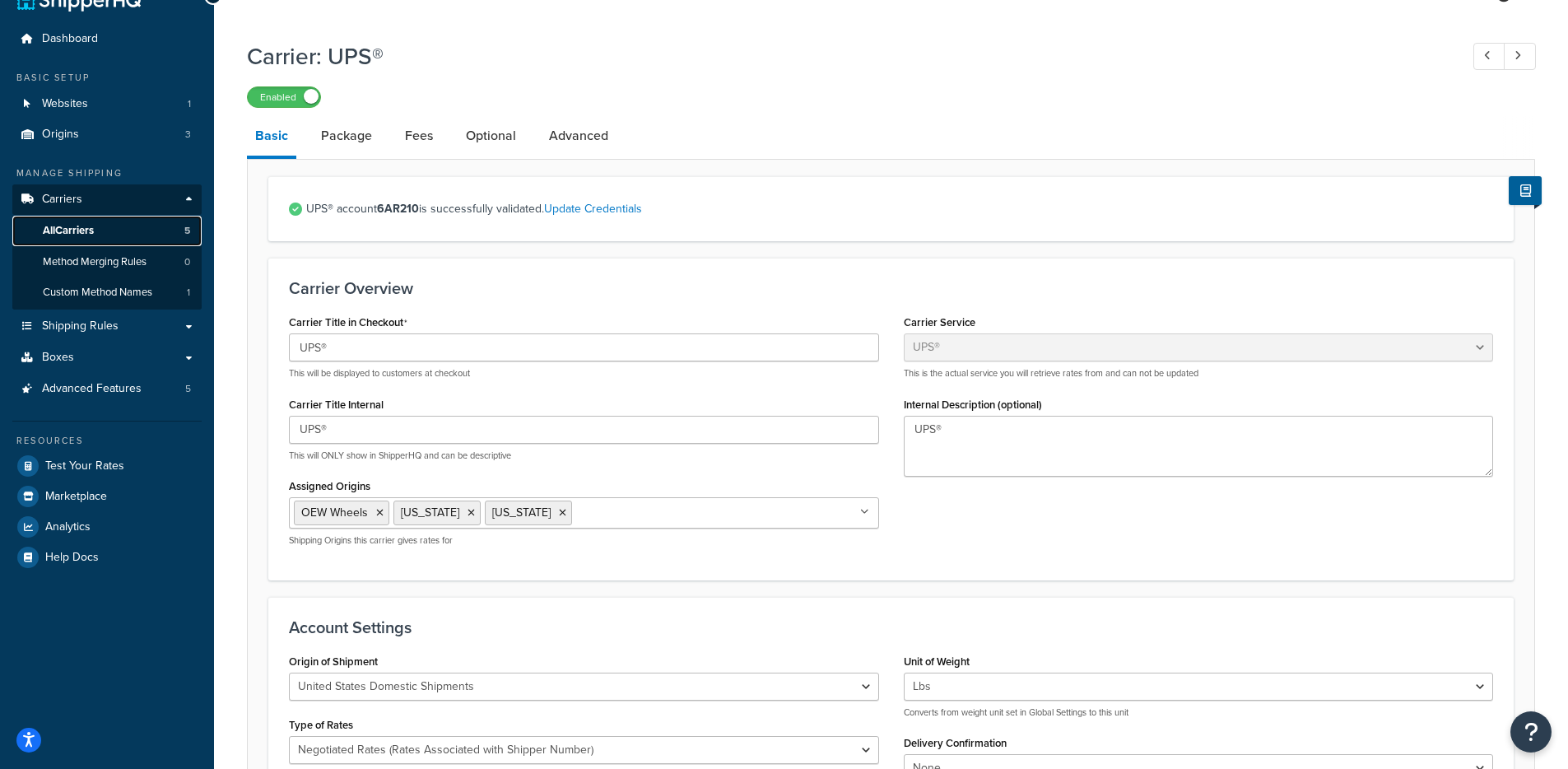
click at [121, 228] on link "All Carriers 5" at bounding box center [107, 231] width 189 height 31
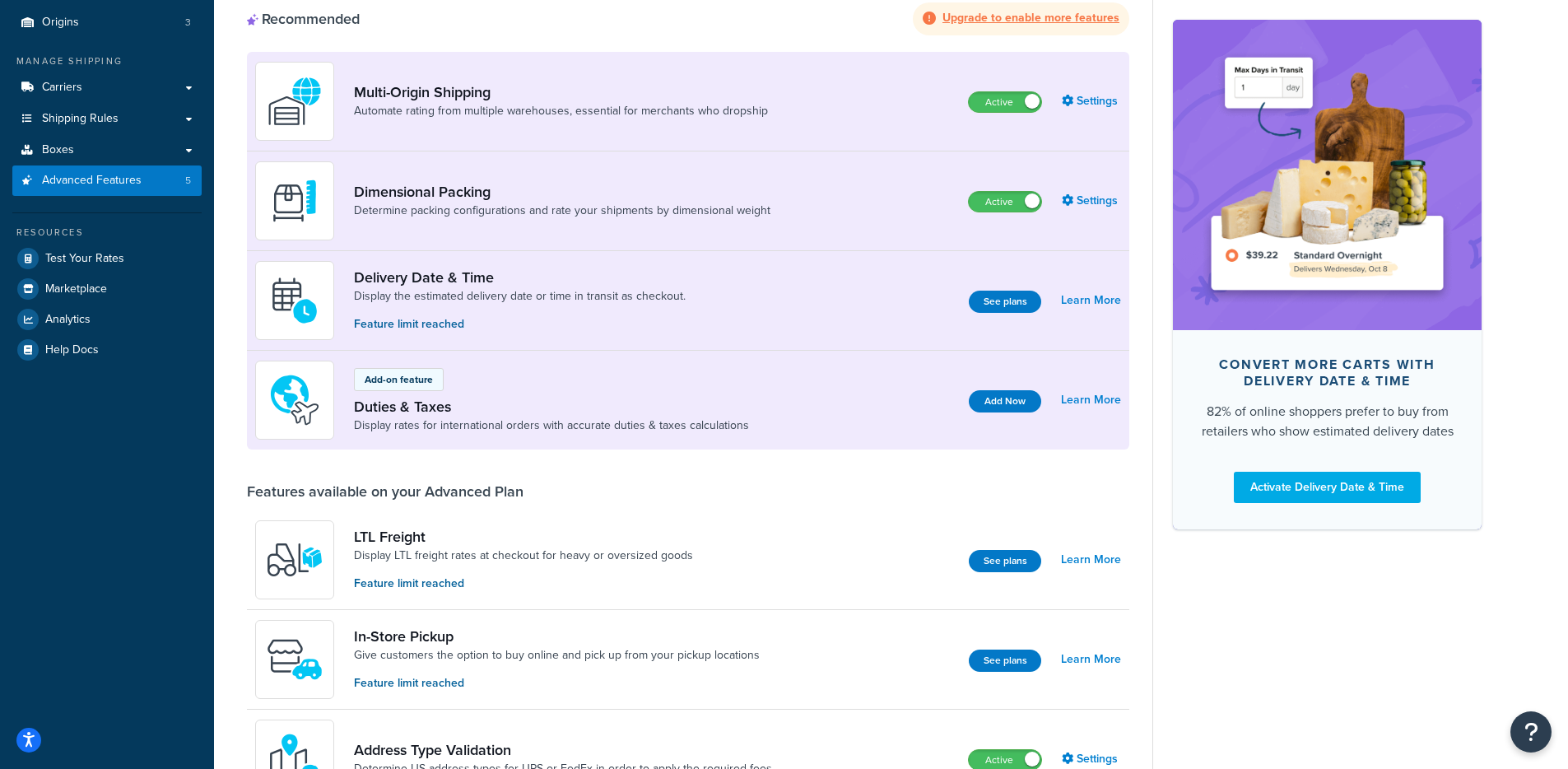
scroll to position [45, 0]
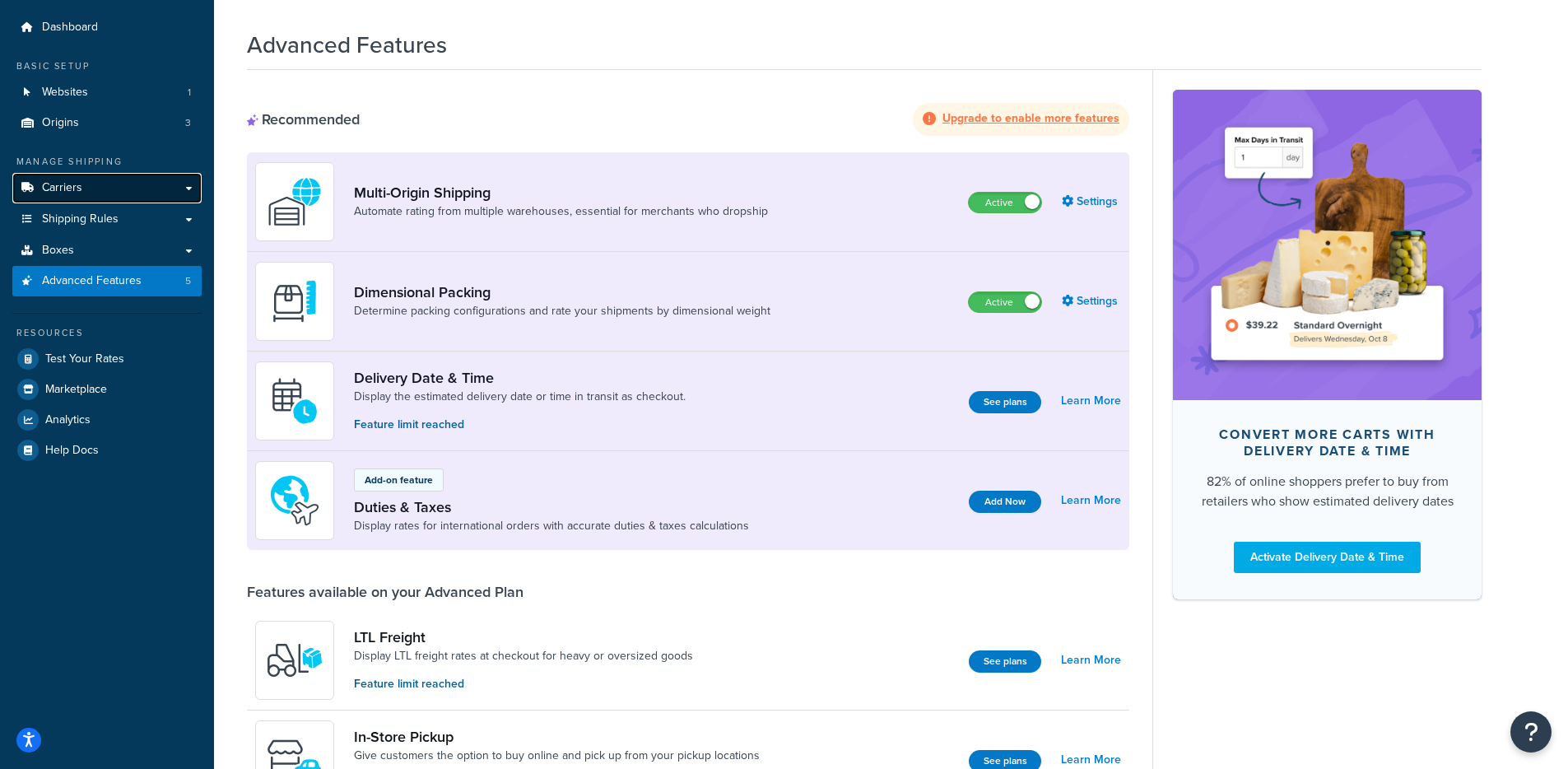
click at [108, 189] on link "Carriers" at bounding box center [107, 188] width 189 height 31
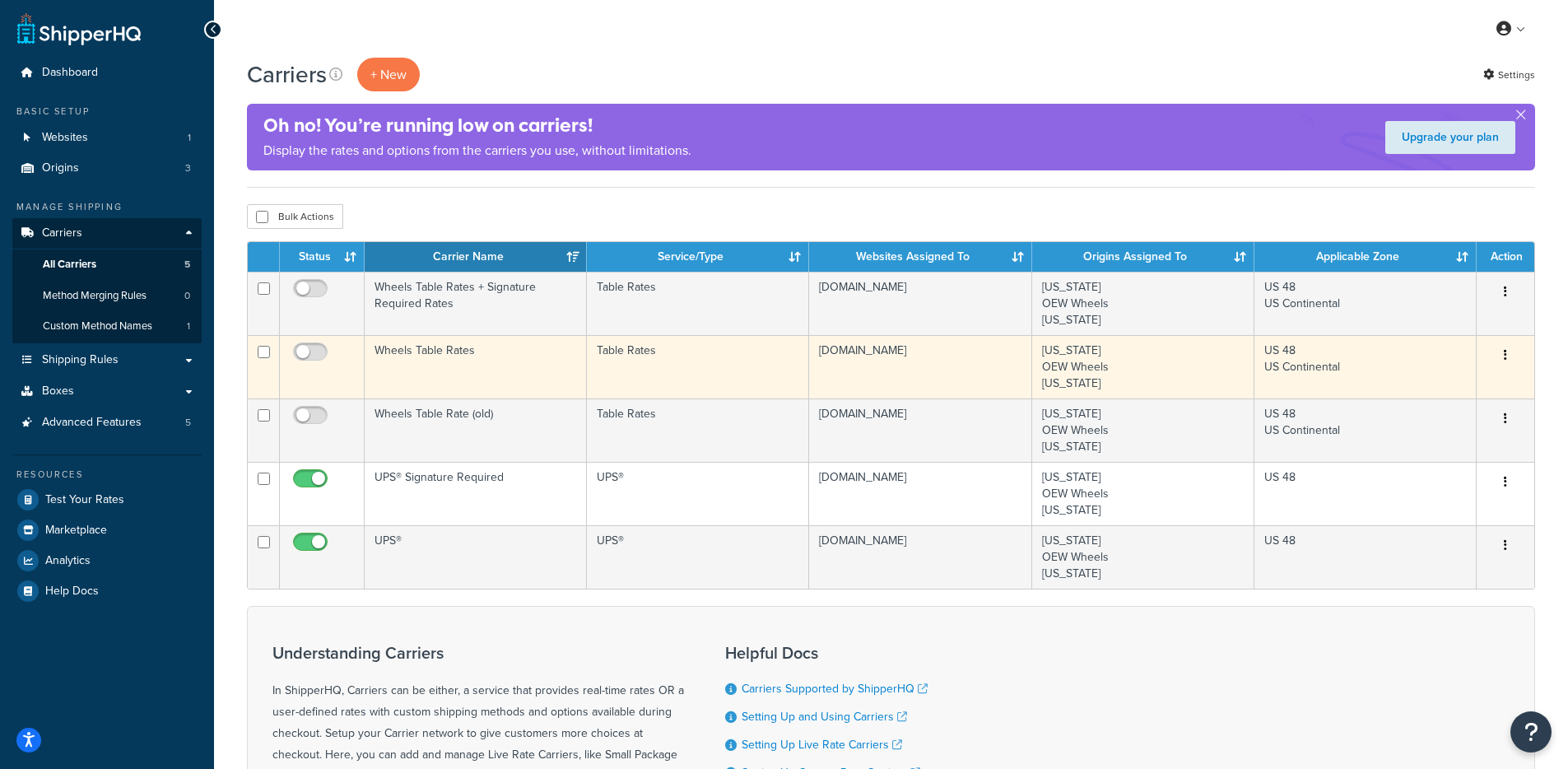
click at [438, 352] on td "Wheels Table Rates" at bounding box center [475, 366] width 222 height 63
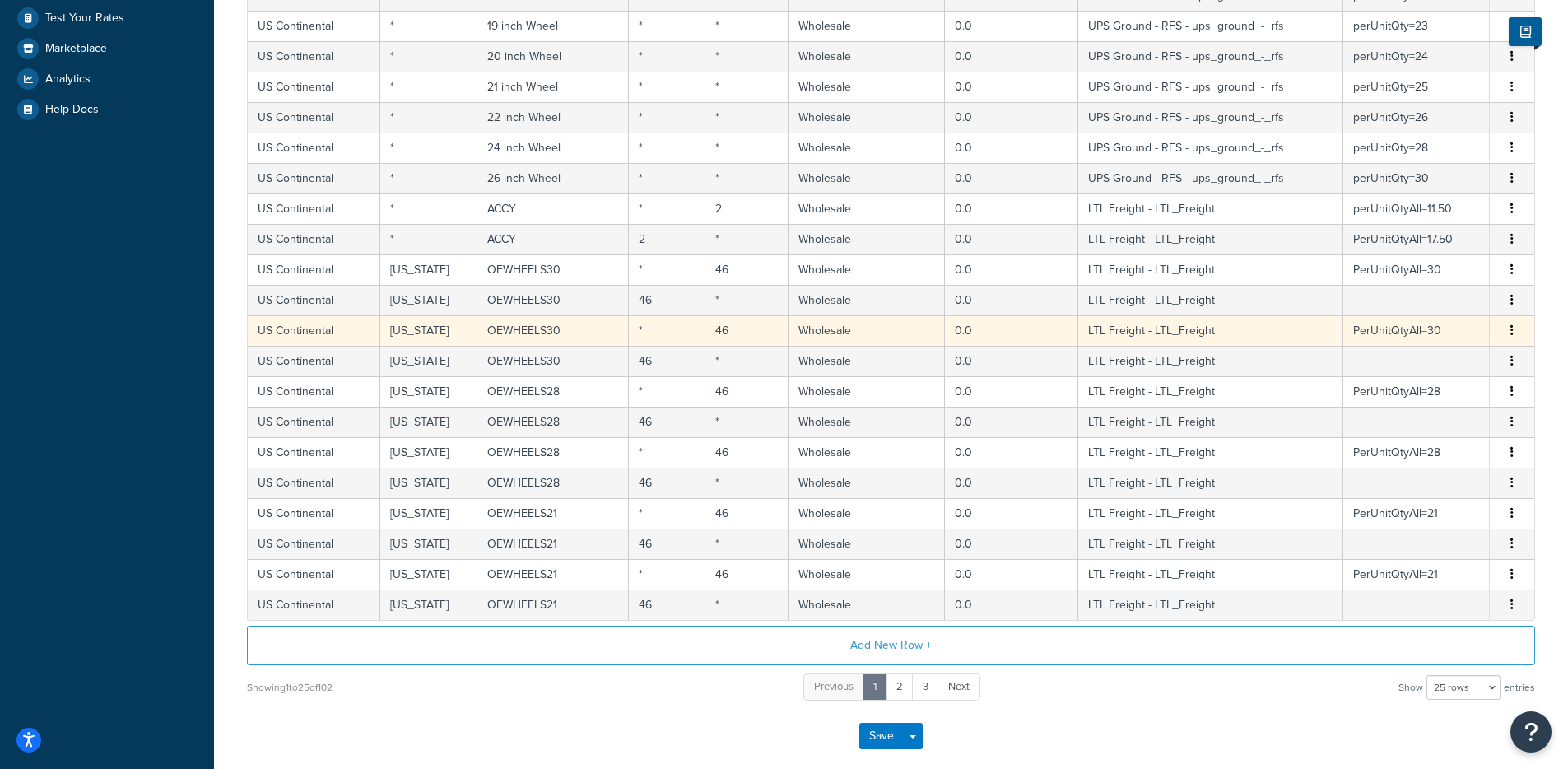
scroll to position [567, 0]
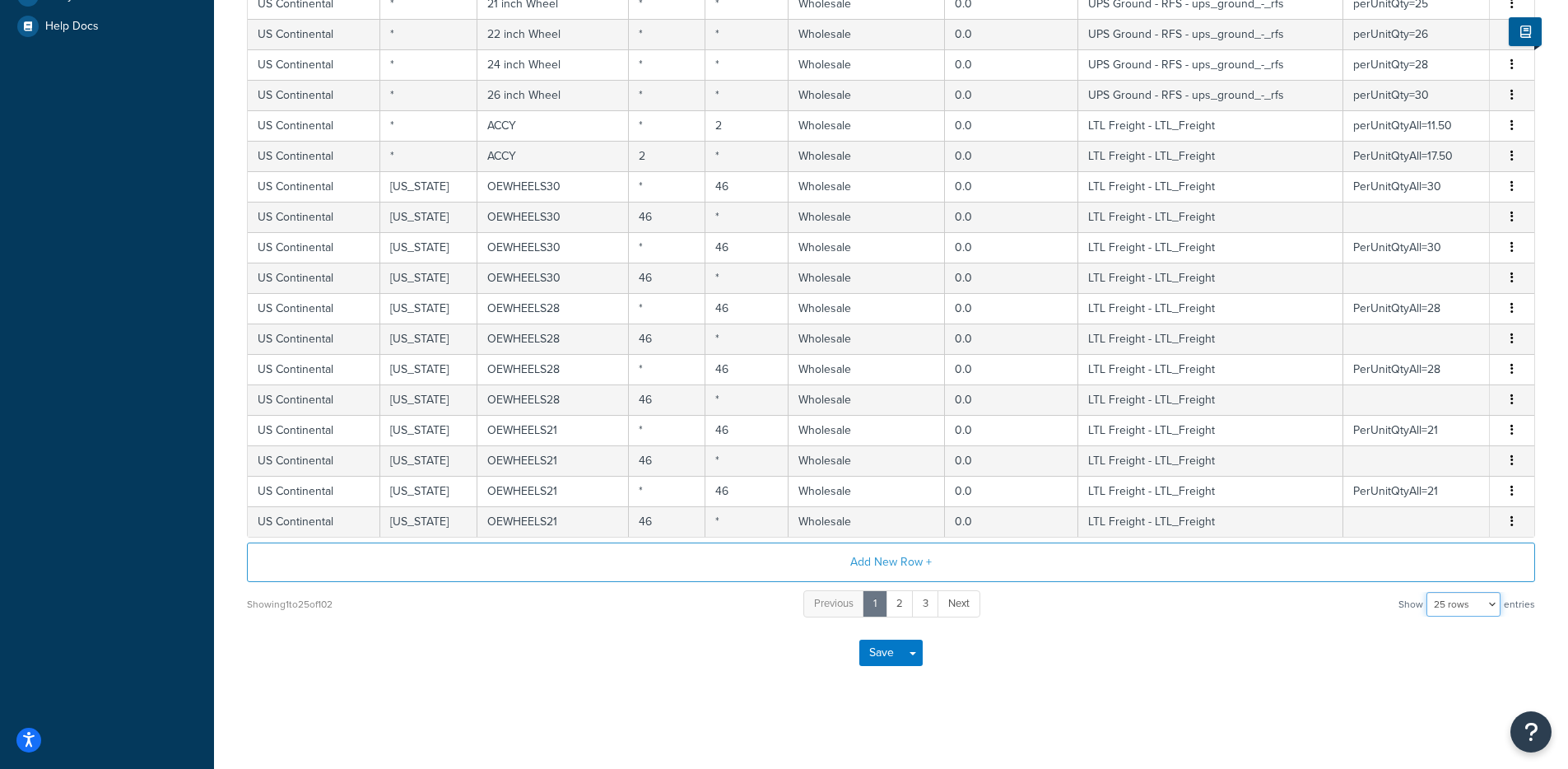
click at [1481, 602] on select "10 rows 15 rows 25 rows 50 rows 100 rows 1000 rows" at bounding box center [1463, 603] width 74 height 25
select select "1000"
click at [1428, 591] on select "10 rows 15 rows 25 rows 50 rows 100 rows 1000 rows" at bounding box center [1463, 603] width 74 height 25
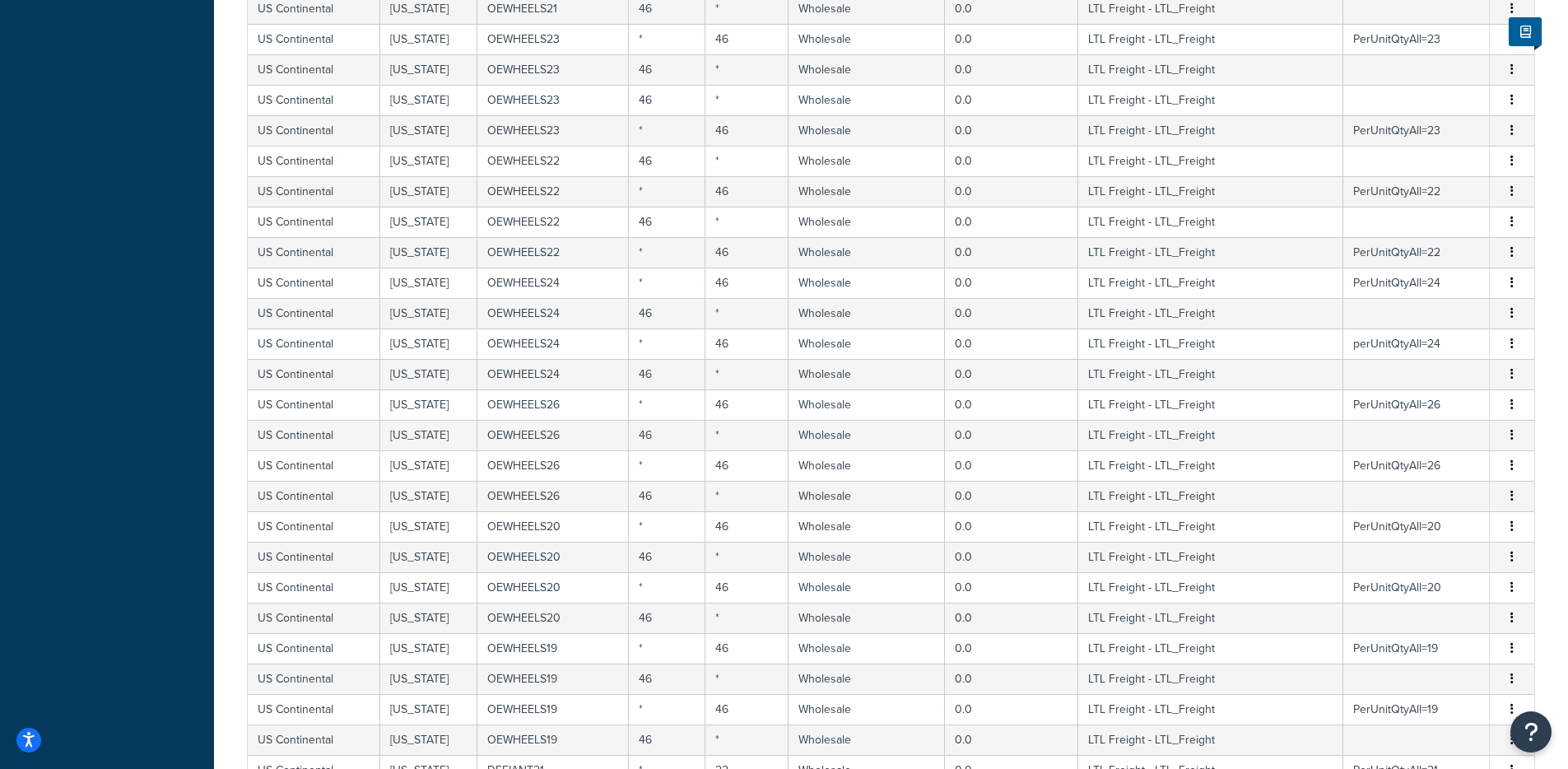
scroll to position [0, 0]
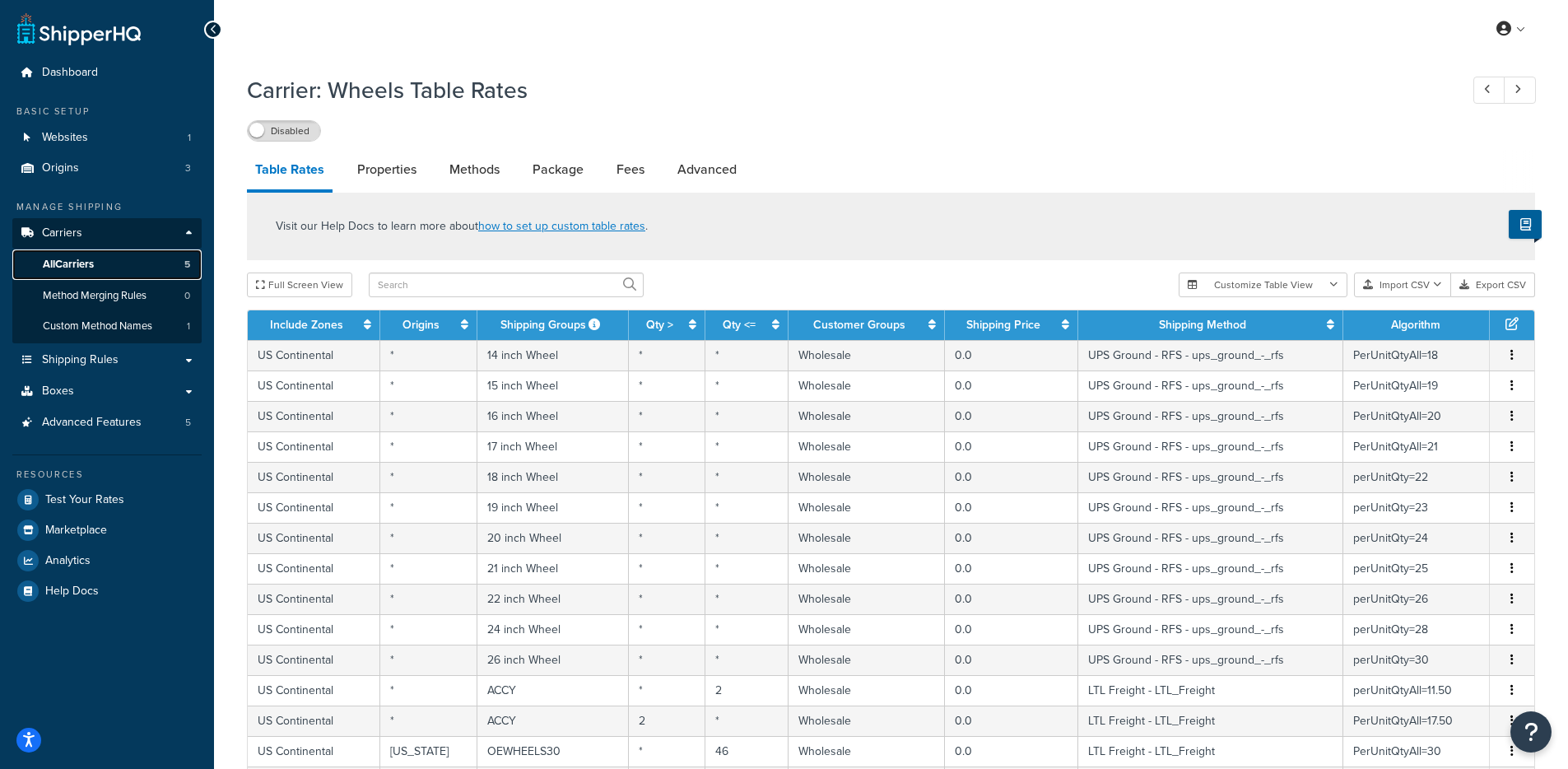
click at [92, 259] on span "All Carriers" at bounding box center [68, 265] width 51 height 14
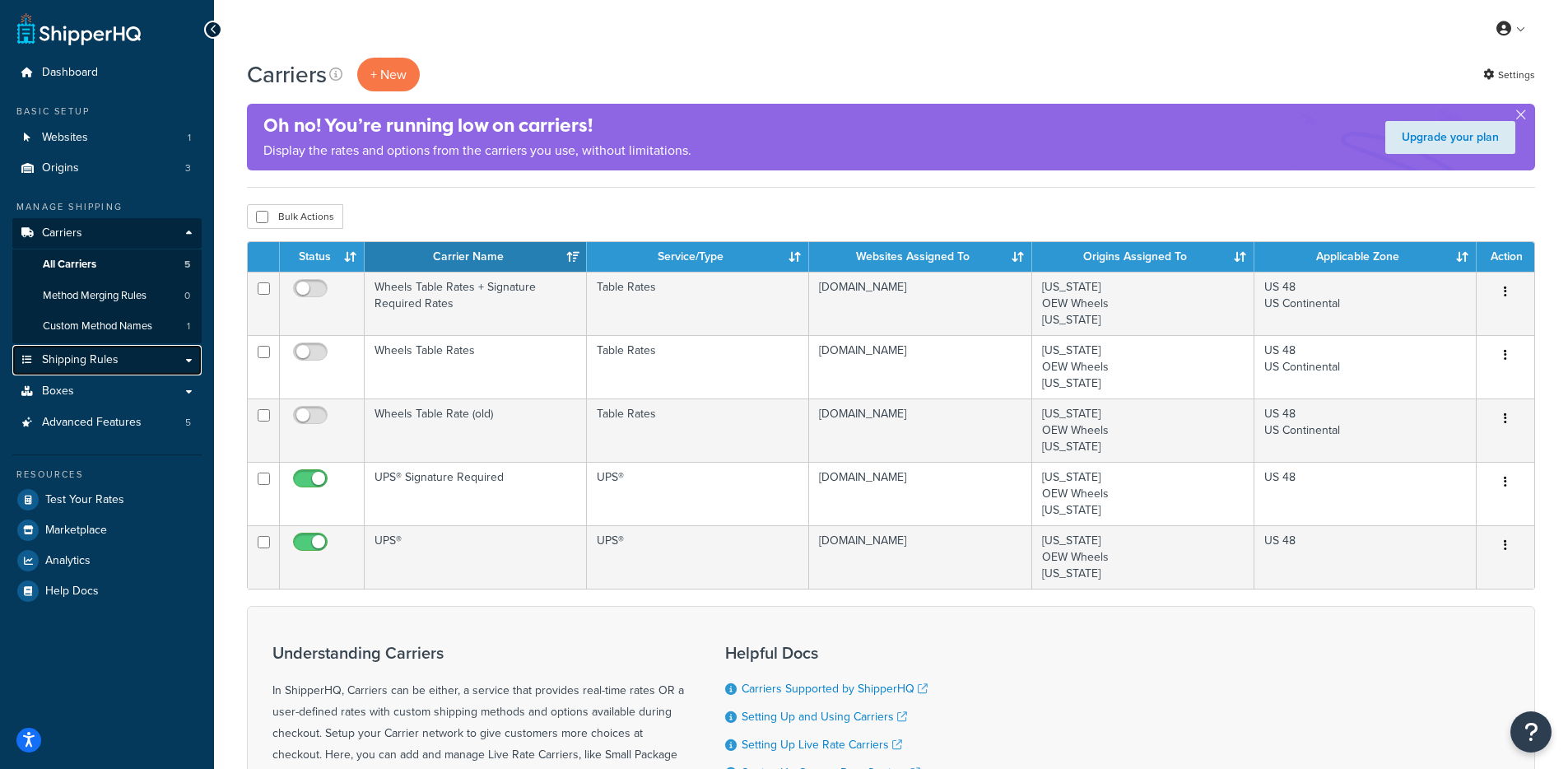
click at [82, 357] on span "Shipping Rules" at bounding box center [80, 360] width 77 height 14
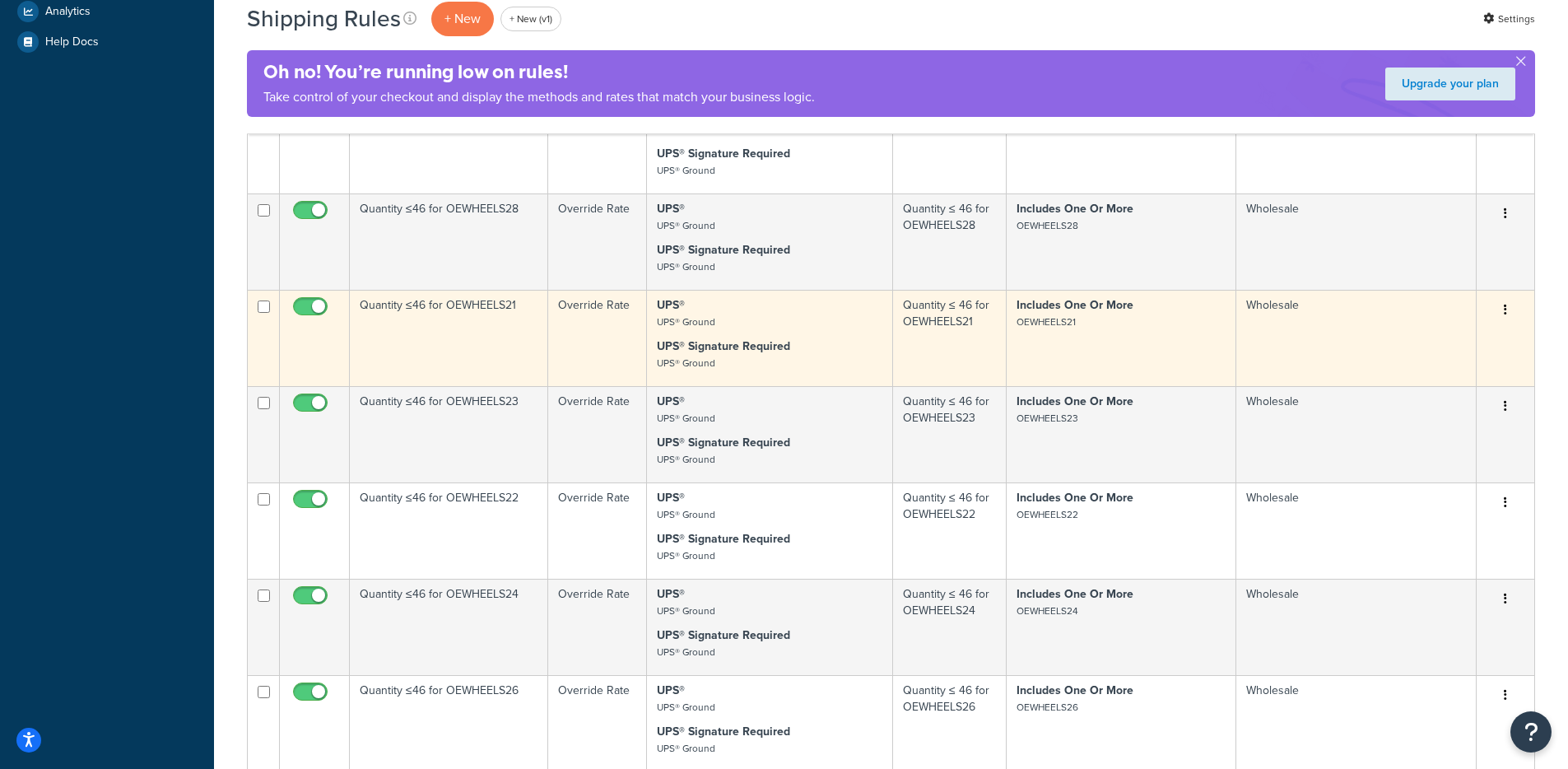
scroll to position [1041, 0]
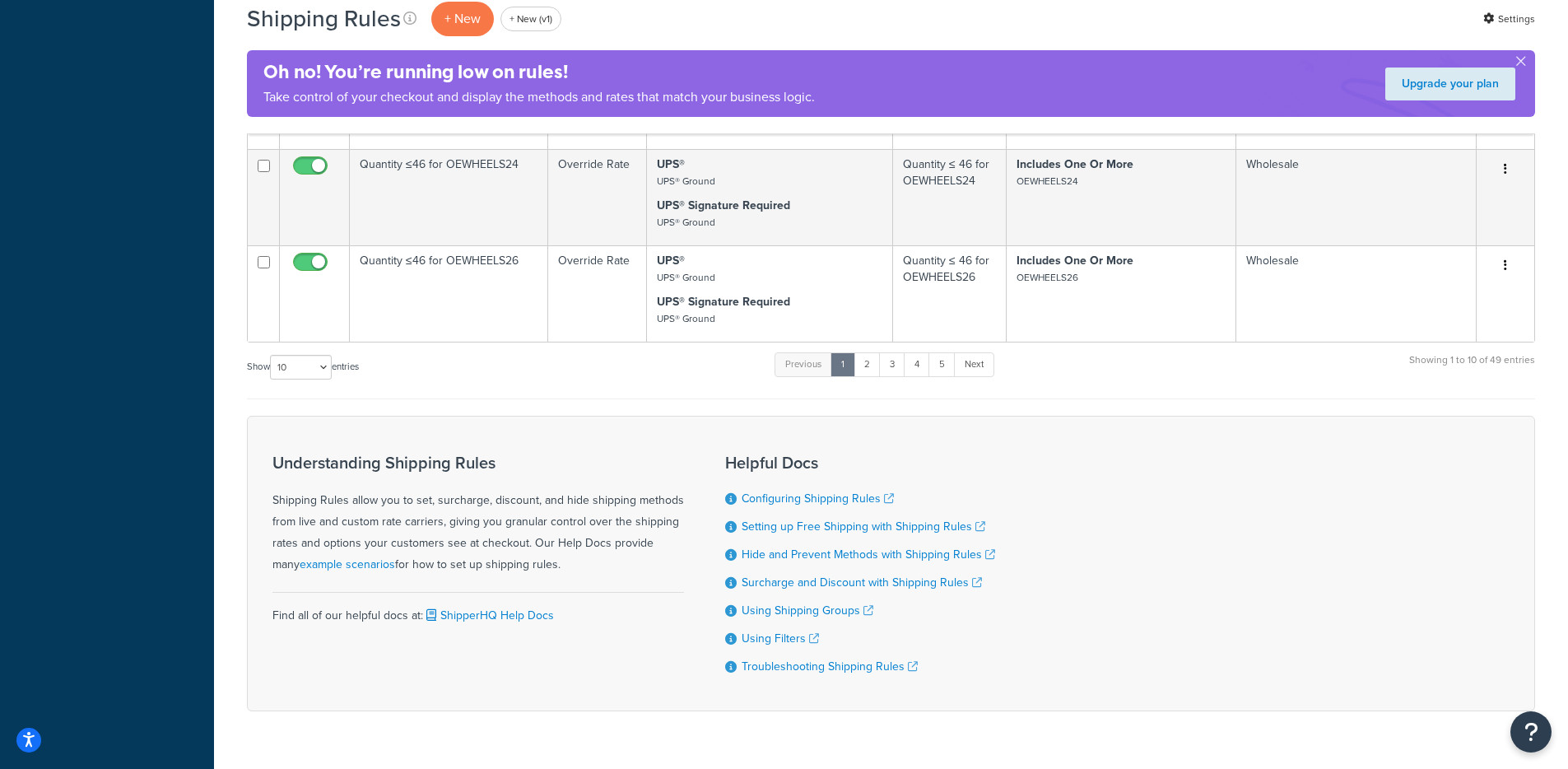
drag, startPoint x: 267, startPoint y: 370, endPoint x: 280, endPoint y: 370, distance: 13.0
click at [268, 370] on label "Show 10 15 25 50 100 1000 entries" at bounding box center [302, 367] width 112 height 25
click at [270, 370] on select "10 15 25 50 100 1000" at bounding box center [300, 367] width 61 height 25
click at [286, 370] on select "10 15 25 50 100 1000" at bounding box center [300, 367] width 61 height 25
select select "1000"
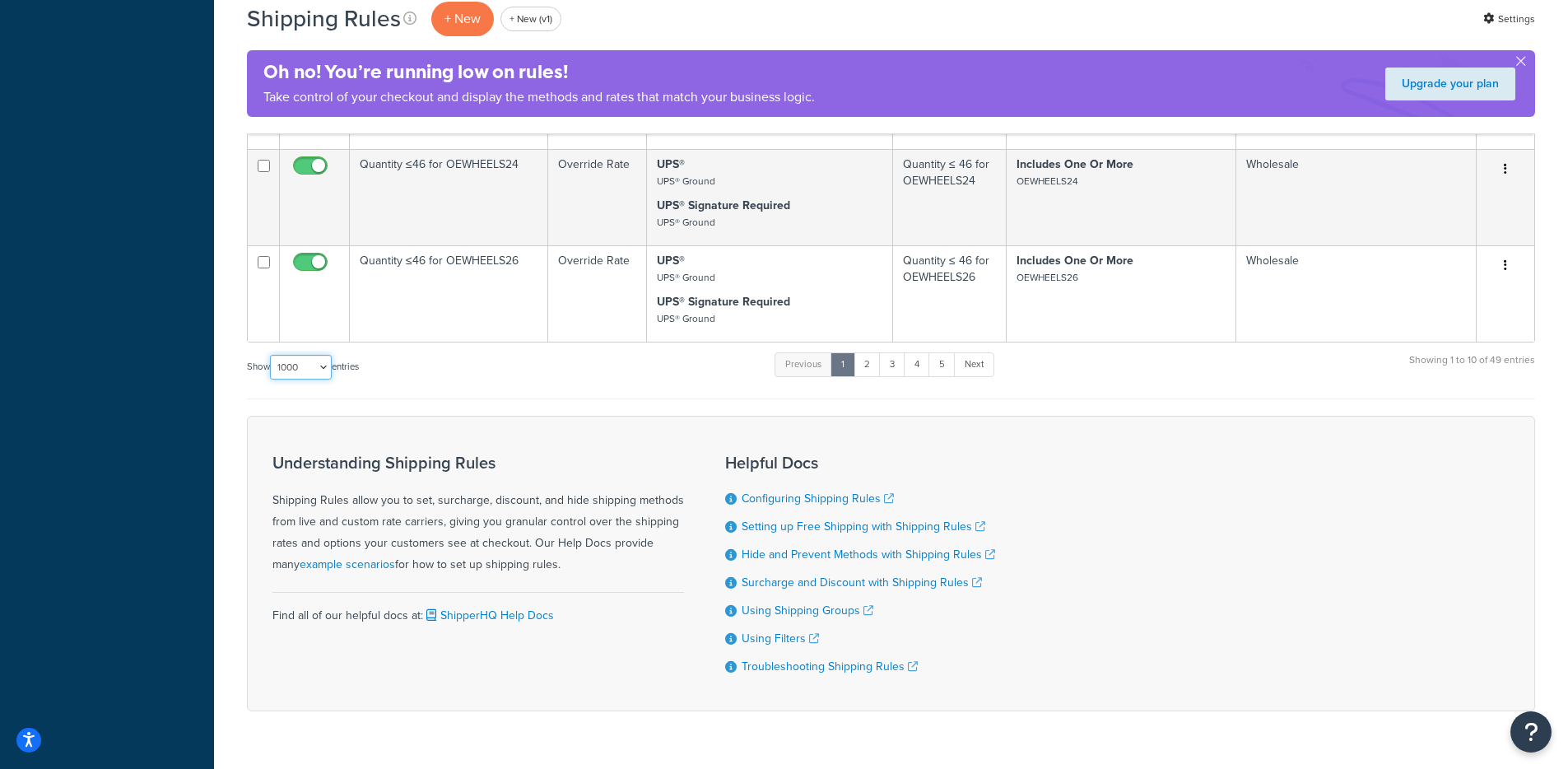
click at [271, 356] on select "10 15 25 50 100 1000" at bounding box center [300, 367] width 61 height 25
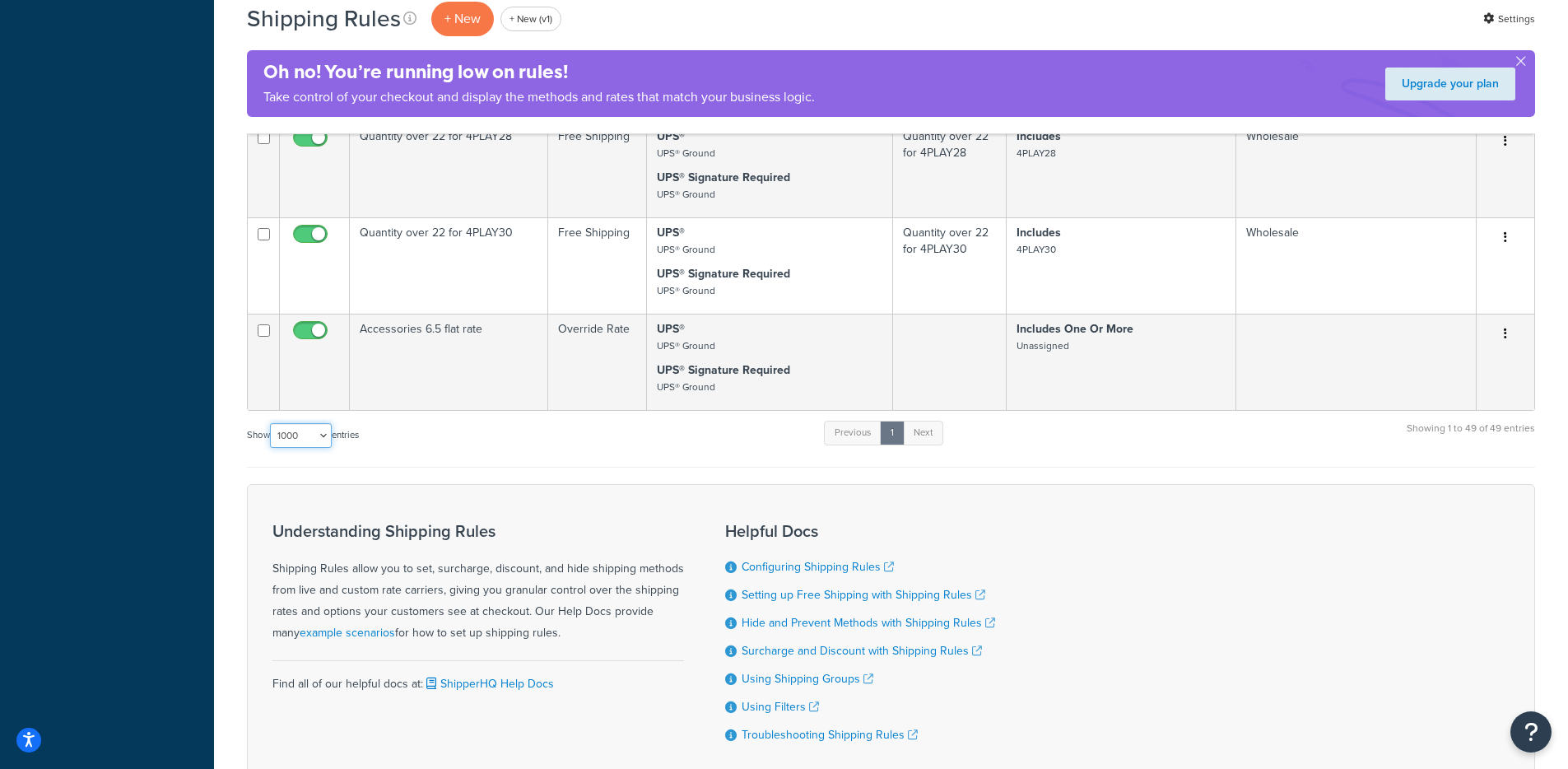
scroll to position [4649, 0]
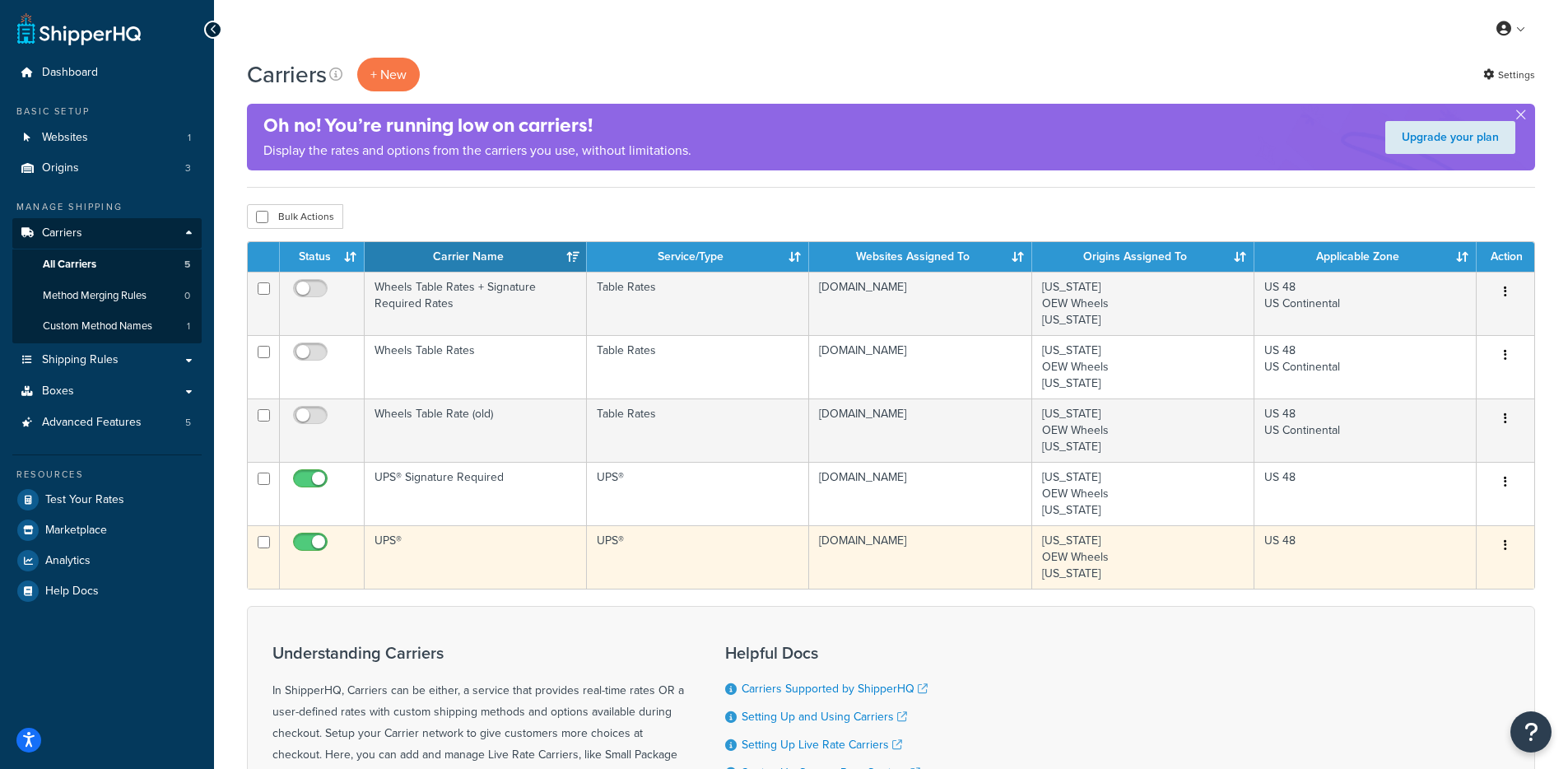
click at [437, 533] on td "UPS®" at bounding box center [475, 556] width 222 height 63
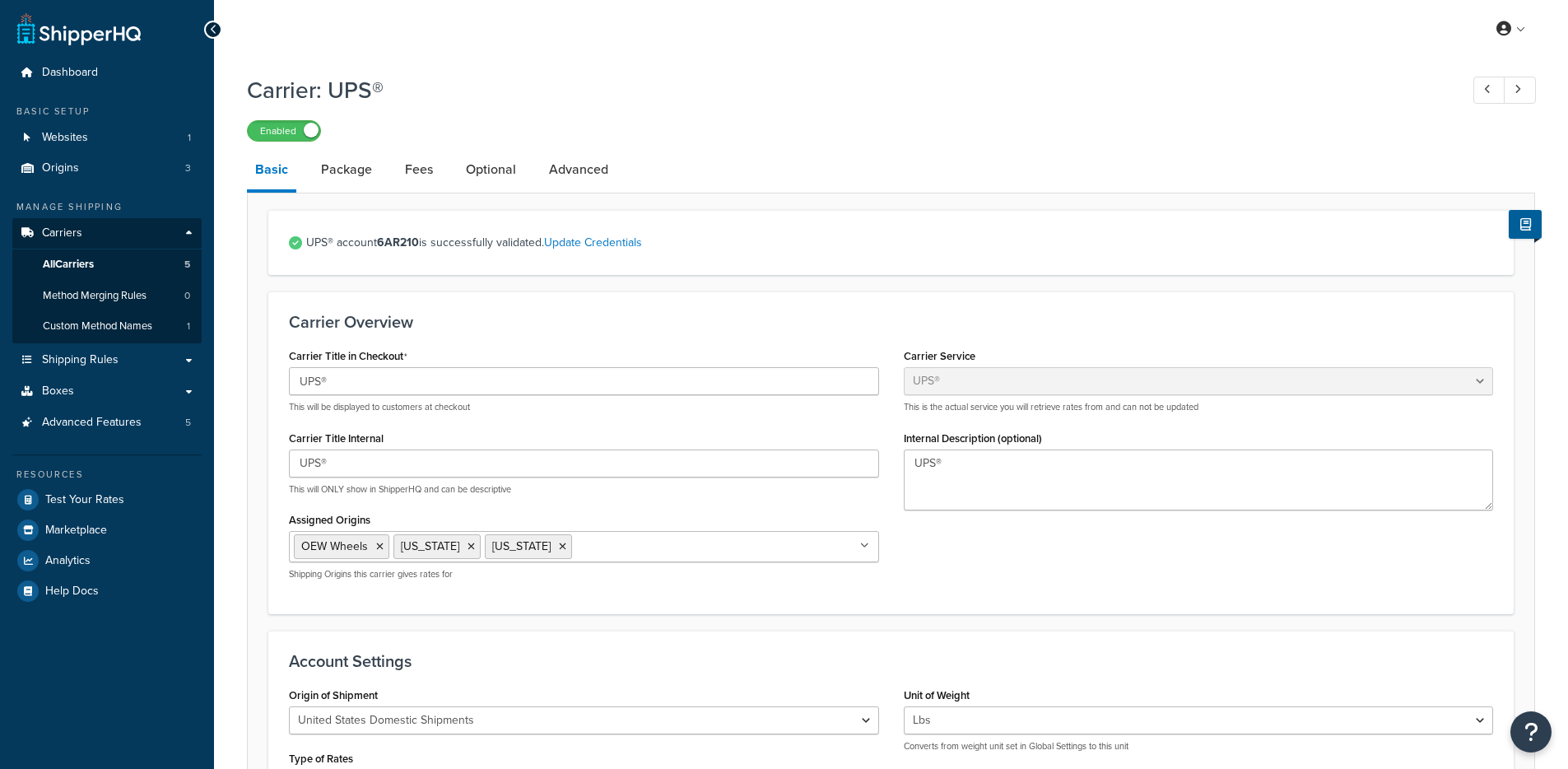
select select "ups"
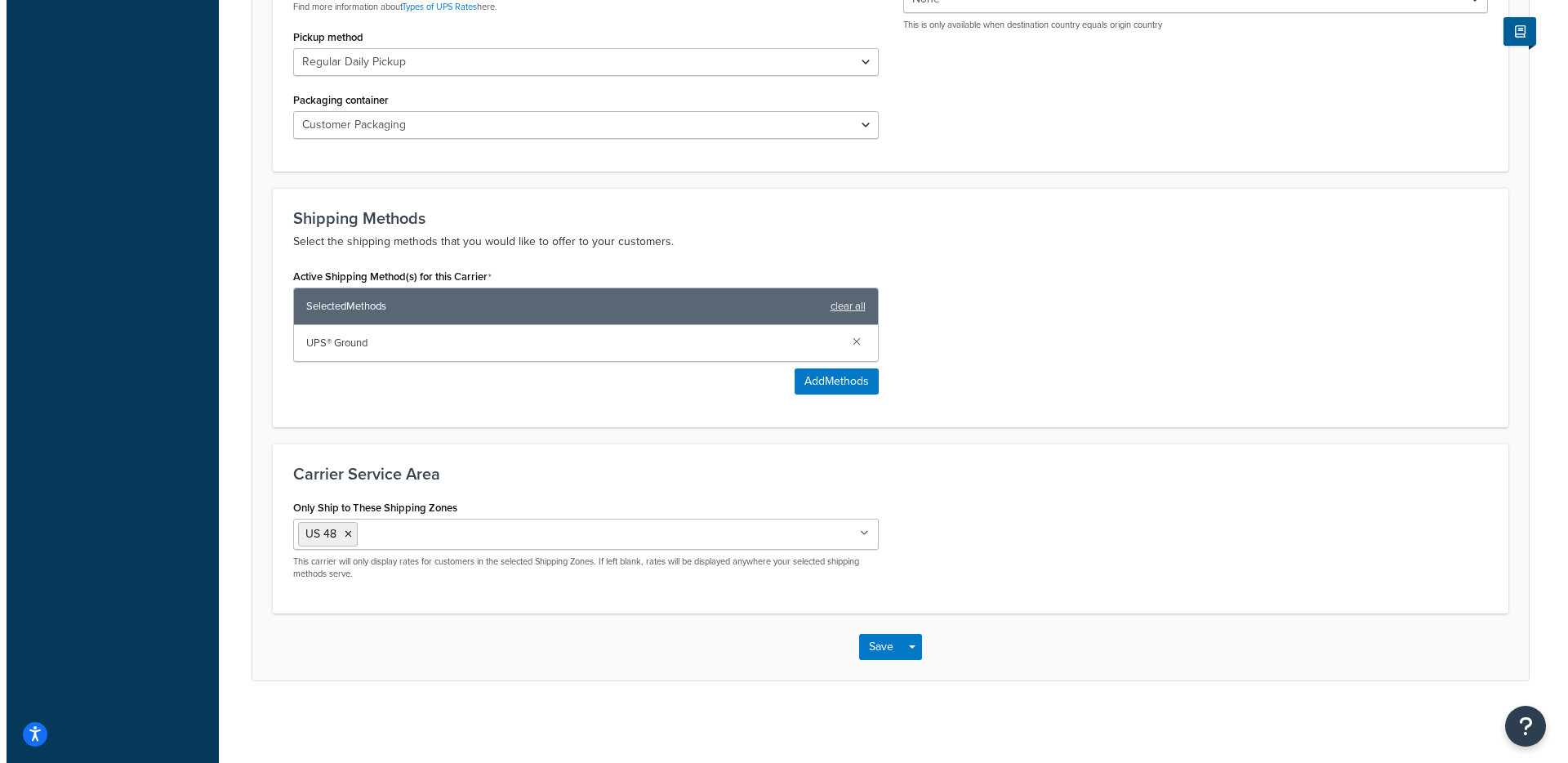
scroll to position [798, 0]
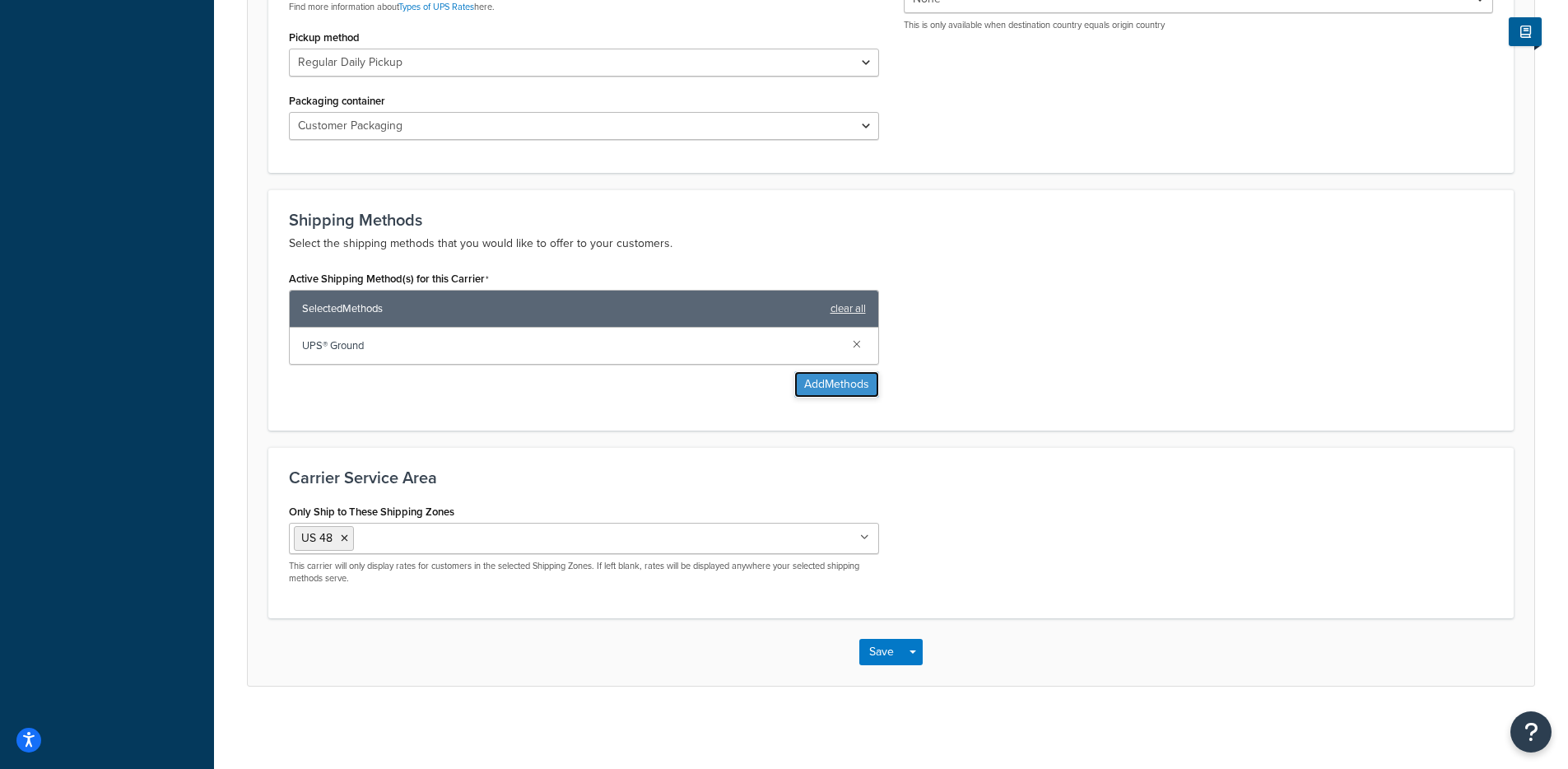
click at [851, 393] on button "Add Methods" at bounding box center [836, 384] width 85 height 26
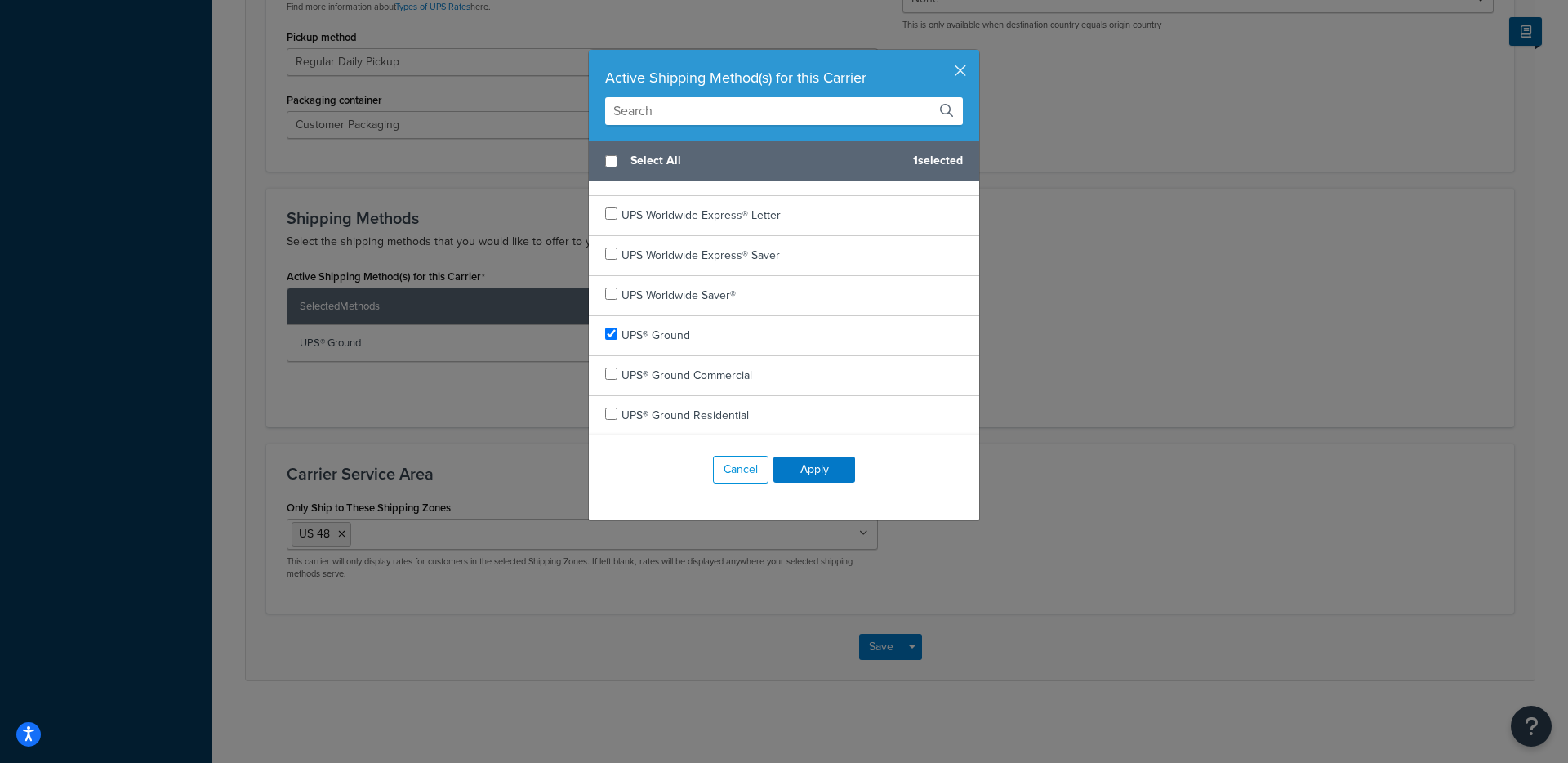
scroll to position [902, 0]
click at [958, 86] on div "Active Shipping Method(s) for this Carrier" at bounding box center [784, 96] width 391 height 91
click at [962, 78] on div "Active Shipping Method(s) for this Carrier" at bounding box center [784, 96] width 391 height 91
click at [975, 54] on button "button" at bounding box center [977, 52] width 4 height 4
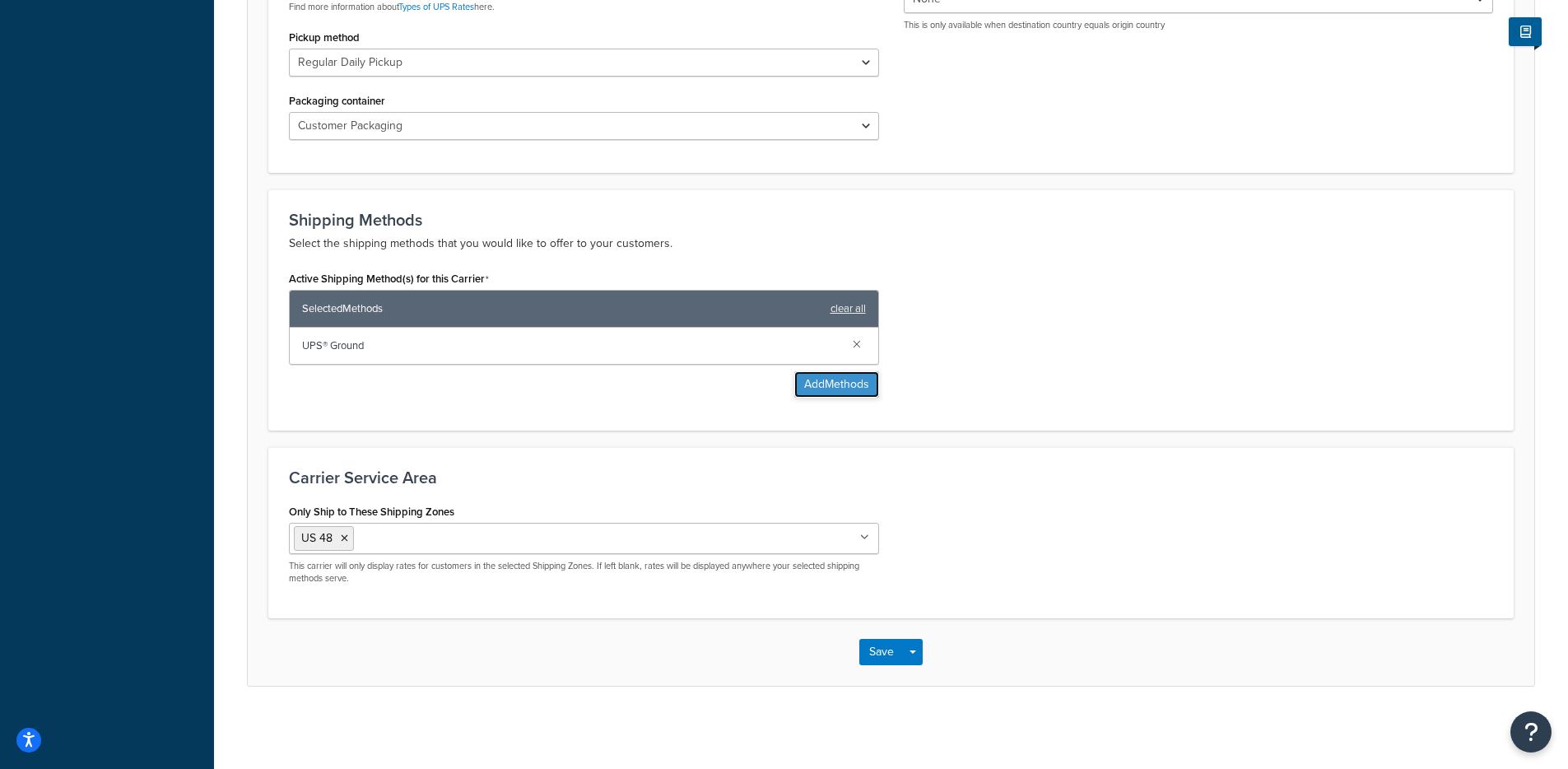
click at [801, 389] on button "Add Methods" at bounding box center [836, 384] width 85 height 26
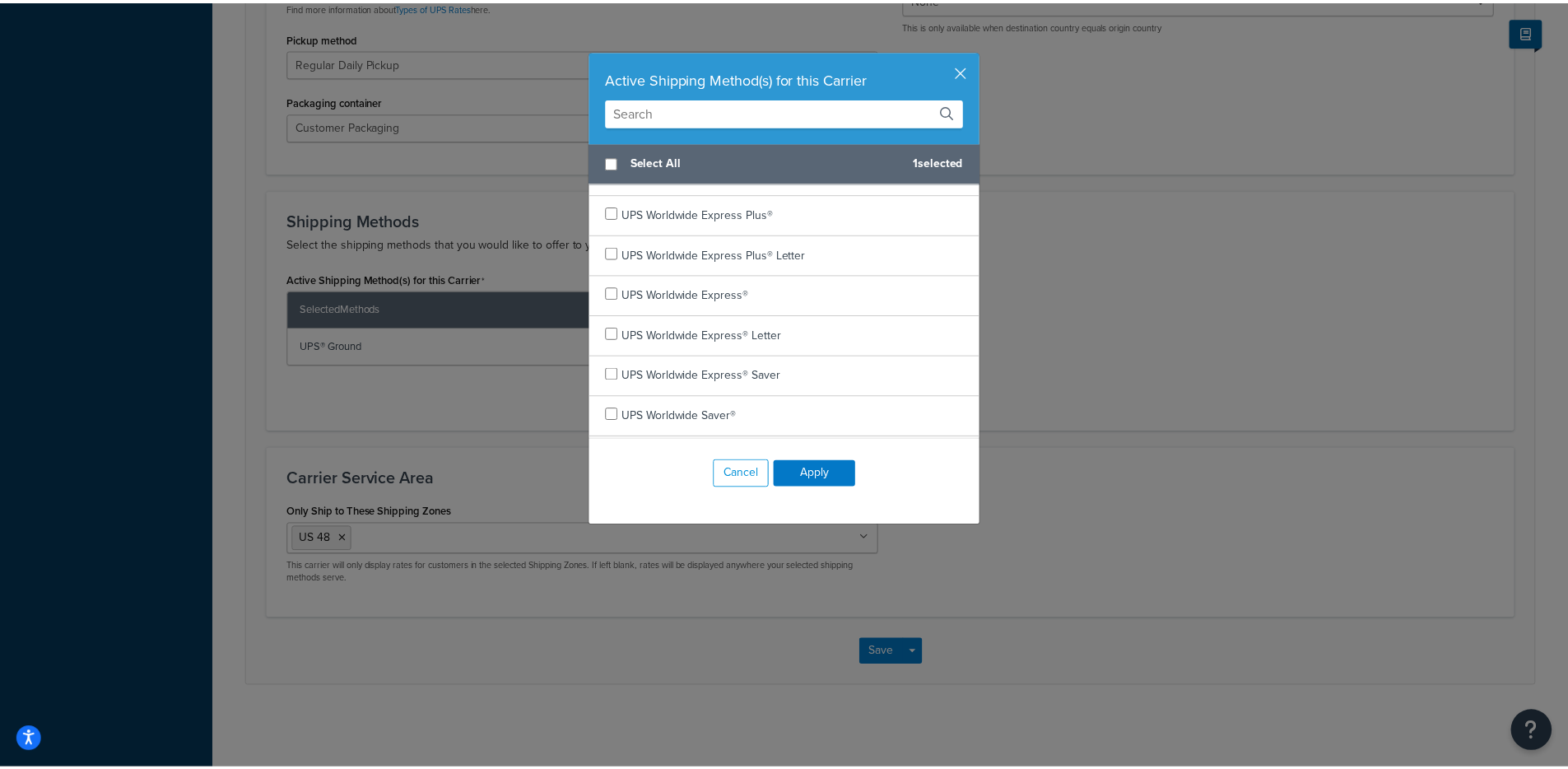
scroll to position [953, 0]
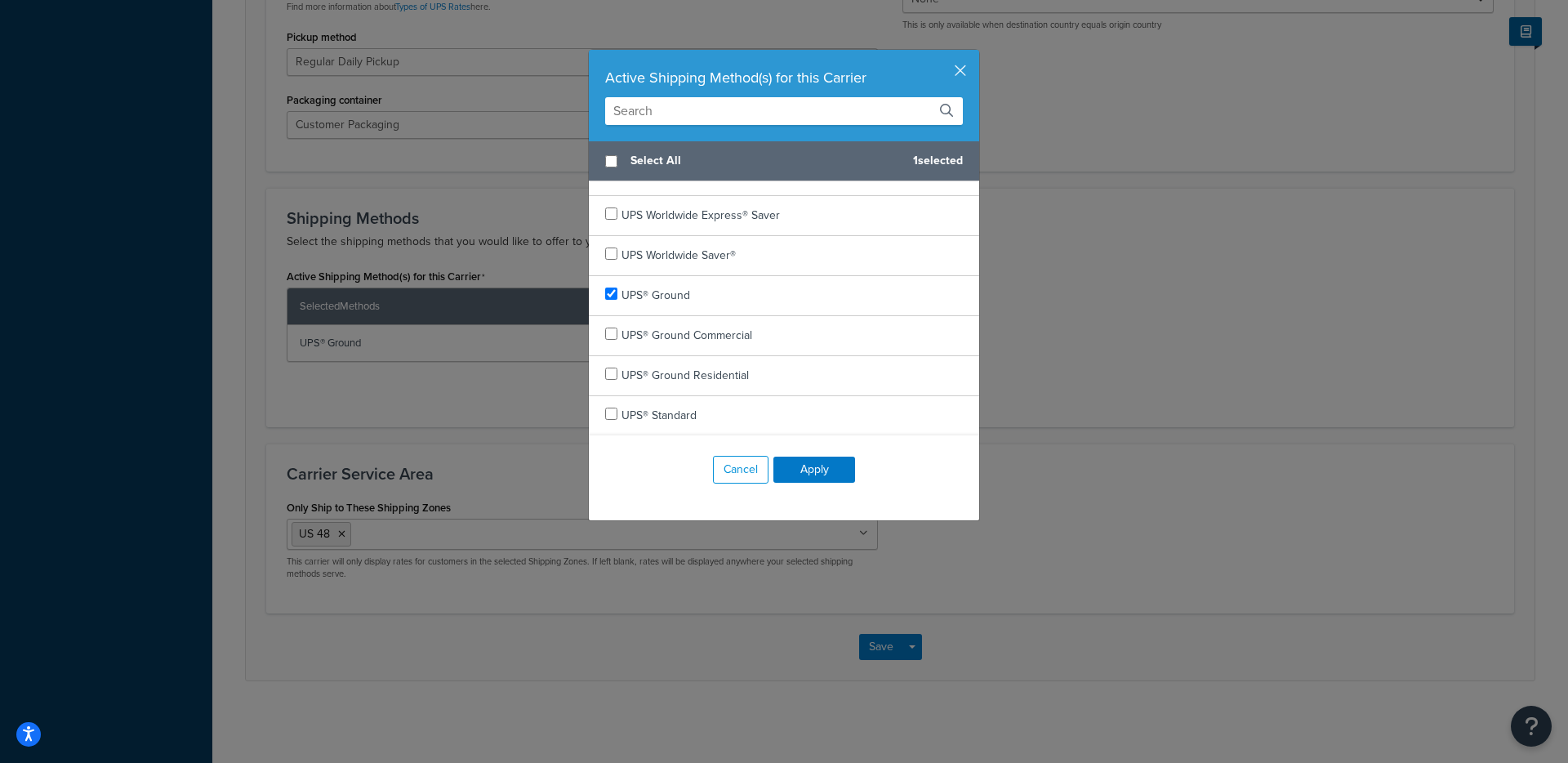
click at [964, 69] on div "Active Shipping Method(s) for this Carrier" at bounding box center [784, 96] width 391 height 91
click at [975, 54] on button "button" at bounding box center [977, 52] width 4 height 4
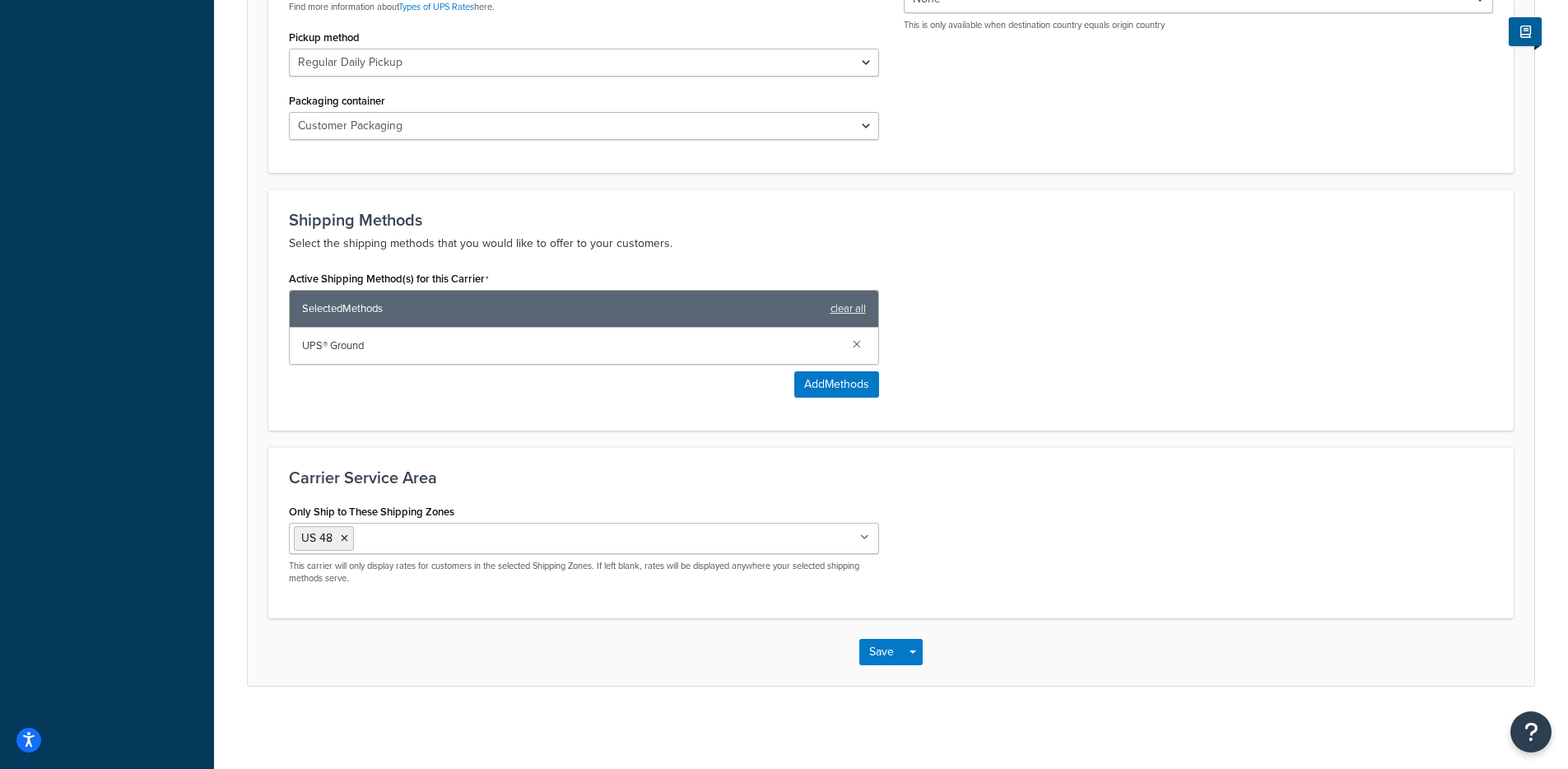
scroll to position [0, 0]
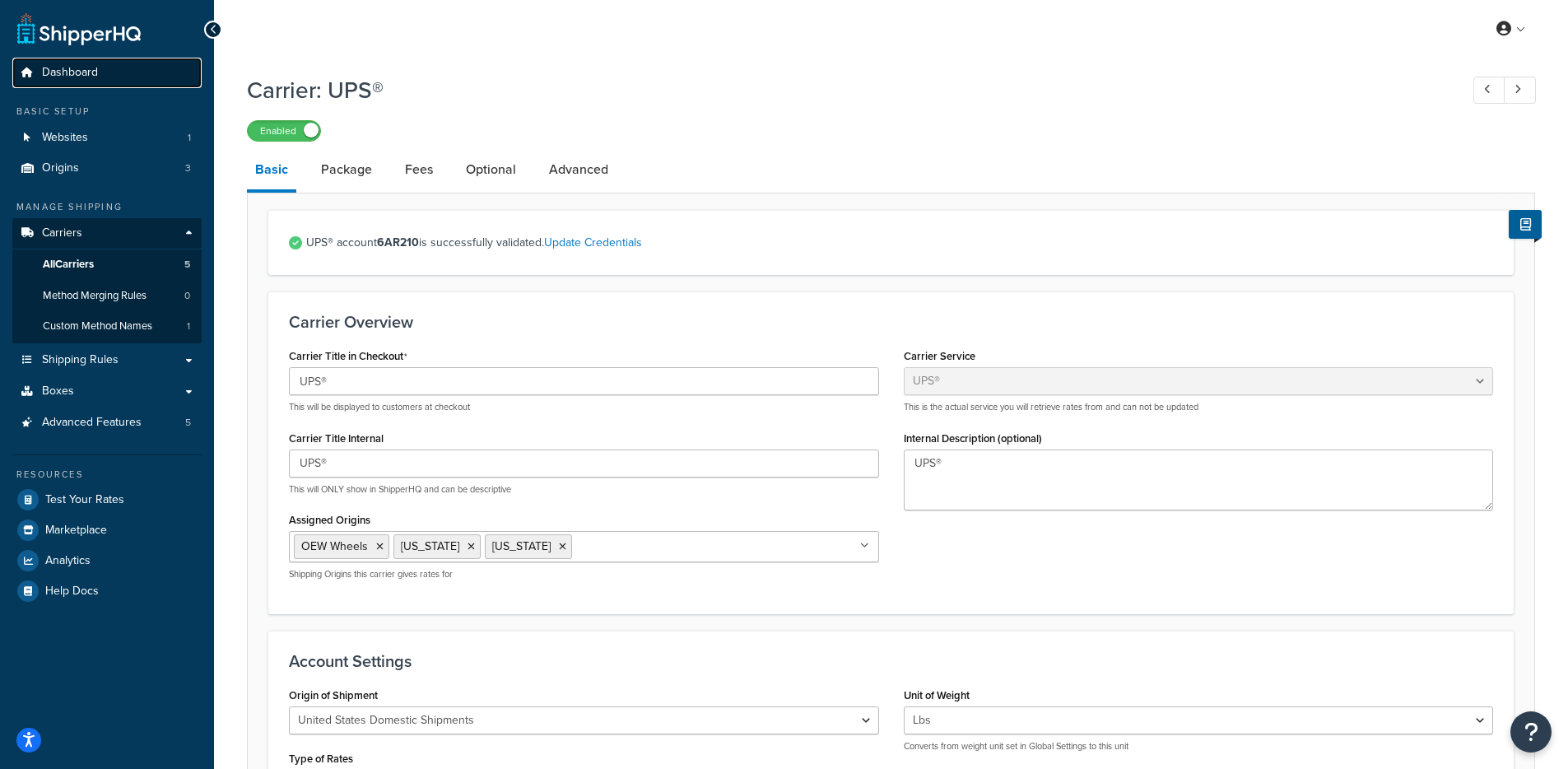
click at [106, 86] on link "Dashboard" at bounding box center [107, 73] width 189 height 31
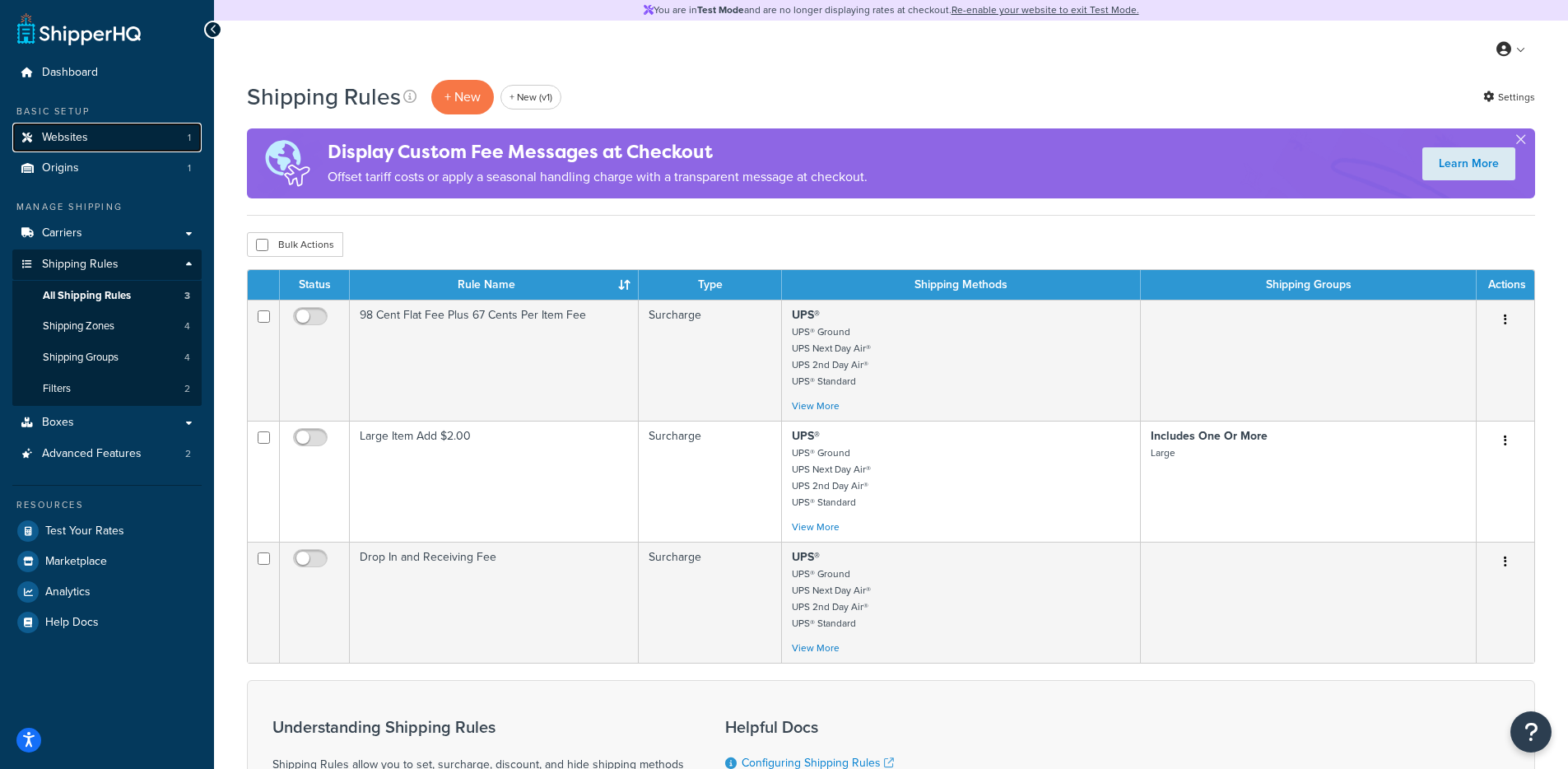
click at [108, 131] on link "Websites 1" at bounding box center [107, 138] width 189 height 31
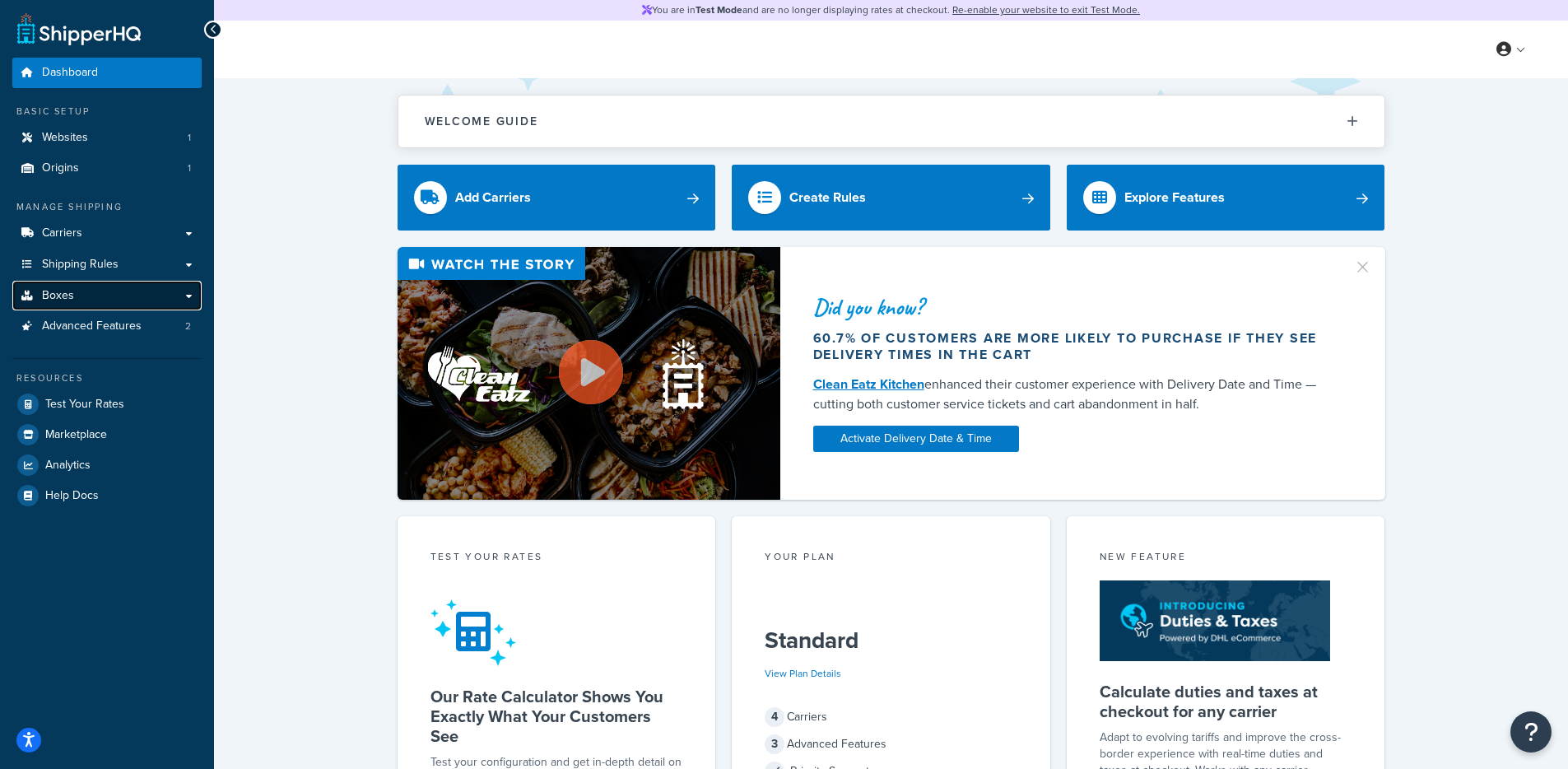
click at [126, 302] on link "Boxes" at bounding box center [107, 296] width 189 height 31
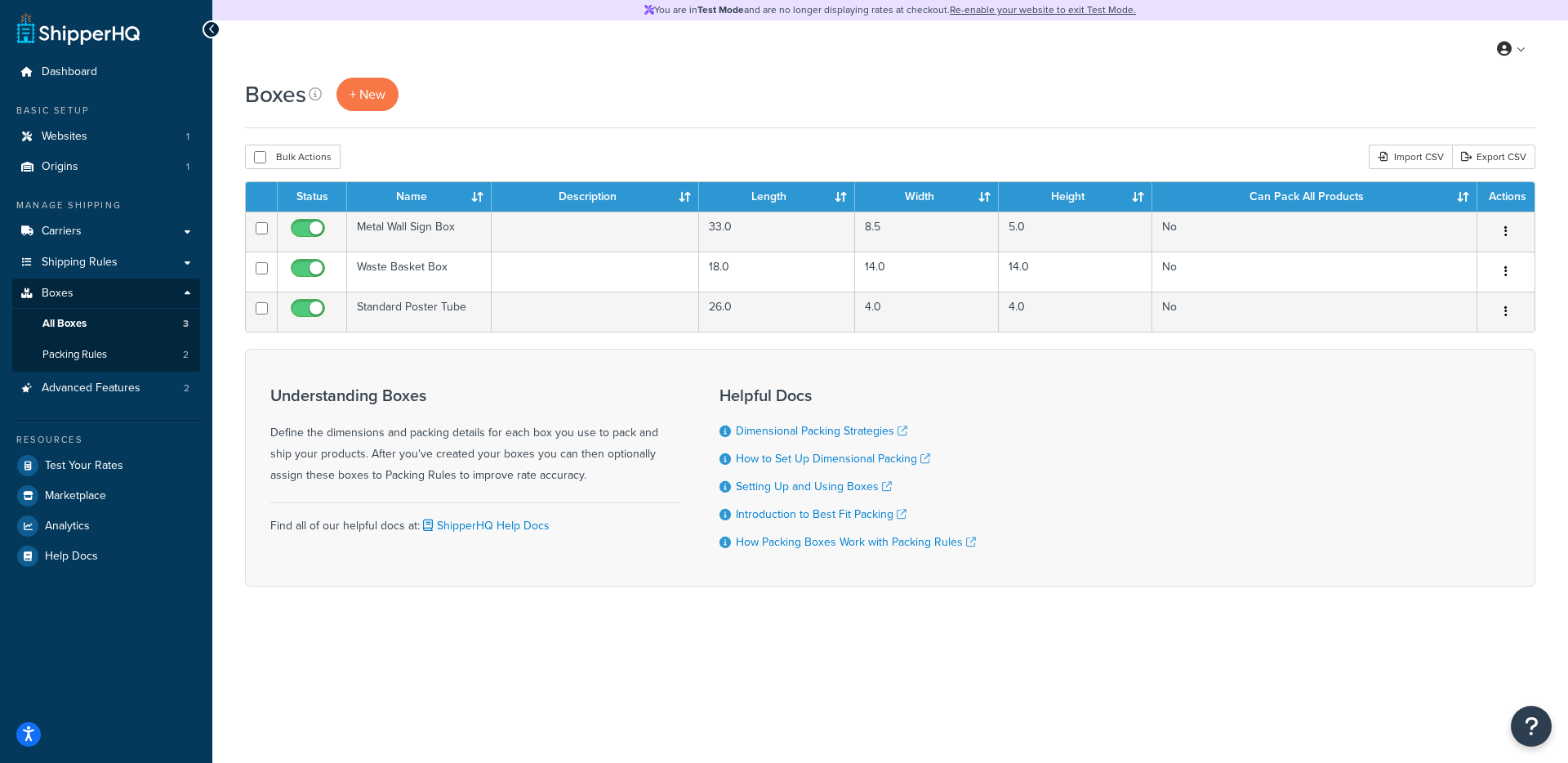
click at [11, 80] on div "Dashboard Basic Setup Websites 1 Origins 1 Manage Shipping Carriers Carriers Al…" at bounding box center [106, 381] width 213 height 763
click at [19, 78] on link "Dashboard" at bounding box center [106, 72] width 188 height 30
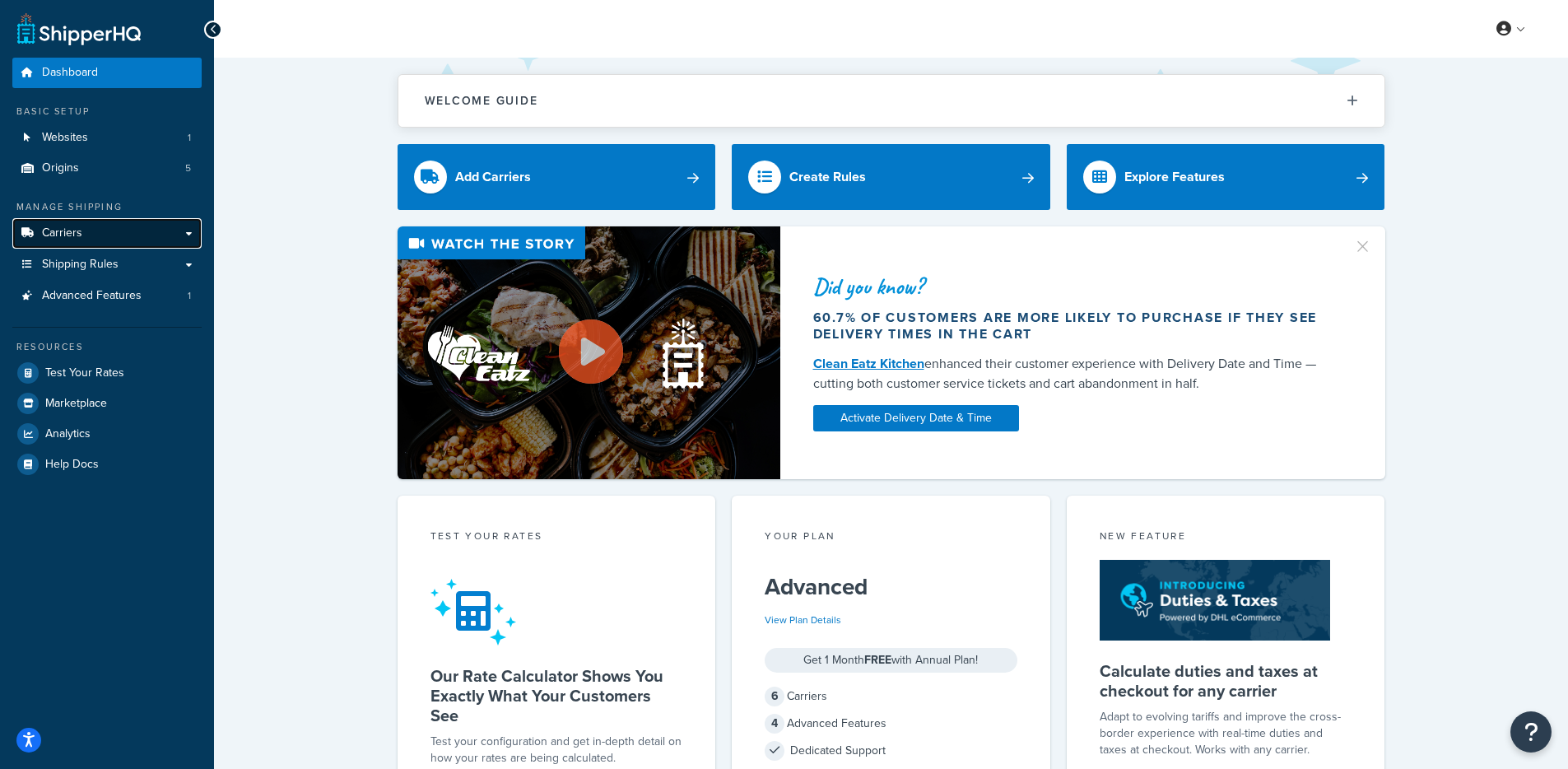
click at [85, 230] on link "Carriers" at bounding box center [107, 234] width 189 height 31
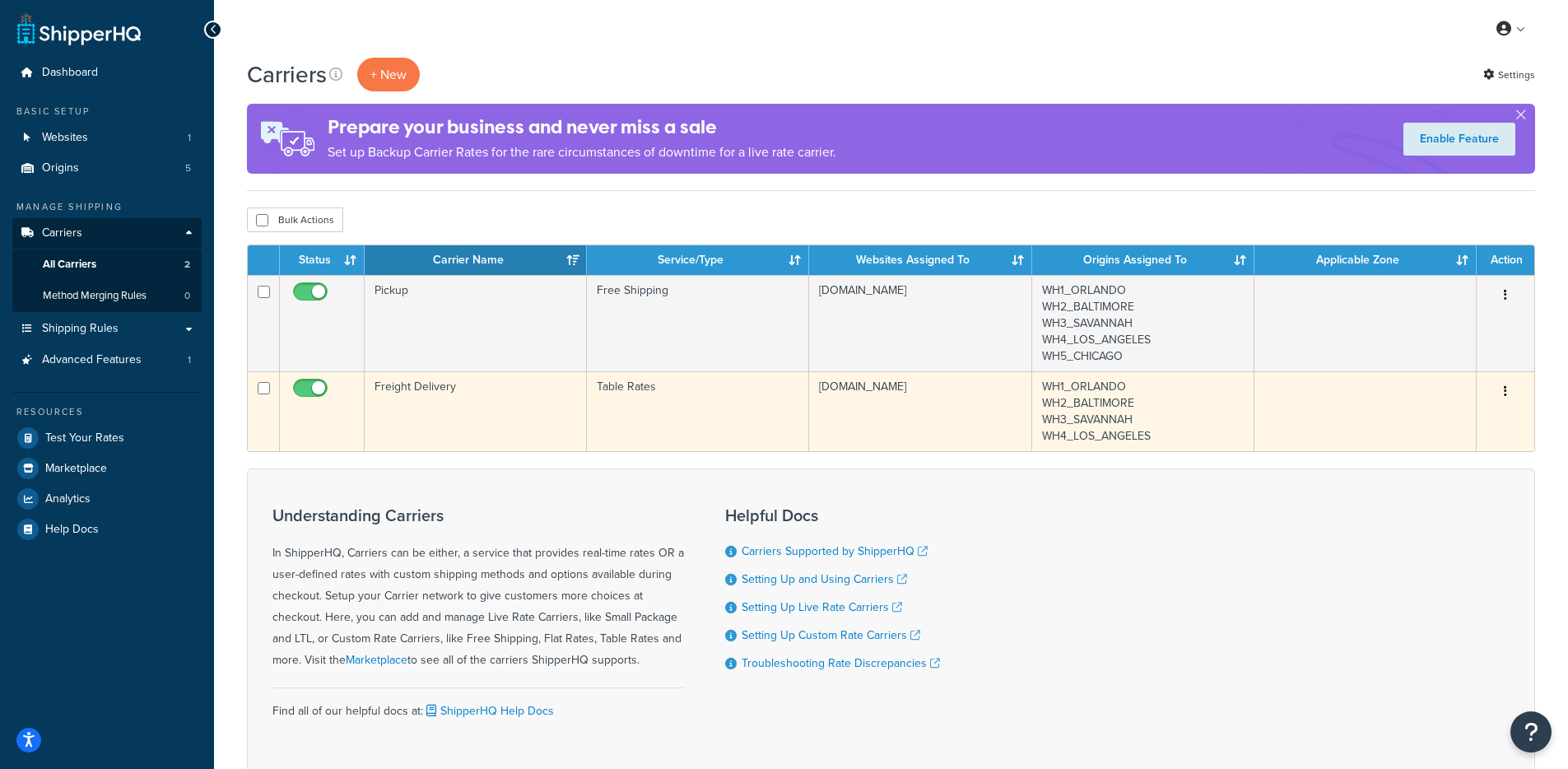
click at [440, 417] on td "Freight Delivery" at bounding box center [475, 411] width 222 height 80
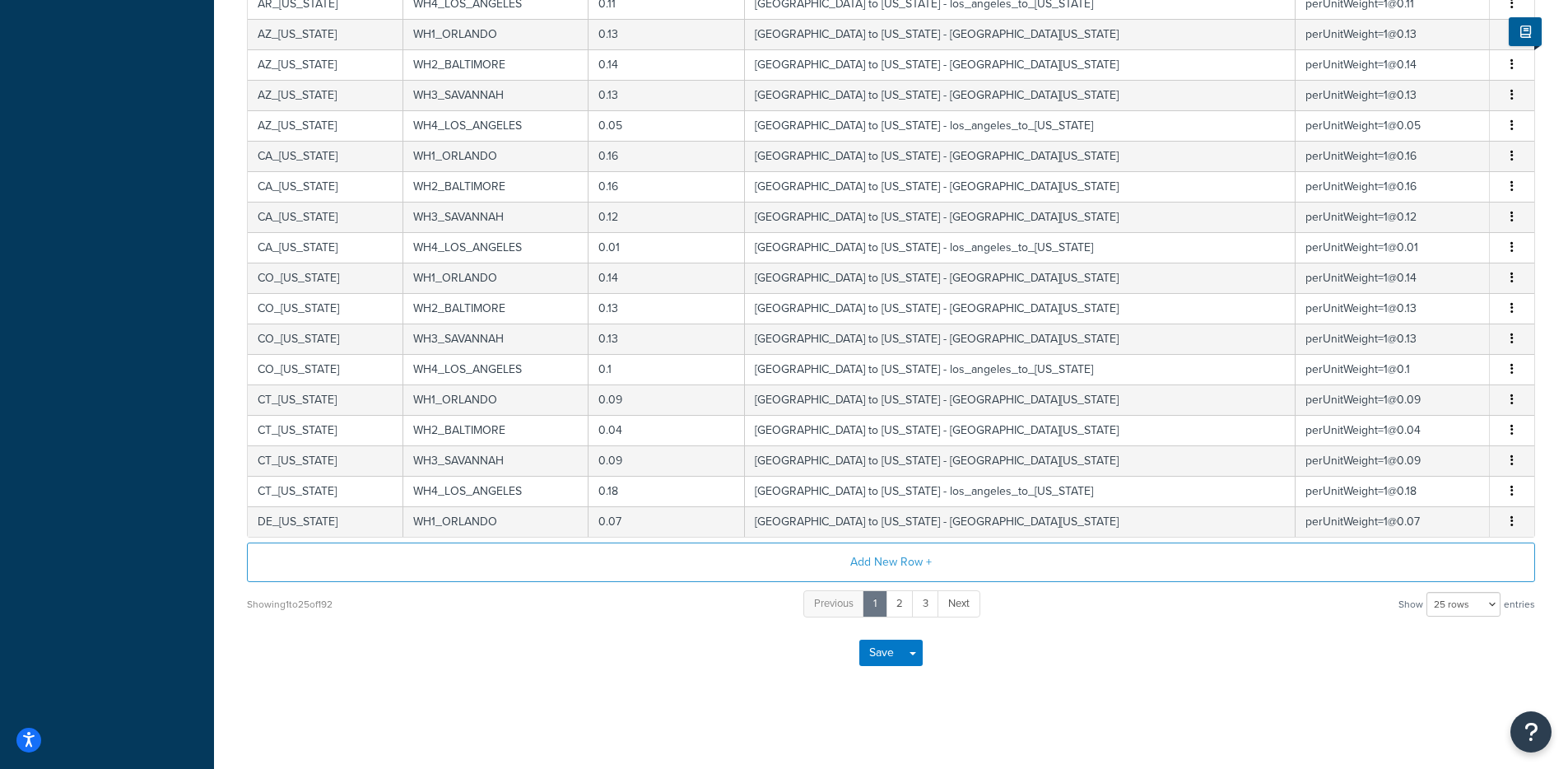
scroll to position [567, 0]
click at [1481, 605] on select "10 rows 15 rows 25 rows 50 rows 100 rows 1000 rows" at bounding box center [1463, 603] width 74 height 25
click at [1428, 591] on select "10 rows 15 rows 25 rows 50 rows 100 rows 1000 rows" at bounding box center [1463, 603] width 74 height 25
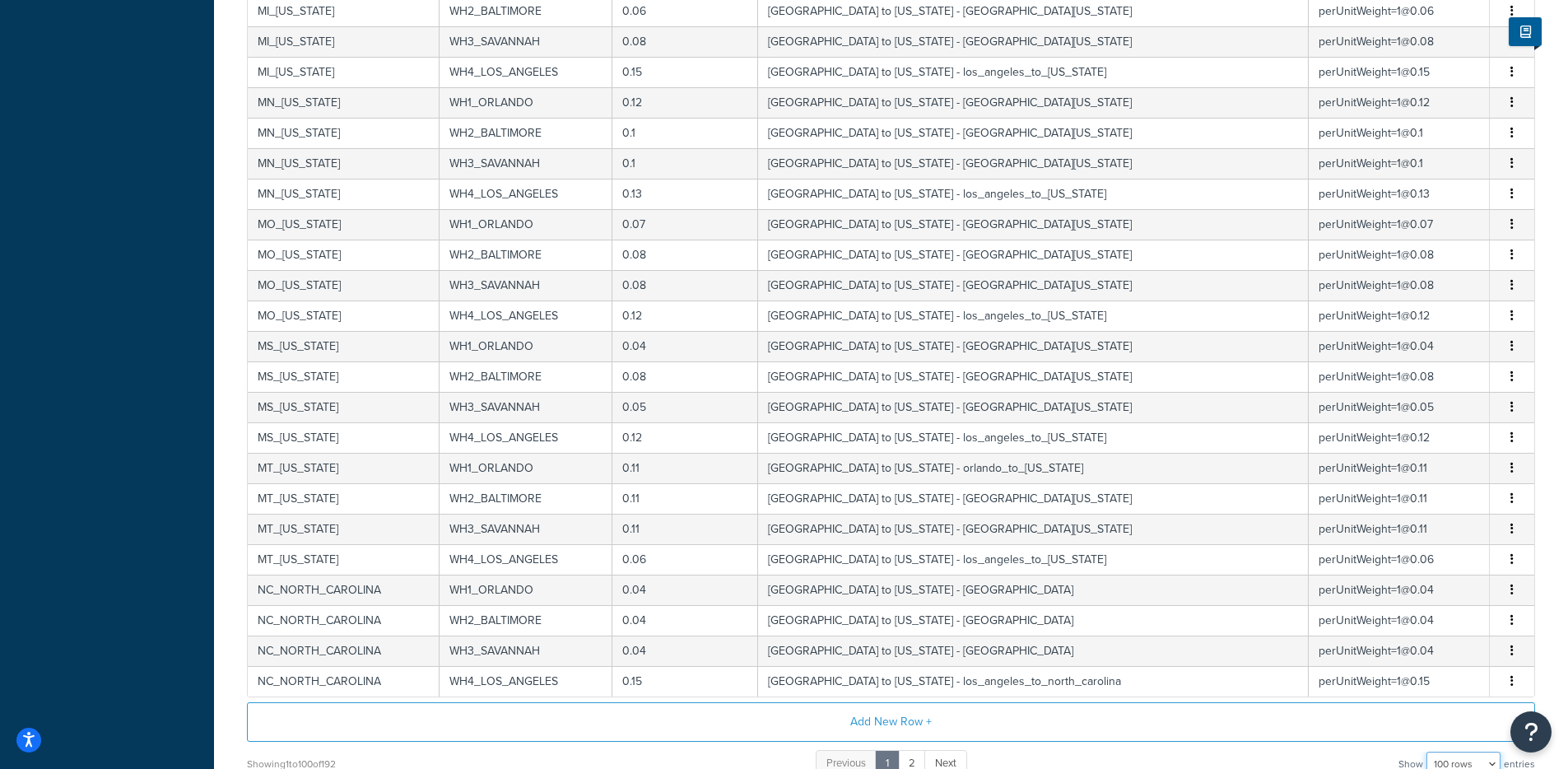
scroll to position [2774, 0]
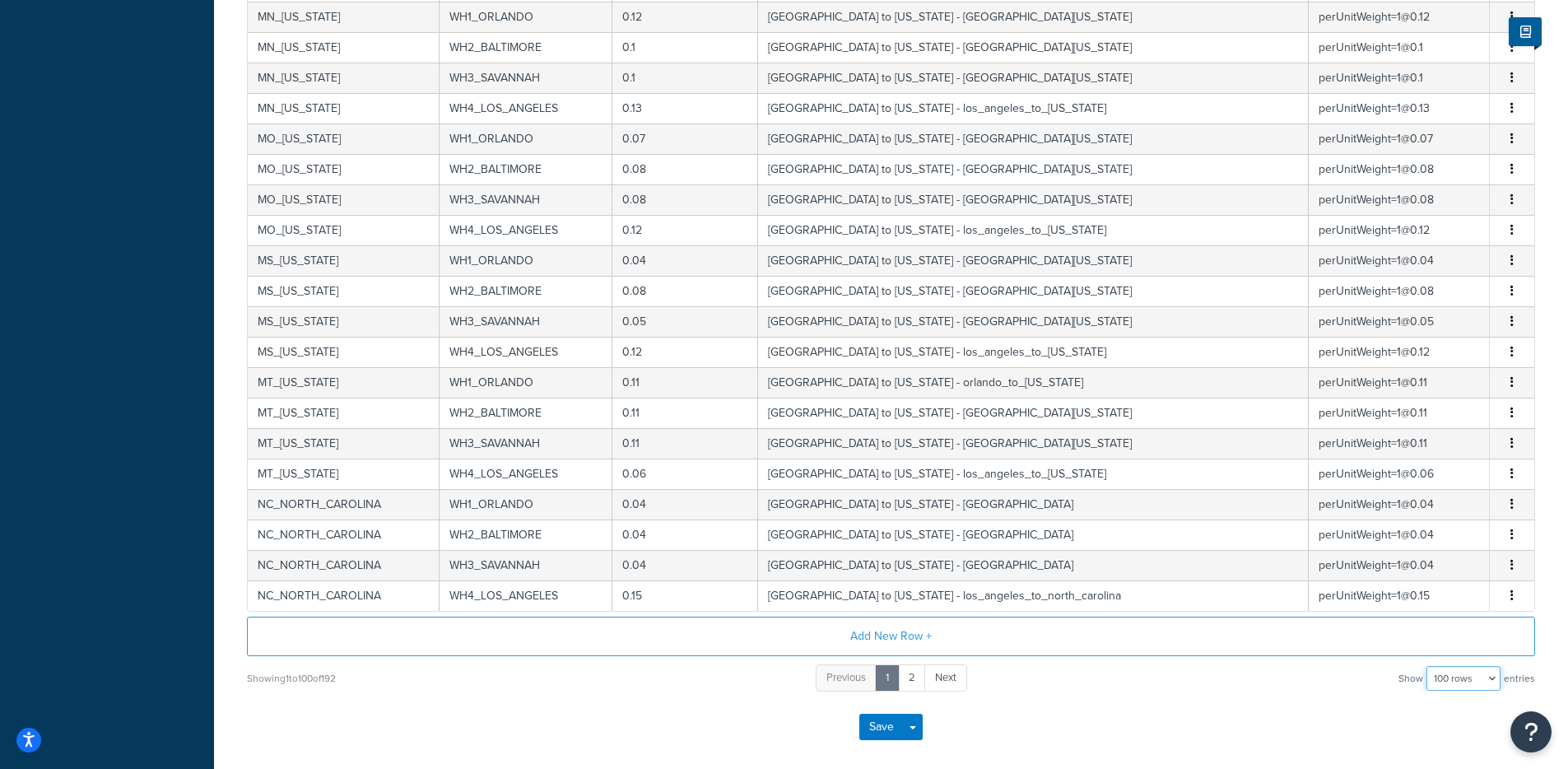
click at [1478, 679] on select "10 rows 15 rows 25 rows 50 rows 100 rows 1000 rows" at bounding box center [1463, 678] width 74 height 25
select select "1000"
click at [1428, 668] on select "10 rows 15 rows 25 rows 50 rows 100 rows 1000 rows" at bounding box center [1463, 678] width 74 height 25
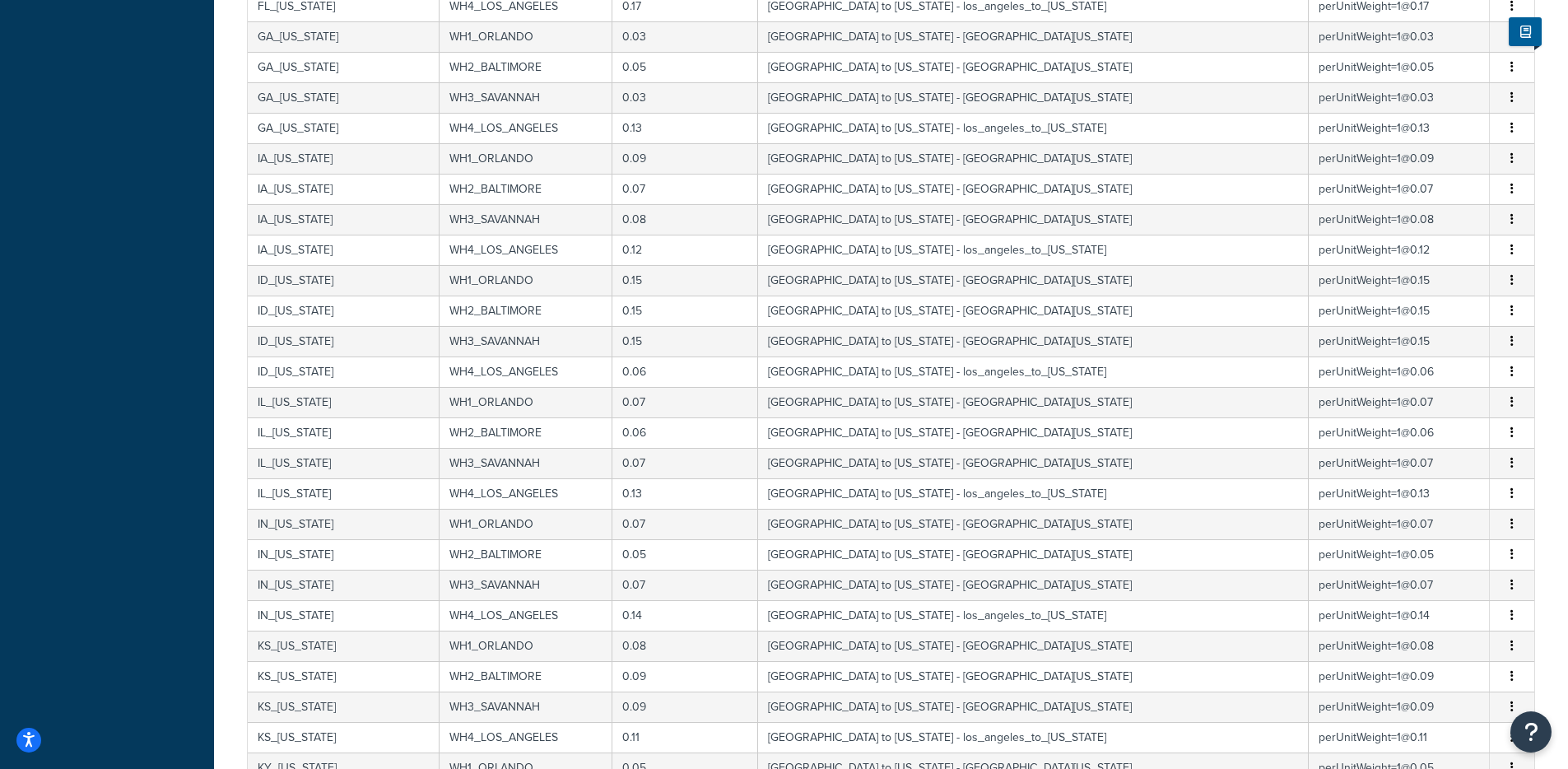
scroll to position [0, 0]
